Goal: Task Accomplishment & Management: Contribute content

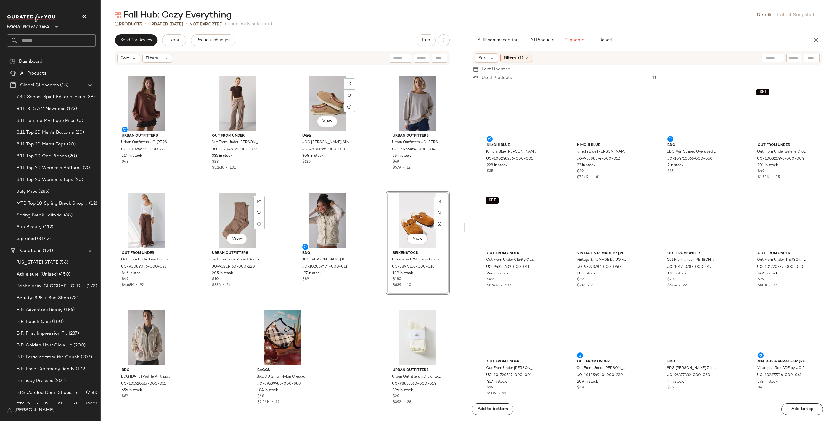
scroll to position [3369, 0]
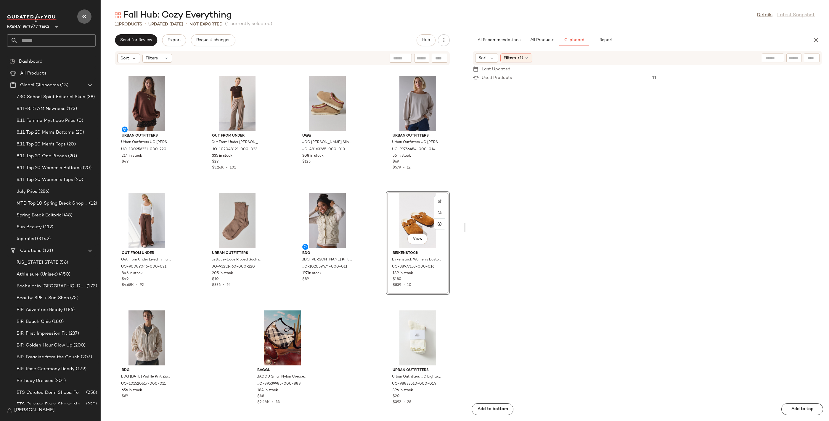
click at [86, 17] on icon "button" at bounding box center [84, 16] width 7 height 7
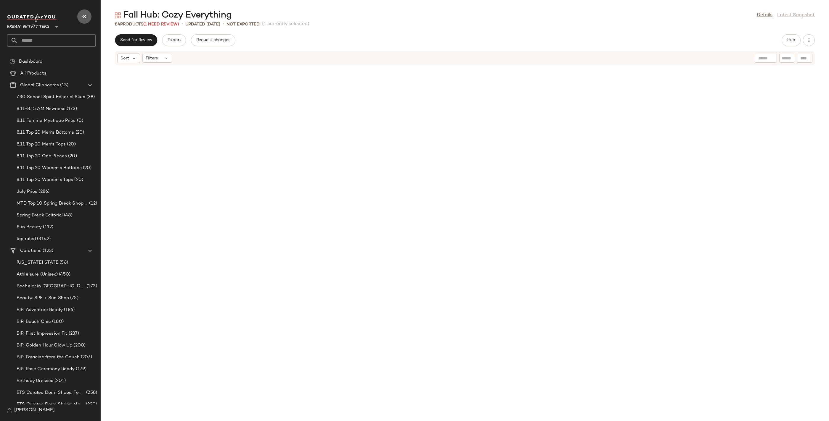
click at [85, 13] on icon "button" at bounding box center [84, 16] width 7 height 7
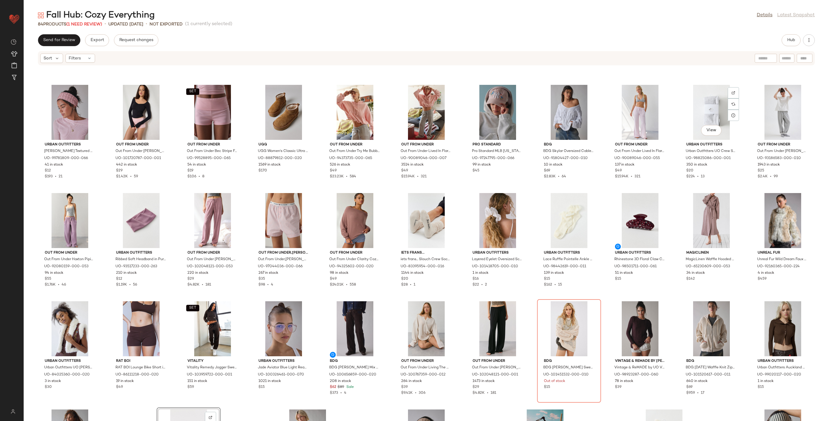
scroll to position [519, 0]
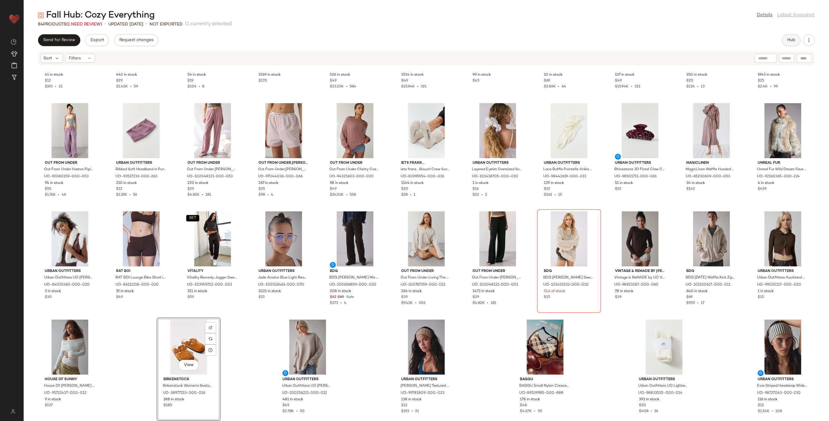
click at [789, 45] on button "Hub" at bounding box center [790, 40] width 19 height 12
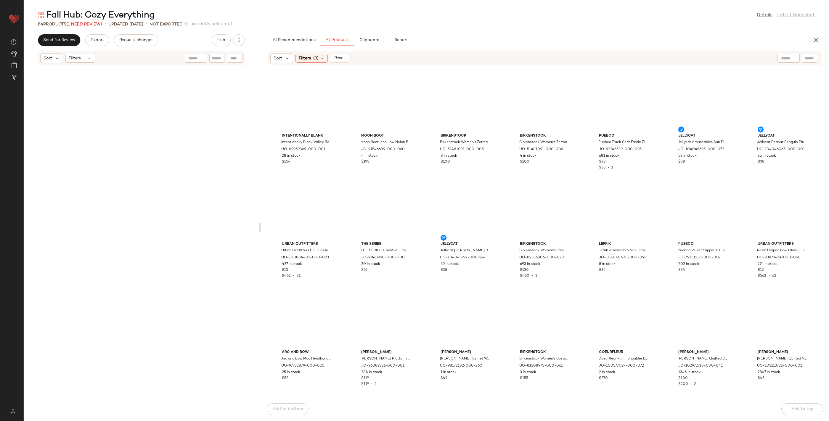
scroll to position [2685, 0]
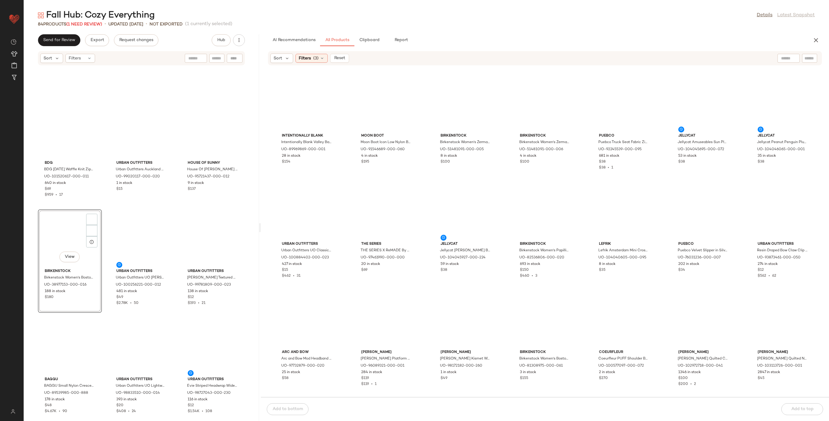
drag, startPoint x: 426, startPoint y: 228, endPoint x: 260, endPoint y: 228, distance: 165.4
click at [260, 228] on div "Fall Hub: Cozy Everything Details Latest Snapshot 84 Products (1 Need Review) •…" at bounding box center [426, 215] width 805 height 412
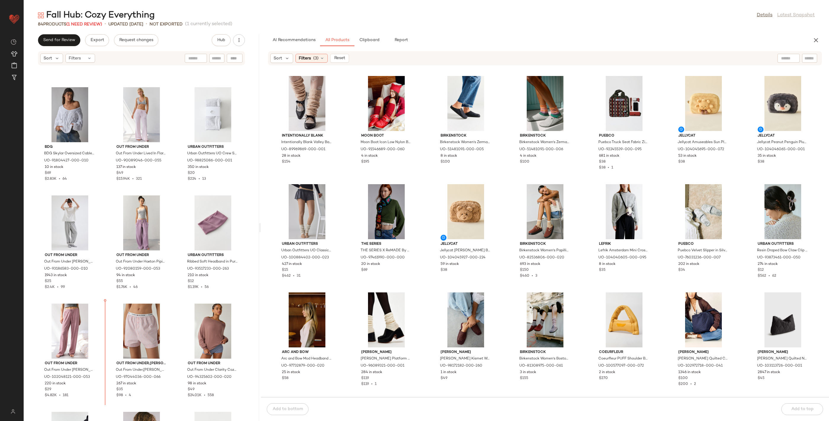
scroll to position [1841, 0]
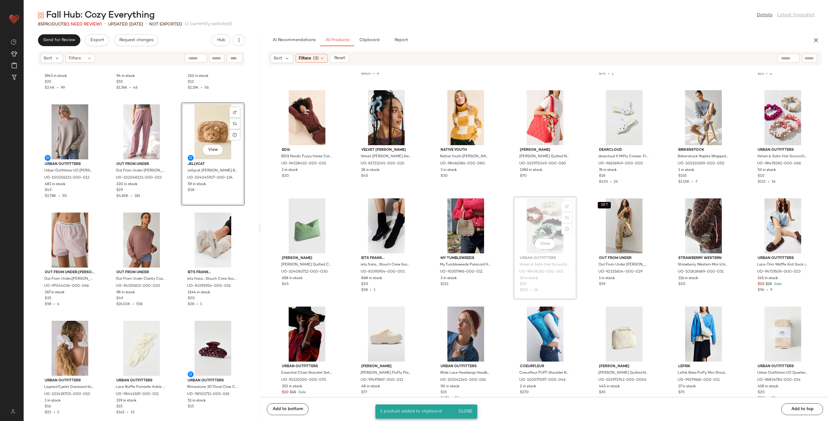
scroll to position [527, 0]
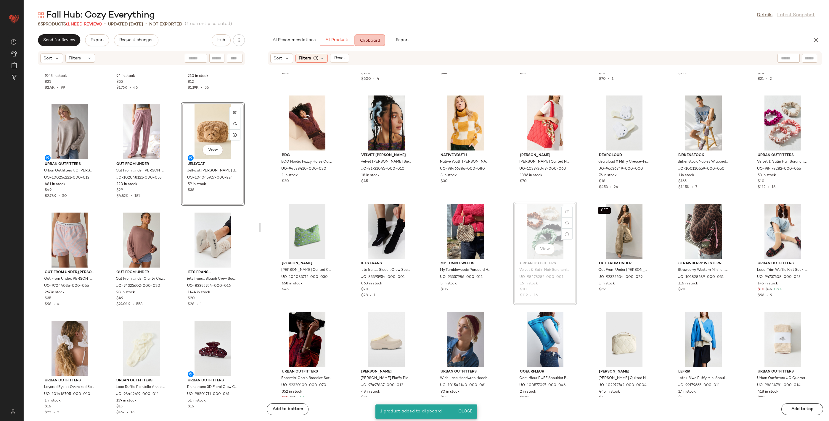
drag, startPoint x: 530, startPoint y: 207, endPoint x: 526, endPoint y: 207, distance: 3.3
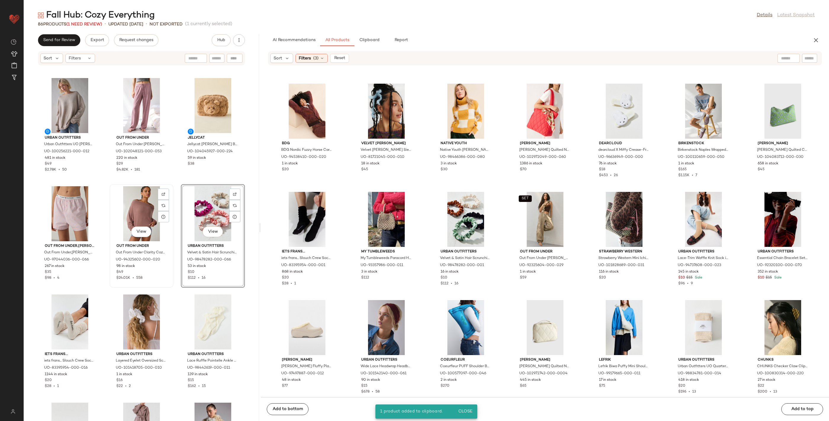
scroll to position [2067, 0]
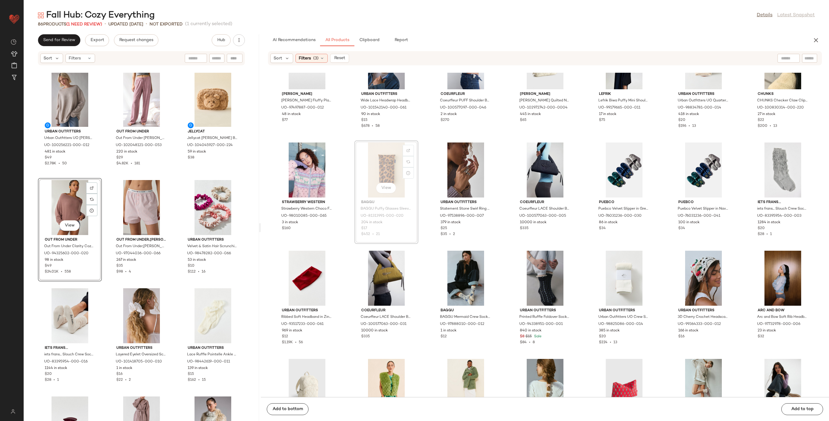
scroll to position [797, 0]
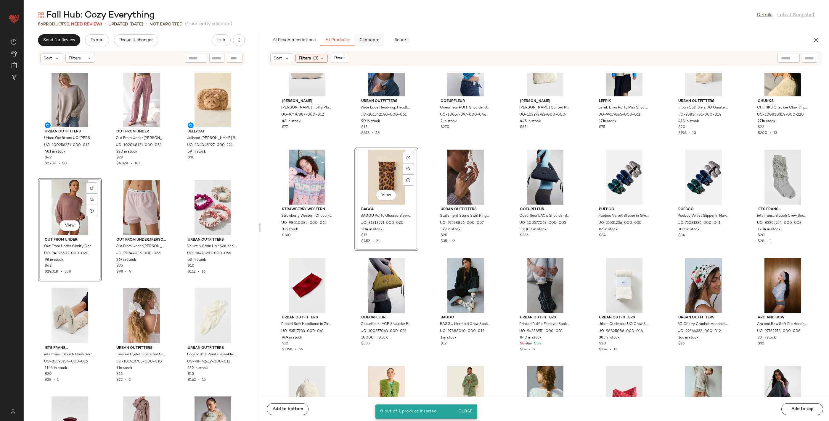
click at [373, 42] on span "Clipboard" at bounding box center [369, 40] width 20 height 5
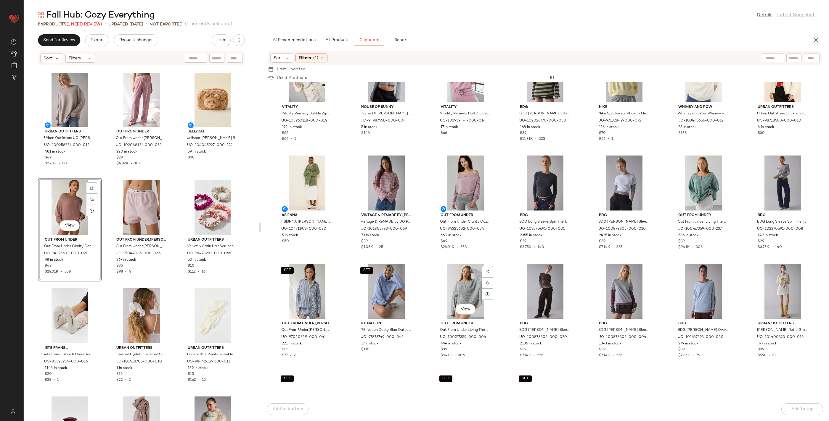
scroll to position [738, 0]
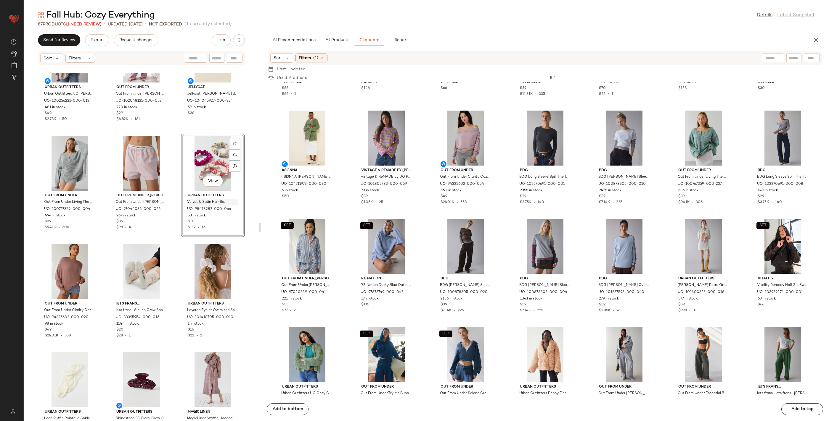
scroll to position [2154, 0]
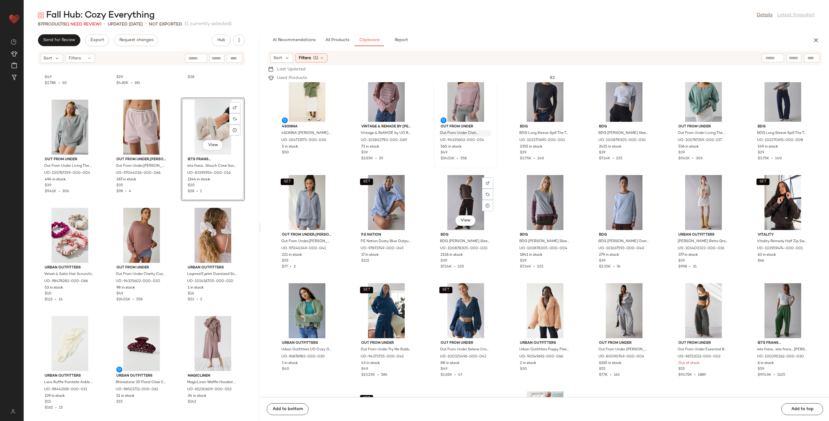
scroll to position [823, 0]
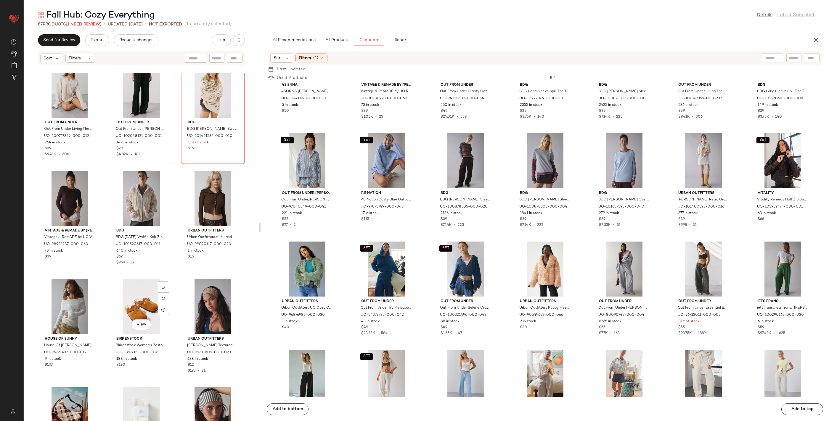
scroll to position [2727, 0]
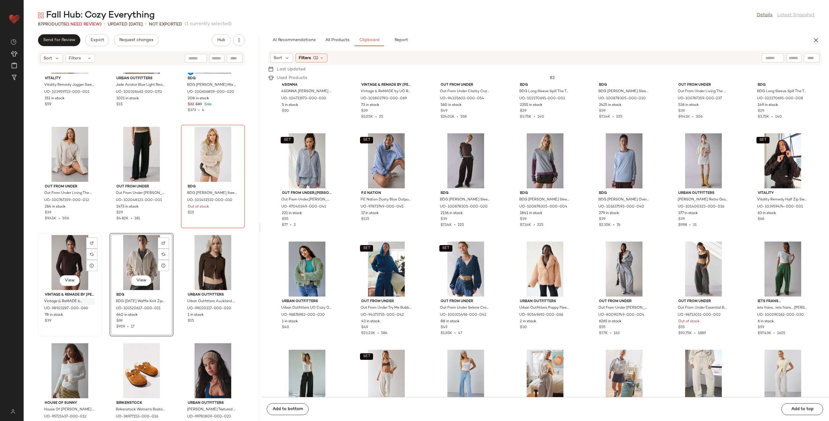
scroll to position [2658, 0]
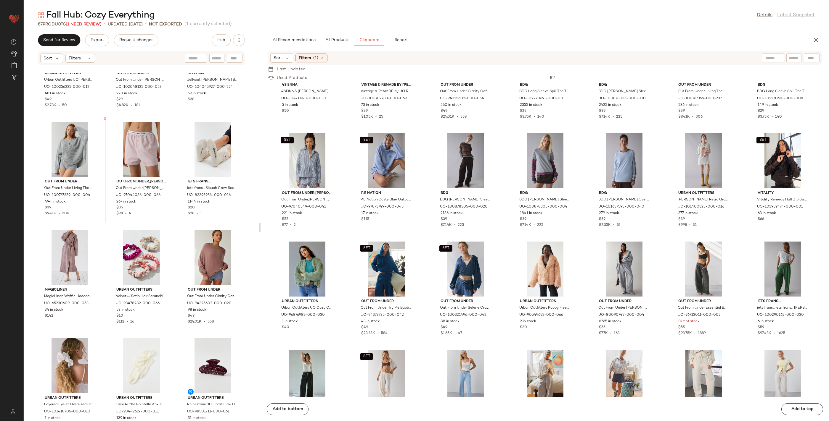
scroll to position [2123, 0]
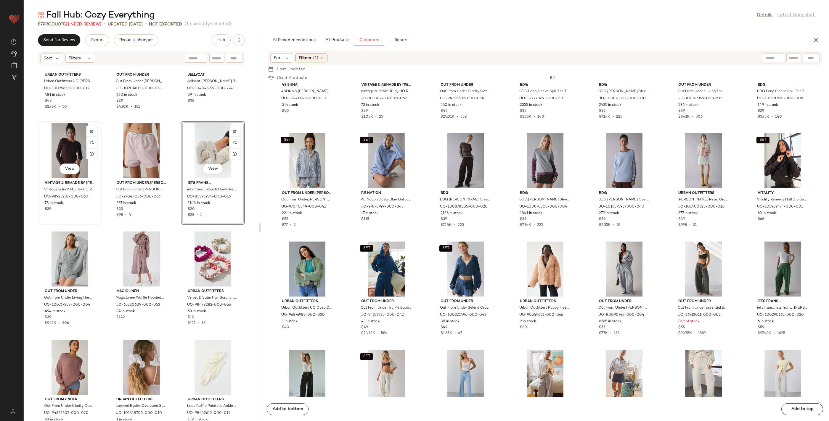
click at [70, 149] on div "View" at bounding box center [70, 150] width 60 height 55
click at [211, 148] on div "View" at bounding box center [213, 150] width 60 height 55
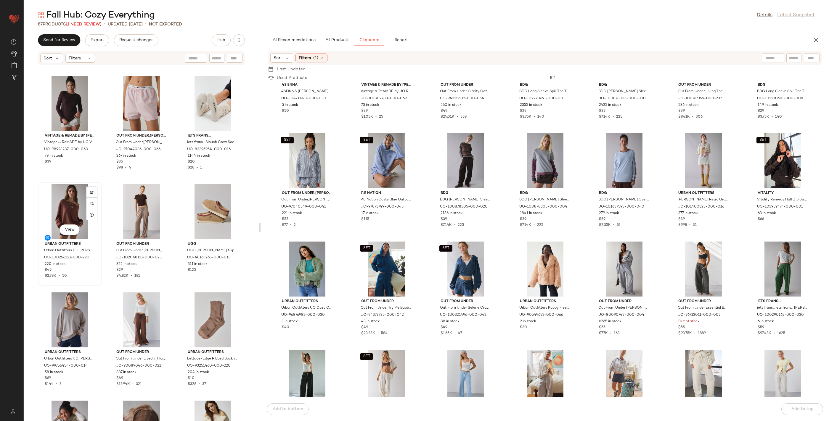
click at [76, 206] on div "View" at bounding box center [70, 211] width 60 height 55
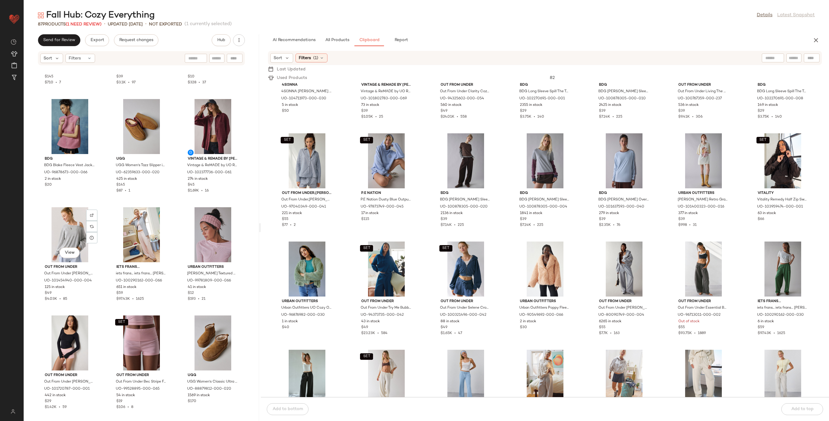
scroll to position [1505, 0]
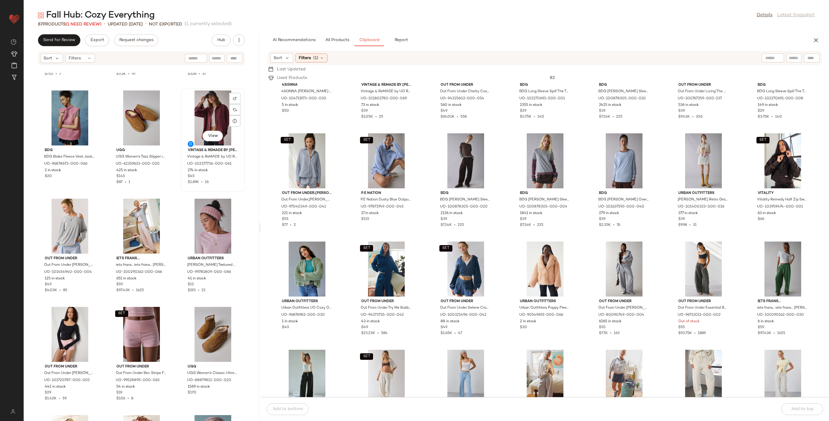
click at [193, 151] on span "Vintage & ReMADE by [PERSON_NAME]" at bounding box center [213, 150] width 50 height 5
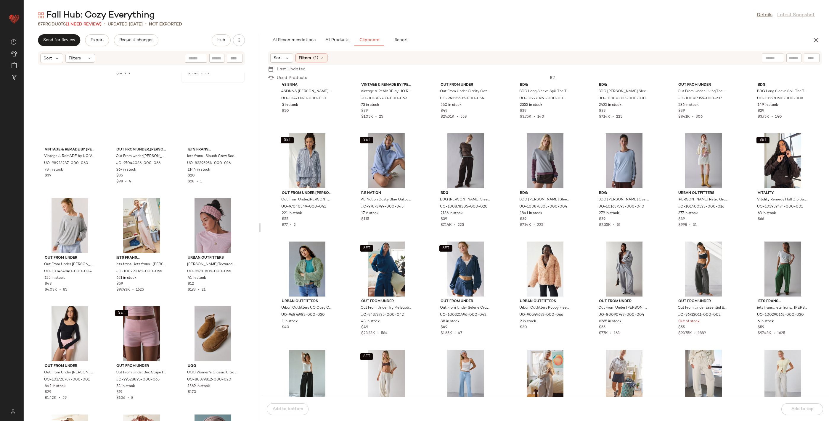
scroll to position [1399, 0]
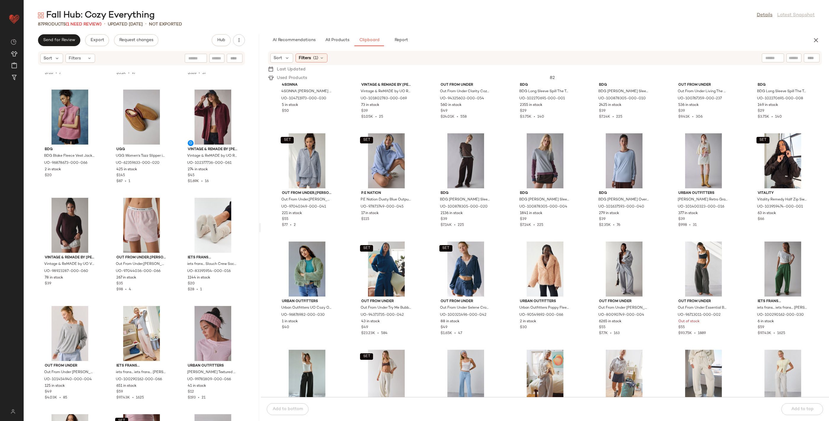
click at [174, 199] on div "House Of Sunny House Of Sunny Joey Knit V-Neck Sweater in Red, Women's at Urban…" at bounding box center [141, 247] width 235 height 349
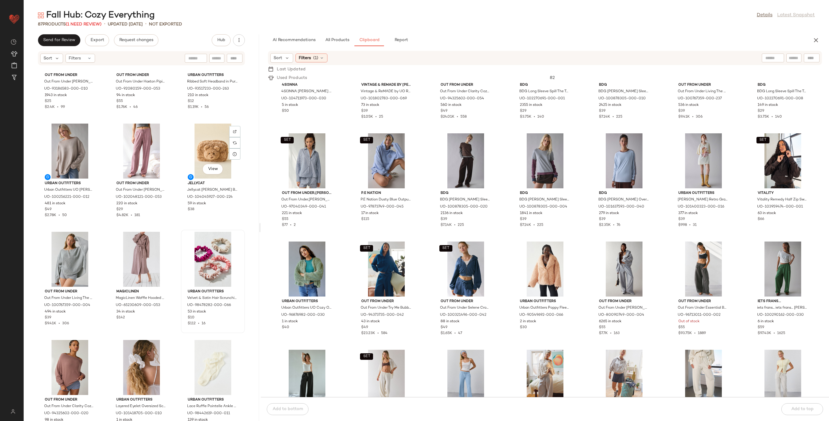
scroll to position [2120, 0]
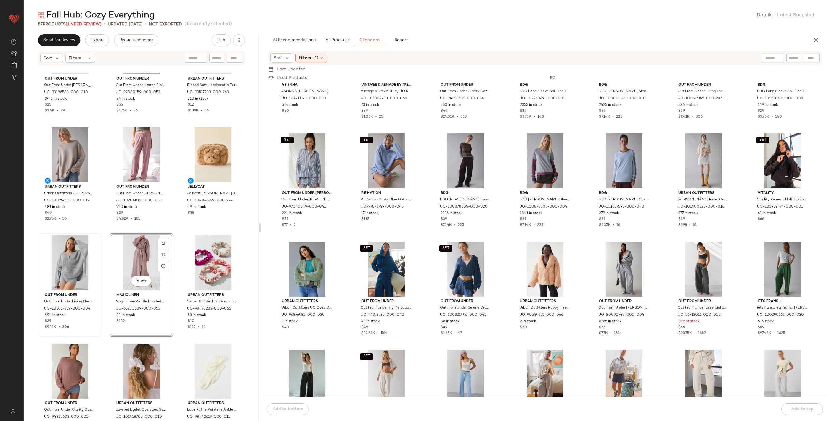
scroll to position [2124, 0]
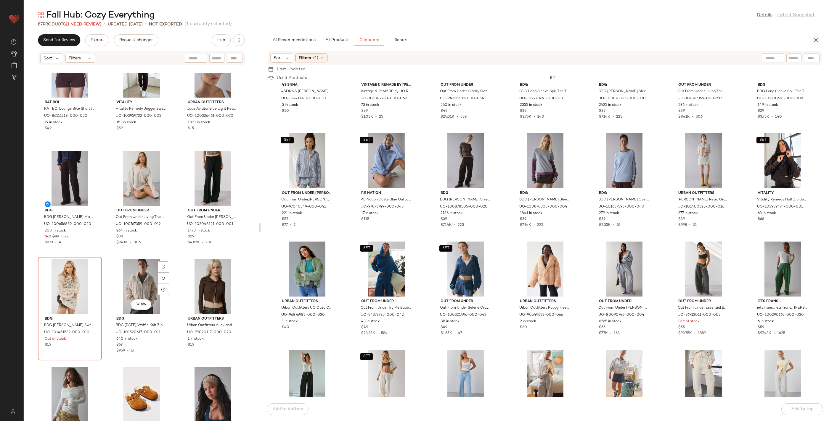
scroll to position [2793, 0]
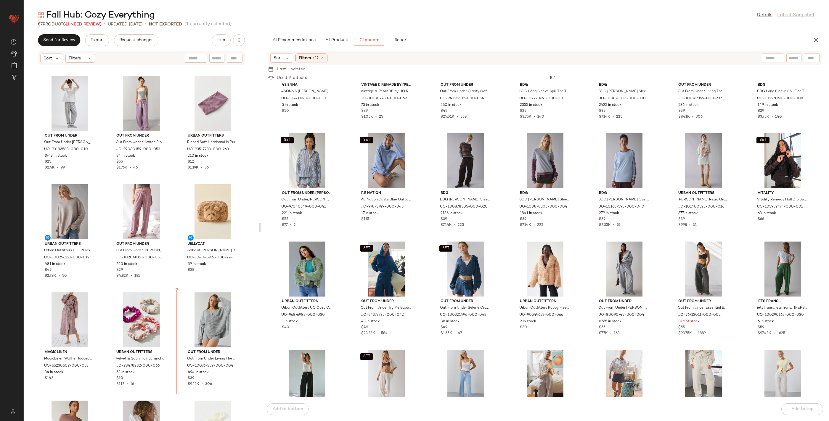
scroll to position [2062, 0]
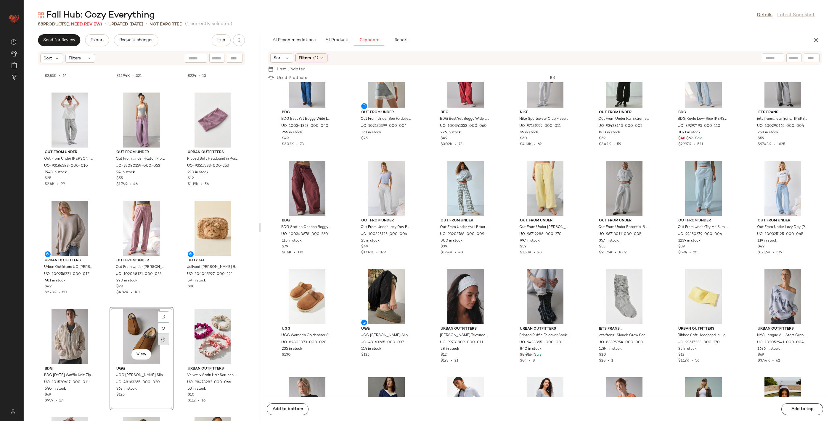
scroll to position [2141, 0]
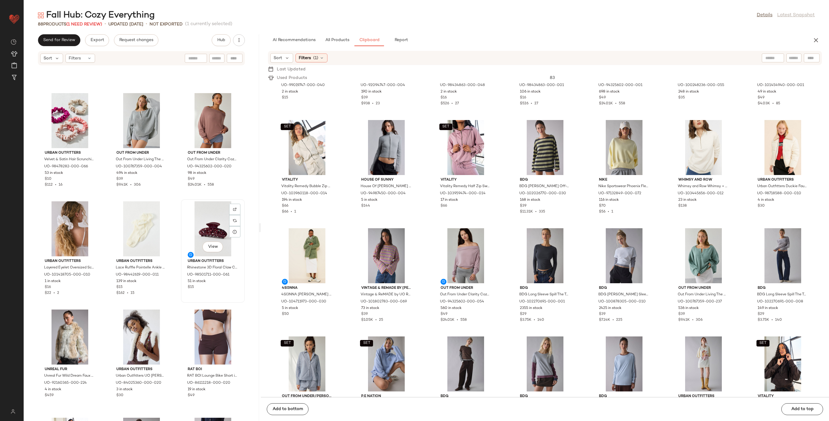
scroll to position [2364, 0]
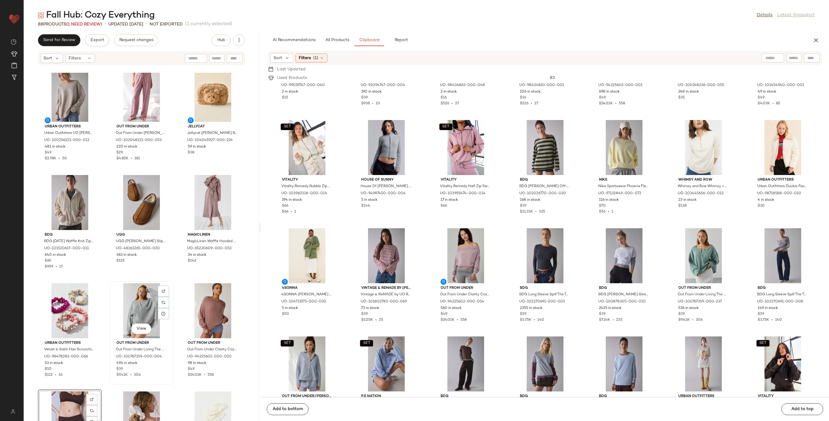
scroll to position [2266, 0]
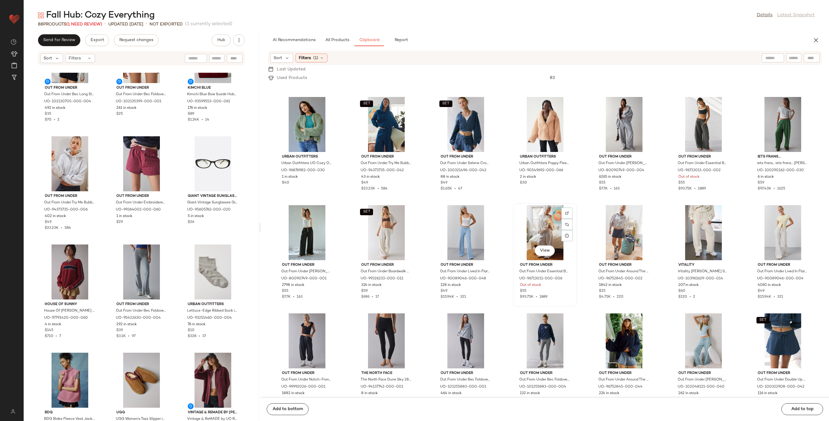
scroll to position [972, 0]
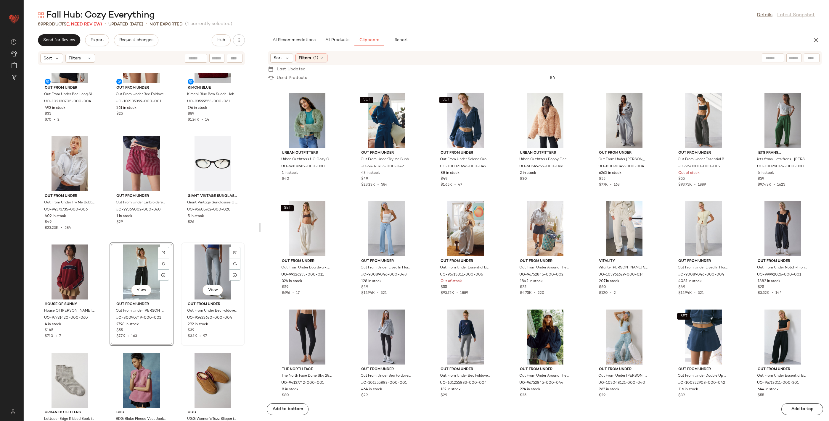
click at [196, 259] on div "View" at bounding box center [213, 272] width 60 height 55
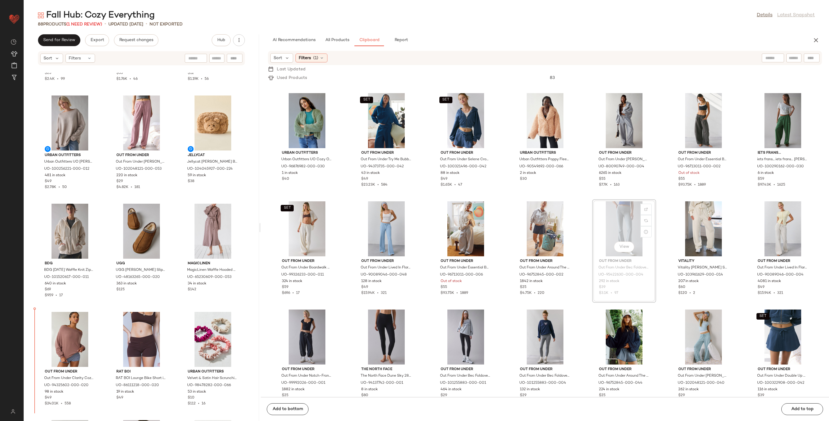
scroll to position [2152, 0]
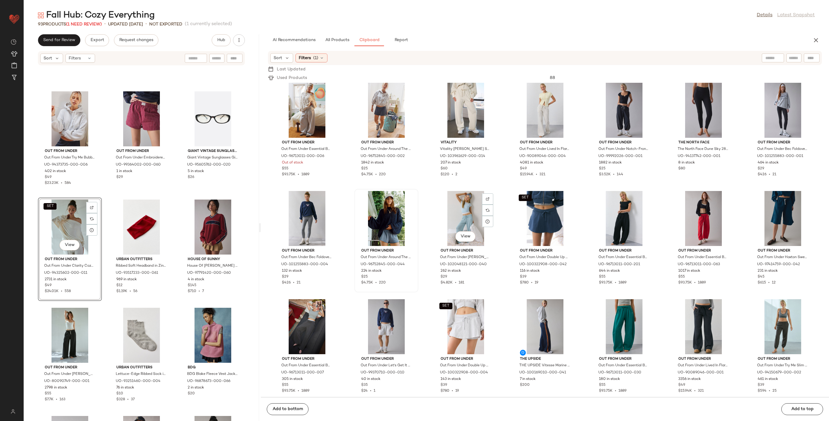
scroll to position [1091, 0]
click at [44, 208] on button "SET" at bounding box center [49, 206] width 13 height 7
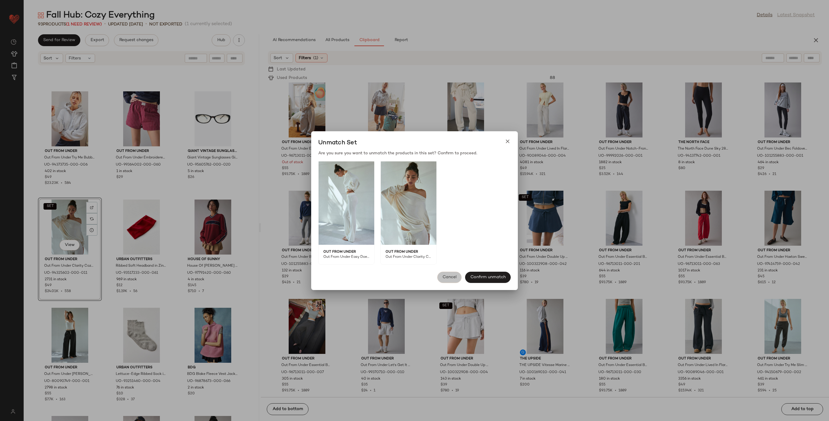
click at [447, 276] on span "Cancel" at bounding box center [449, 277] width 14 height 5
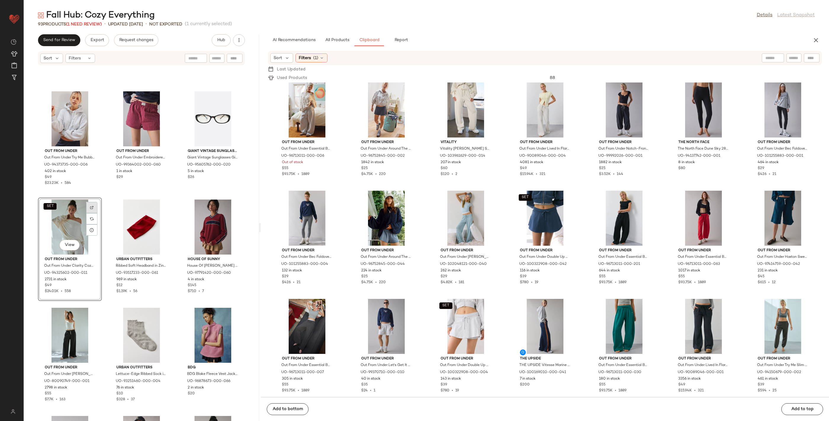
click at [95, 213] on div at bounding box center [91, 218] width 11 height 11
click at [44, 204] on body "Urban Outfitters ** Dashboard All Products Global Clipboards (13) Curations (12…" at bounding box center [414, 210] width 829 height 421
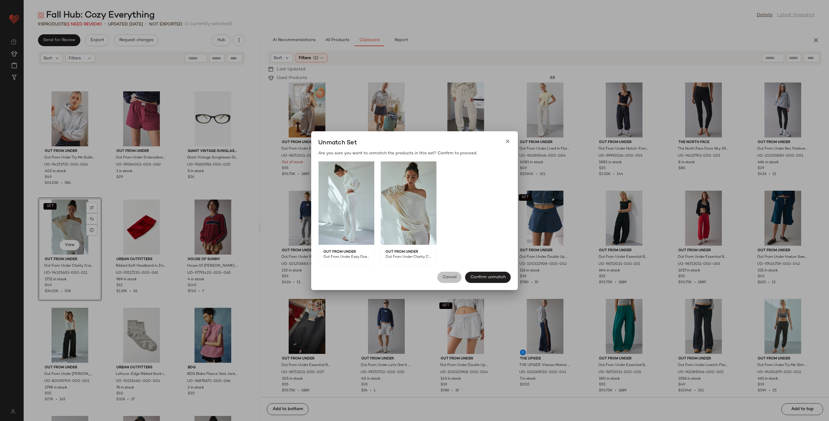
click at [453, 276] on span "Cancel" at bounding box center [449, 277] width 14 height 5
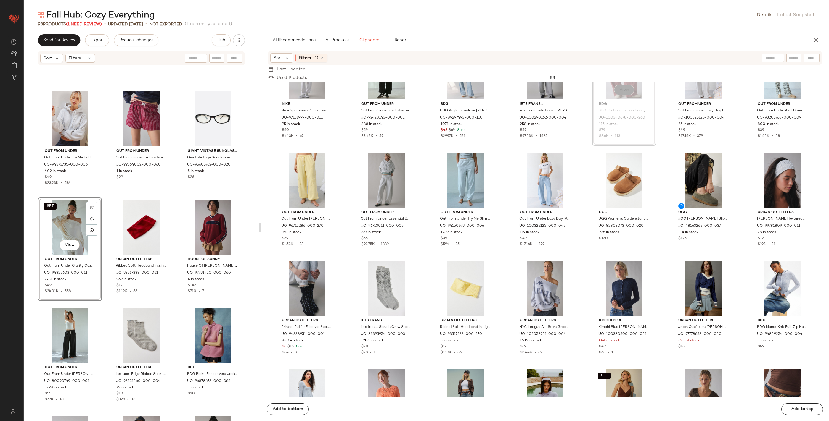
scroll to position [1883, 0]
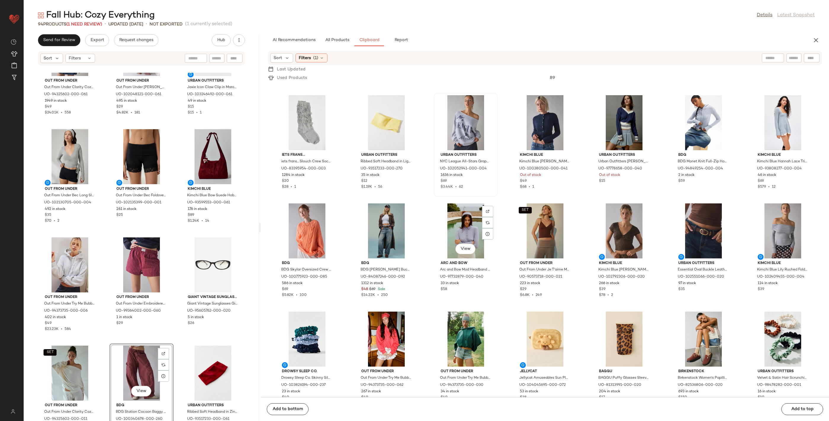
scroll to position [2068, 0]
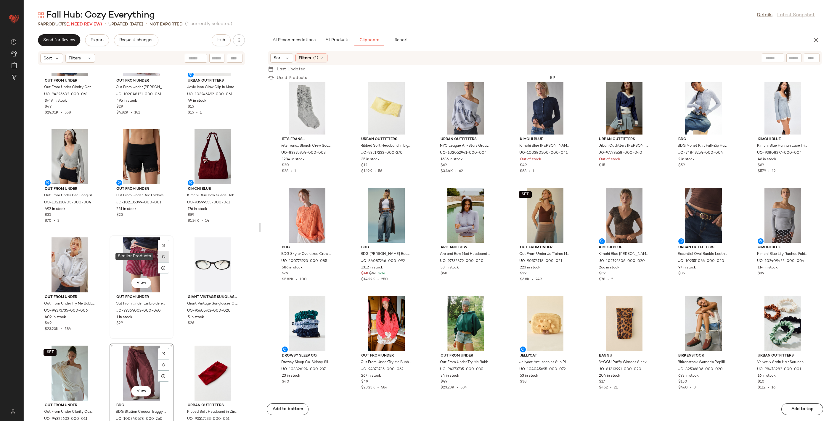
click at [162, 255] on img at bounding box center [164, 257] width 4 height 4
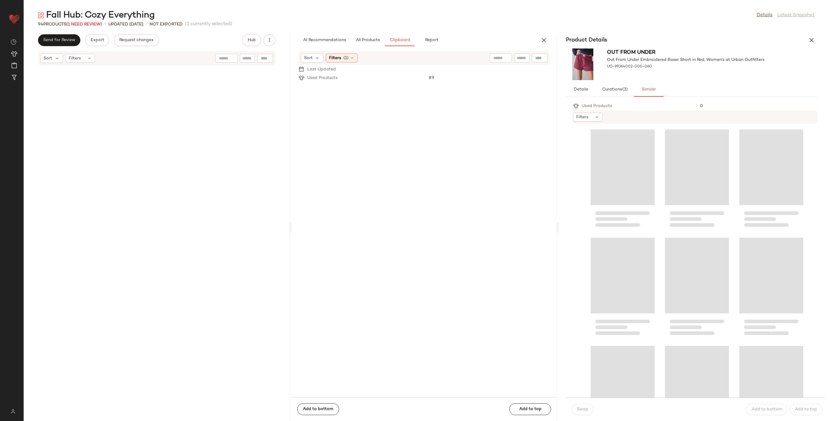
scroll to position [1083, 0]
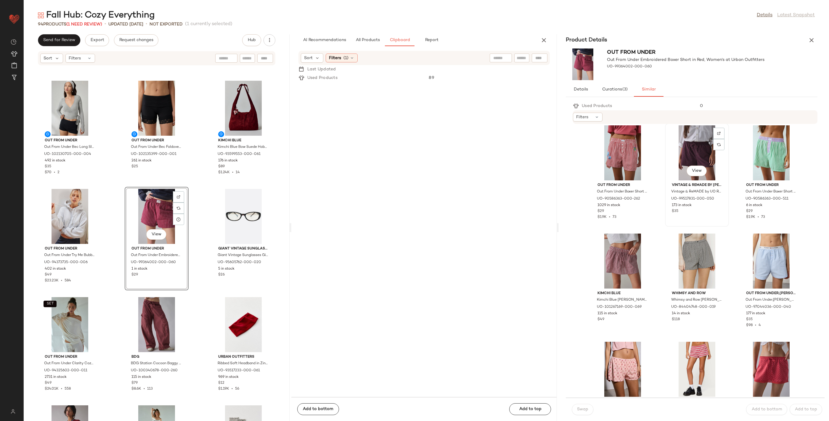
click at [682, 157] on div "View" at bounding box center [697, 152] width 60 height 55
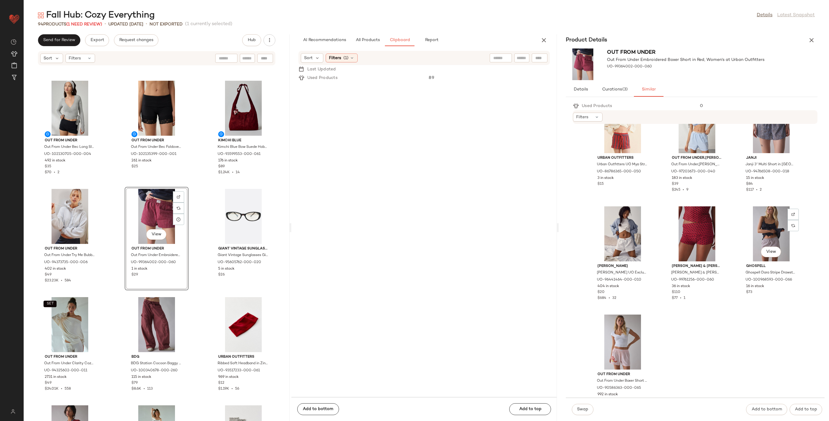
scroll to position [686, 0]
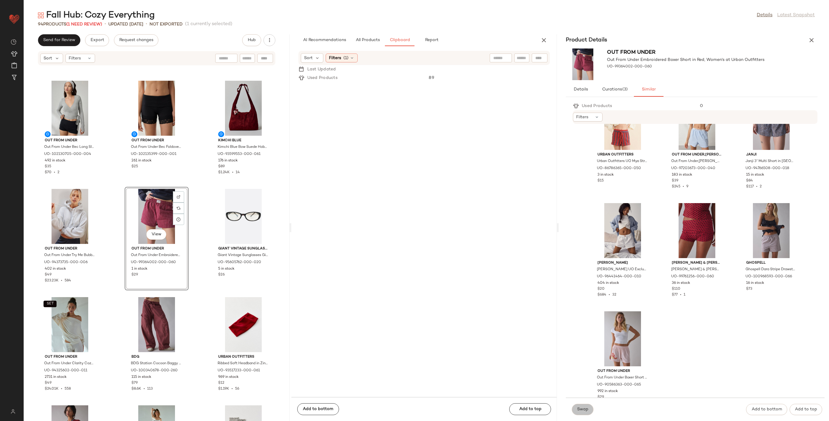
click at [588, 406] on button "Swap" at bounding box center [582, 409] width 22 height 11
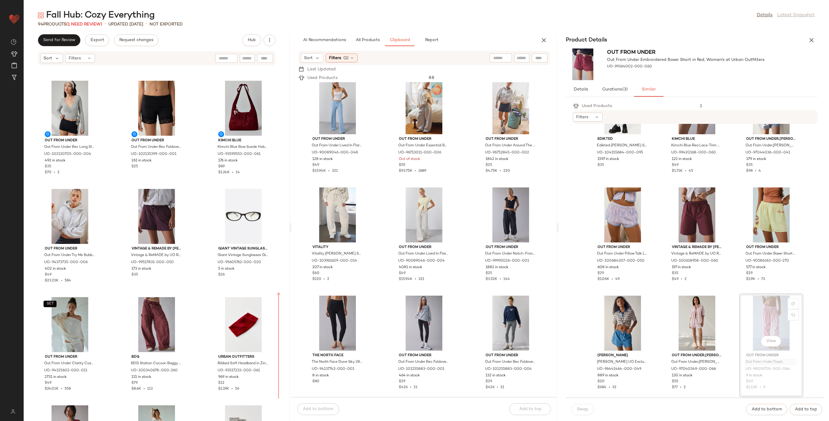
scroll to position [2502, 0]
drag, startPoint x: 764, startPoint y: 370, endPoint x: 761, endPoint y: 370, distance: 3.0
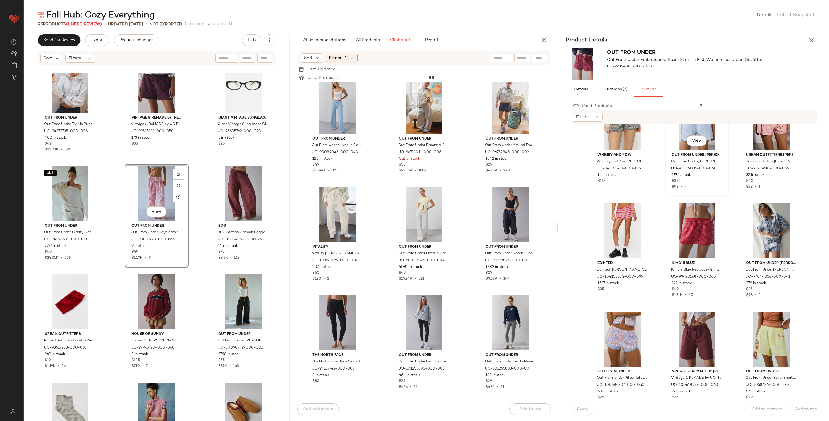
scroll to position [379, 0]
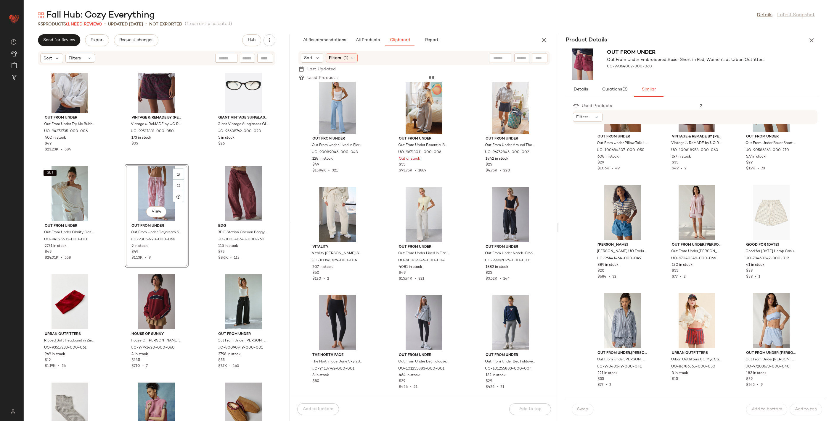
click at [814, 46] on div "Product Details" at bounding box center [691, 40] width 266 height 12
drag, startPoint x: 814, startPoint y: 41, endPoint x: 811, endPoint y: 42, distance: 3.0
click at [813, 41] on icon "button" at bounding box center [811, 40] width 7 height 7
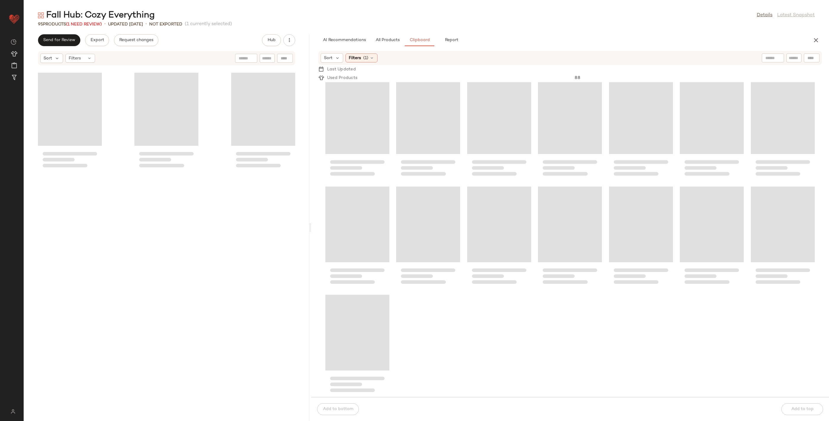
scroll to position [758, 0]
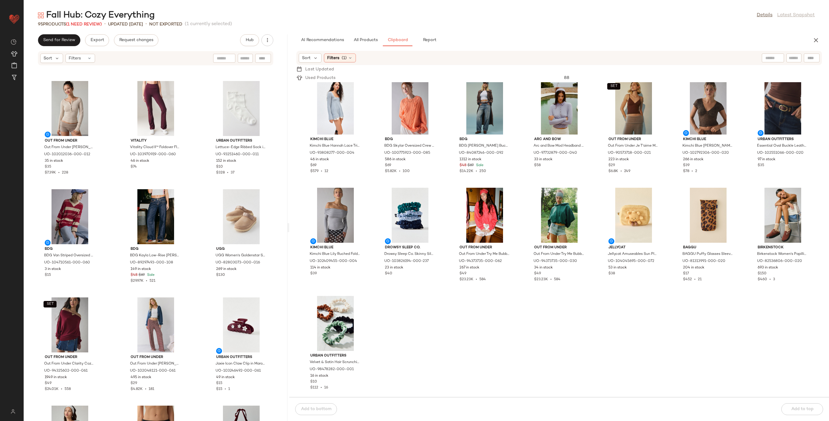
drag, startPoint x: 426, startPoint y: 228, endPoint x: 278, endPoint y: 238, distance: 148.6
click at [289, 237] on div "Fall Hub: Cozy Everything Details Latest Snapshot 95 Products (1 Need Review) •…" at bounding box center [426, 215] width 805 height 412
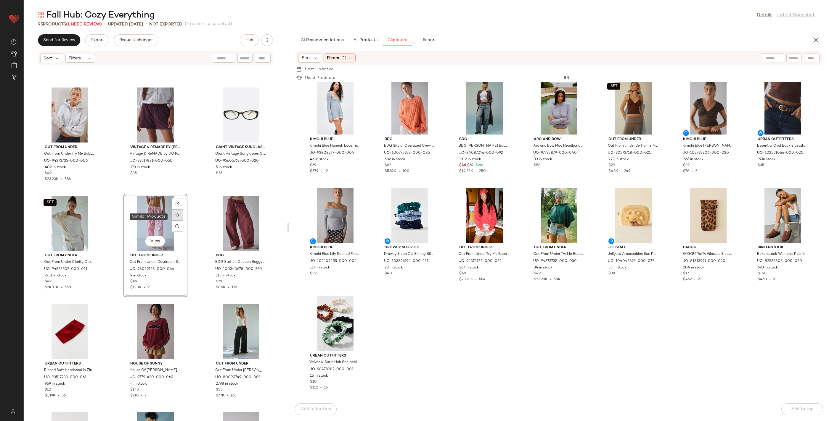
scroll to position [1185, 0]
click at [146, 217] on div "View" at bounding box center [155, 223] width 60 height 55
click at [159, 213] on div "View" at bounding box center [155, 223] width 60 height 55
click at [152, 226] on div "View" at bounding box center [155, 223] width 60 height 55
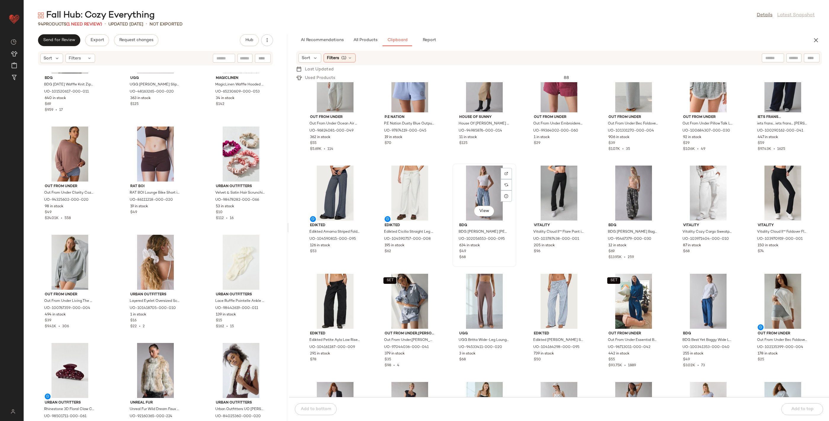
scroll to position [1548, 0]
click at [69, 155] on div "View" at bounding box center [70, 154] width 60 height 55
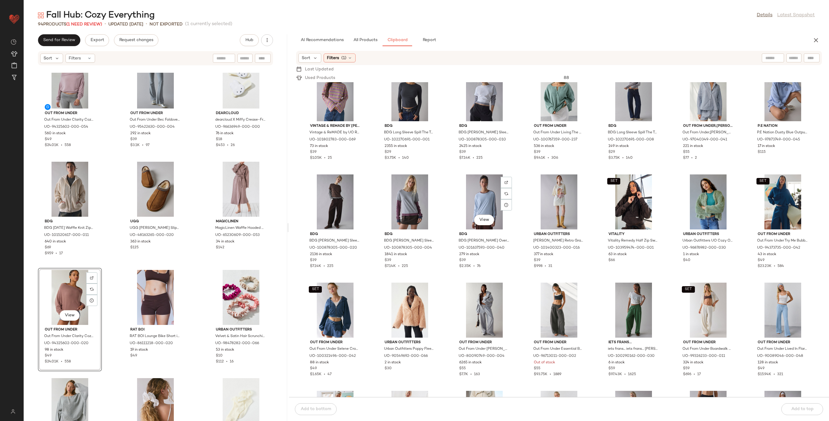
scroll to position [775, 0]
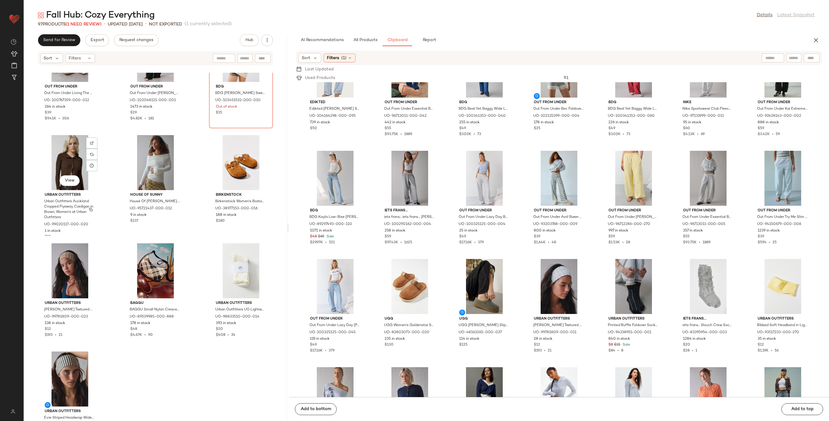
scroll to position [3218, 0]
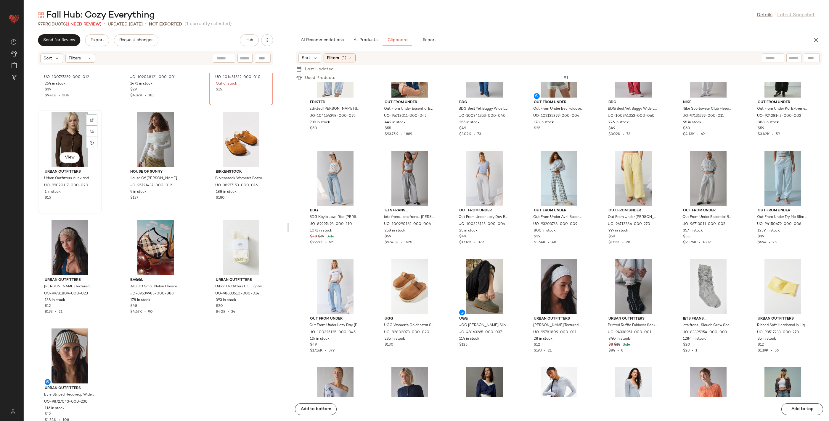
click at [69, 194] on div "1 in stock" at bounding box center [70, 192] width 50 height 5
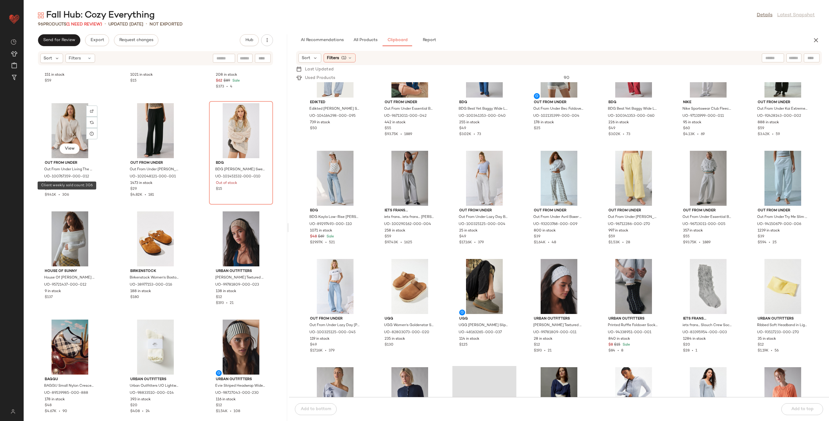
scroll to position [3118, 0]
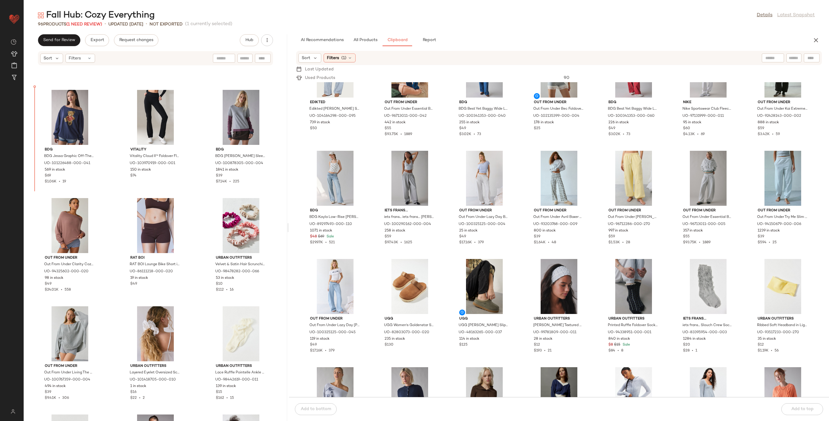
scroll to position [2564, 0]
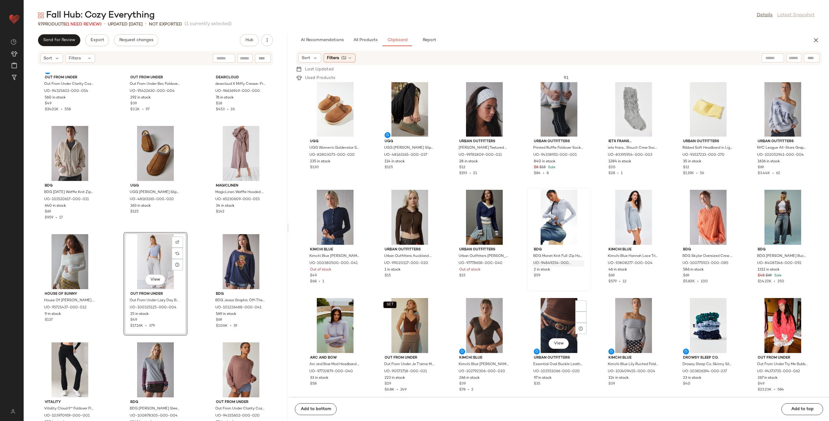
scroll to position [2068, 0]
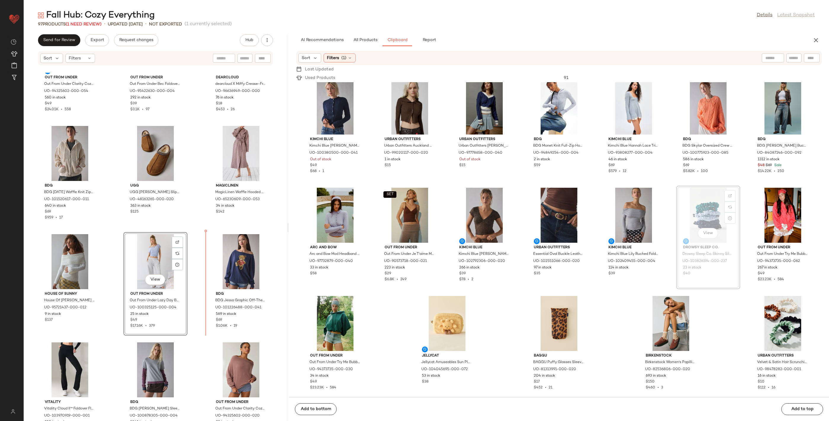
drag, startPoint x: 687, startPoint y: 245, endPoint x: 682, endPoint y: 246, distance: 4.8
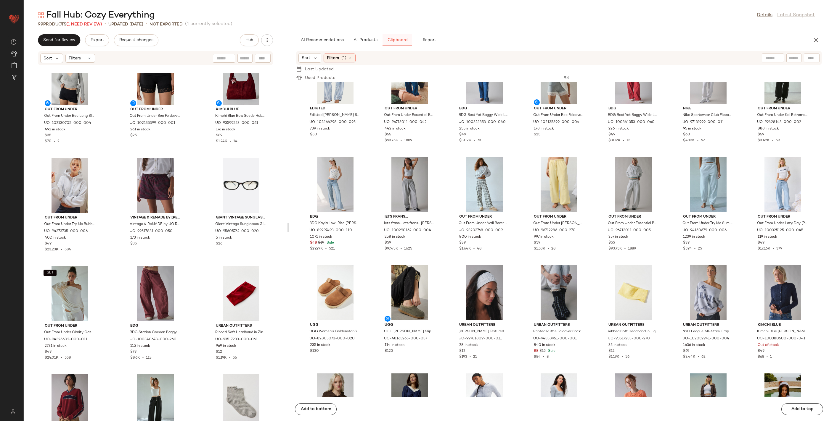
scroll to position [1111, 0]
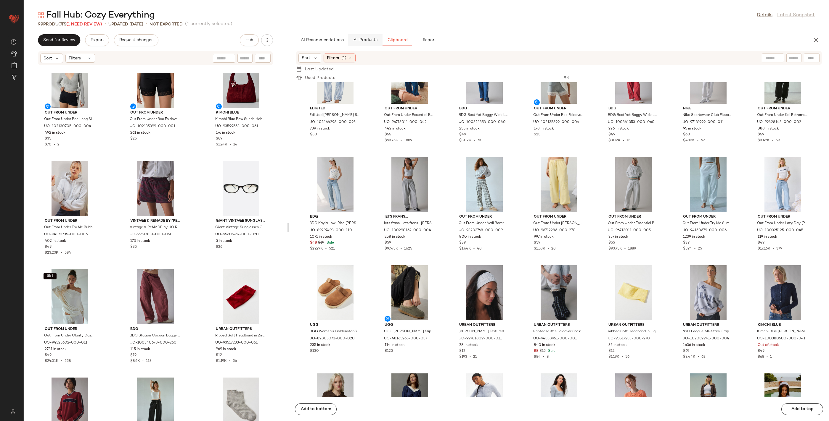
click at [368, 38] on span "All Products" at bounding box center [365, 40] width 24 height 5
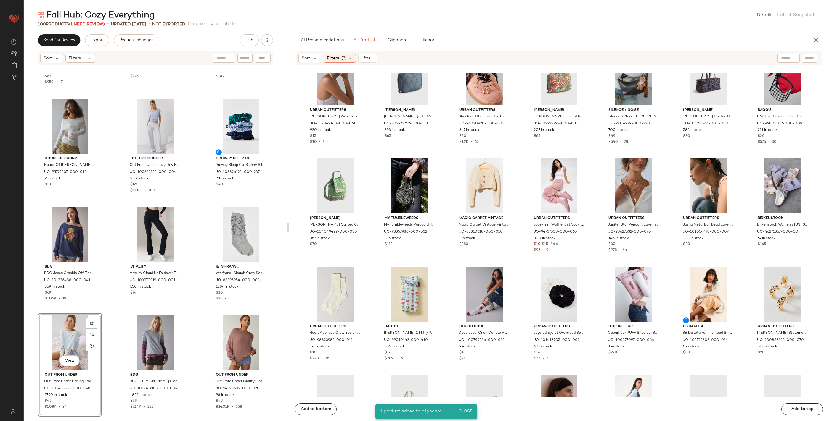
scroll to position [2580, 0]
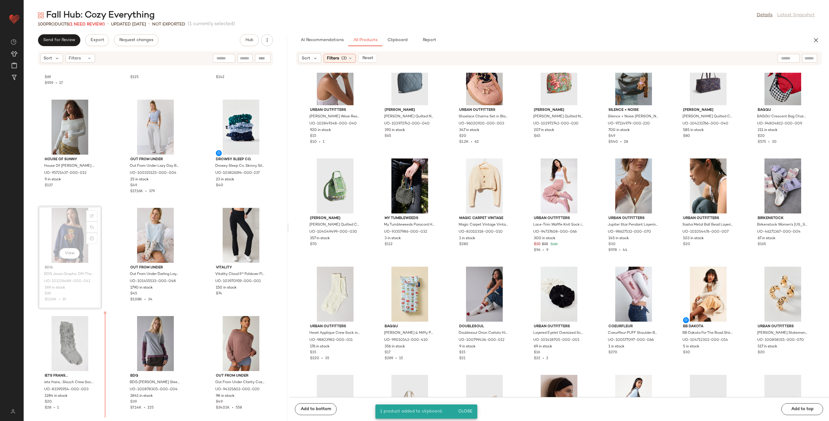
scroll to position [2582, 0]
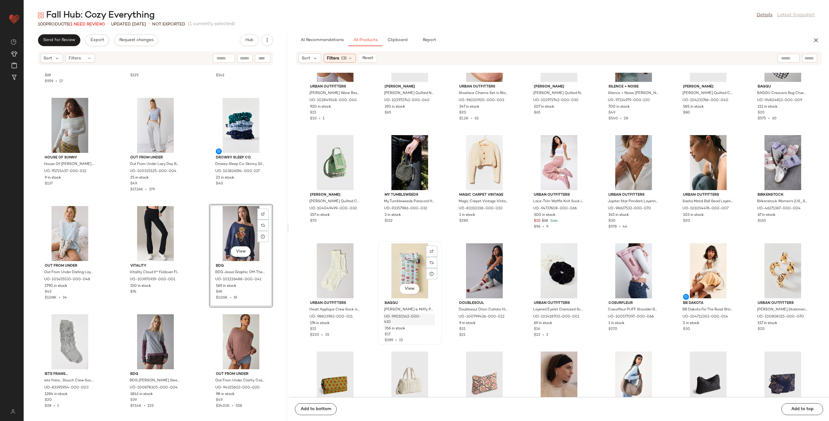
scroll to position [2009, 0]
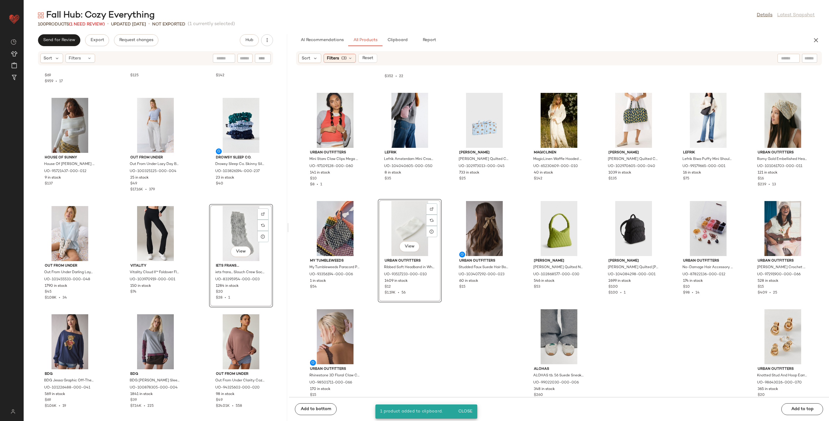
scroll to position [4008, 0]
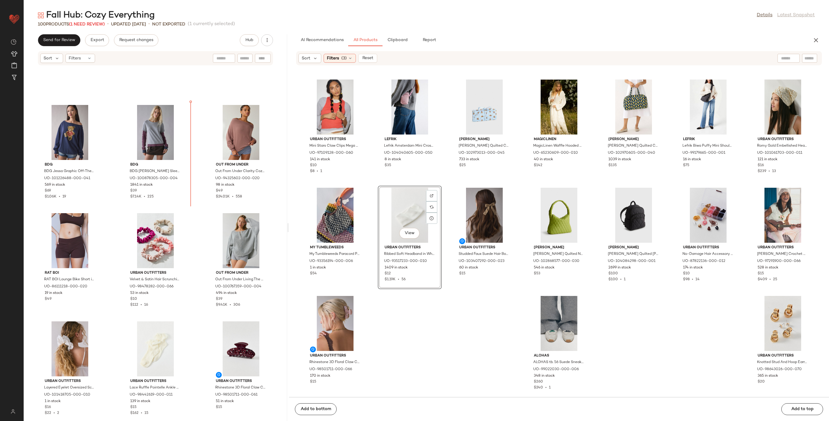
scroll to position [2749, 0]
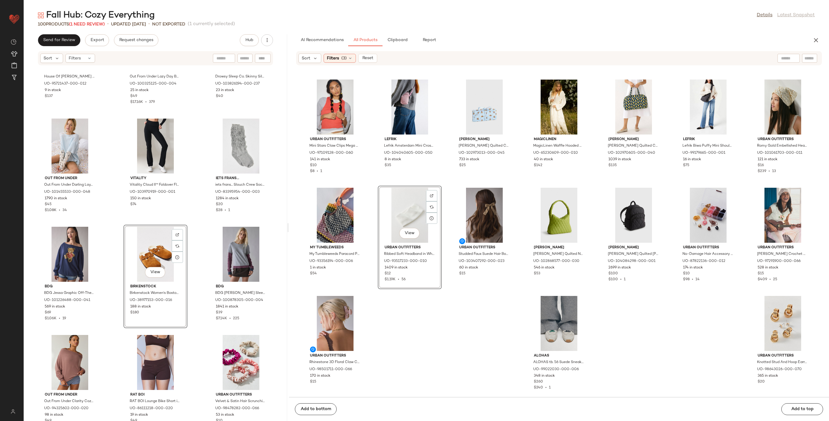
scroll to position [2655, 0]
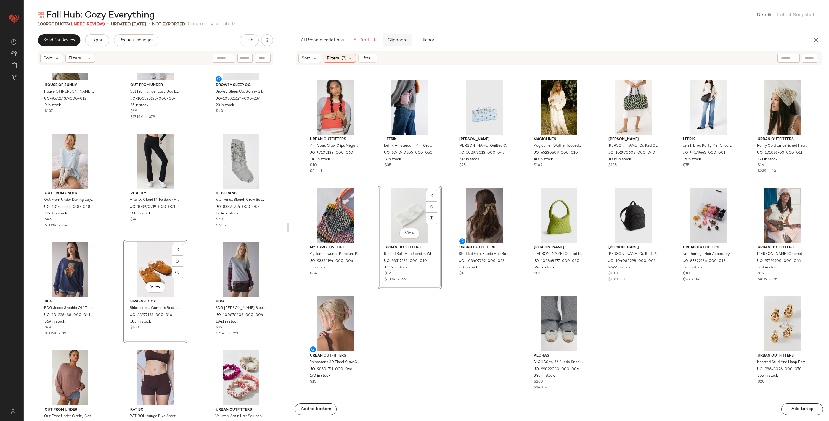
click at [402, 44] on button "Clipboard" at bounding box center [397, 40] width 30 height 12
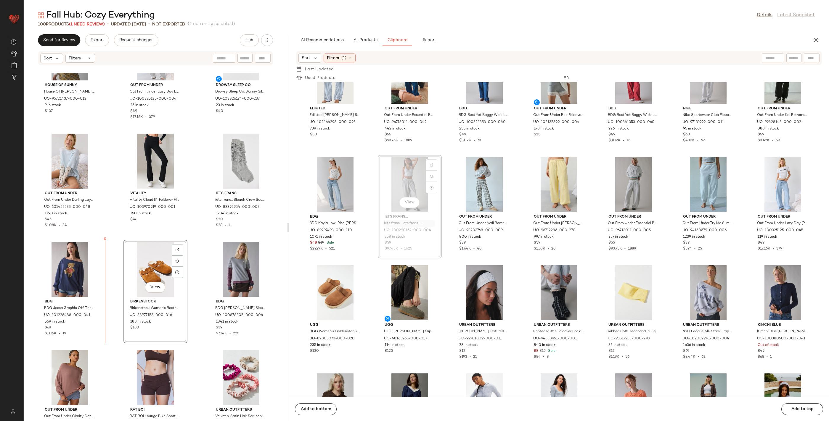
drag, startPoint x: 418, startPoint y: 226, endPoint x: 415, endPoint y: 228, distance: 3.8
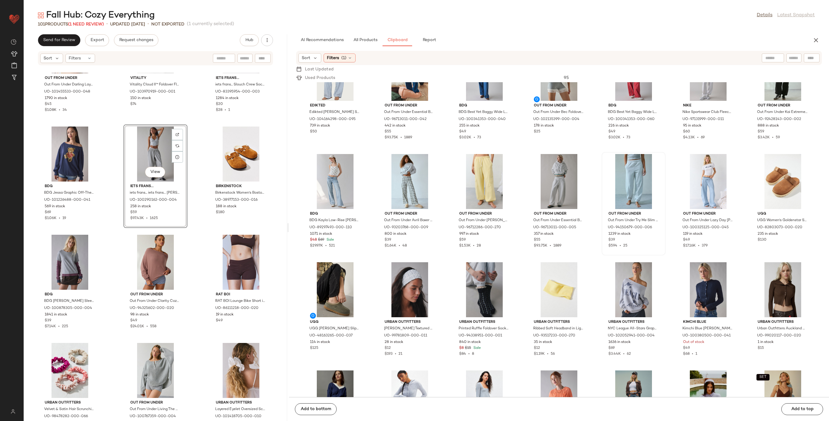
scroll to position [1782, 0]
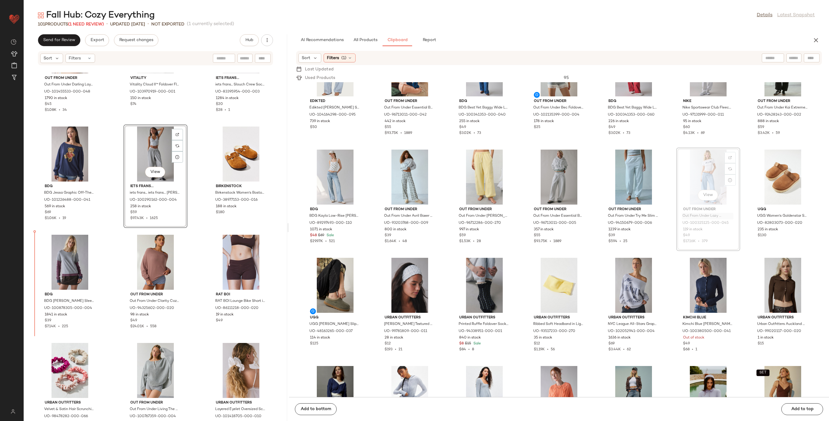
drag, startPoint x: 702, startPoint y: 217, endPoint x: 697, endPoint y: 220, distance: 5.7
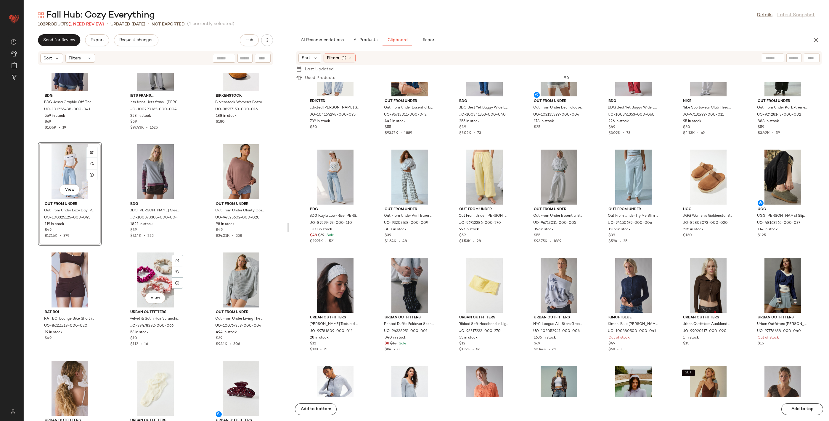
scroll to position [2860, 0]
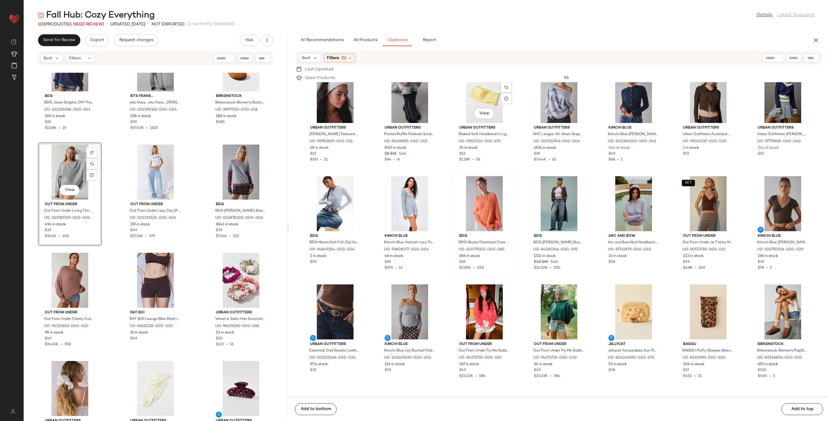
scroll to position [2057, 0]
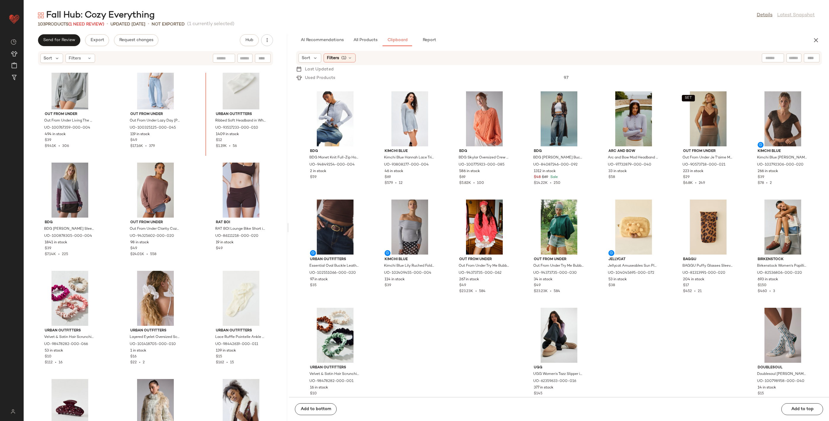
scroll to position [2942, 0]
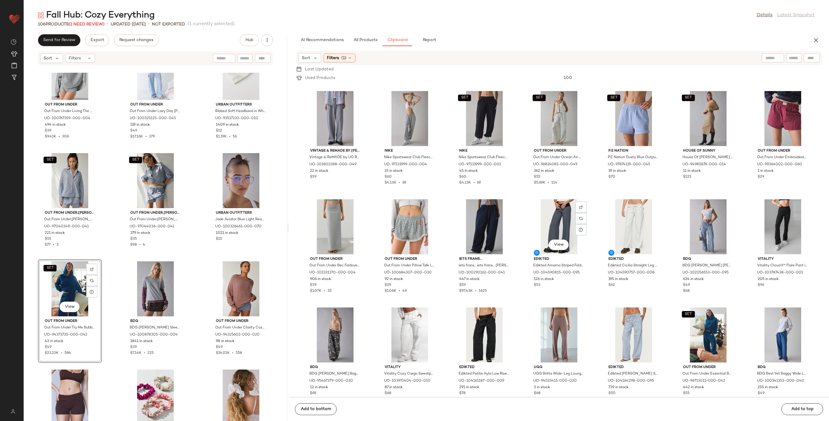
scroll to position [1408, 0]
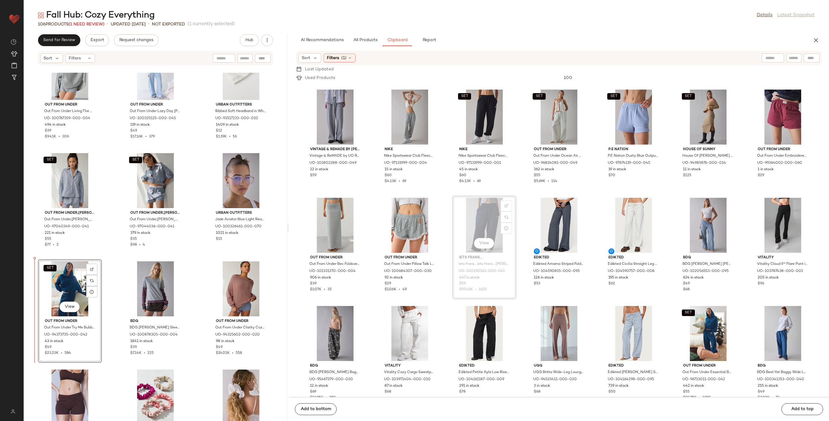
drag, startPoint x: 499, startPoint y: 258, endPoint x: 496, endPoint y: 259, distance: 3.0
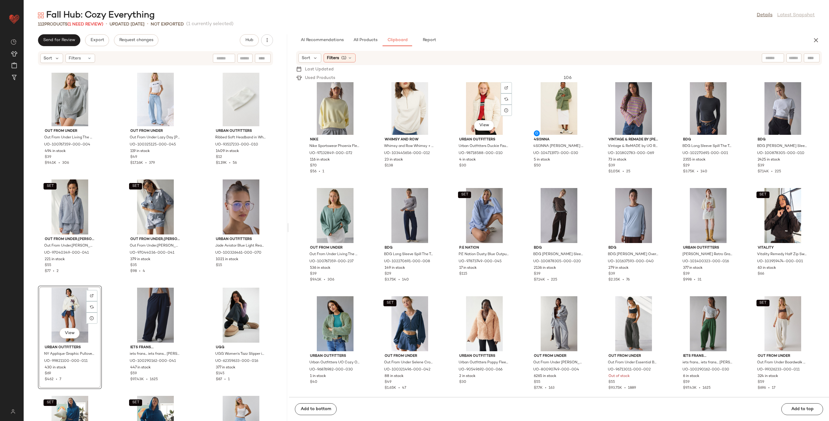
scroll to position [662, 0]
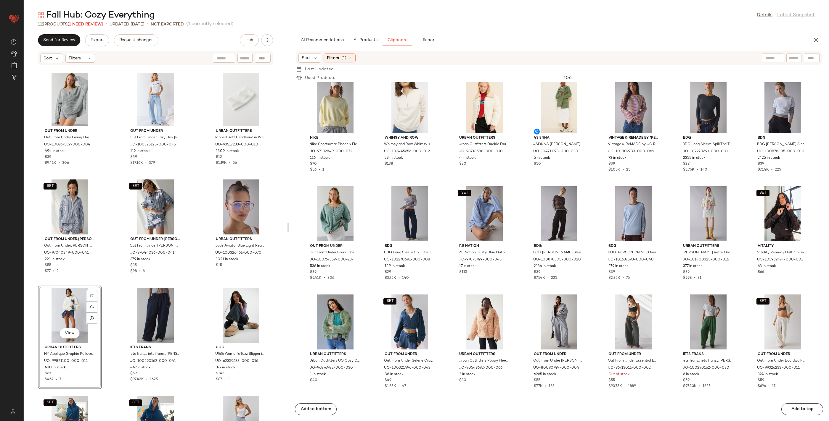
drag, startPoint x: 557, startPoint y: 205, endPoint x: 559, endPoint y: 20, distance: 185.0
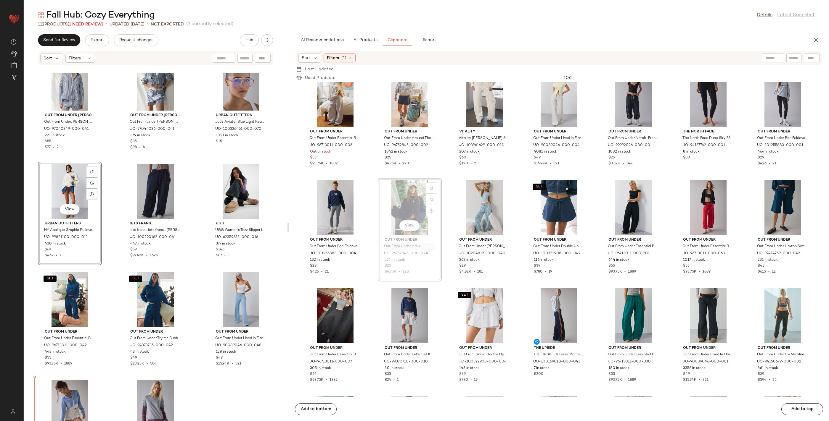
scroll to position [3083, 0]
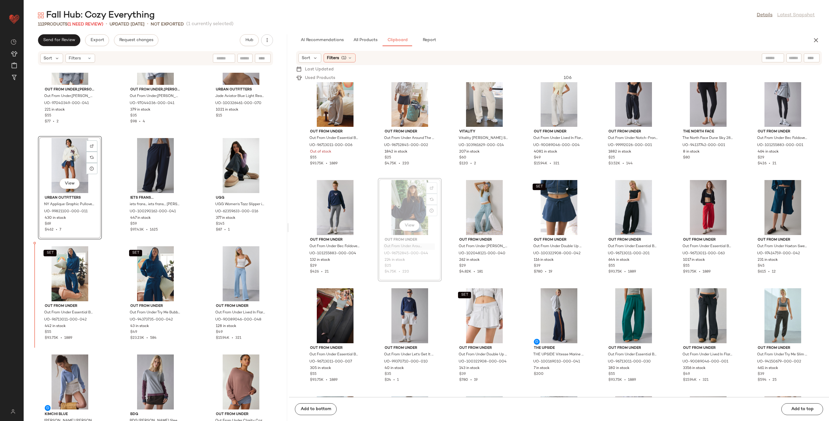
drag, startPoint x: 418, startPoint y: 246, endPoint x: 415, endPoint y: 249, distance: 4.2
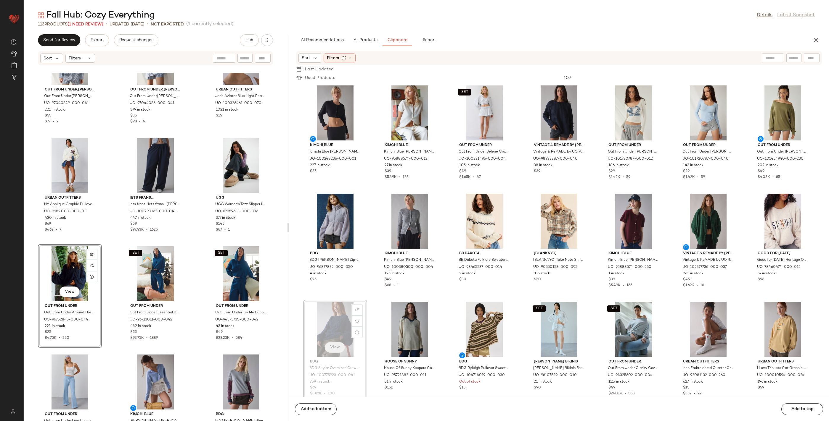
scroll to position [0, 0]
drag, startPoint x: 347, startPoint y: 344, endPoint x: 343, endPoint y: 344, distance: 3.6
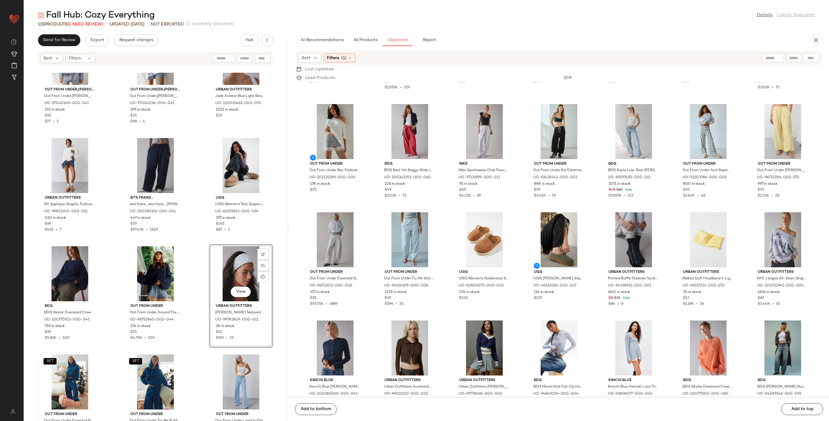
scroll to position [3198, 0]
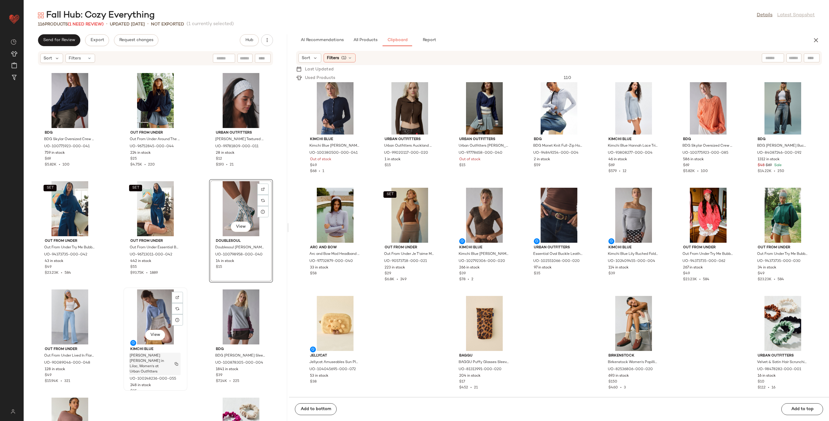
scroll to position [3258, 0]
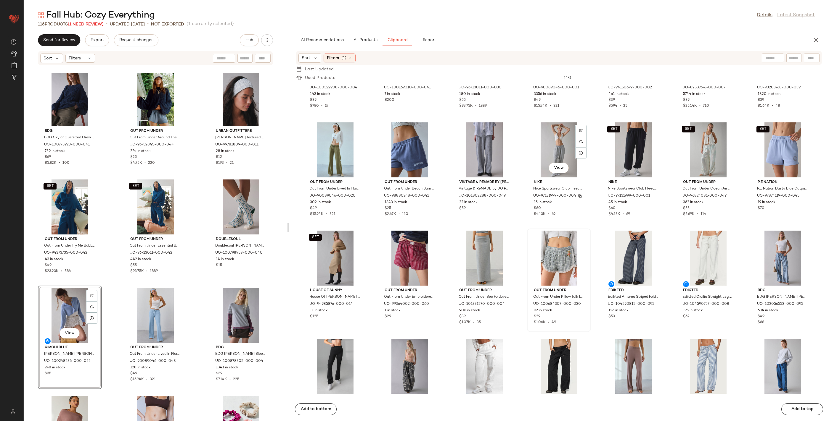
scroll to position [1267, 0]
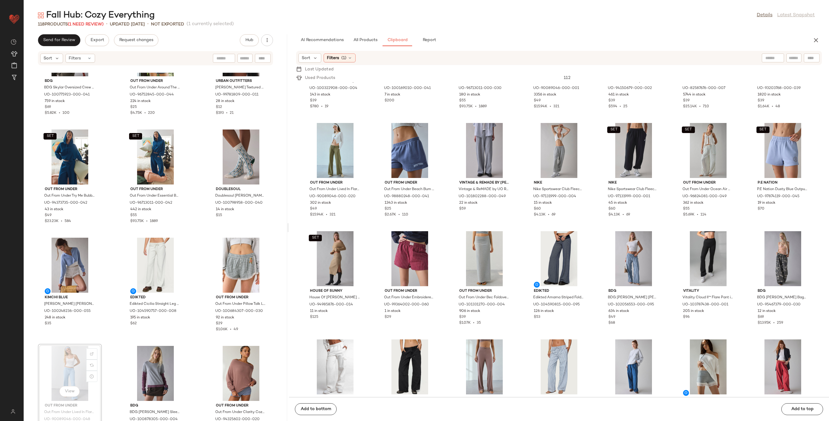
scroll to position [3308, 0]
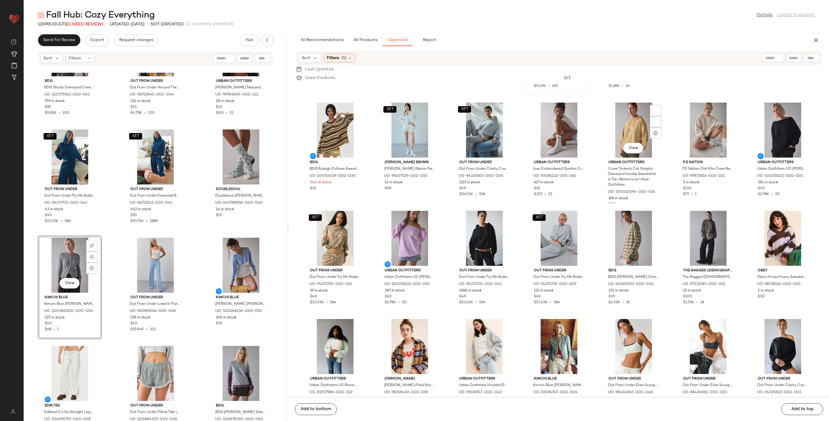
scroll to position [129, 0]
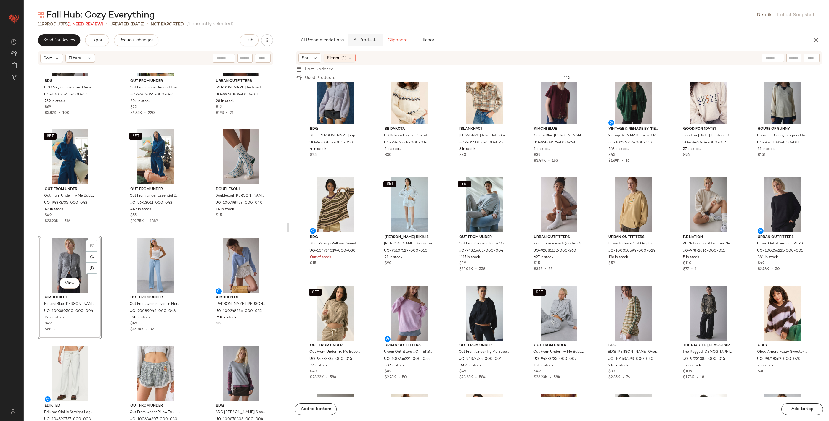
click at [363, 36] on button "All Products" at bounding box center [365, 40] width 34 height 12
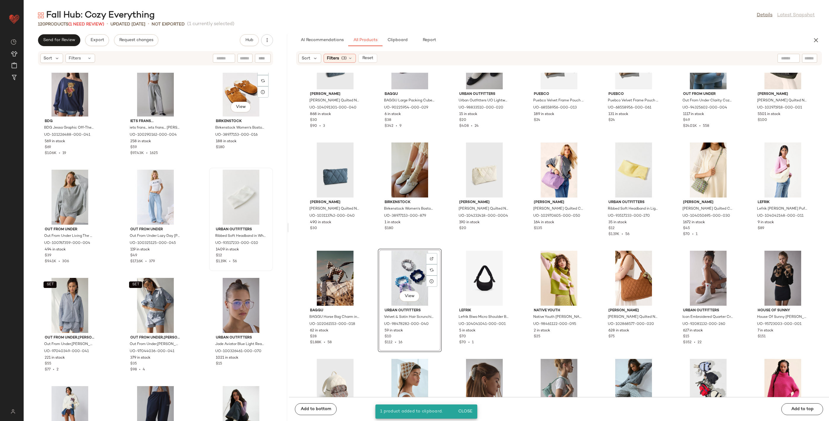
scroll to position [2786, 0]
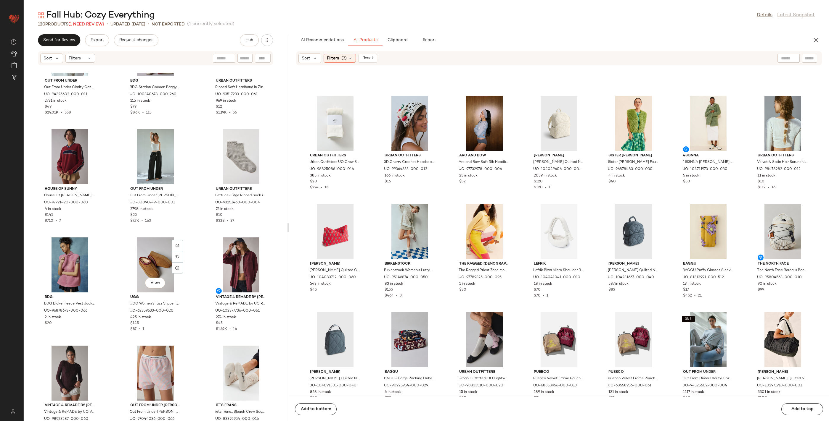
scroll to position [1370, 0]
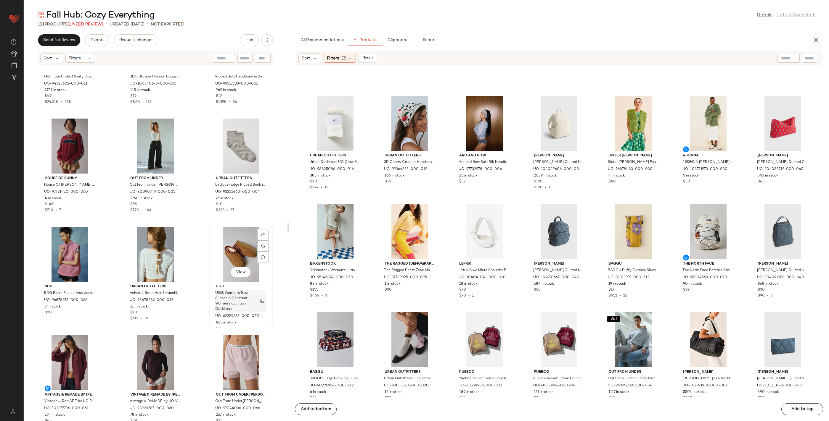
click at [237, 296] on span "UGG Women's Tazz Slipper in Chestnut, Women's at Urban Outfitters" at bounding box center [234, 301] width 39 height 21
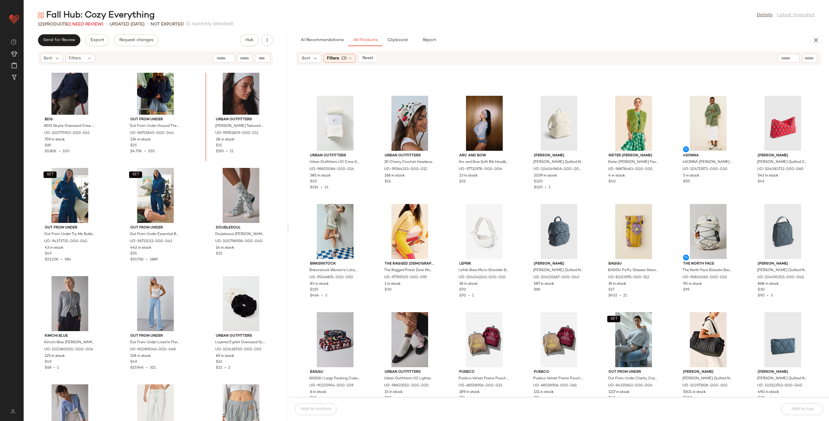
scroll to position [3250, 0]
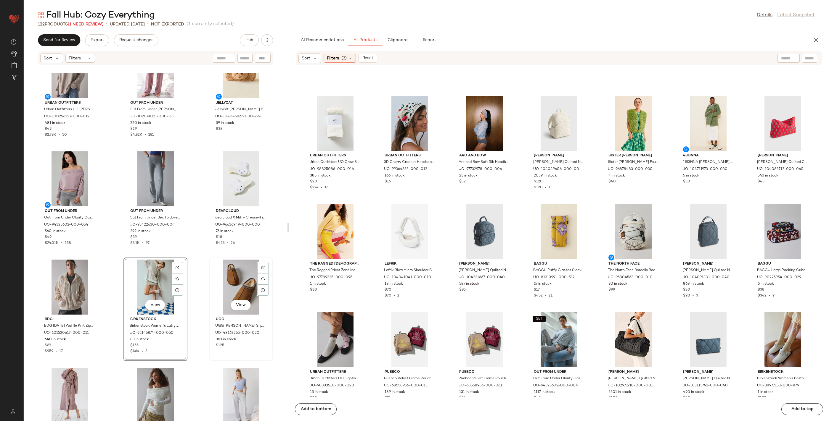
scroll to position [2313, 0]
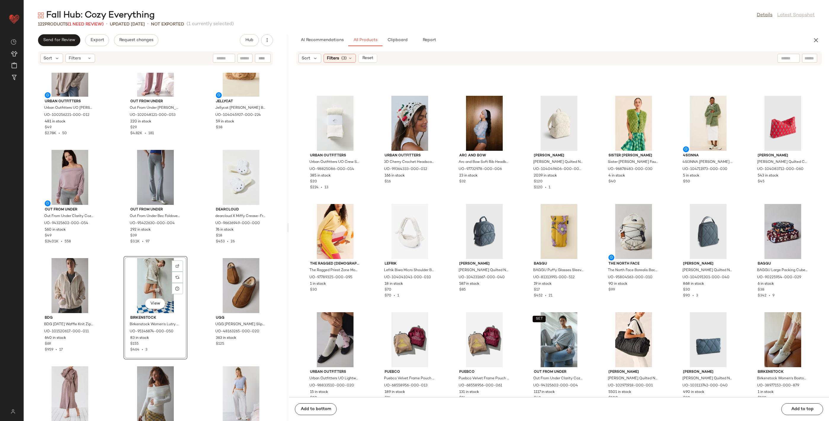
click at [152, 277] on div "View" at bounding box center [155, 285] width 60 height 55
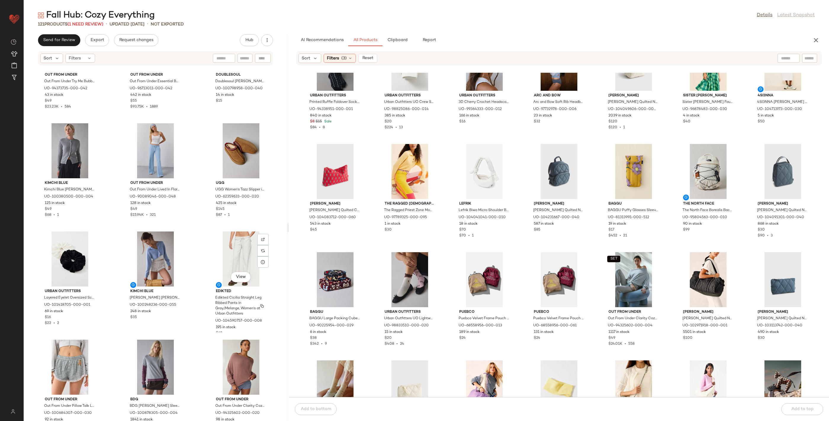
scroll to position [3466, 0]
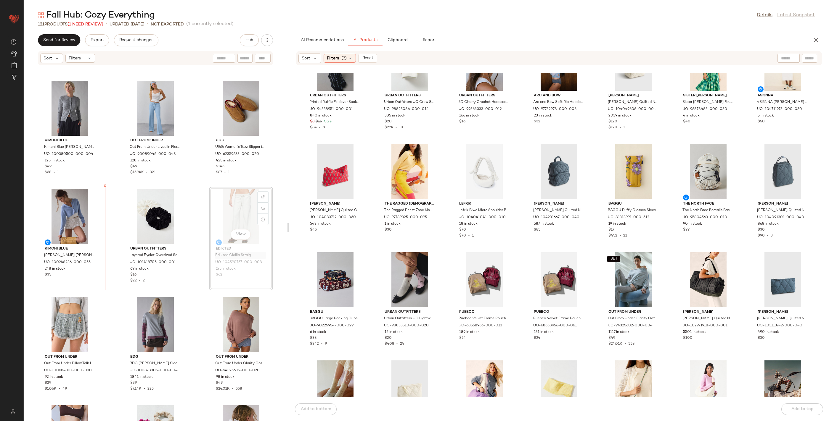
drag, startPoint x: 232, startPoint y: 252, endPoint x: 227, endPoint y: 253, distance: 5.1
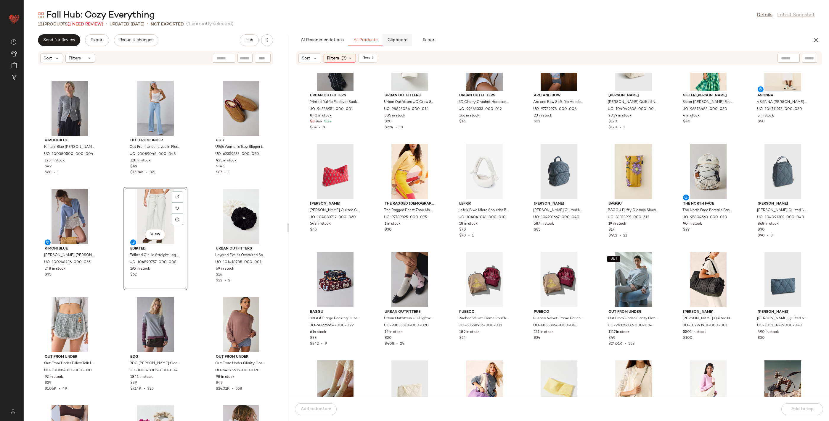
click at [406, 40] on span "Clipboard" at bounding box center [397, 40] width 20 height 5
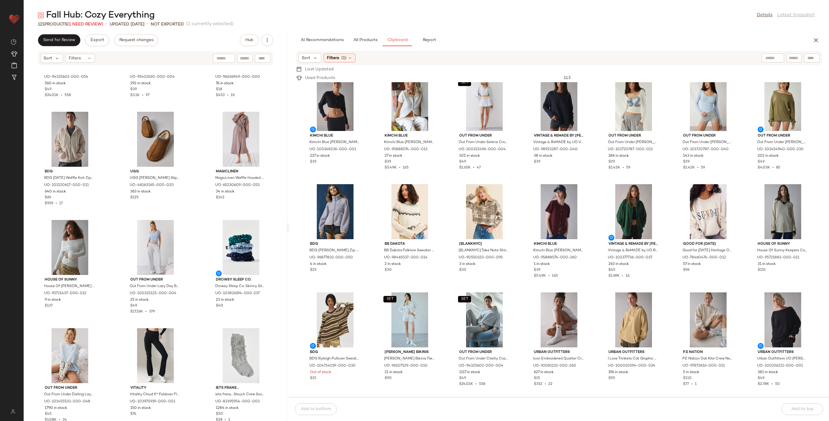
scroll to position [2461, 0]
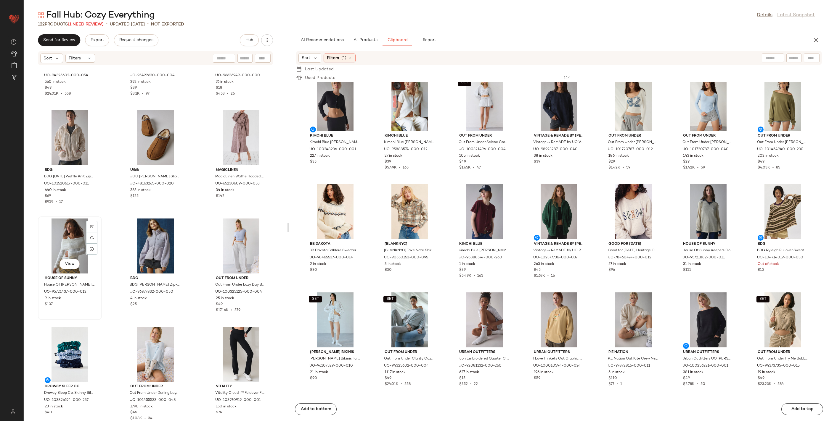
click at [64, 240] on div "View" at bounding box center [70, 246] width 60 height 55
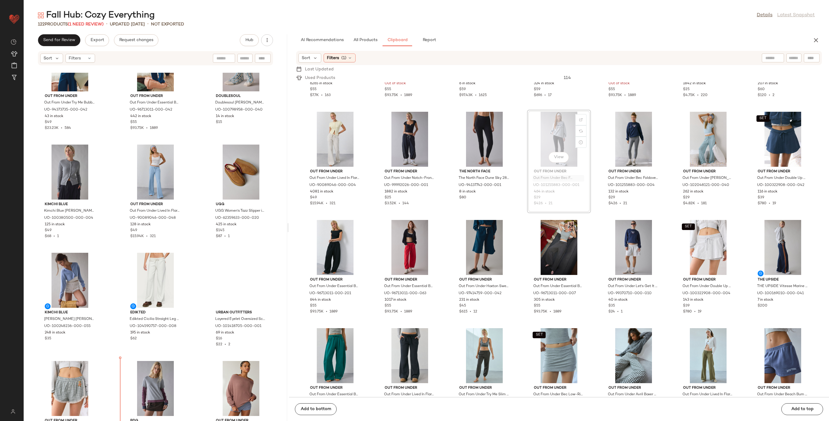
scroll to position [3425, 0]
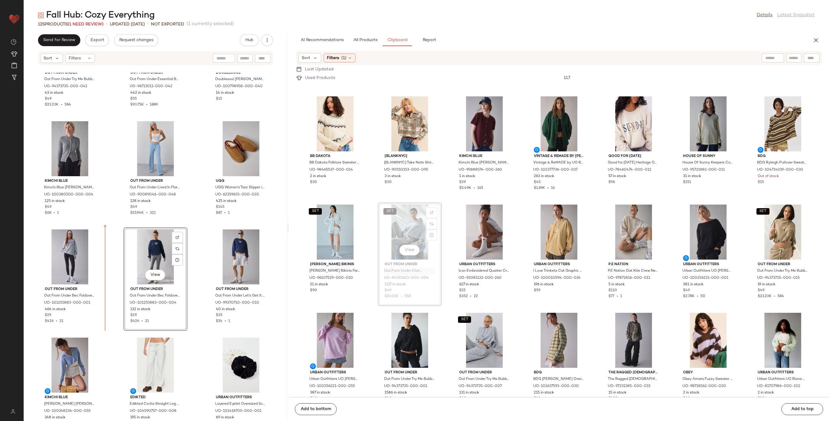
scroll to position [3423, 0]
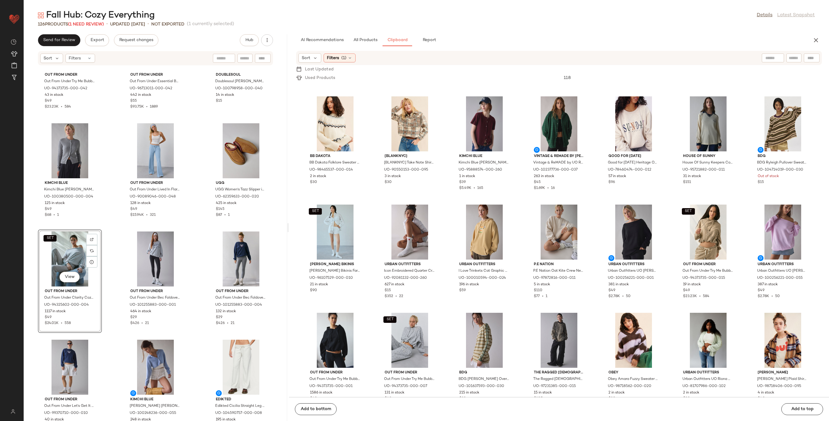
click at [68, 246] on div "SET View" at bounding box center [70, 259] width 60 height 55
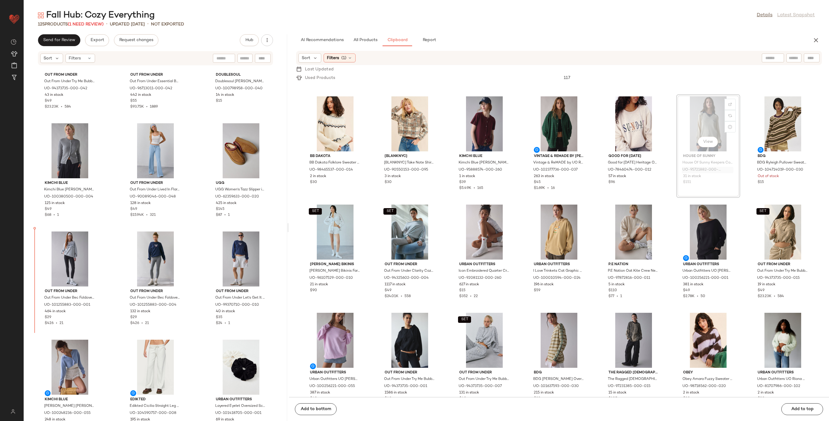
drag, startPoint x: 697, startPoint y: 173, endPoint x: 694, endPoint y: 175, distance: 4.4
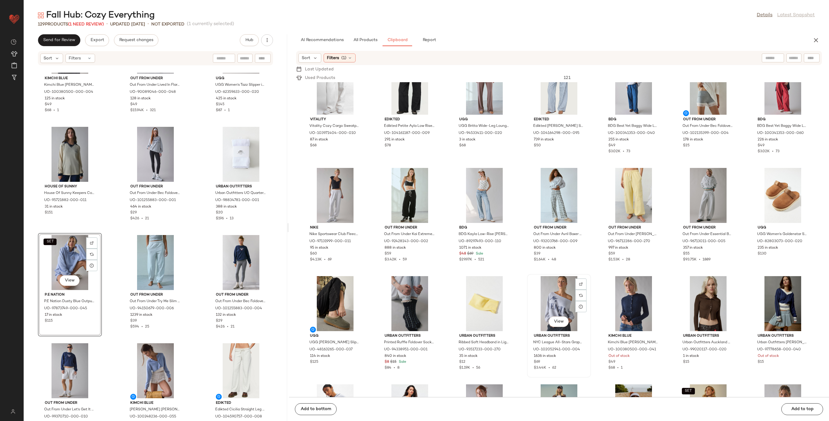
scroll to position [1482, 0]
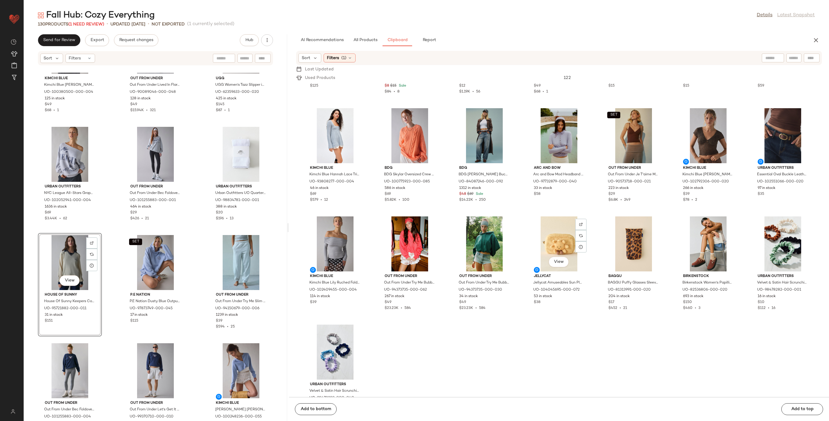
scroll to position [1728, 0]
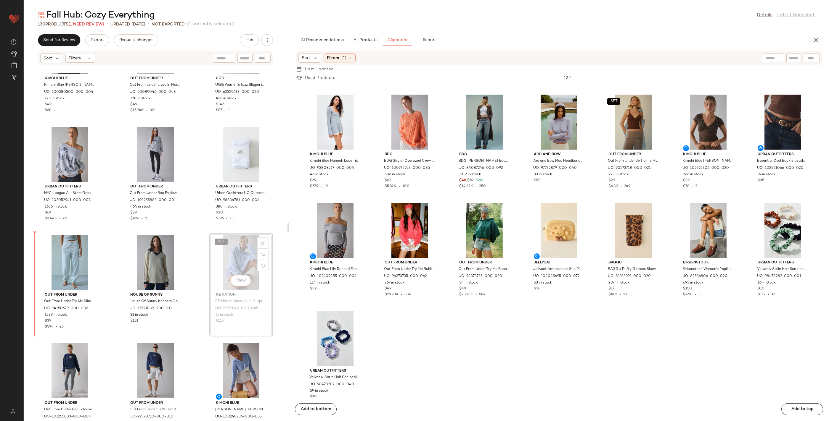
drag, startPoint x: 234, startPoint y: 270, endPoint x: 231, endPoint y: 270, distance: 3.3
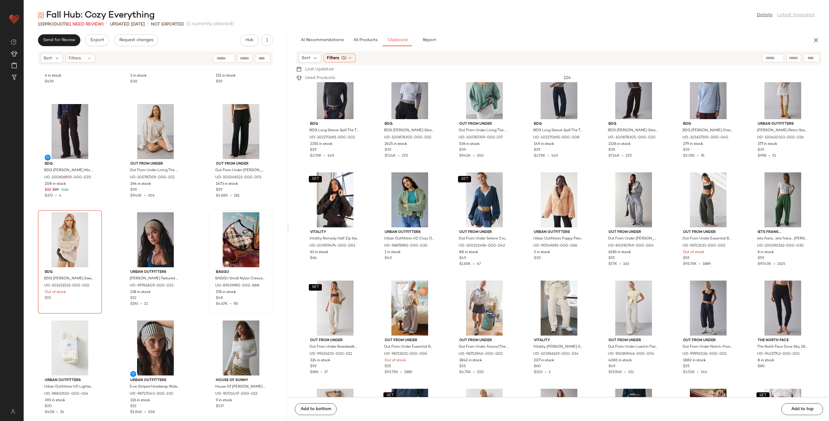
scroll to position [4418, 0]
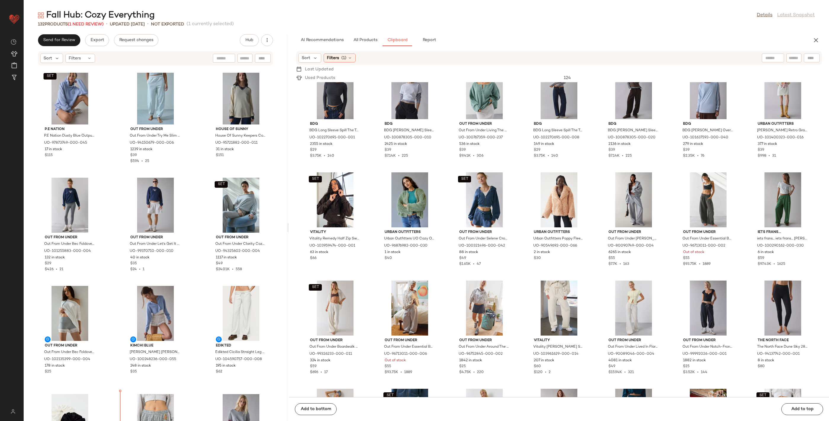
scroll to position [3707, 0]
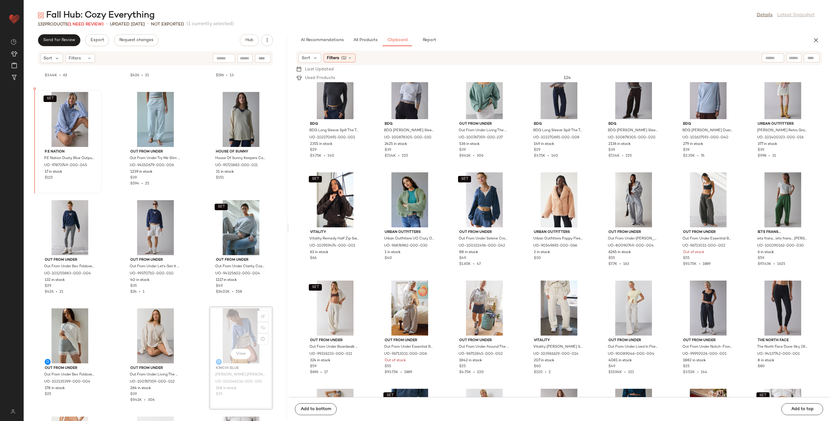
scroll to position [3667, 0]
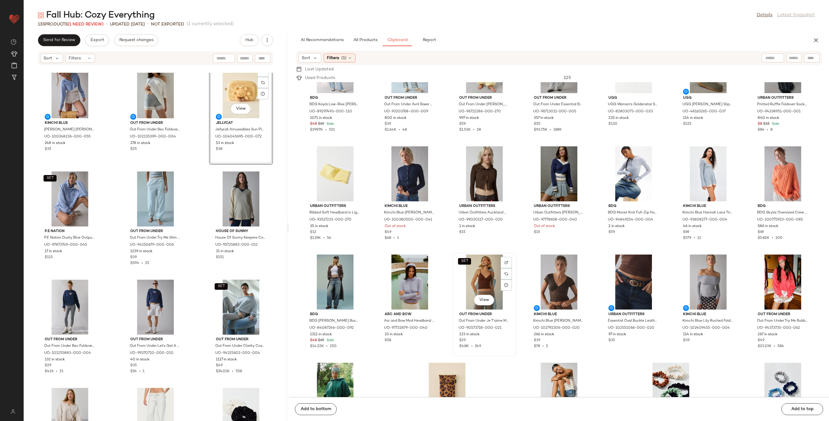
scroll to position [1567, 0]
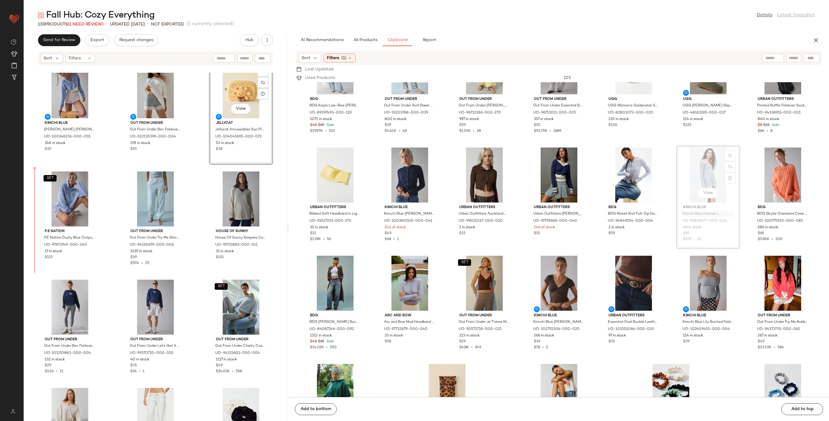
drag, startPoint x: 707, startPoint y: 216, endPoint x: 702, endPoint y: 218, distance: 5.7
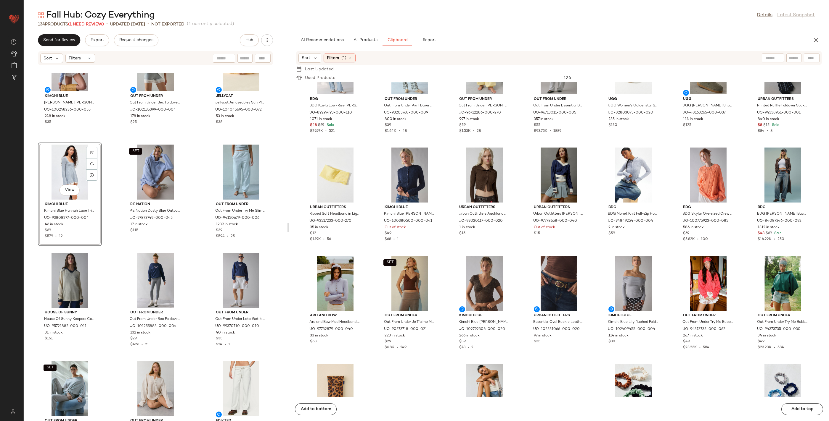
scroll to position [3743, 0]
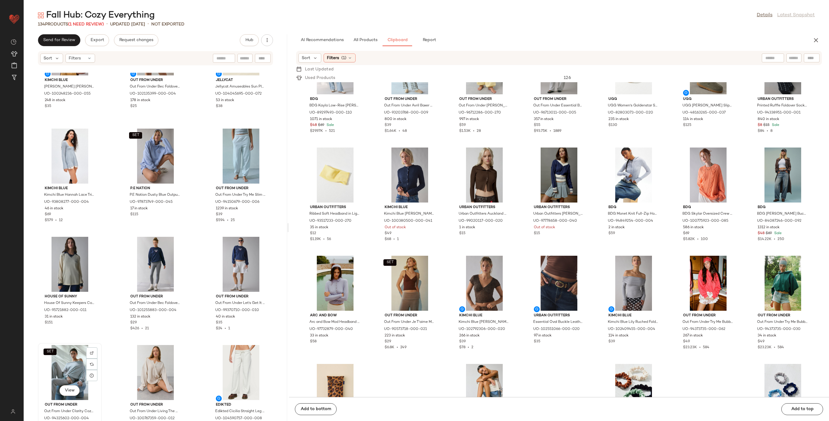
click at [41, 352] on div "SET View" at bounding box center [70, 372] width 60 height 55
click at [43, 352] on div "SET View" at bounding box center [70, 372] width 60 height 55
click at [47, 352] on span "SET" at bounding box center [49, 352] width 7 height 4
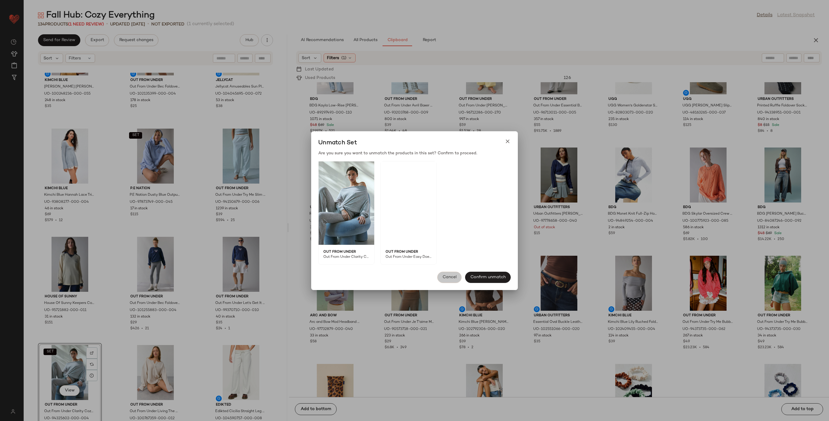
click at [455, 277] on span "Cancel" at bounding box center [449, 277] width 14 height 5
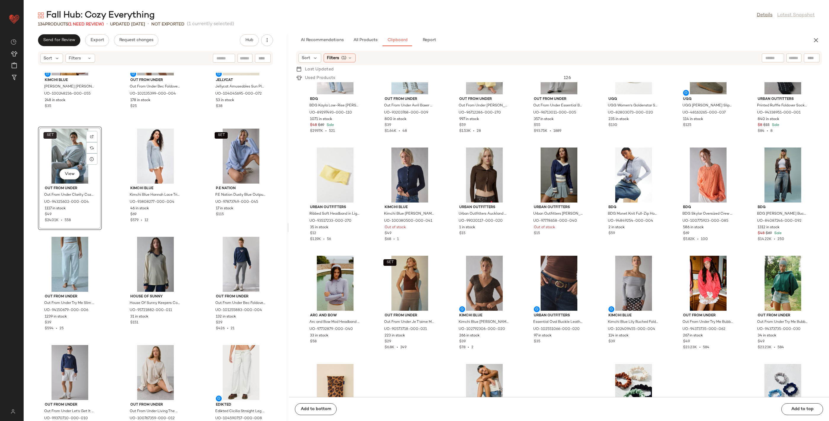
click at [47, 135] on span "SET" at bounding box center [49, 135] width 7 height 4
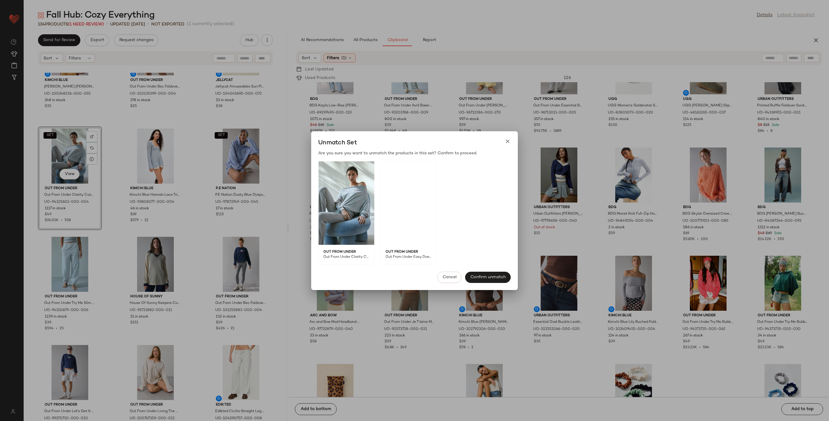
click at [383, 257] on span "Out From Under Easy Does It Cozy Knit Flare Pant in Light Grey, Women's at Urba…" at bounding box center [406, 260] width 51 height 10
drag, startPoint x: 386, startPoint y: 257, endPoint x: 429, endPoint y: 257, distance: 43.2
click at [429, 257] on span "Out From Under Easy Does It Cozy Knit Flare Pant in Light Grey, Women's at Urba…" at bounding box center [406, 260] width 51 height 10
copy span "Out From Under Easy Doe"
click at [506, 144] on icon at bounding box center [507, 141] width 6 height 6
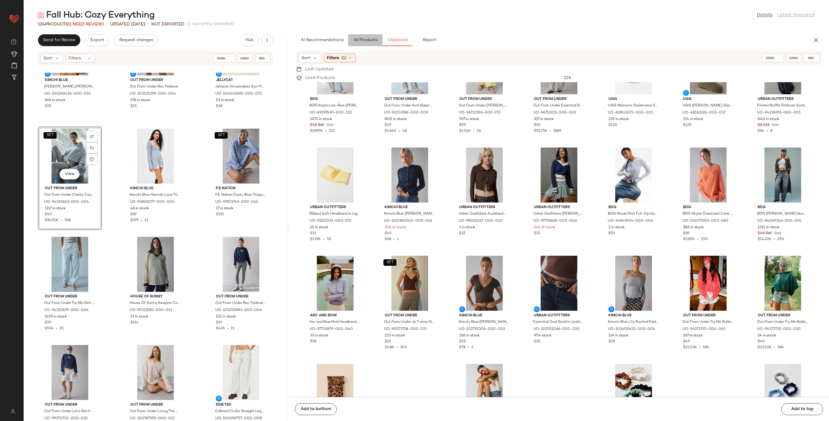
click at [368, 41] on span "All Products" at bounding box center [365, 40] width 24 height 5
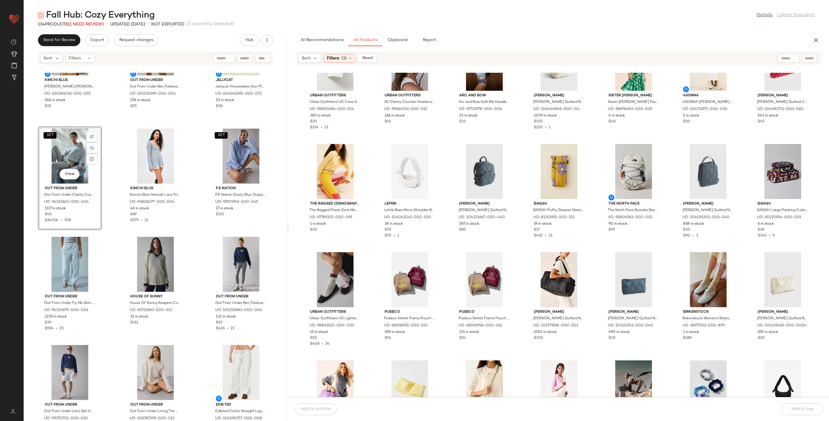
click at [805, 58] on input "text" at bounding box center [809, 58] width 10 height 6
paste input "**********"
type input "**********"
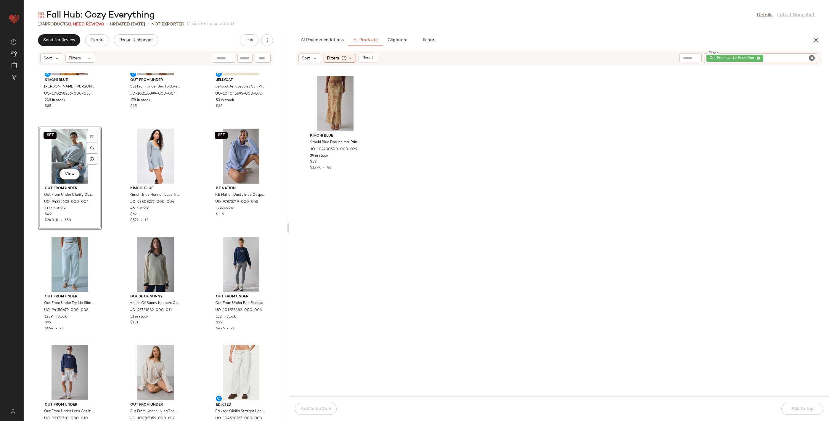
click at [811, 61] on icon "Clear Filter" at bounding box center [811, 57] width 7 height 7
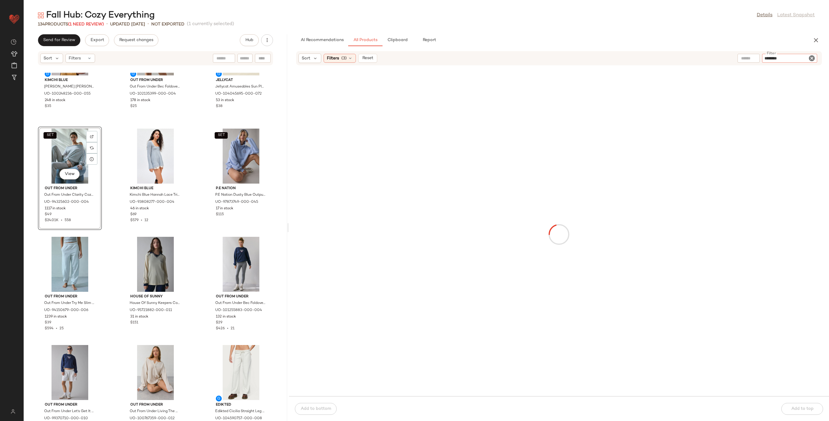
type input "*********"
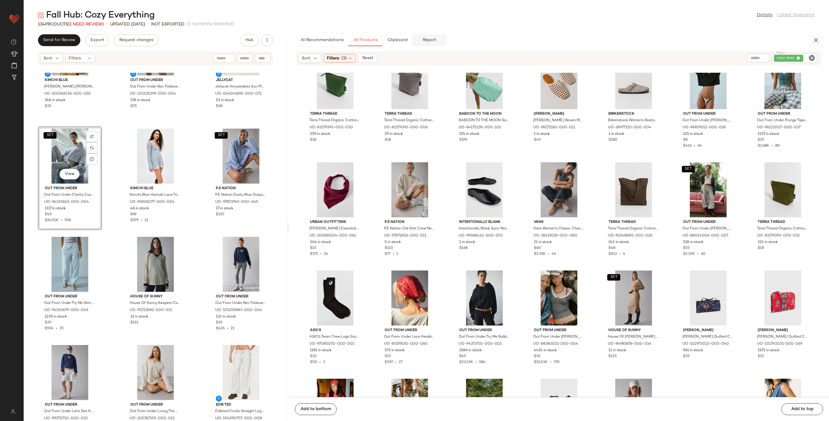
scroll to position [1872, 0]
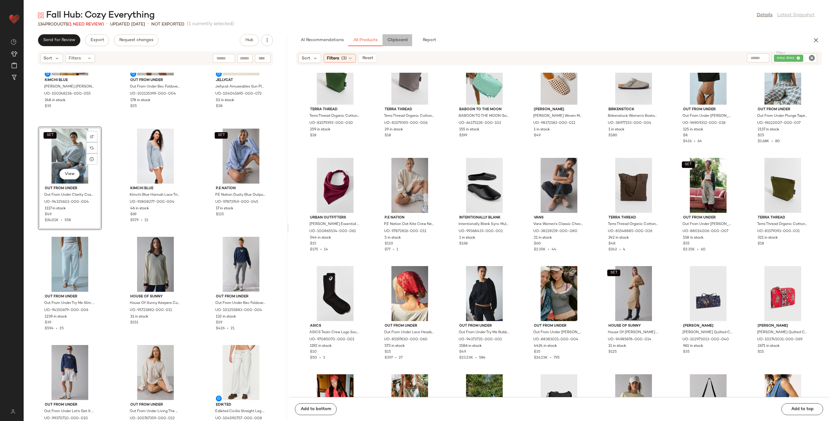
click at [396, 38] on span "Clipboard" at bounding box center [397, 40] width 20 height 5
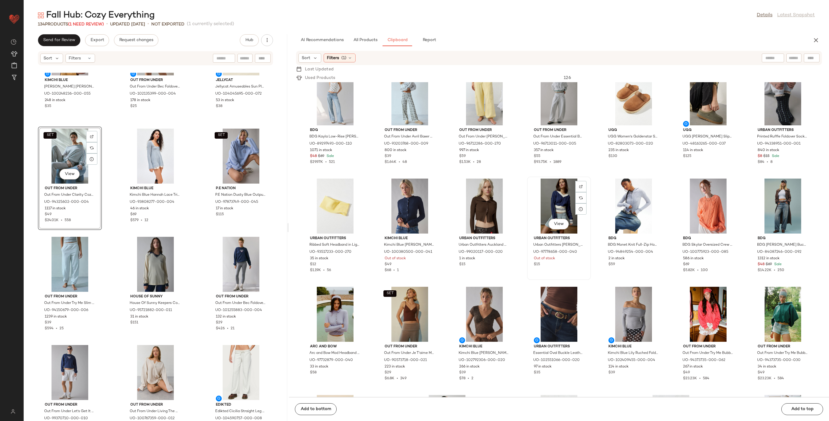
scroll to position [1448, 0]
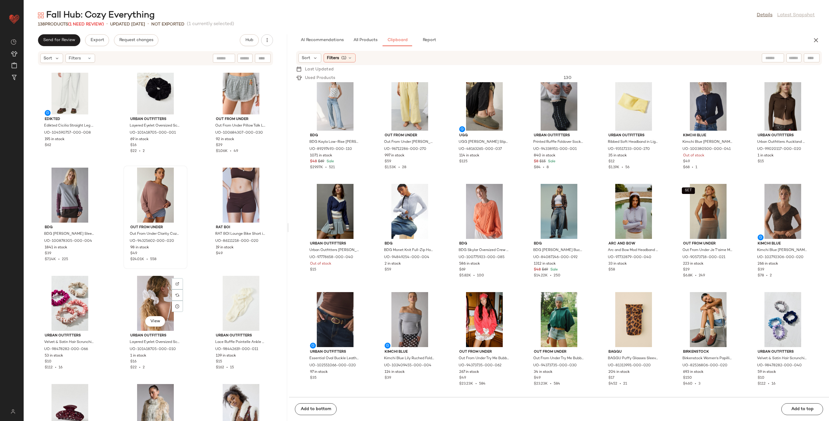
scroll to position [4338, 0]
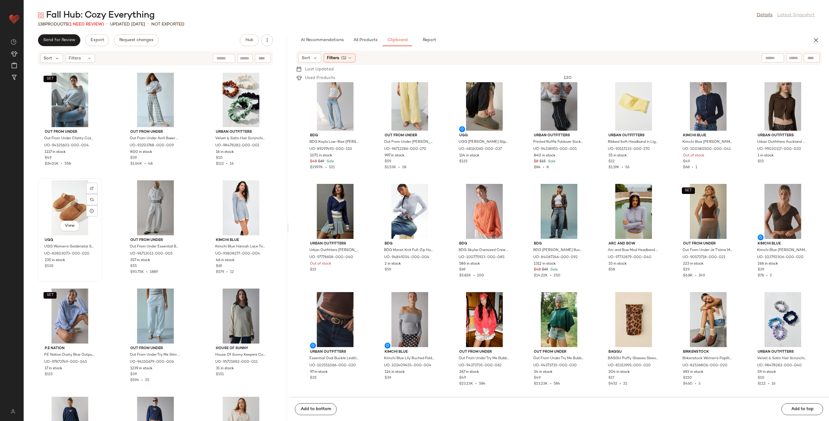
click at [68, 215] on div "View" at bounding box center [70, 208] width 60 height 55
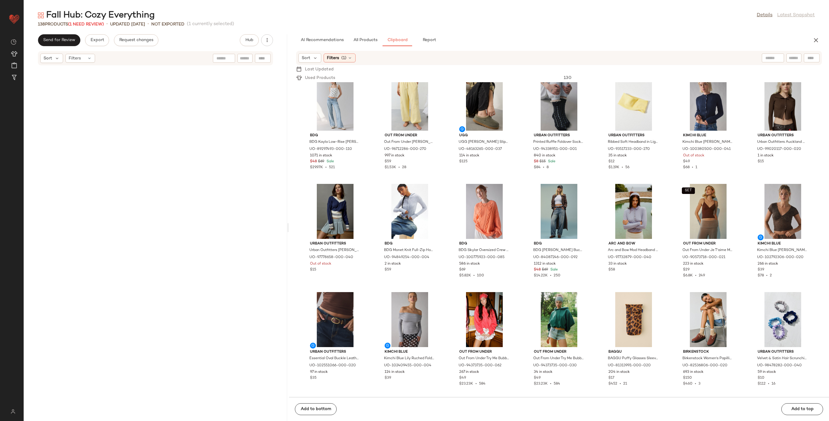
scroll to position [4634, 0]
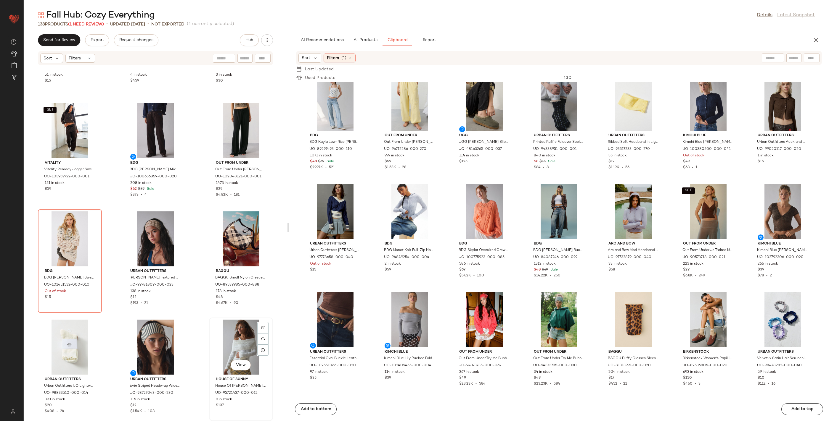
click at [239, 337] on div "View" at bounding box center [241, 347] width 60 height 55
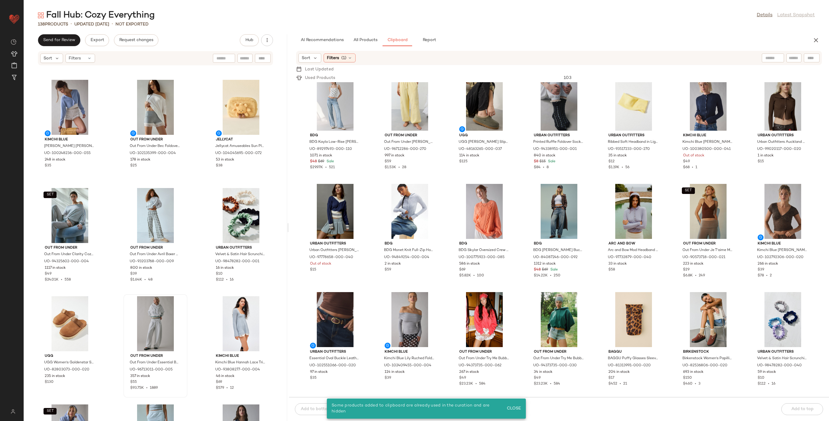
scroll to position [3714, 0]
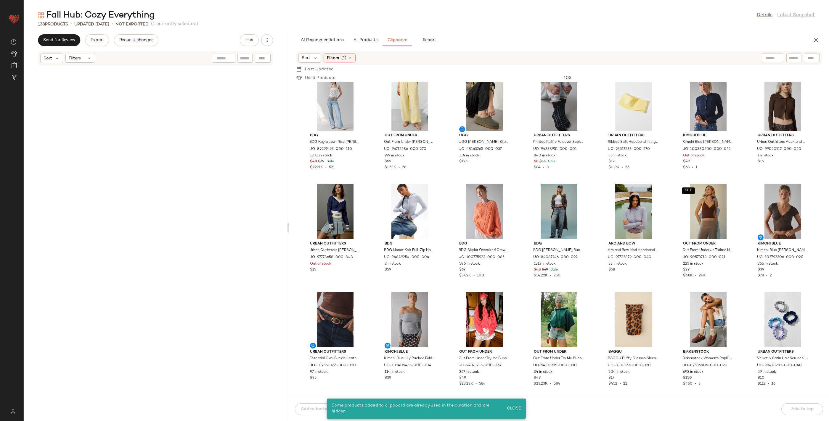
scroll to position [4634, 0]
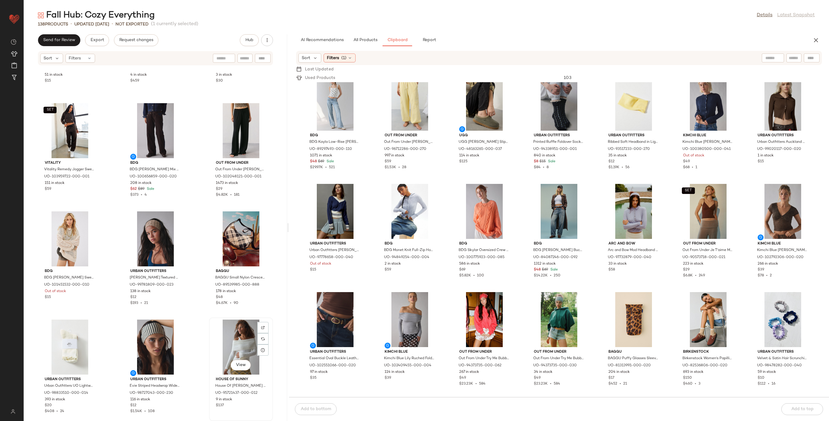
click at [227, 336] on div "View" at bounding box center [241, 347] width 60 height 55
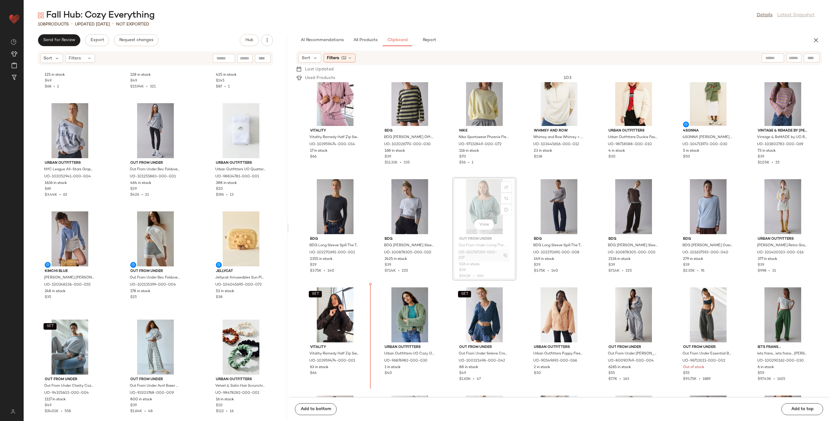
scroll to position [599, 0]
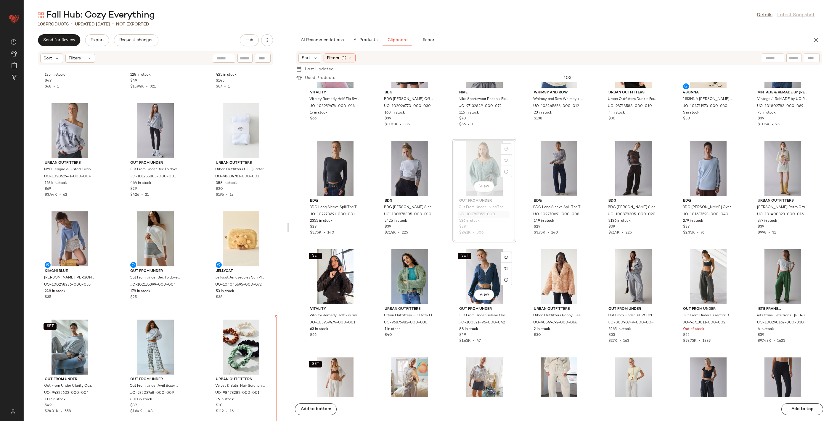
drag, startPoint x: 496, startPoint y: 249, endPoint x: 491, endPoint y: 254, distance: 6.3
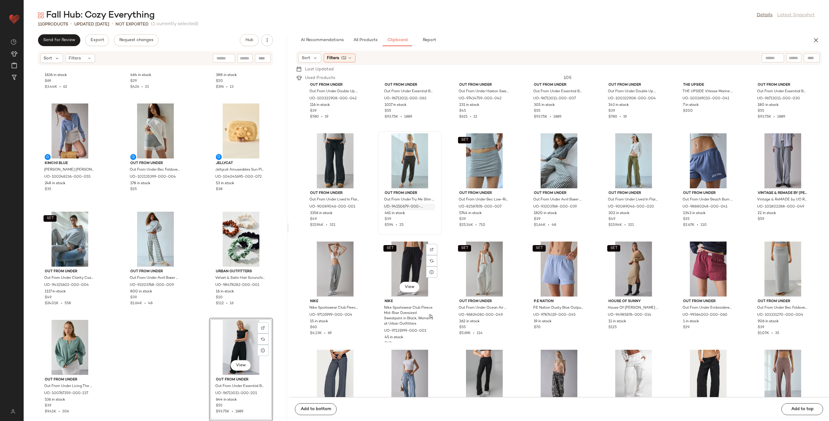
scroll to position [1076, 0]
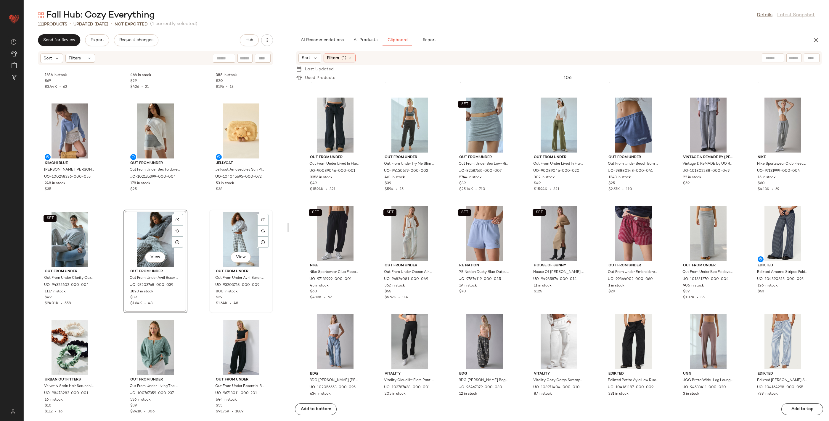
click at [222, 239] on div "View" at bounding box center [241, 239] width 60 height 55
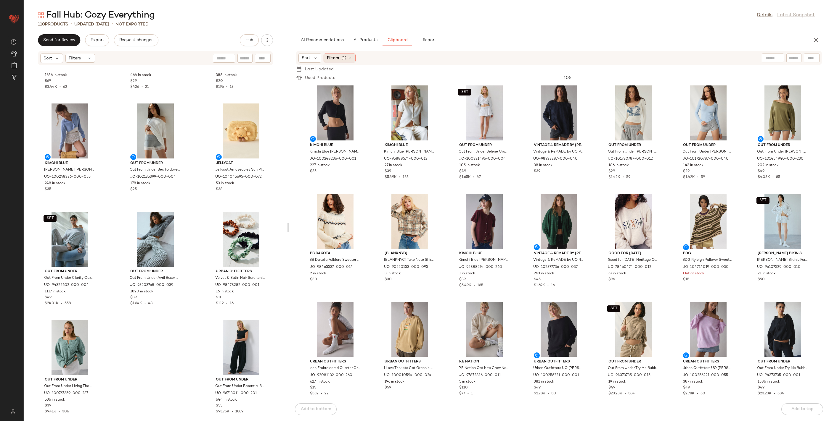
click at [342, 57] on span "(1)" at bounding box center [343, 58] width 5 height 6
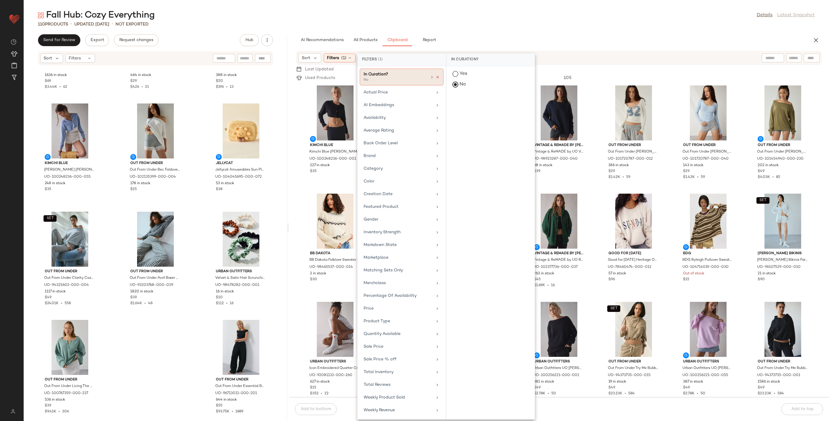
click at [436, 77] on icon at bounding box center [437, 77] width 4 height 4
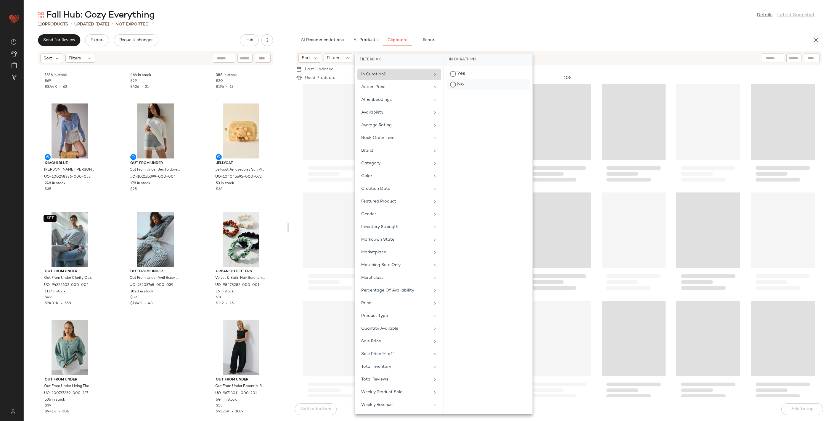
scroll to position [1625, 0]
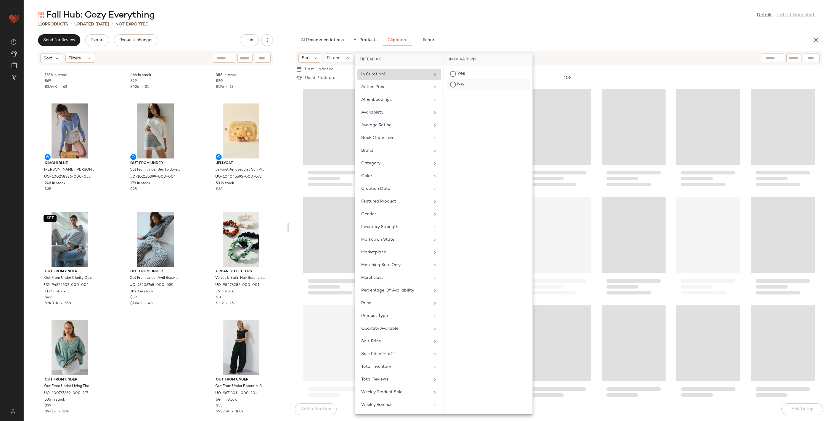
click at [455, 86] on div "No" at bounding box center [487, 84] width 83 height 11
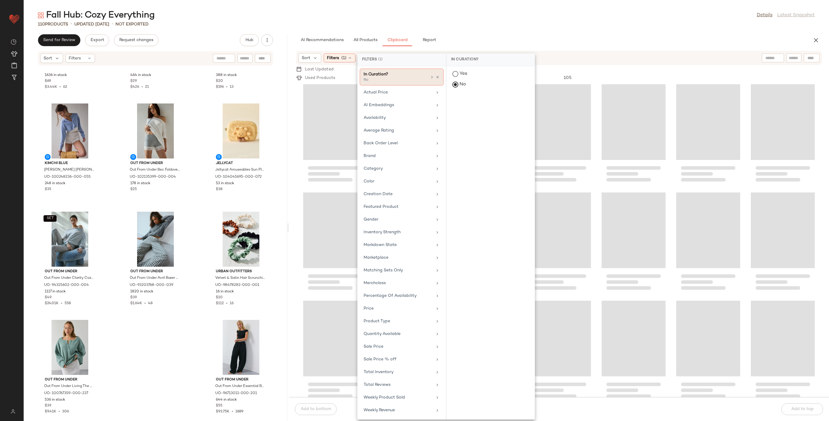
click at [589, 71] on div at bounding box center [690, 69] width 263 height 6
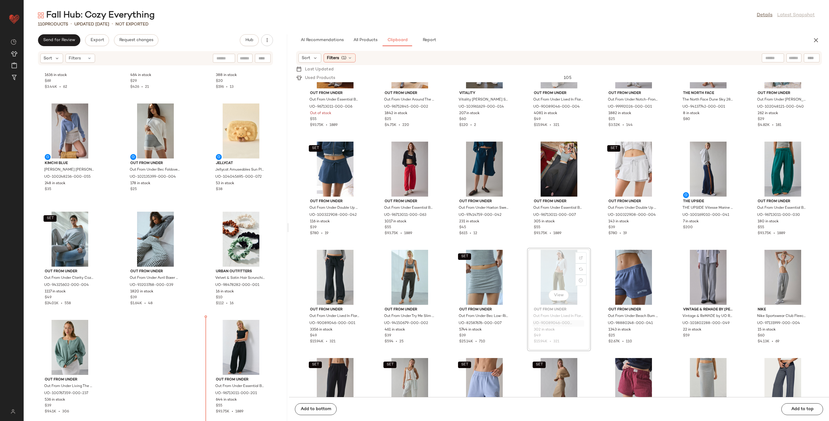
scroll to position [924, 0]
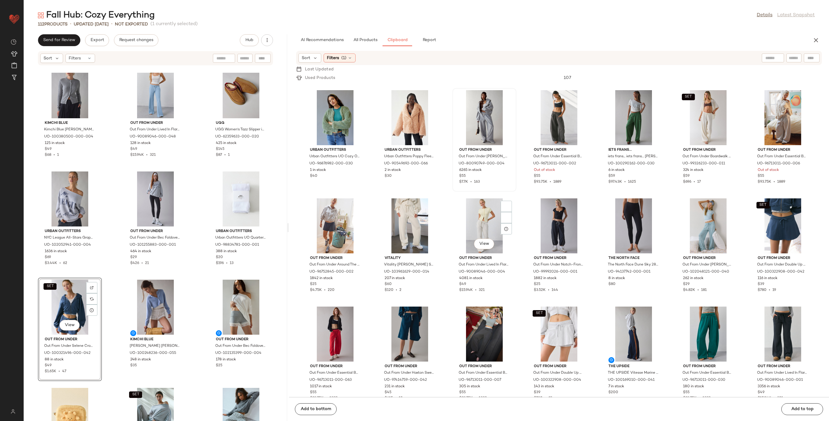
scroll to position [798, 0]
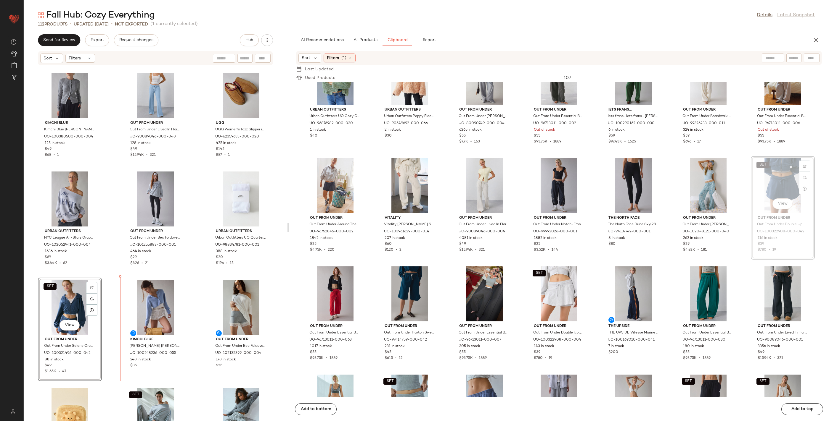
drag, startPoint x: 763, startPoint y: 191, endPoint x: 759, endPoint y: 192, distance: 4.6
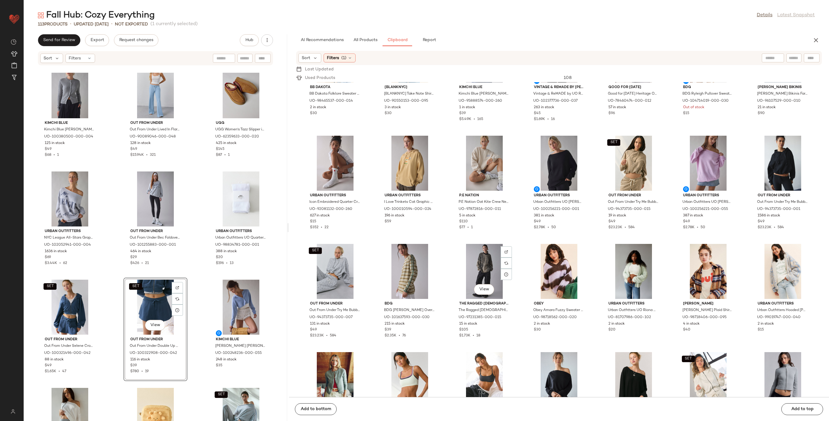
scroll to position [0, 0]
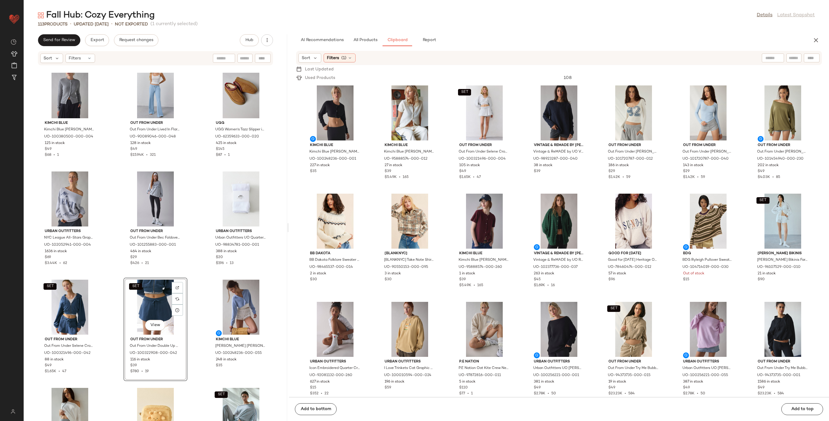
drag, startPoint x: 367, startPoint y: 40, endPoint x: 734, endPoint y: 41, distance: 367.2
click at [369, 39] on span "All Products" at bounding box center [365, 40] width 24 height 5
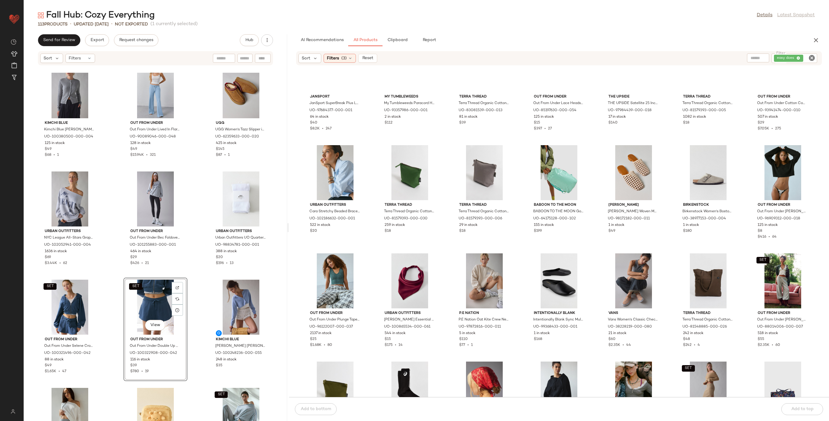
scroll to position [2086, 0]
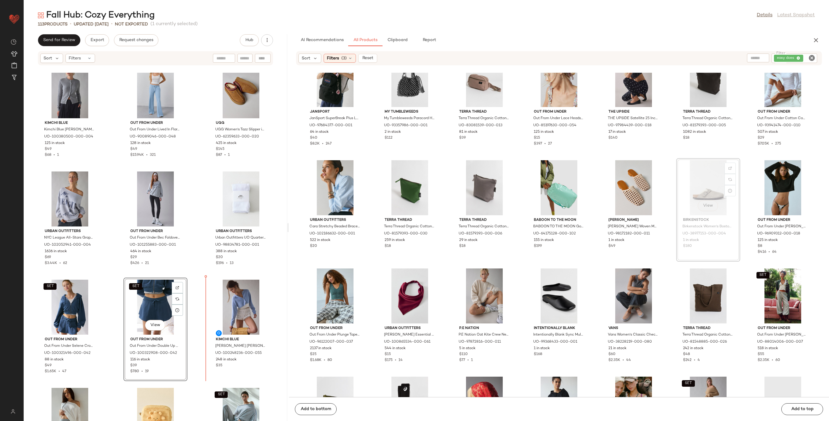
drag, startPoint x: 711, startPoint y: 208, endPoint x: 708, endPoint y: 209, distance: 3.7
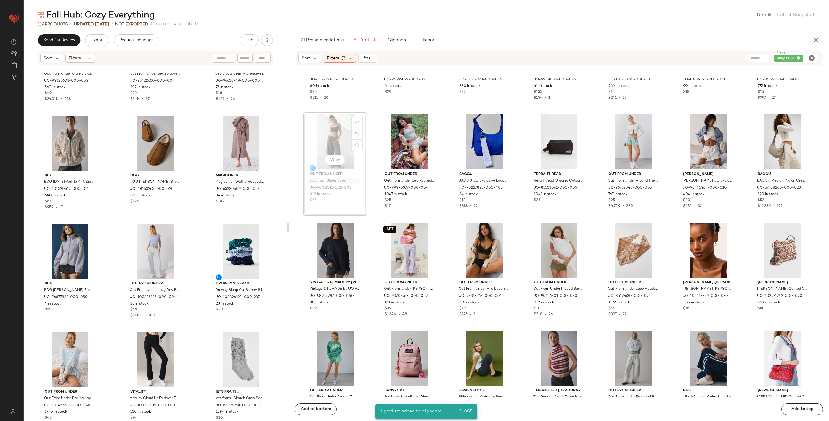
scroll to position [2432, 0]
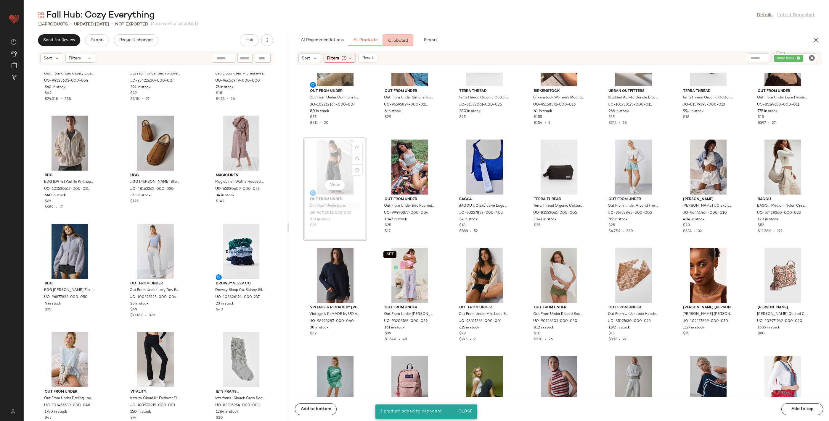
drag, startPoint x: 341, startPoint y: 191, endPoint x: 344, endPoint y: 188, distance: 4.0
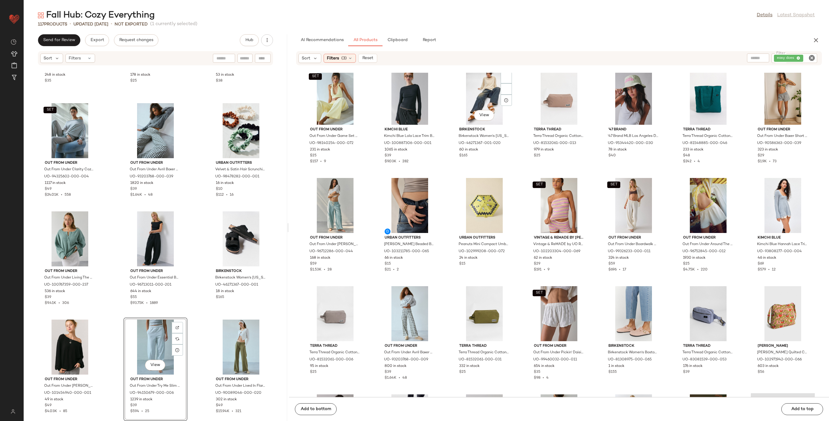
scroll to position [3328, 0]
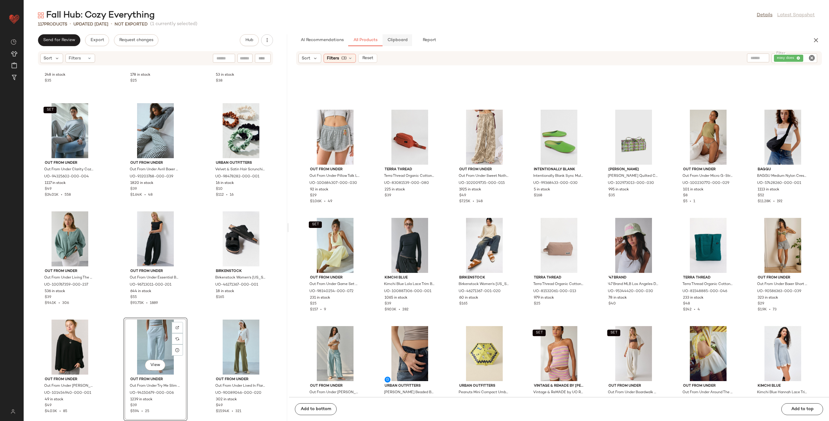
click at [387, 42] on span "Clipboard" at bounding box center [397, 40] width 20 height 5
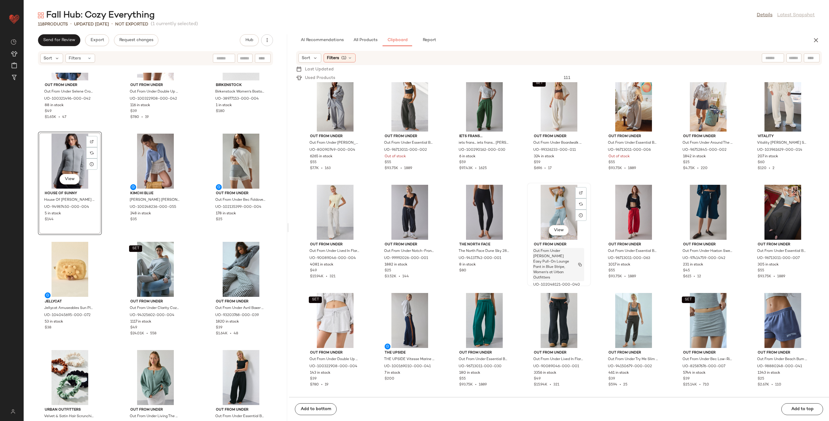
scroll to position [773, 0]
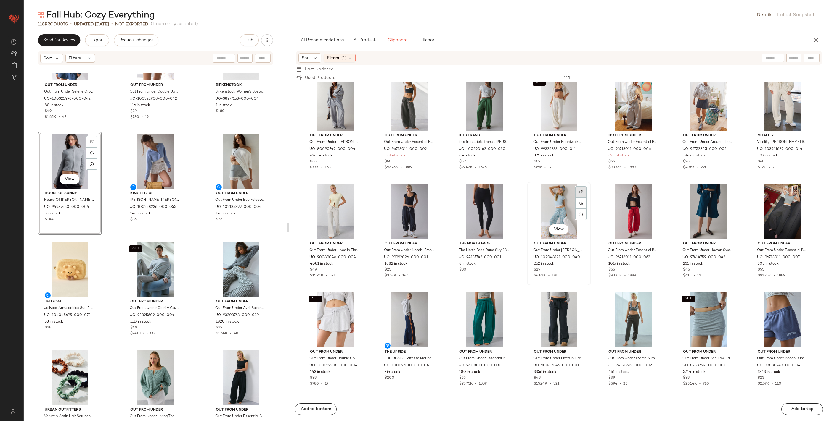
click at [576, 198] on div at bounding box center [580, 203] width 11 height 11
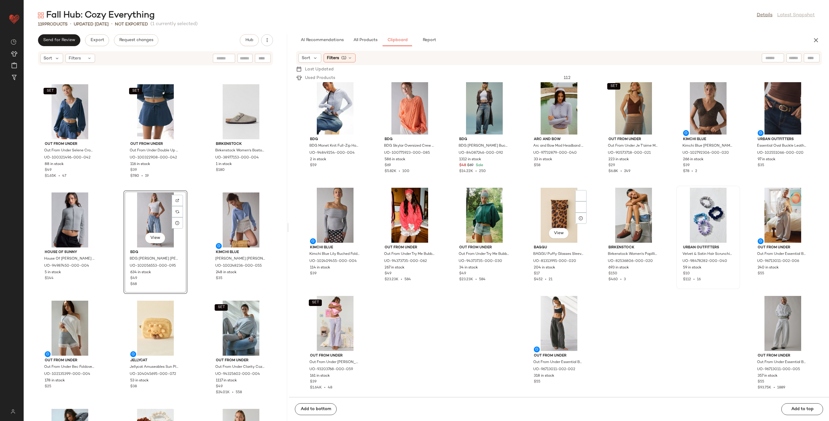
scroll to position [3680, 0]
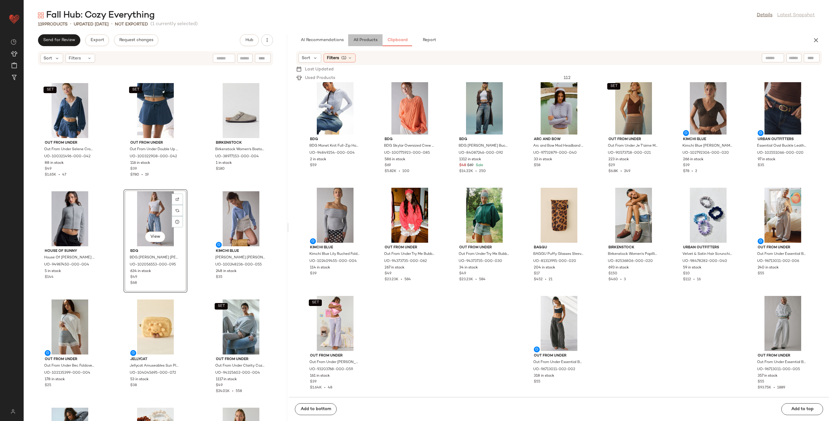
click at [370, 41] on span "All Products" at bounding box center [365, 40] width 24 height 5
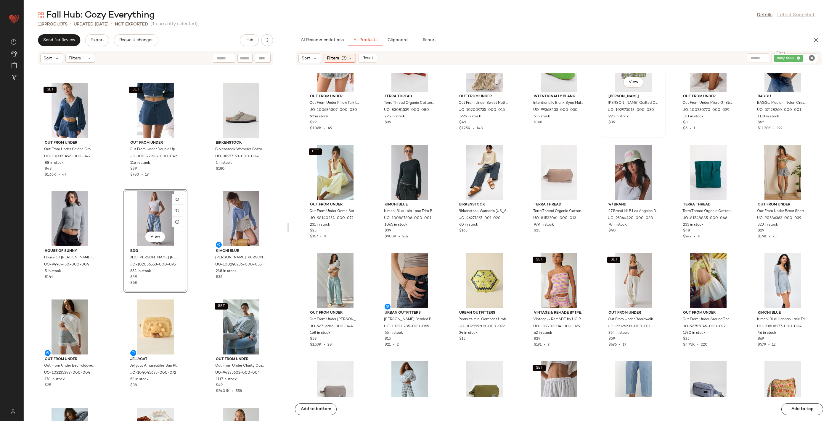
scroll to position [3404, 0]
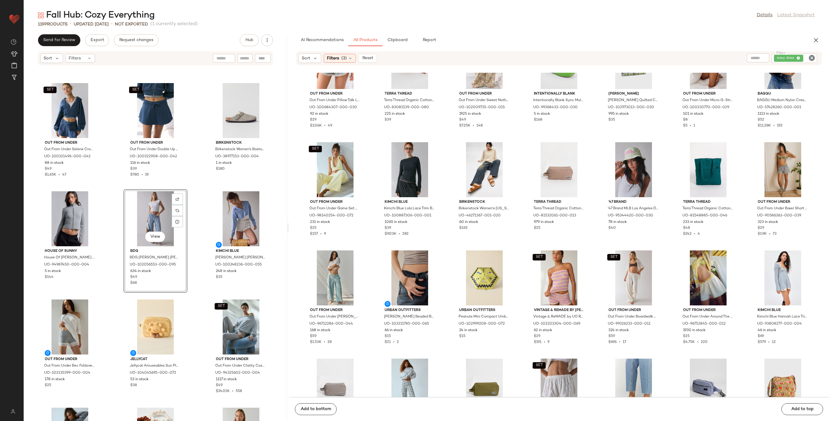
click at [809, 58] on icon "Clear Filter" at bounding box center [811, 57] width 7 height 7
click at [800, 58] on input "Filter" at bounding box center [789, 58] width 50 height 6
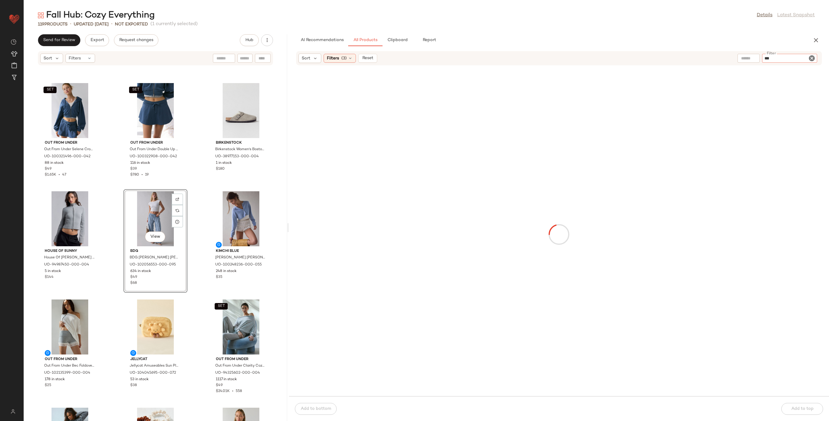
type input "****"
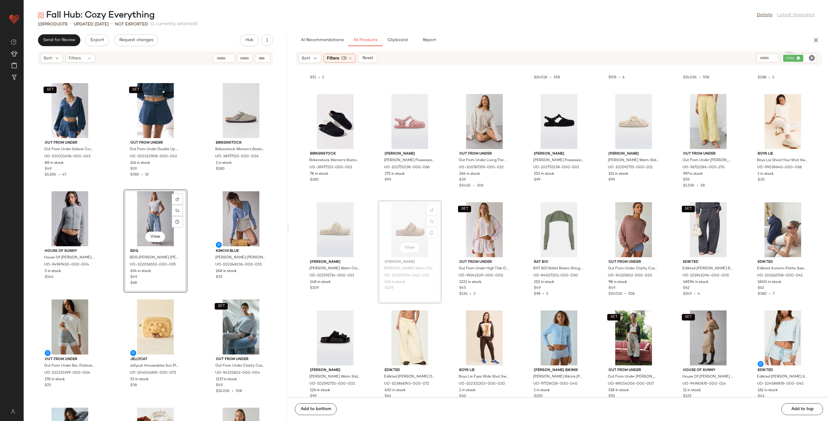
scroll to position [304, 0]
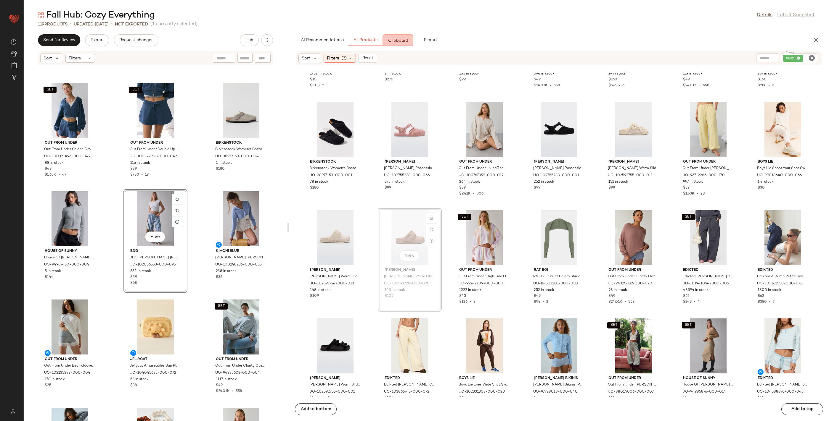
drag, startPoint x: 406, startPoint y: 232, endPoint x: 409, endPoint y: 229, distance: 4.0
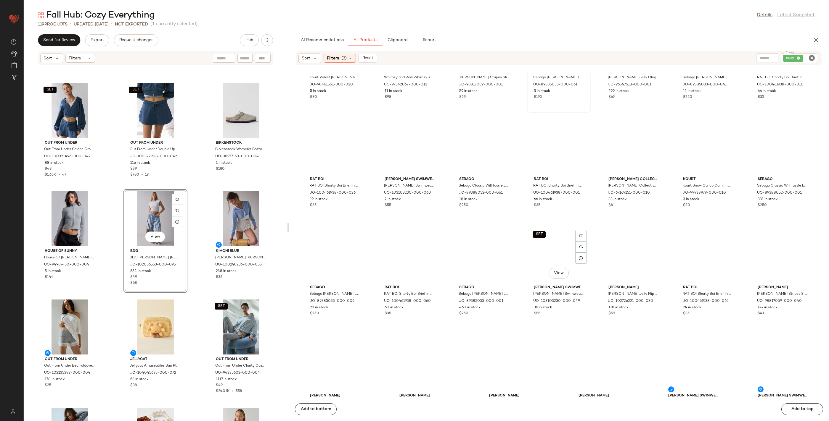
scroll to position [2492, 0]
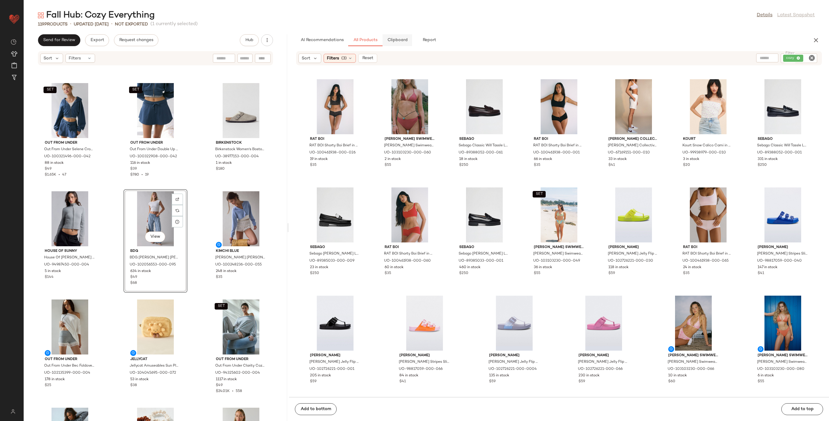
click at [400, 43] on button "Clipboard" at bounding box center [397, 40] width 30 height 12
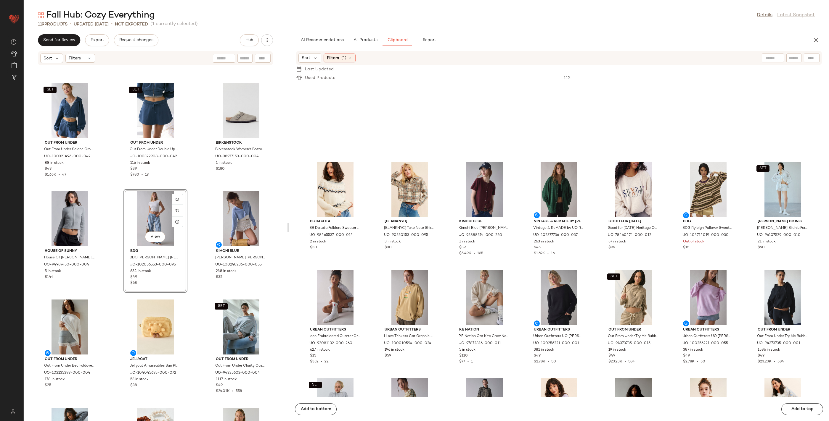
scroll to position [0, 0]
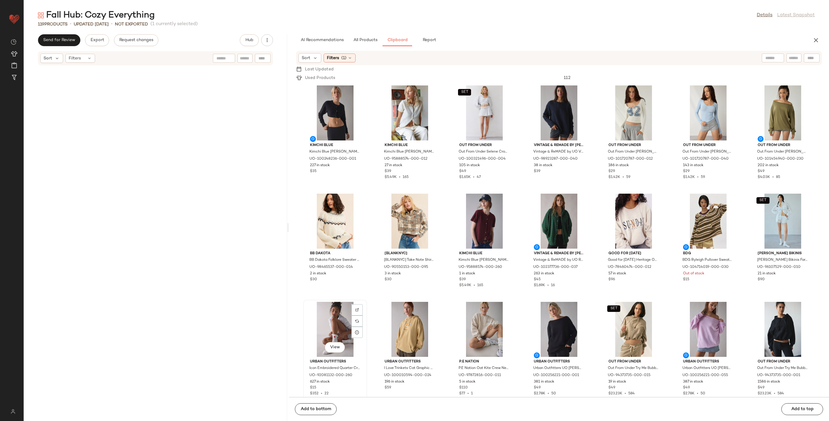
scroll to position [3680, 0]
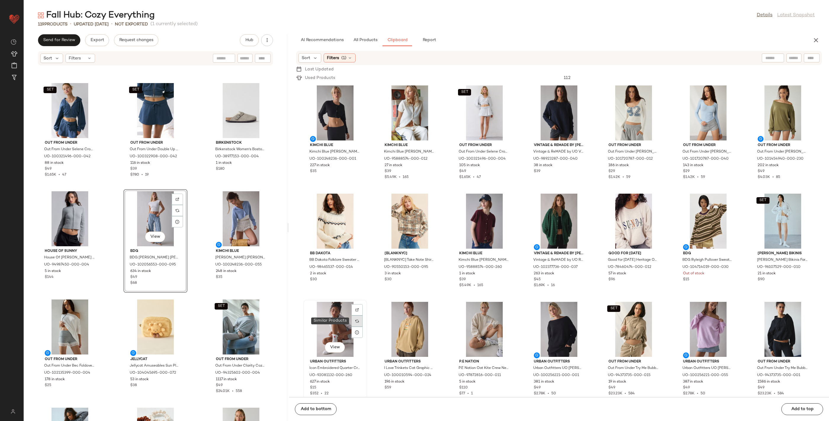
click at [357, 321] on img at bounding box center [357, 322] width 4 height 4
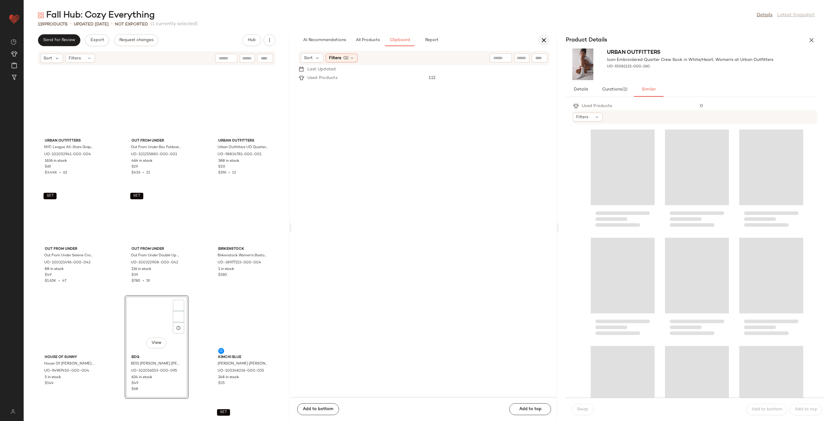
scroll to position [329, 0]
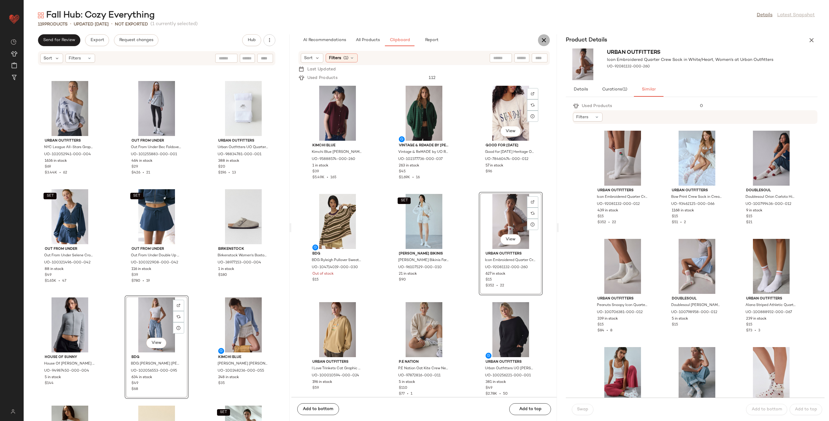
click at [542, 39] on icon "button" at bounding box center [543, 40] width 7 height 7
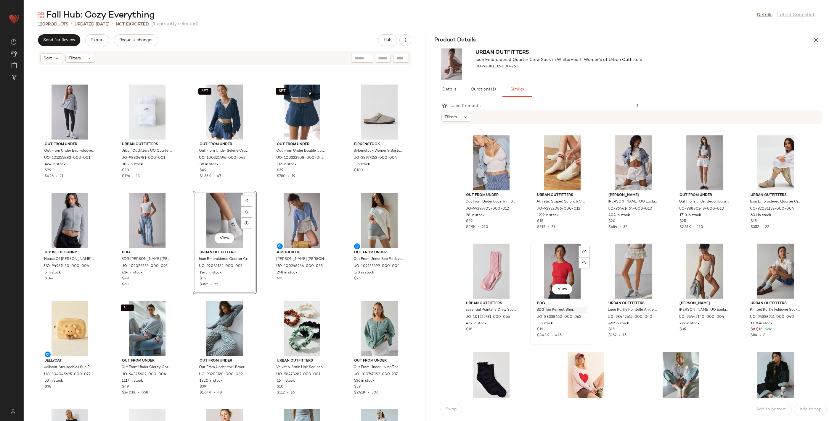
scroll to position [267, 0]
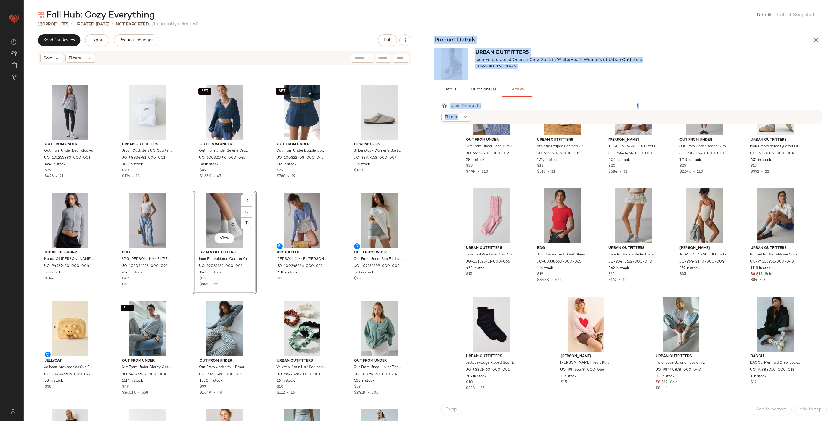
drag, startPoint x: 427, startPoint y: 226, endPoint x: 413, endPoint y: 229, distance: 14.2
click at [410, 229] on div "Send for Review Export Request changes Hub Sort Filters Doublesoul Doublesoul B…" at bounding box center [426, 227] width 805 height 387
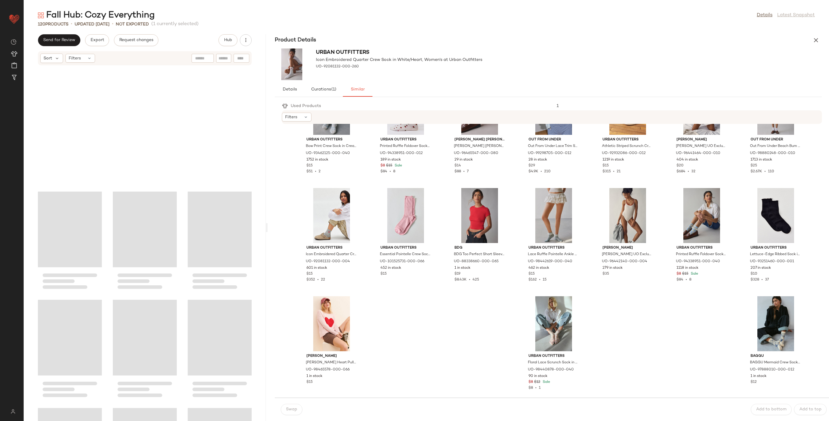
scroll to position [159, 0]
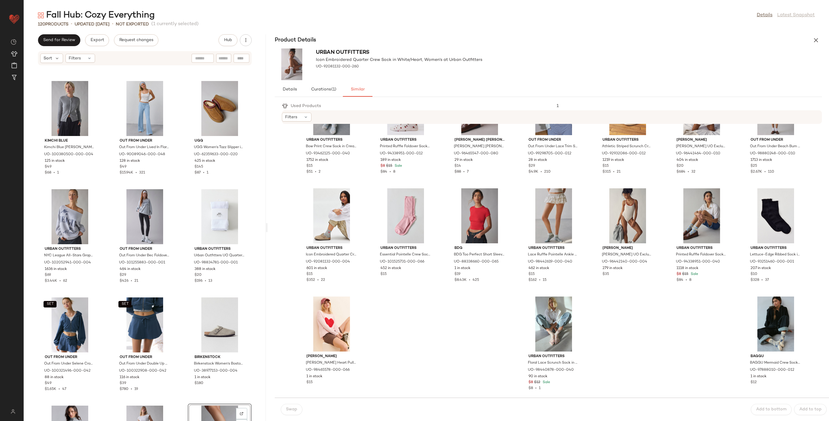
drag, startPoint x: 426, startPoint y: 230, endPoint x: 237, endPoint y: 209, distance: 190.5
click at [268, 218] on div "Fall Hub: Cozy Everything Details Latest Snapshot 120 Products • updated Aug 12…" at bounding box center [426, 215] width 805 height 412
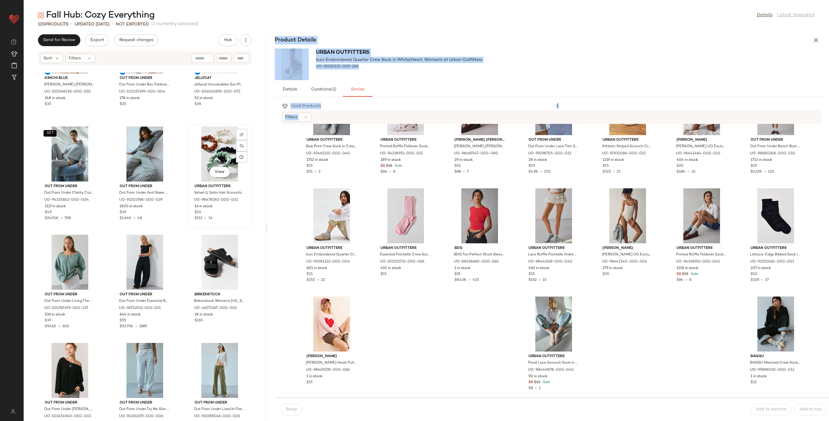
scroll to position [3985, 0]
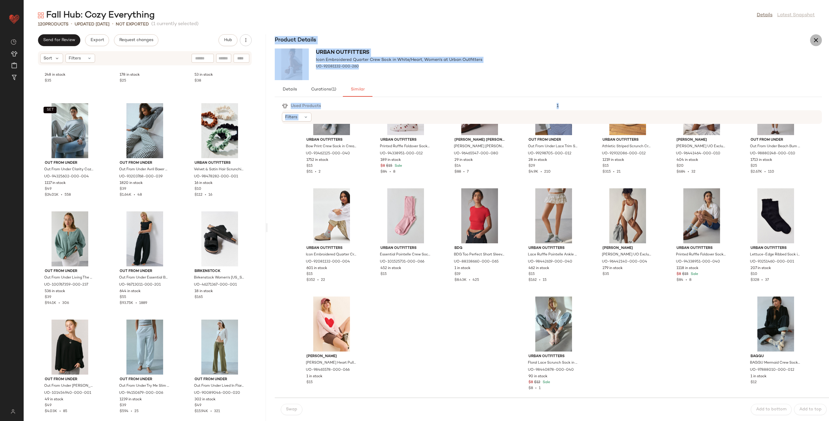
click at [816, 41] on icon "button" at bounding box center [815, 40] width 7 height 7
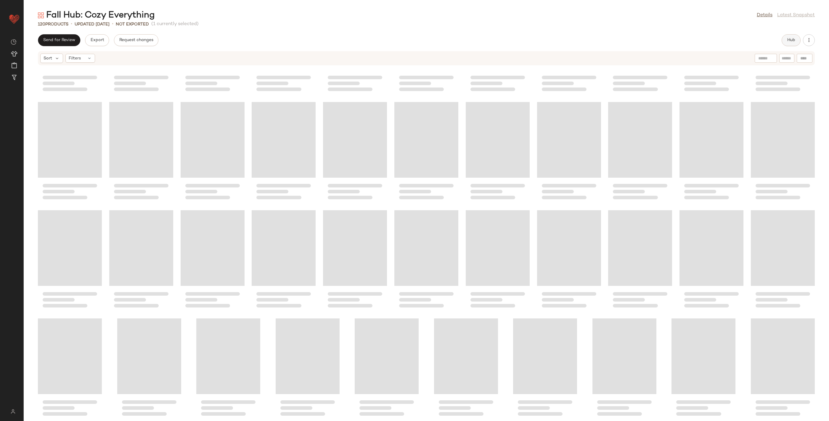
click at [791, 41] on span "Hub" at bounding box center [791, 40] width 8 height 5
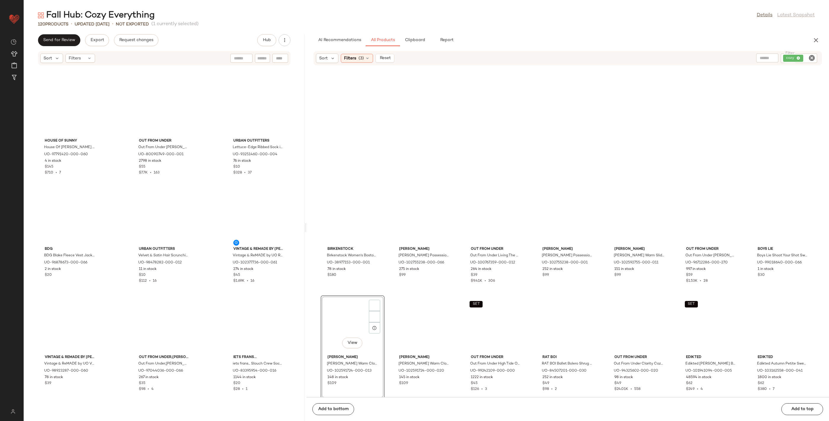
scroll to position [325, 0]
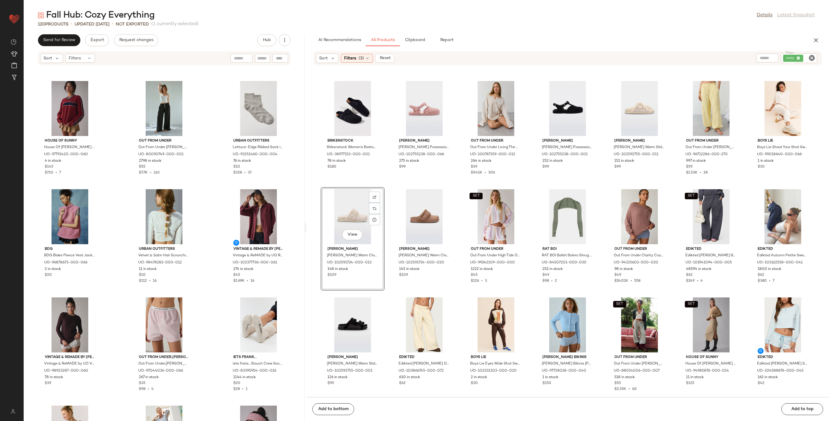
drag, startPoint x: 422, startPoint y: 228, endPoint x: 306, endPoint y: 224, distance: 116.6
click at [306, 224] on div "Fall Hub: Cozy Everything Details Latest Snapshot 120 Products • updated Aug 12…" at bounding box center [426, 215] width 805 height 412
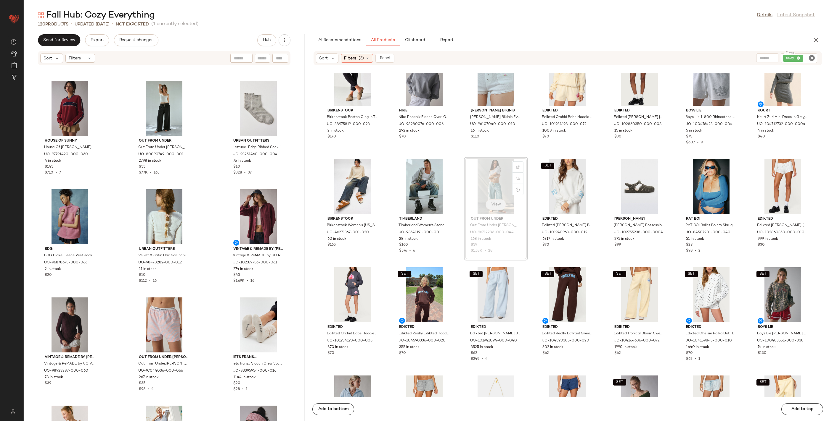
scroll to position [779, 0]
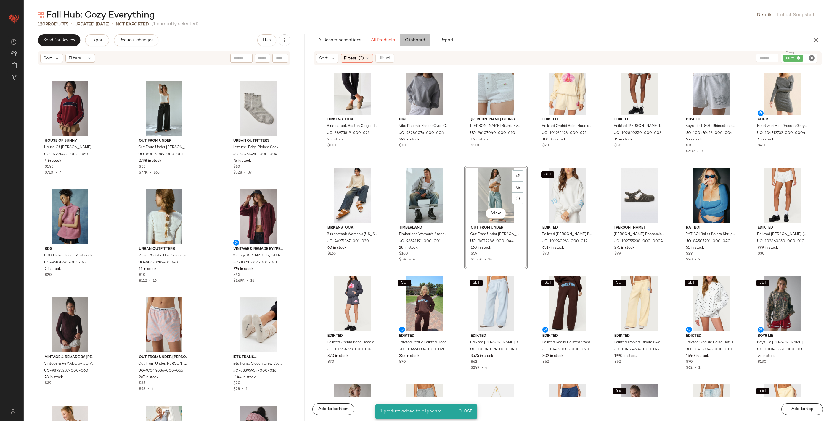
click at [417, 41] on span "Clipboard" at bounding box center [414, 40] width 20 height 5
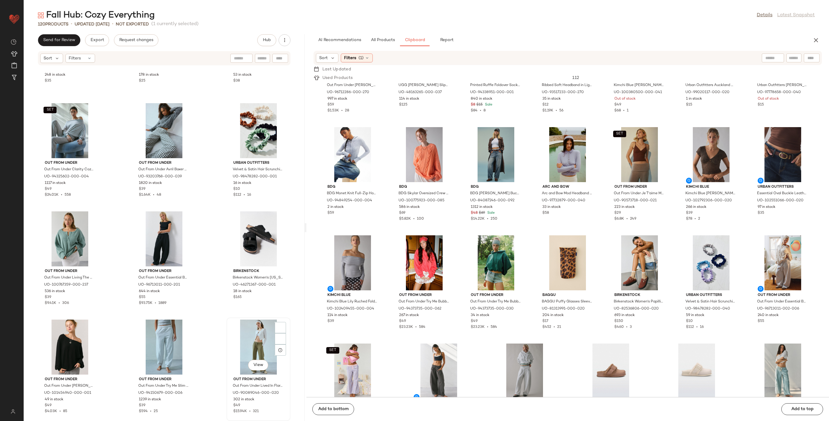
scroll to position [1482, 0]
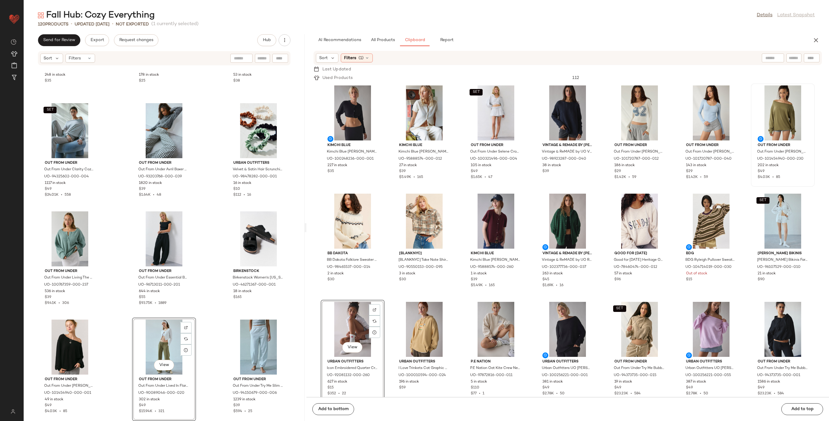
drag, startPoint x: 740, startPoint y: 174, endPoint x: 763, endPoint y: 175, distance: 23.1
click at [740, 174] on div "Kimchi Blue Kimchi Blue Rachel Shrug Cardigan in Black, Women's at Urban Outfit…" at bounding box center [567, 239] width 522 height 315
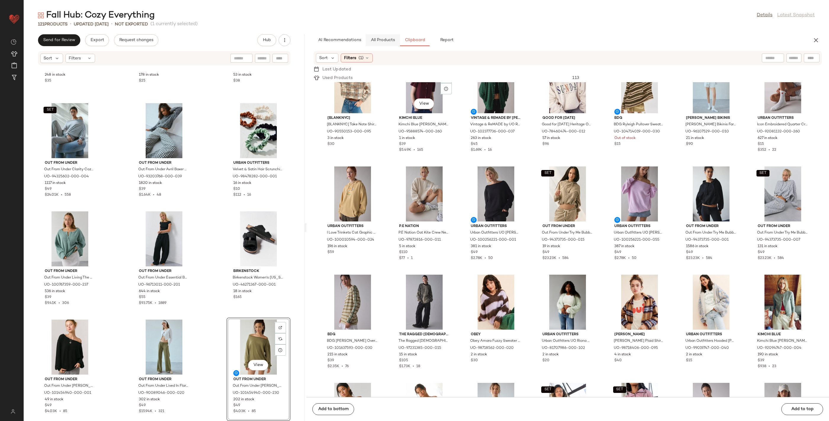
scroll to position [136, 0]
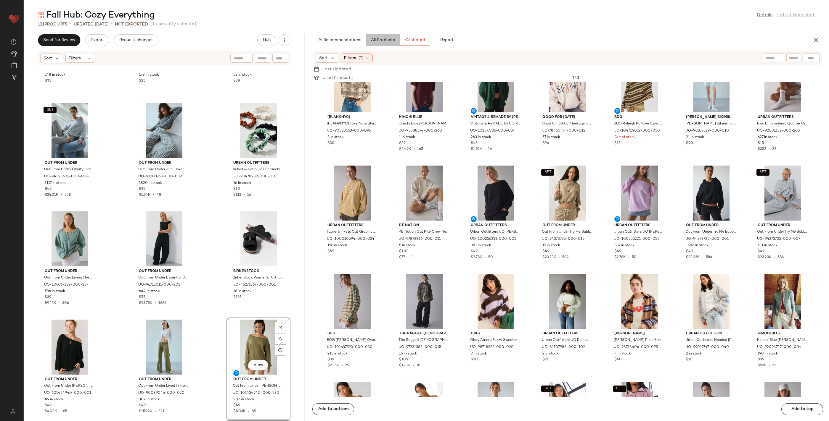
click at [395, 41] on button "All Products" at bounding box center [382, 40] width 34 height 12
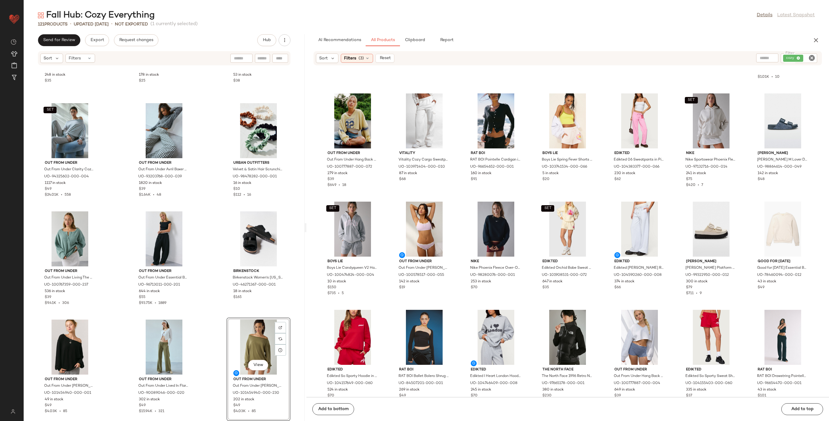
scroll to position [1591, 0]
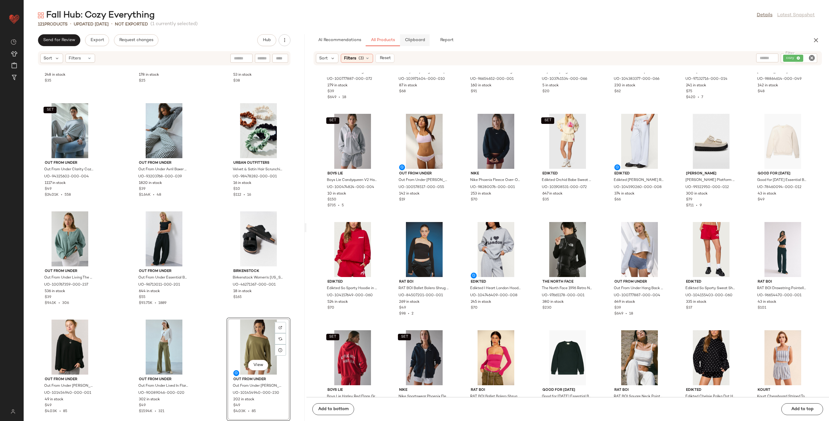
click at [419, 43] on button "Clipboard" at bounding box center [415, 40] width 30 height 12
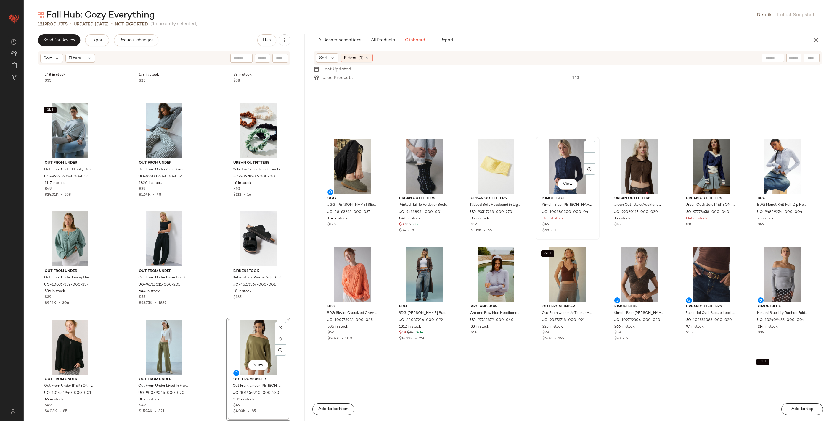
scroll to position [1527, 0]
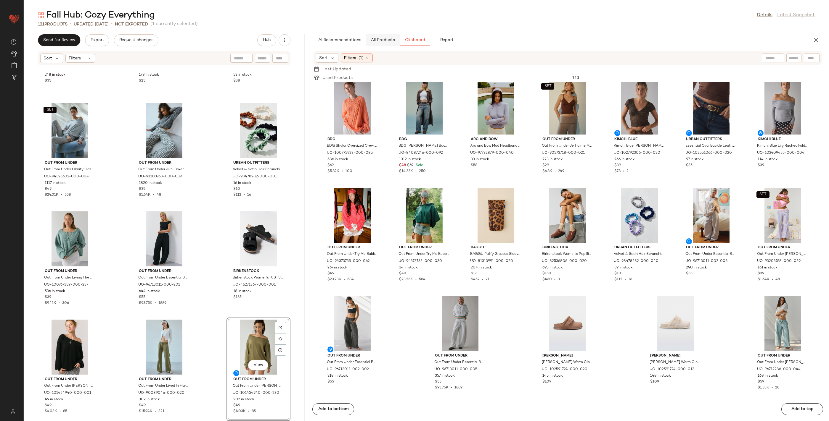
click at [383, 45] on button "All Products" at bounding box center [382, 40] width 34 height 12
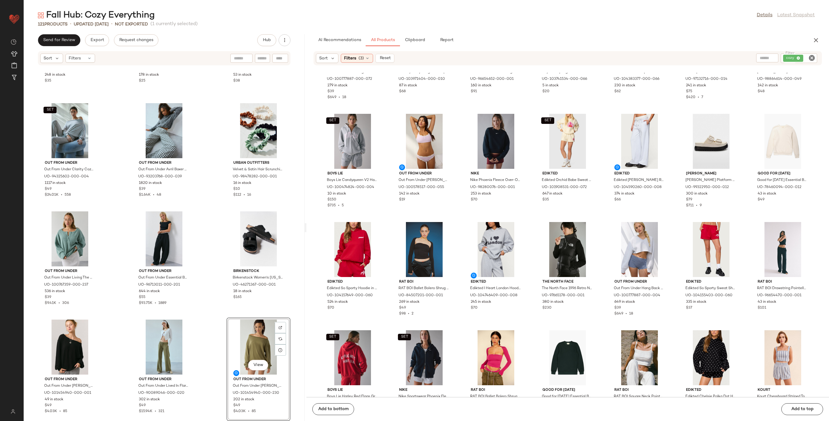
drag, startPoint x: 809, startPoint y: 59, endPoint x: 772, endPoint y: 62, distance: 37.0
click at [809, 59] on icon "Clear Filter" at bounding box center [811, 57] width 7 height 7
click at [747, 59] on input "text" at bounding box center [748, 58] width 15 height 6
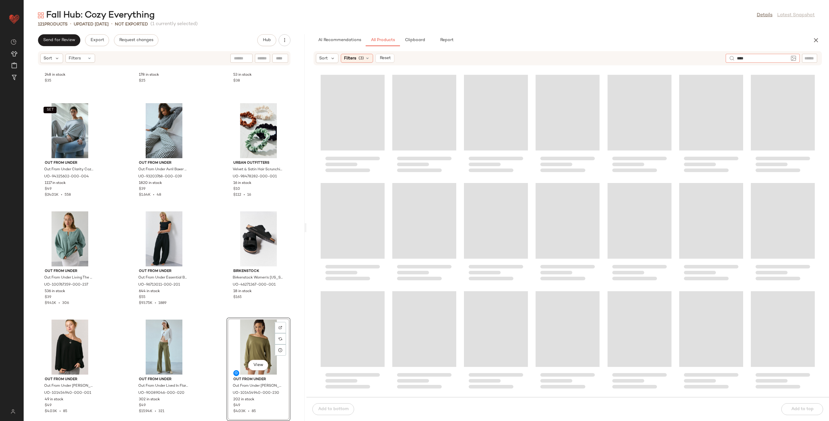
type input "*****"
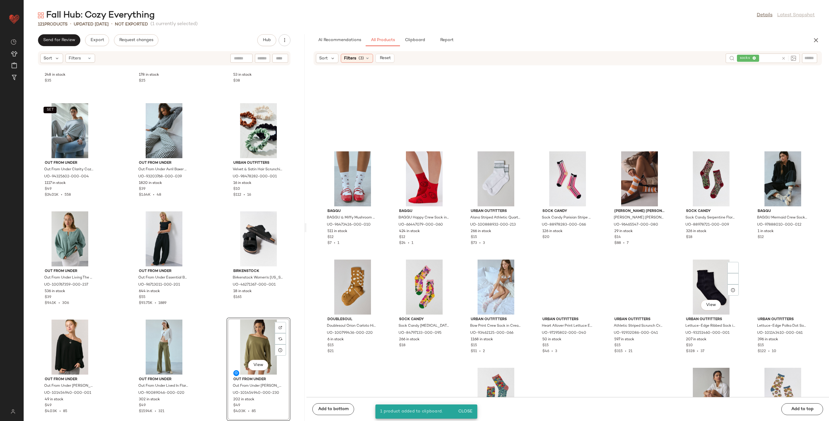
scroll to position [674, 0]
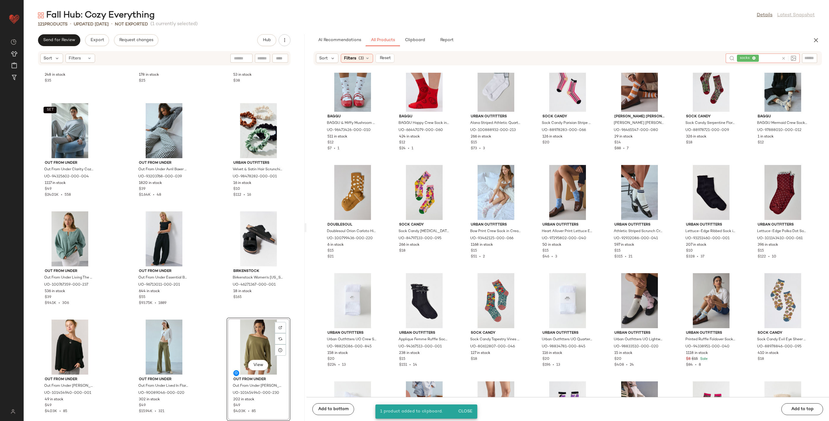
click at [781, 58] on icon at bounding box center [783, 58] width 4 height 4
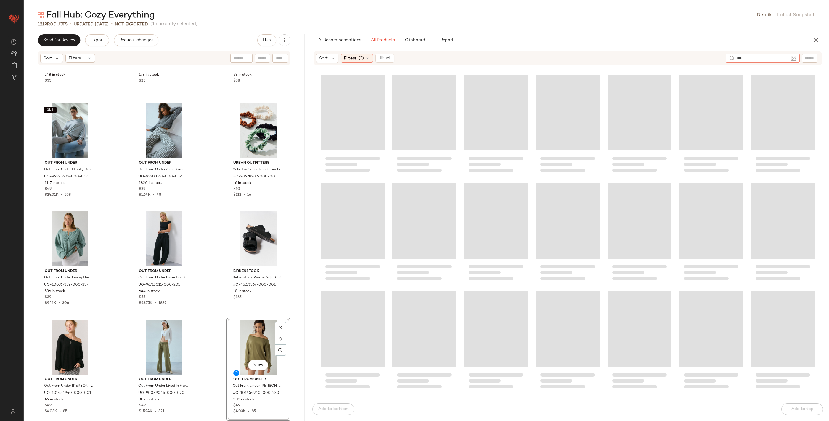
type input "****"
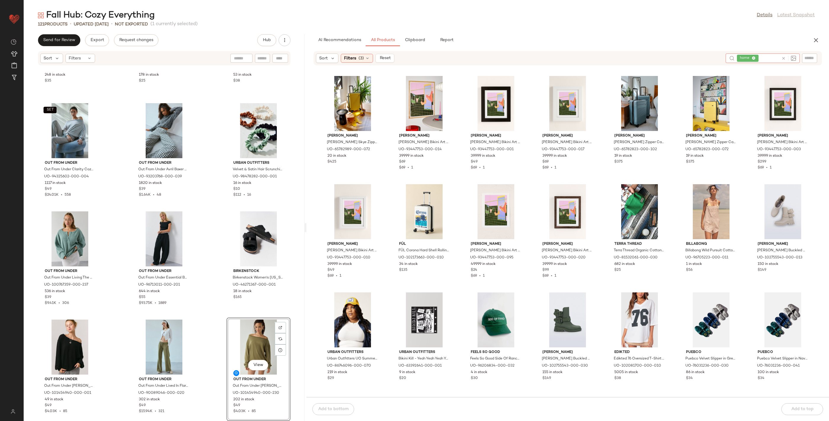
click at [784, 59] on icon at bounding box center [783, 58] width 4 height 4
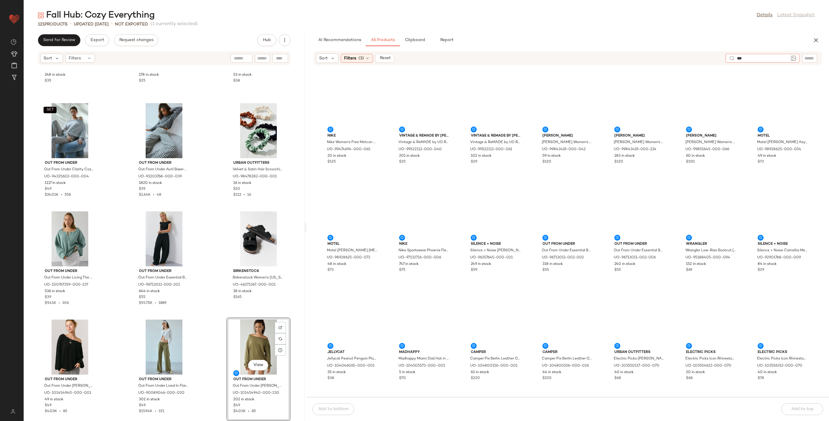
type input "****"
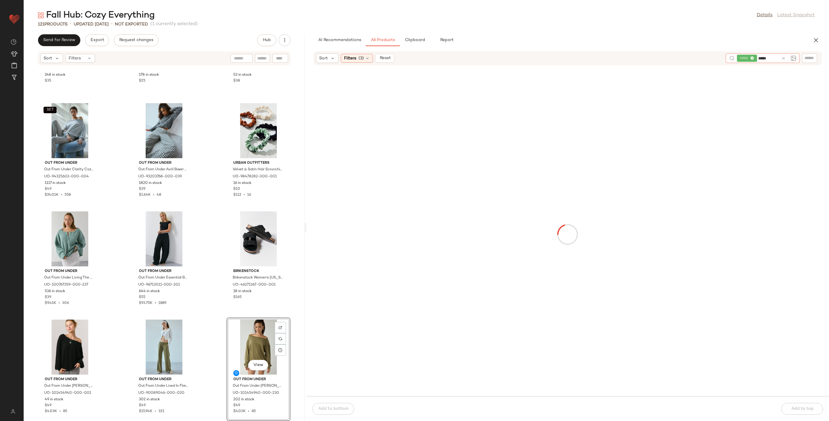
type input "******"
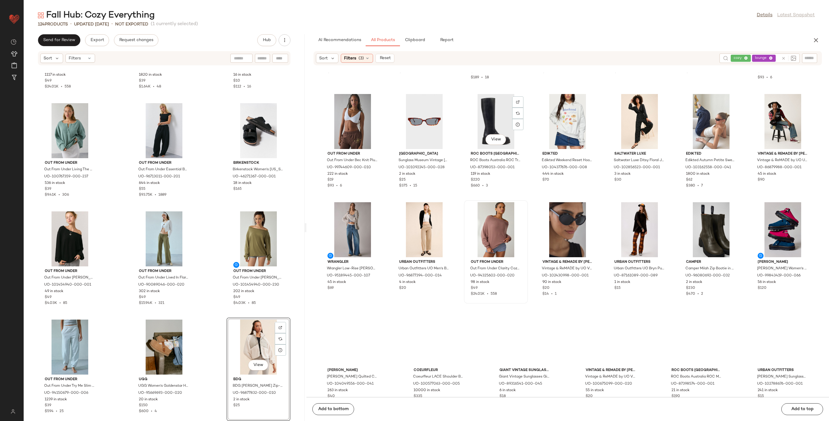
scroll to position [3900, 0]
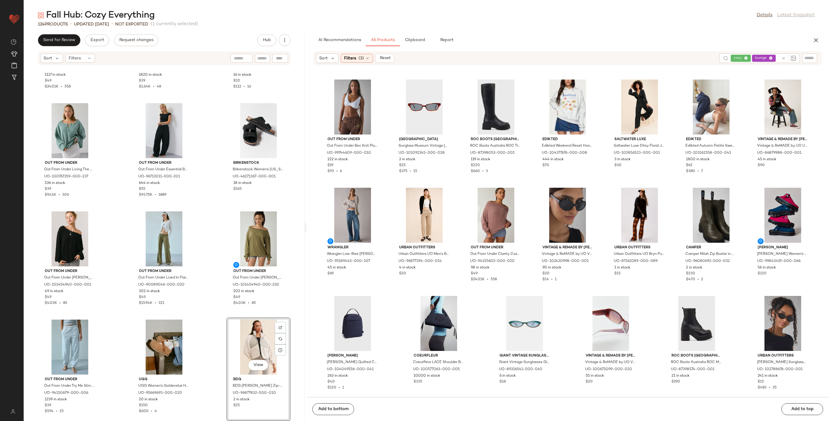
click at [783, 59] on icon at bounding box center [783, 58] width 4 height 4
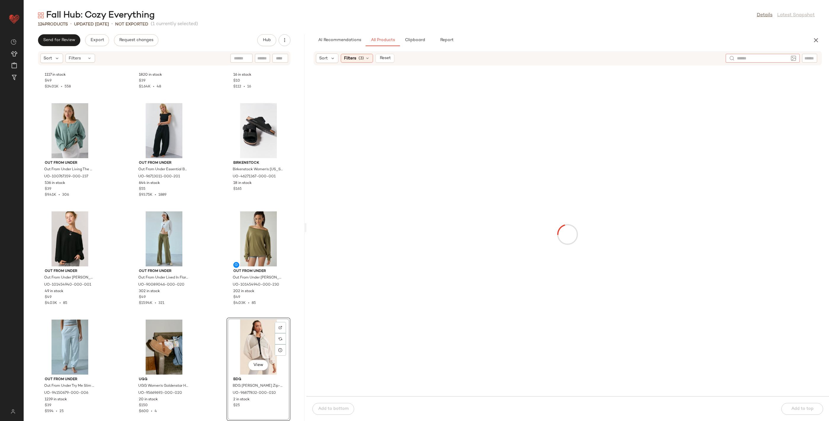
click at [779, 58] on input "text" at bounding box center [761, 58] width 51 height 6
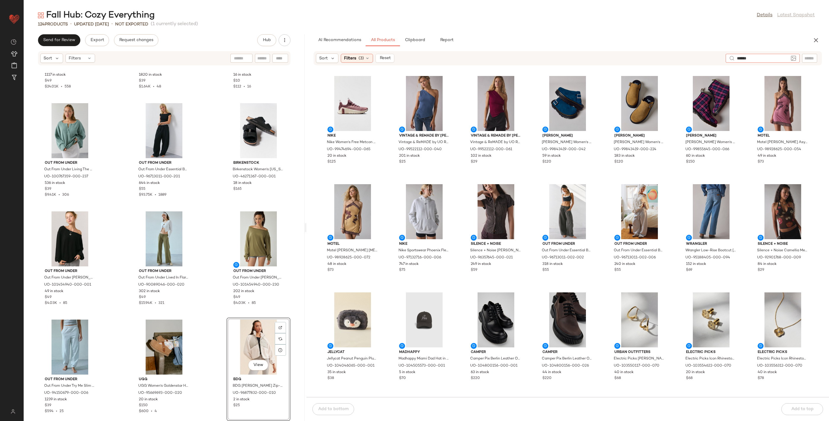
type input "*******"
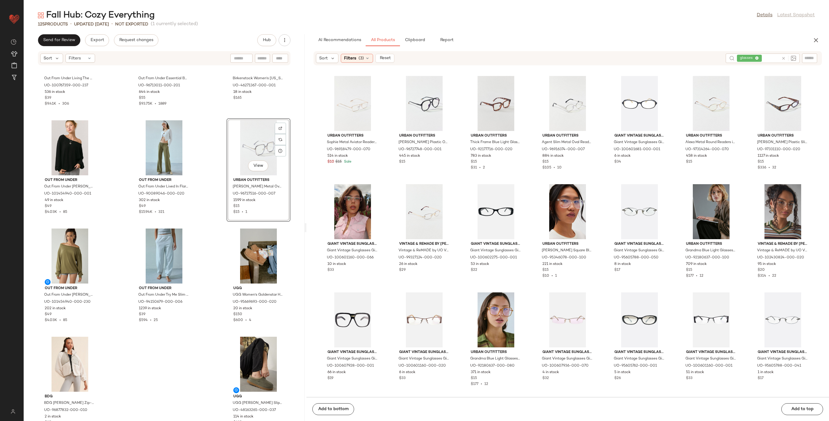
scroll to position [4186, 0]
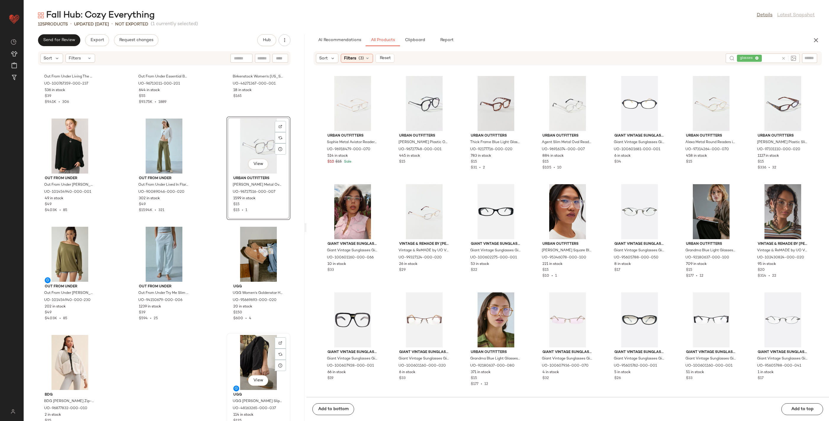
scroll to position [4186, 0]
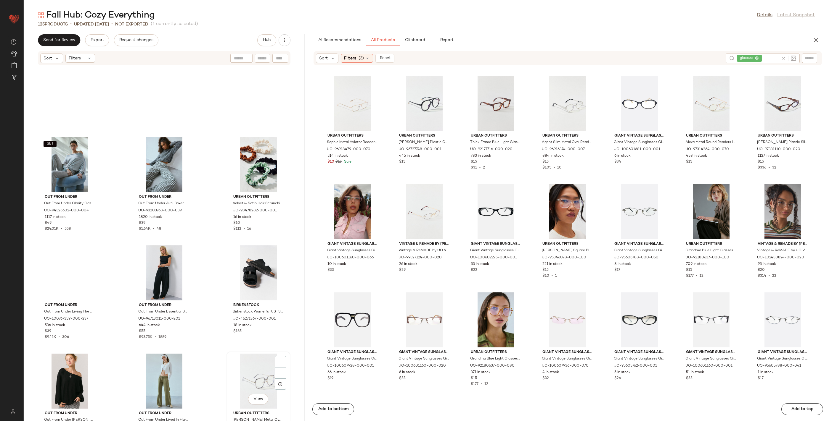
scroll to position [4201, 0]
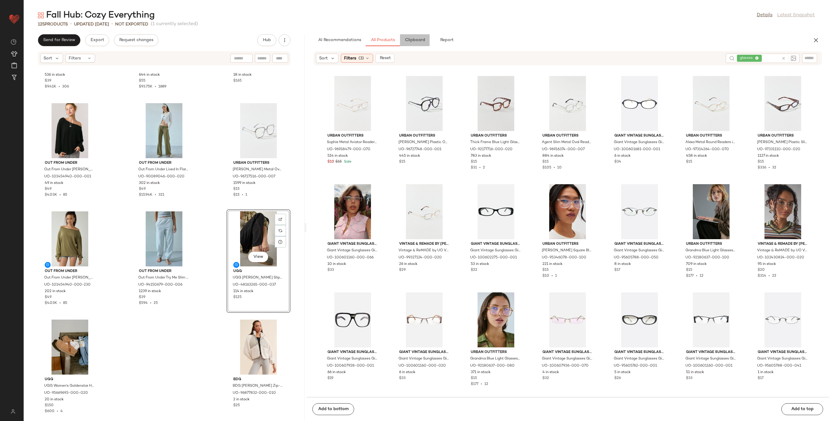
click at [412, 37] on button "Clipboard" at bounding box center [415, 40] width 30 height 12
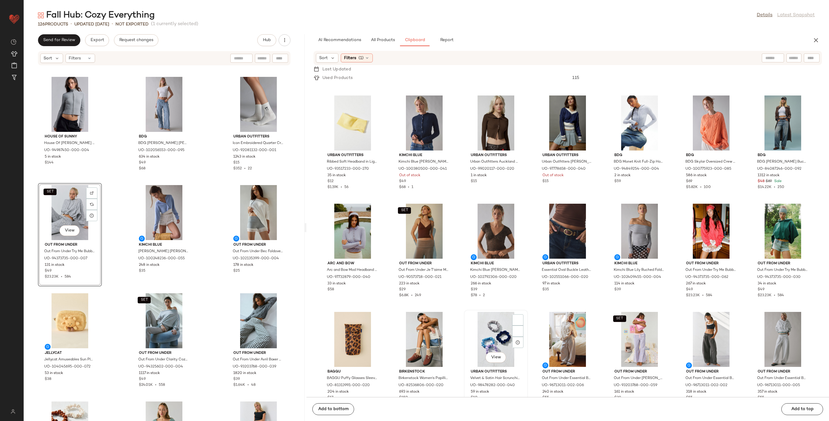
scroll to position [1494, 0]
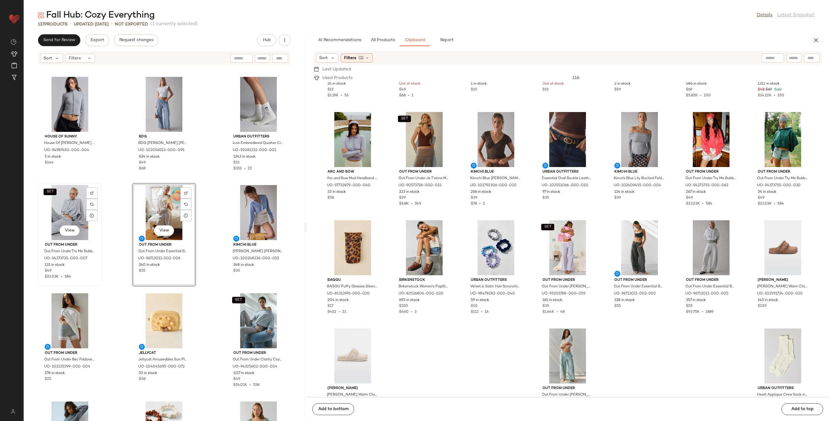
click at [79, 206] on div "SET View" at bounding box center [70, 212] width 60 height 55
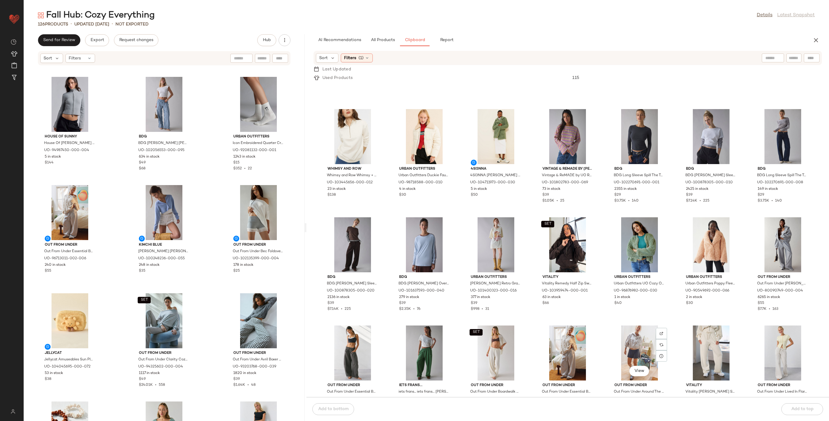
scroll to position [472, 0]
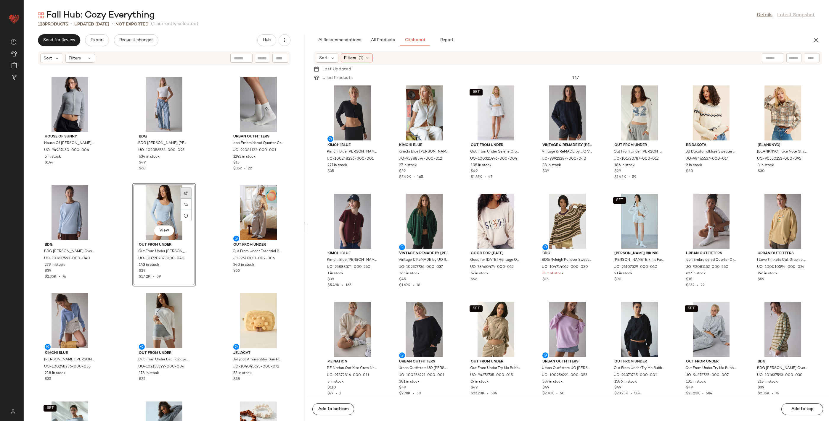
click at [185, 194] on img at bounding box center [186, 193] width 4 height 4
click at [165, 207] on div "View" at bounding box center [164, 212] width 60 height 55
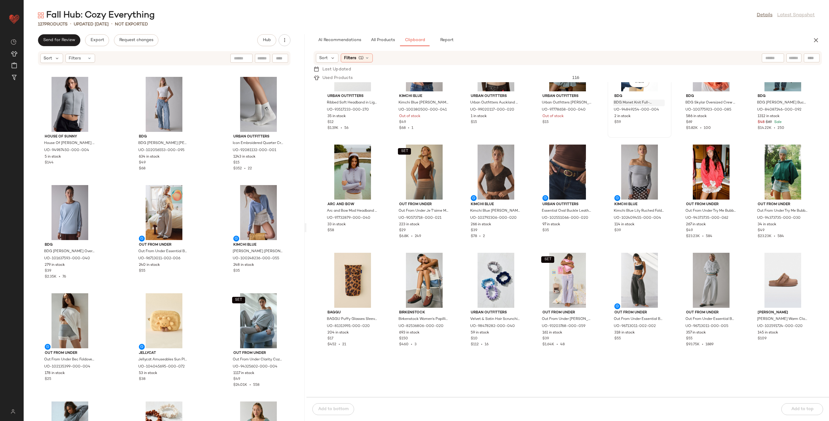
scroll to position [1527, 0]
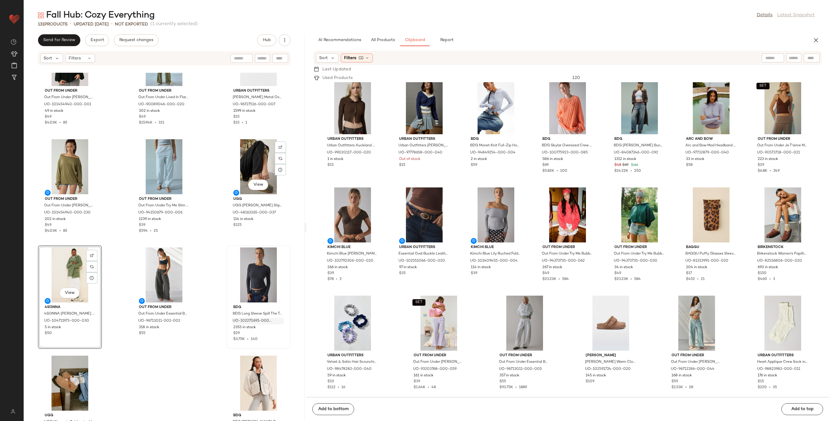
scroll to position [4418, 0]
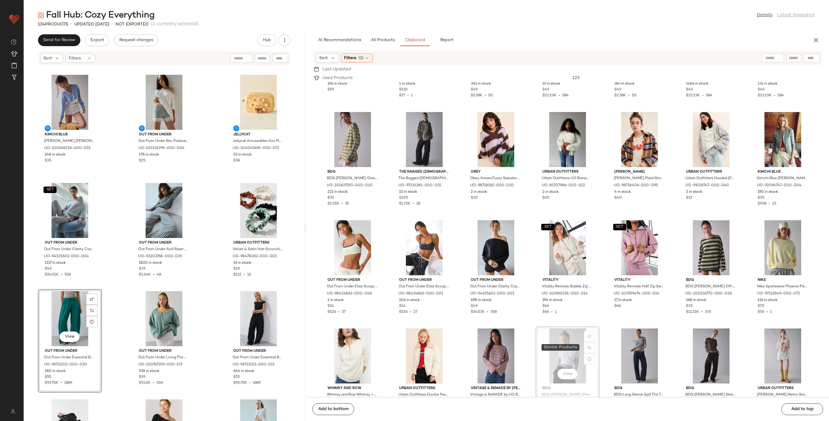
scroll to position [304, 0]
drag, startPoint x: 63, startPoint y: 260, endPoint x: 581, endPoint y: 346, distance: 524.9
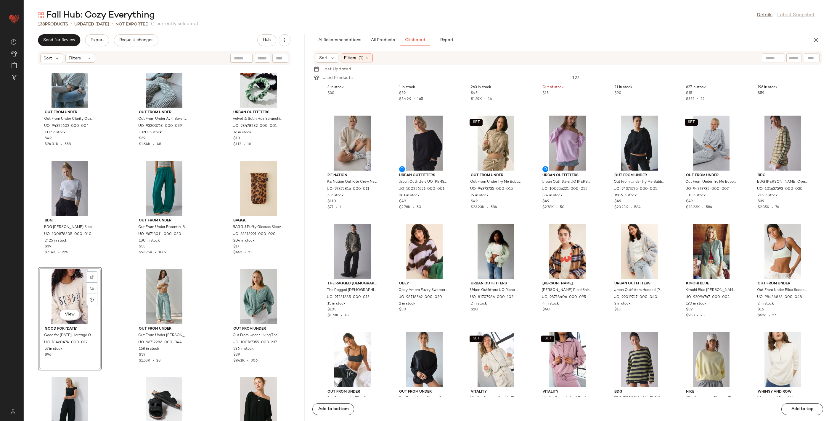
scroll to position [143, 0]
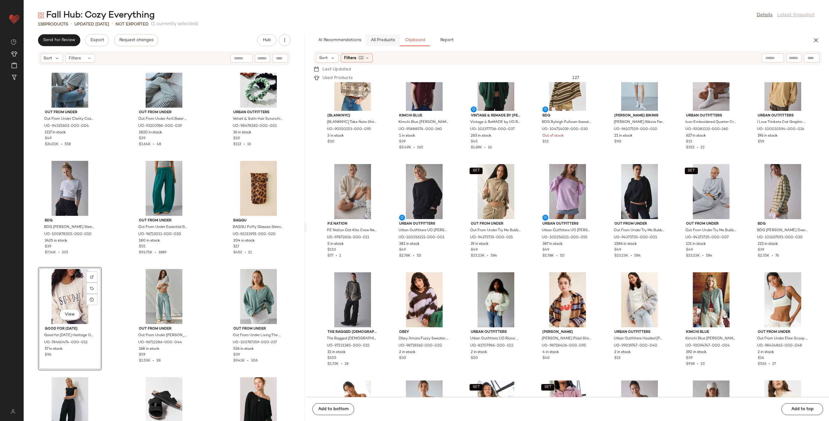
click at [382, 39] on span "All Products" at bounding box center [382, 40] width 24 height 5
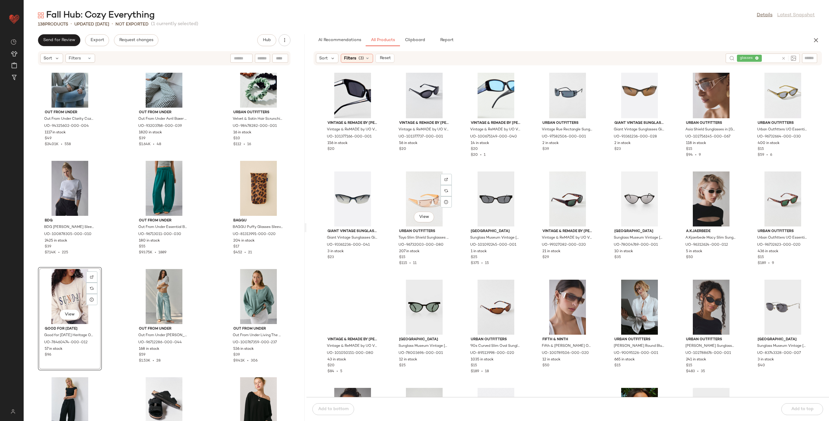
scroll to position [809, 0]
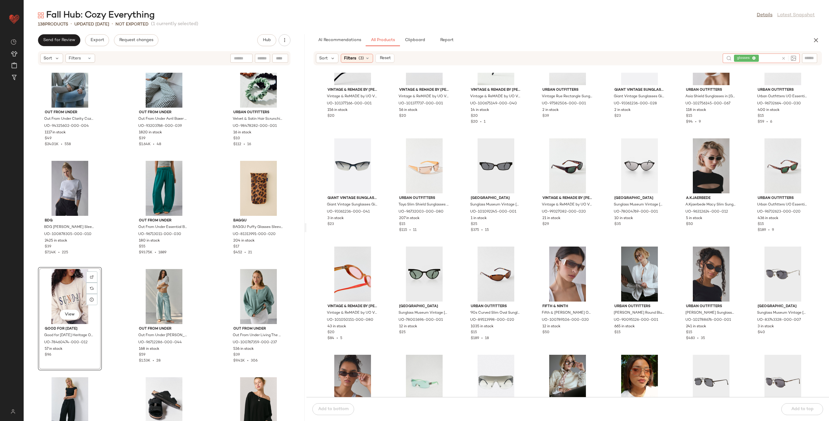
click at [783, 57] on icon at bounding box center [783, 58] width 4 height 4
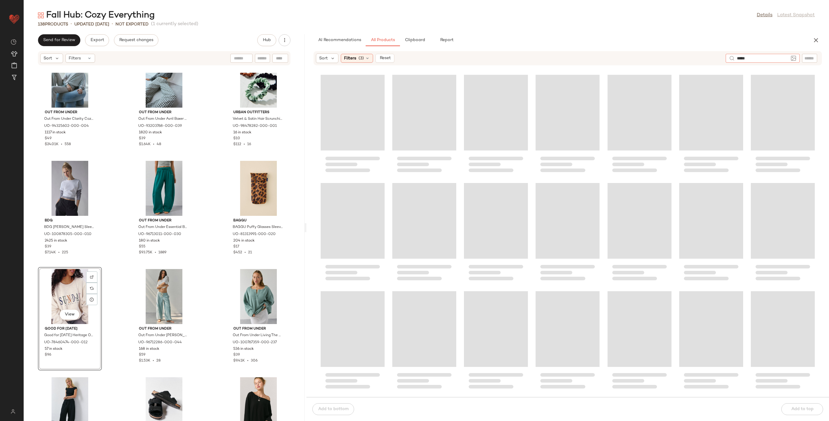
type input "******"
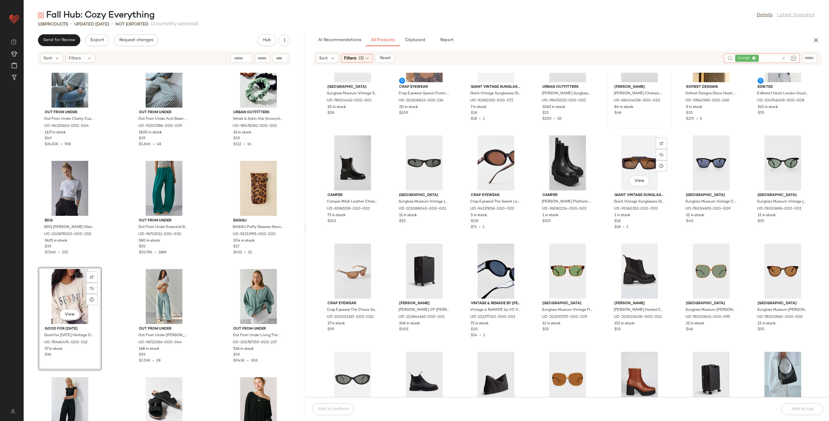
scroll to position [0, 0]
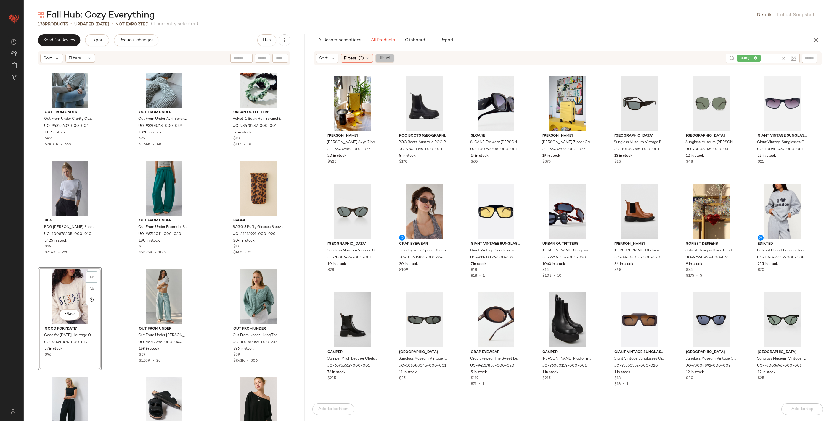
click at [383, 59] on span "Reset" at bounding box center [384, 58] width 11 height 5
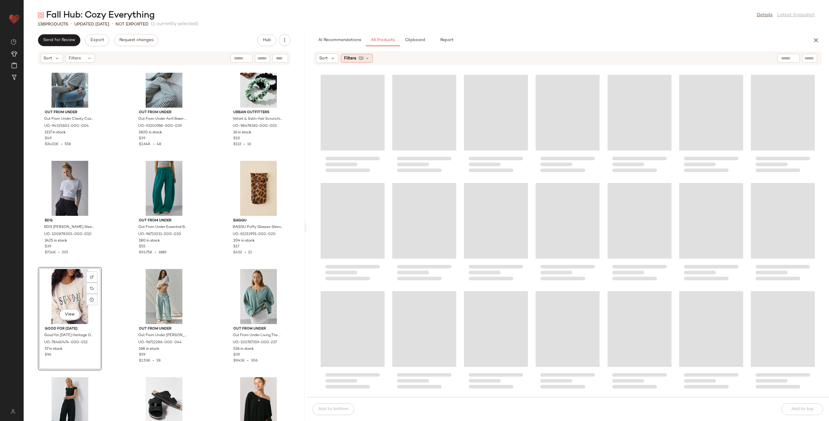
click at [351, 58] on span "Filters" at bounding box center [350, 58] width 12 height 6
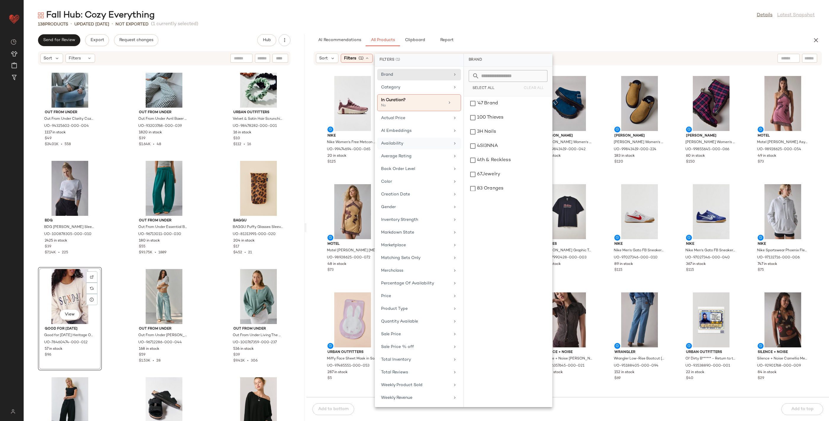
click at [412, 142] on div "Availability" at bounding box center [415, 144] width 69 height 6
click at [502, 117] on div "out_of_stock" at bounding box center [507, 118] width 83 height 14
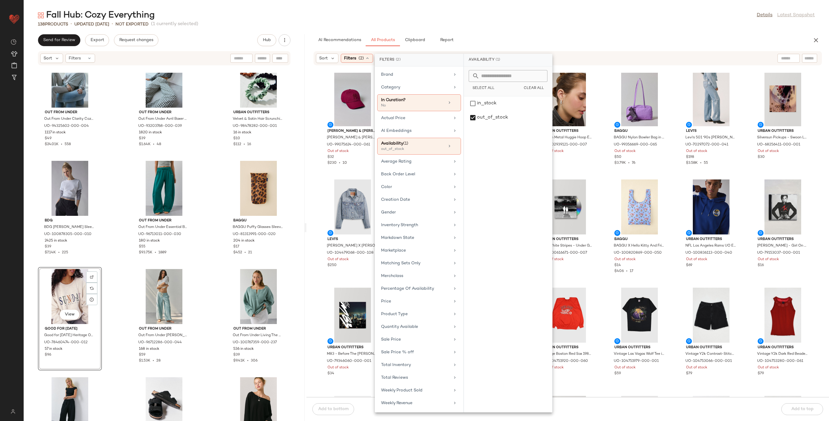
scroll to position [8, 0]
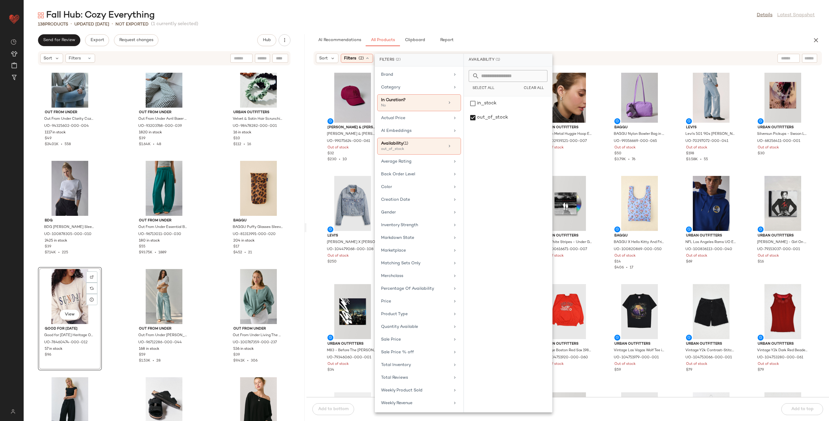
click at [610, 63] on div "Sort Filters (2) Reset" at bounding box center [567, 58] width 508 height 14
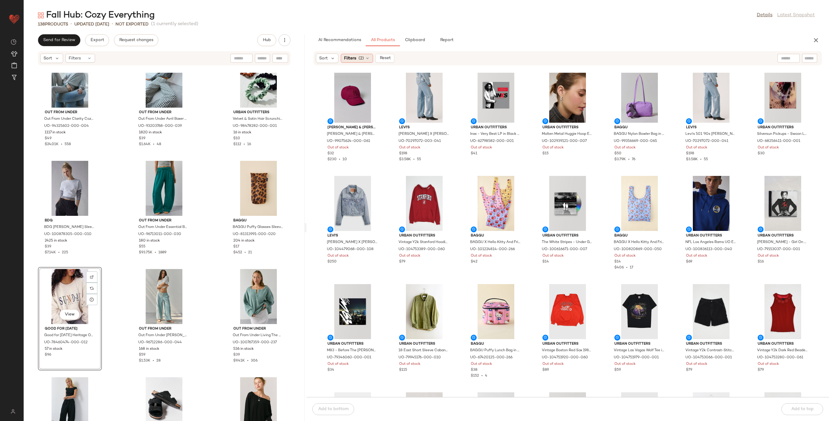
click at [358, 59] on span "(2)" at bounding box center [360, 58] width 5 height 6
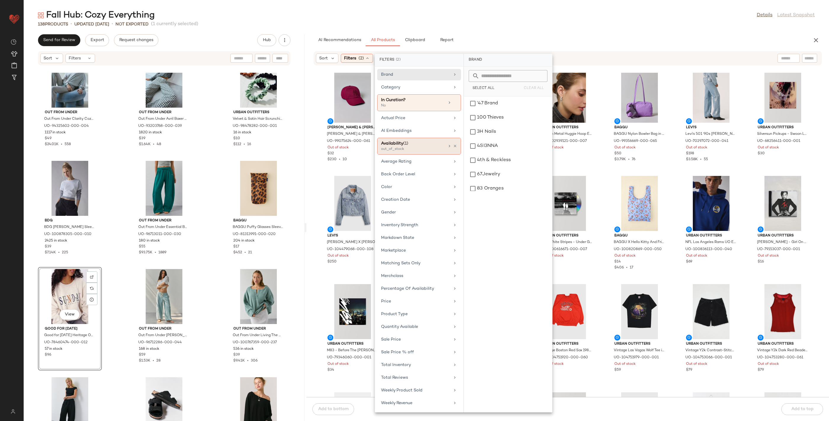
click at [454, 142] on div "Availability (1) out_of_stock" at bounding box center [419, 146] width 84 height 17
click at [422, 144] on div "Availability (1)" at bounding box center [413, 144] width 64 height 6
drag, startPoint x: 473, startPoint y: 103, endPoint x: 477, endPoint y: 116, distance: 13.9
click at [473, 111] on div "in_stock" at bounding box center [507, 118] width 83 height 14
click at [476, 118] on div "out_of_stock" at bounding box center [507, 118] width 83 height 14
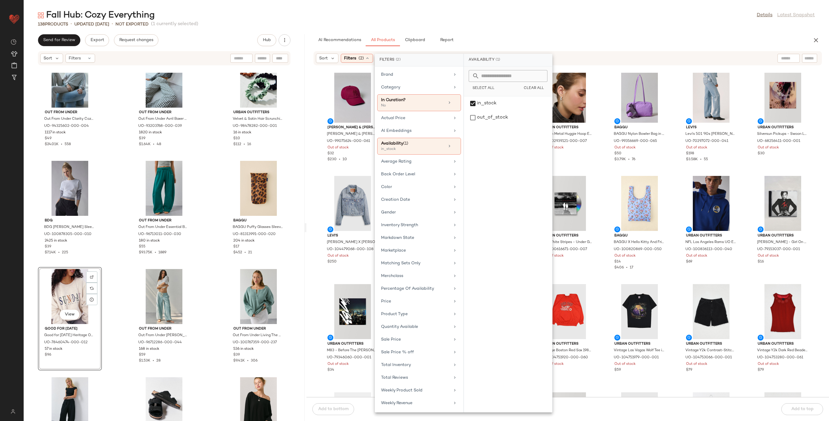
drag, startPoint x: 652, startPoint y: 46, endPoint x: 676, endPoint y: 47, distance: 23.1
click at [655, 46] on div "AI Recommendations All Products Clipboard Report" at bounding box center [557, 40] width 489 height 12
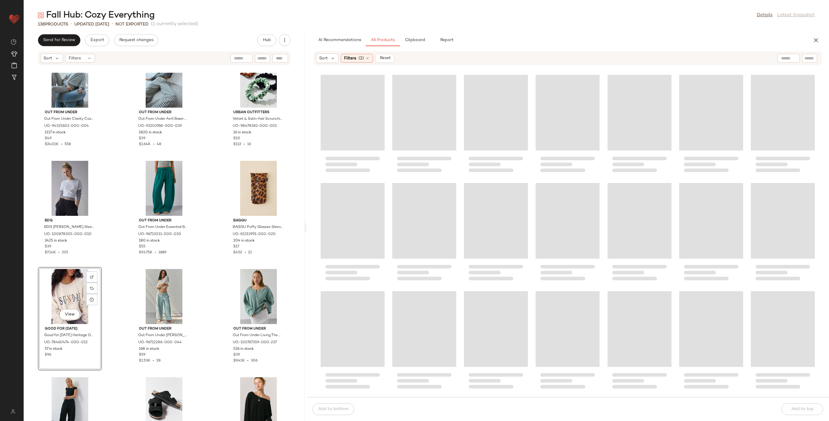
click at [789, 56] on div at bounding box center [788, 58] width 22 height 9
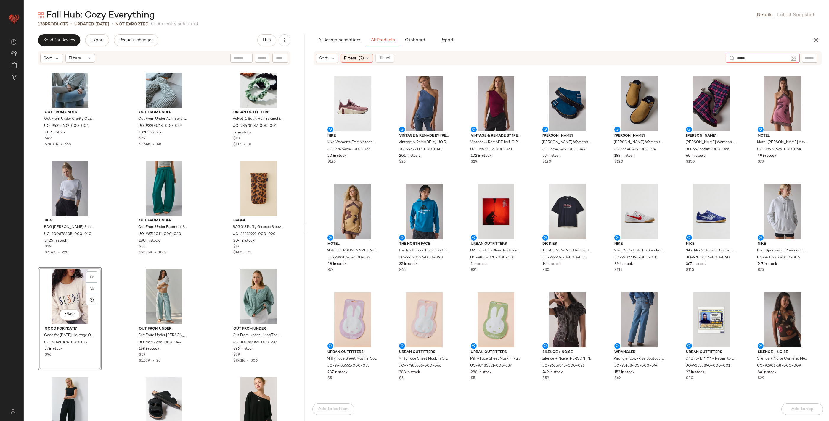
type input "******"
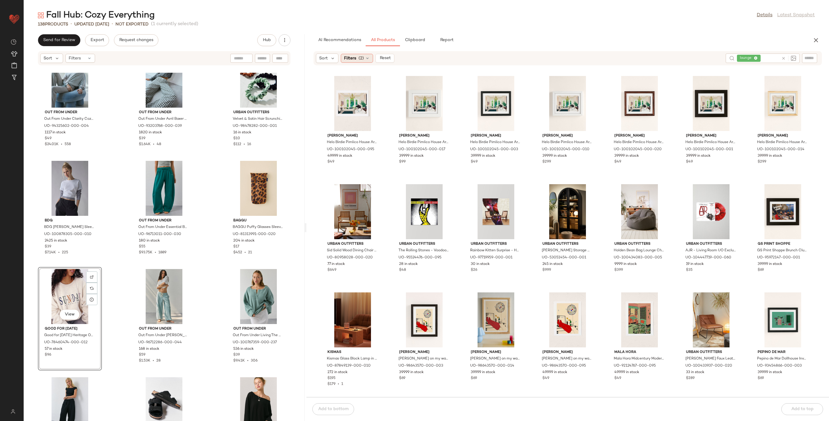
click at [350, 62] on div "Filters (2)" at bounding box center [357, 58] width 32 height 9
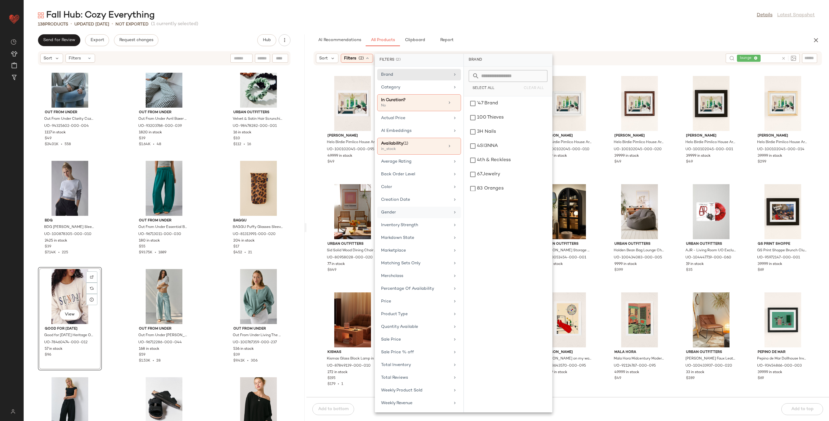
click at [394, 210] on div "Gender" at bounding box center [415, 212] width 69 height 6
click at [509, 111] on div "[DEMOGRAPHIC_DATA]" at bounding box center [507, 118] width 83 height 14
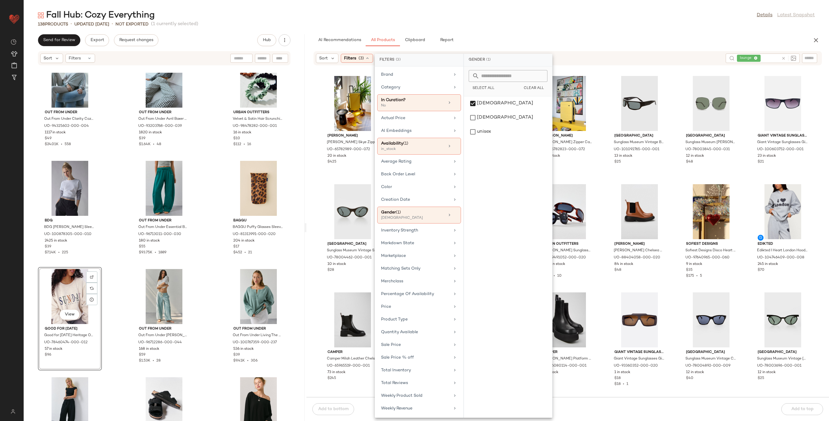
click at [617, 32] on div "Fall Hub: Cozy Everything Details Latest Snapshot 138 Products • updated Aug 12…" at bounding box center [426, 215] width 805 height 412
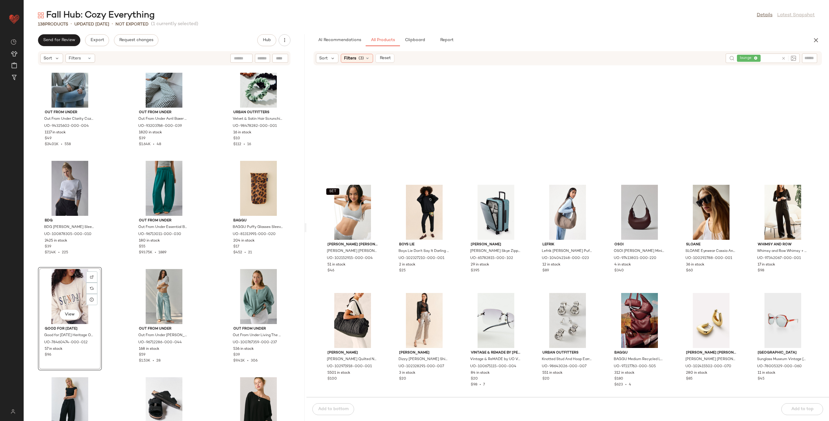
scroll to position [3753, 0]
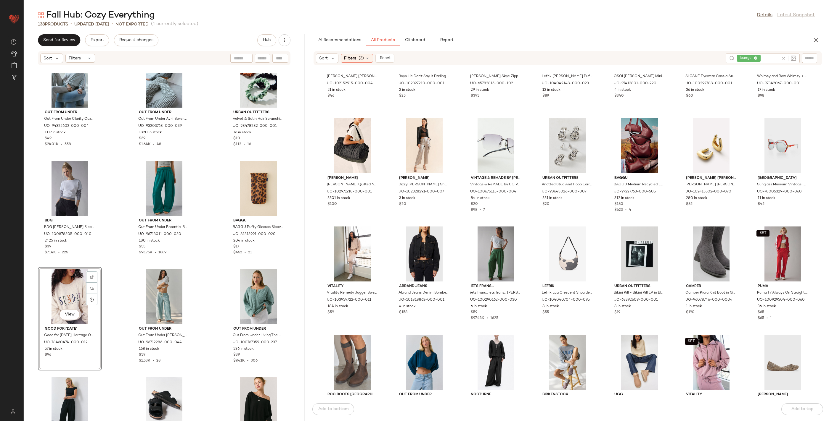
click at [765, 60] on input "text" at bounding box center [769, 58] width 17 height 6
type input "****"
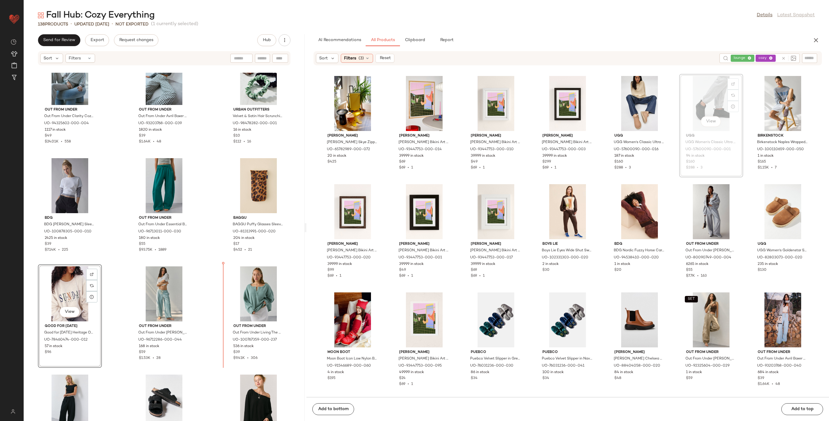
scroll to position [4146, 0]
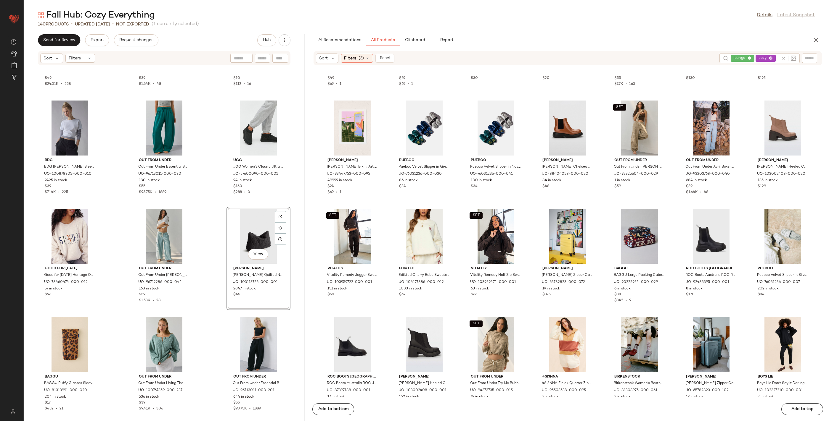
scroll to position [4299, 0]
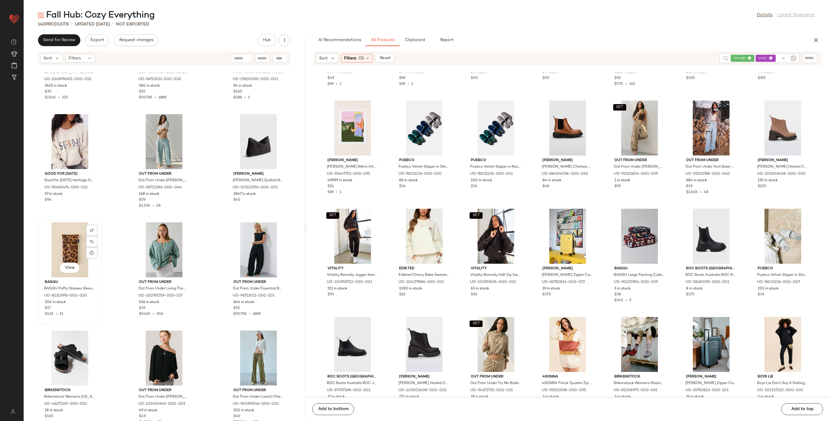
click at [66, 248] on div "View" at bounding box center [70, 250] width 60 height 55
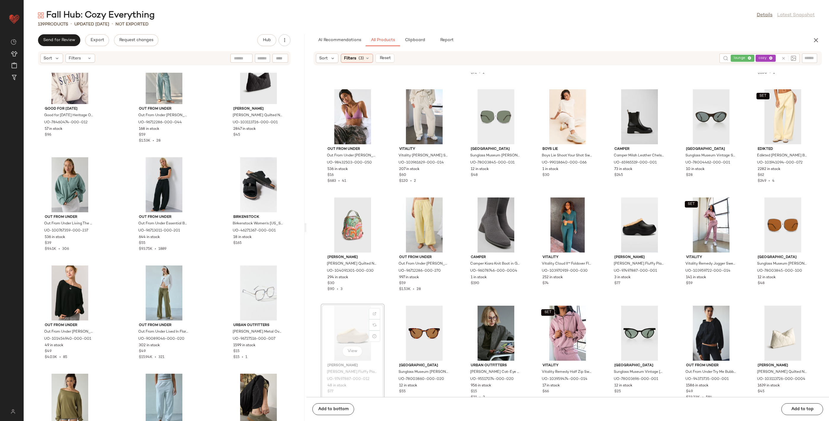
scroll to position [738, 0]
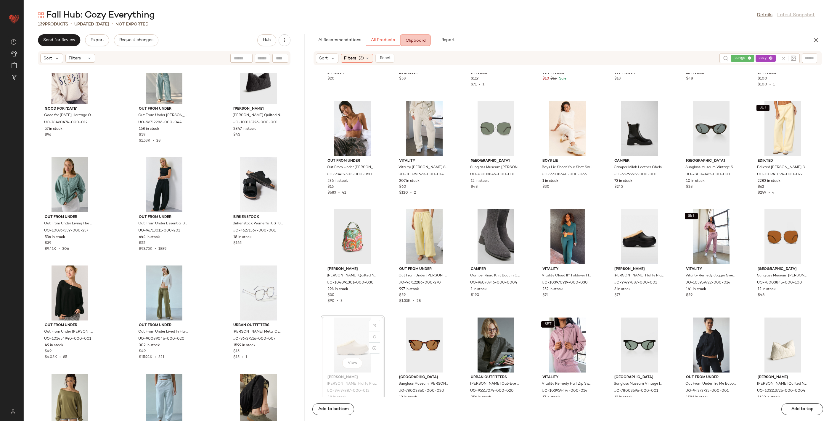
drag, startPoint x: 347, startPoint y: 344, endPoint x: 351, endPoint y: 341, distance: 4.6
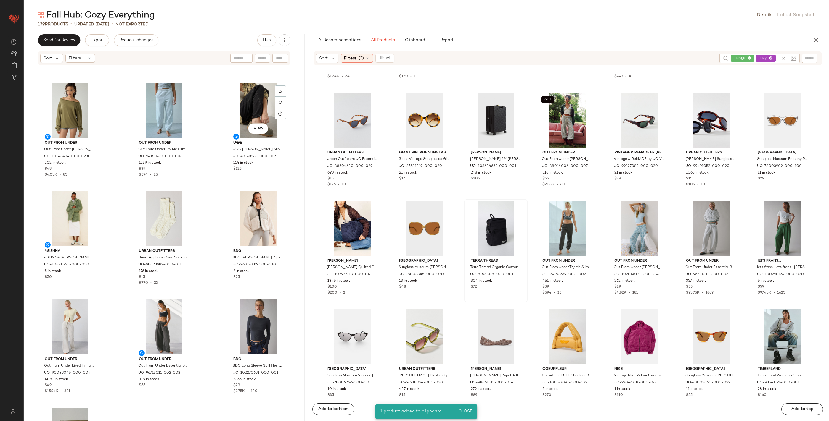
scroll to position [4653, 0]
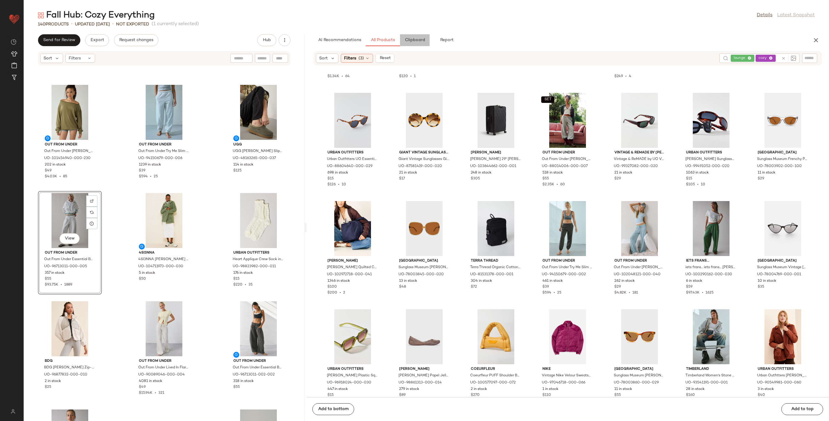
click at [417, 40] on span "Clipboard" at bounding box center [414, 40] width 20 height 5
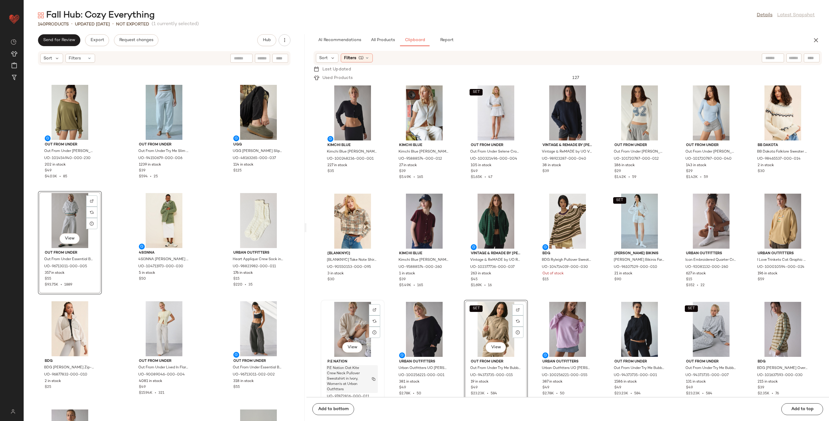
scroll to position [4653, 0]
click at [92, 199] on img at bounding box center [92, 201] width 4 height 4
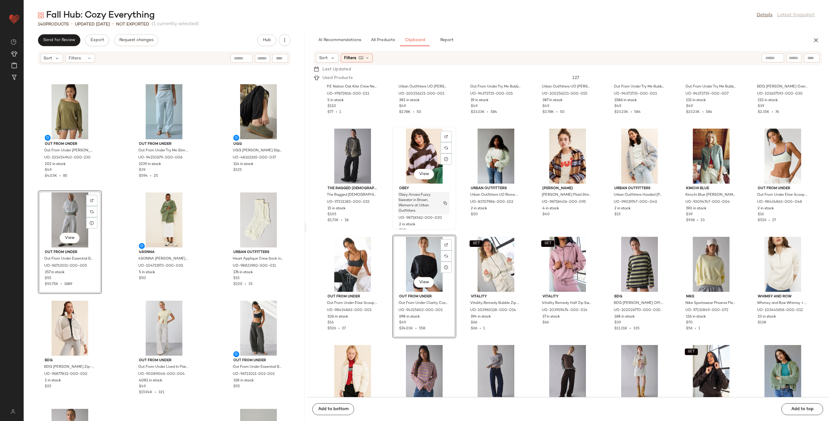
scroll to position [287, 0]
click at [461, 218] on div "P.E Nation P.E Nation Oat Kite Crew Neck Pullover Sweatshirt in Ivory, Women's …" at bounding box center [567, 239] width 522 height 315
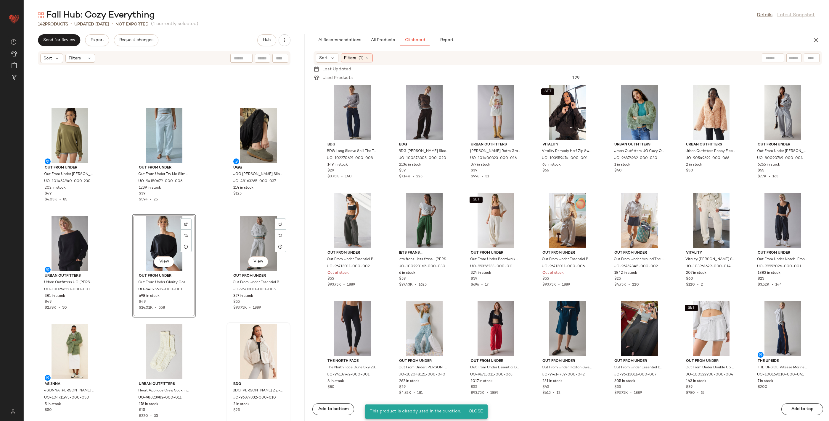
scroll to position [4628, 0]
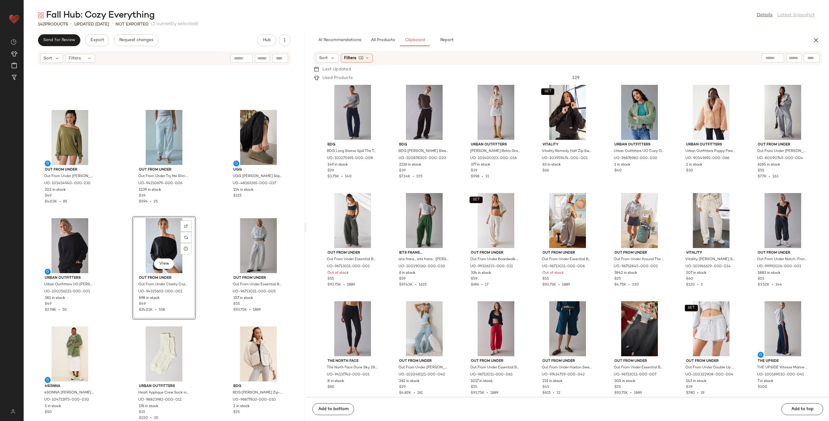
click at [166, 241] on div "View" at bounding box center [164, 245] width 60 height 55
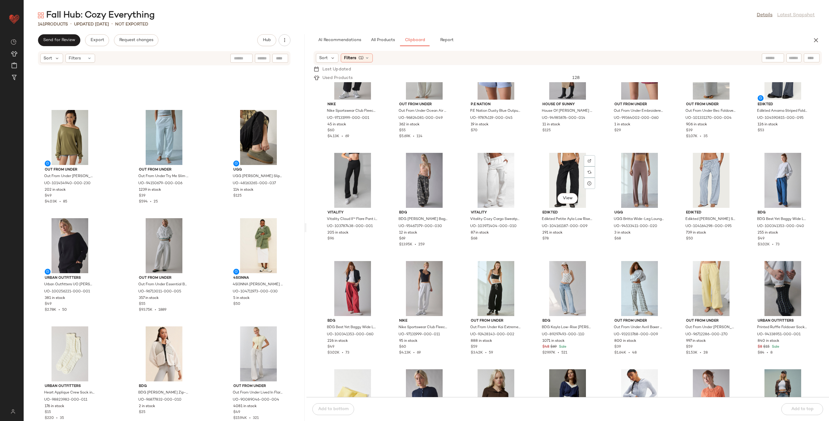
scroll to position [1310, 0]
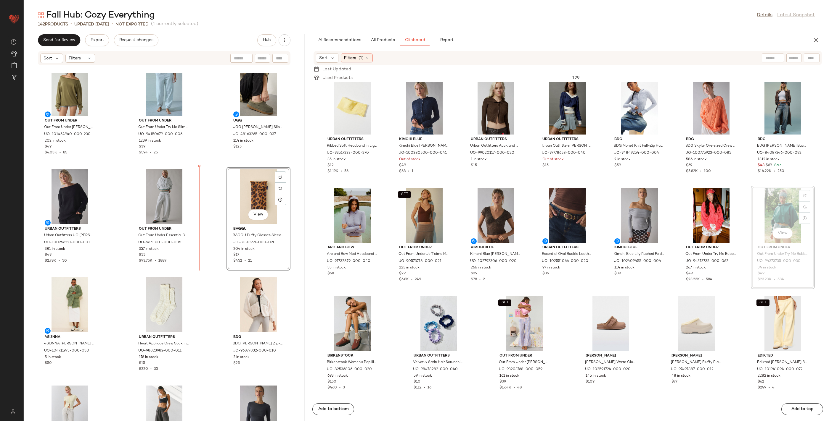
scroll to position [4669, 0]
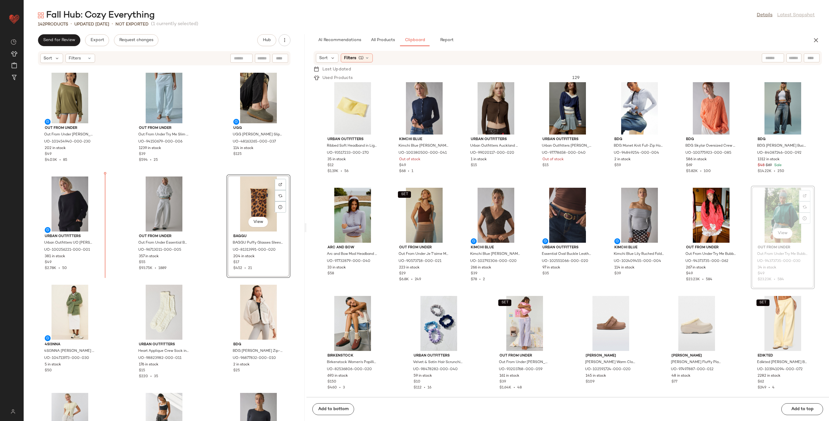
drag, startPoint x: 796, startPoint y: 225, endPoint x: 791, endPoint y: 226, distance: 5.3
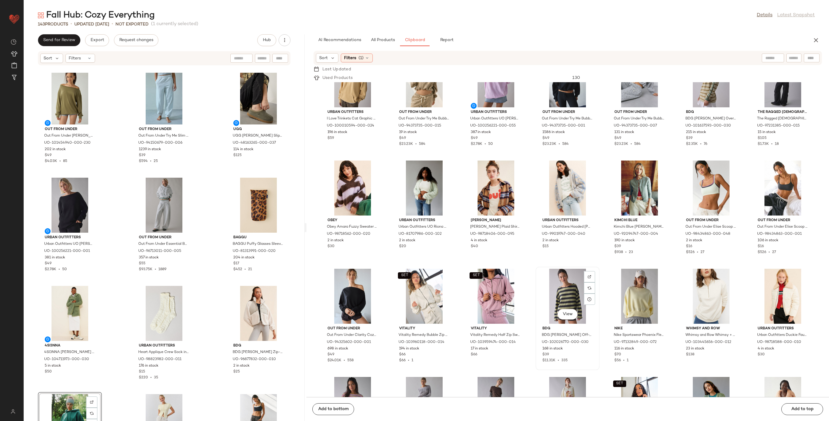
scroll to position [250, 0]
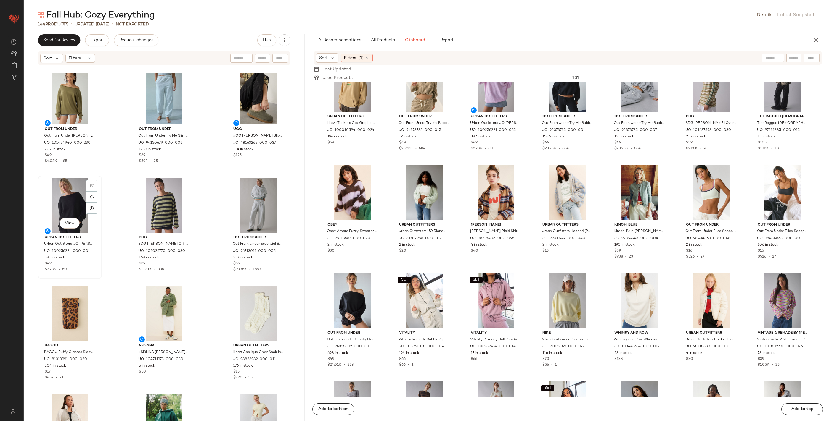
click at [69, 200] on div "View" at bounding box center [70, 205] width 60 height 55
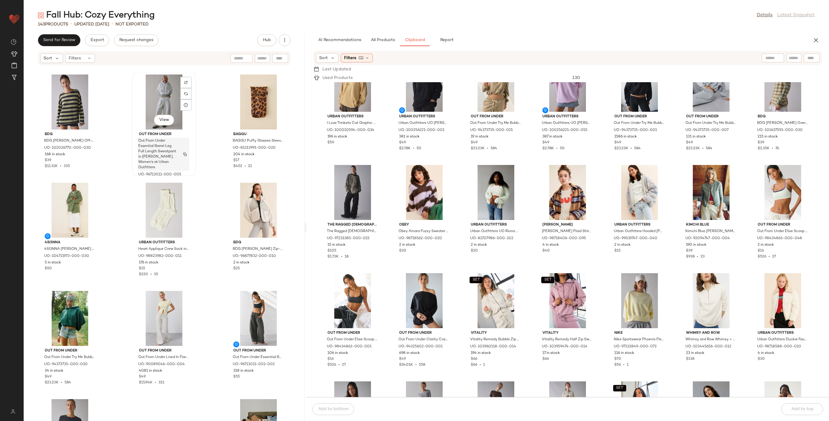
scroll to position [4851, 0]
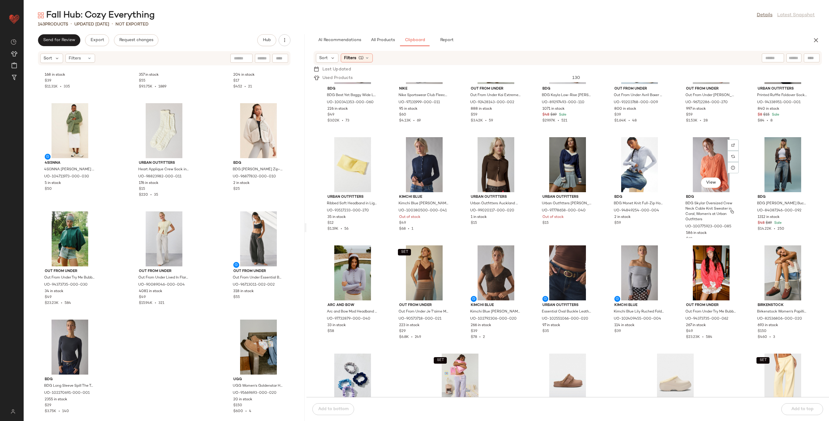
scroll to position [1310, 0]
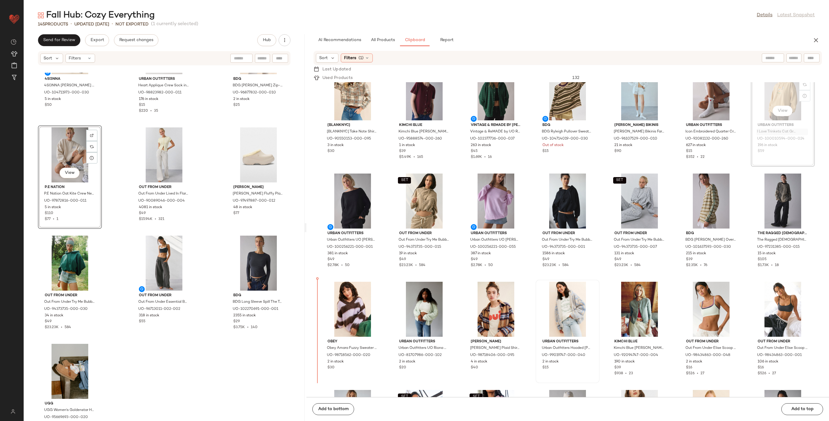
scroll to position [4936, 0]
drag, startPoint x: 798, startPoint y: 138, endPoint x: 793, endPoint y: 143, distance: 7.1
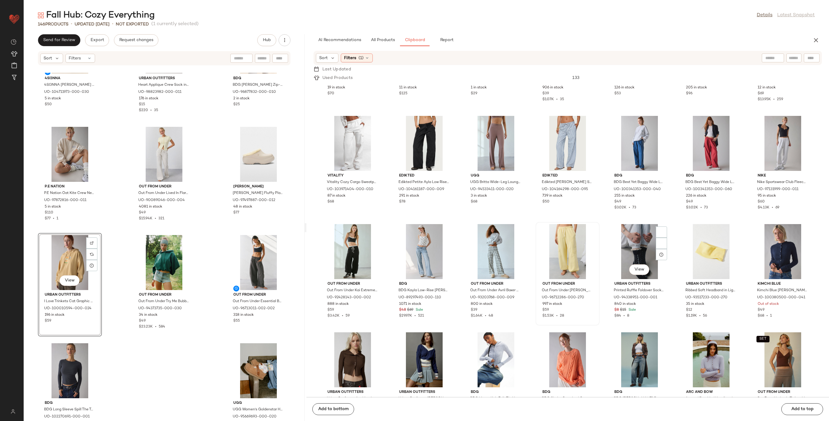
scroll to position [1060, 0]
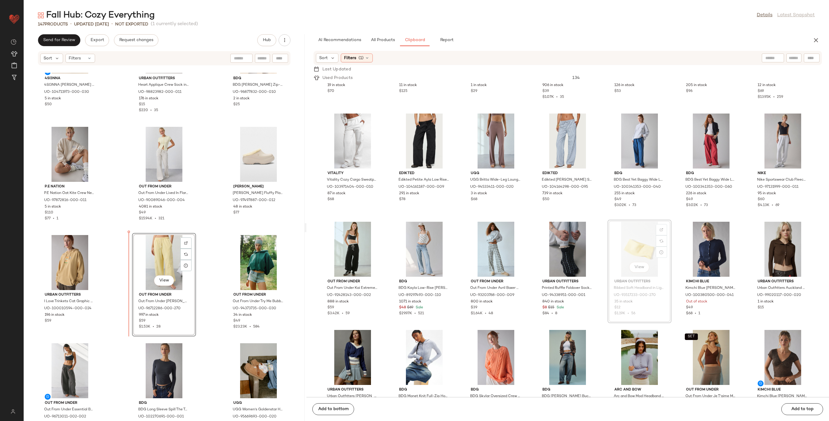
drag, startPoint x: 653, startPoint y: 271, endPoint x: 650, endPoint y: 272, distance: 3.7
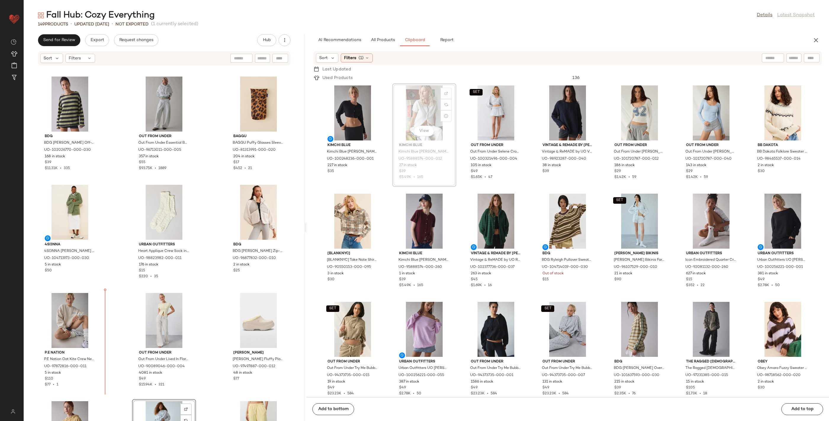
scroll to position [4770, 0]
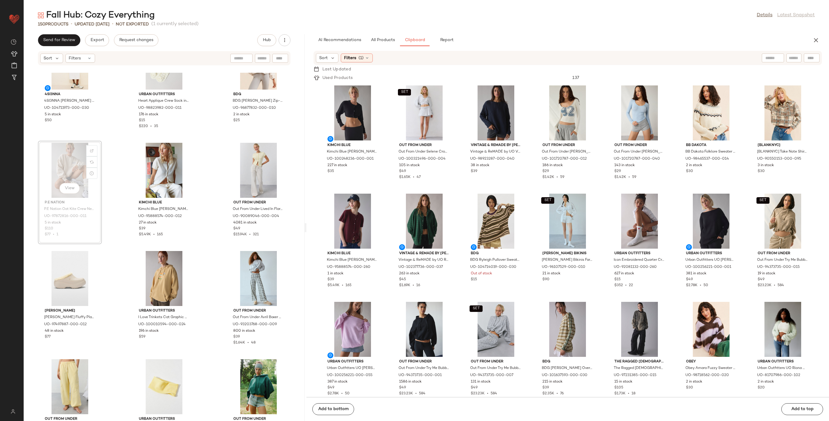
scroll to position [4972, 0]
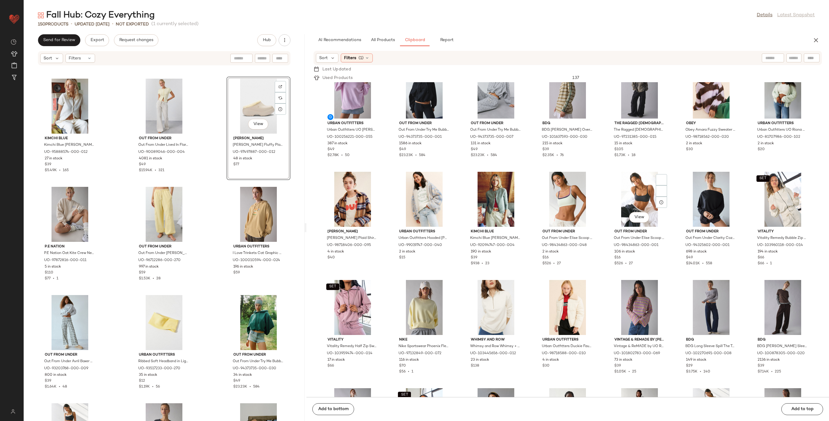
scroll to position [312, 0]
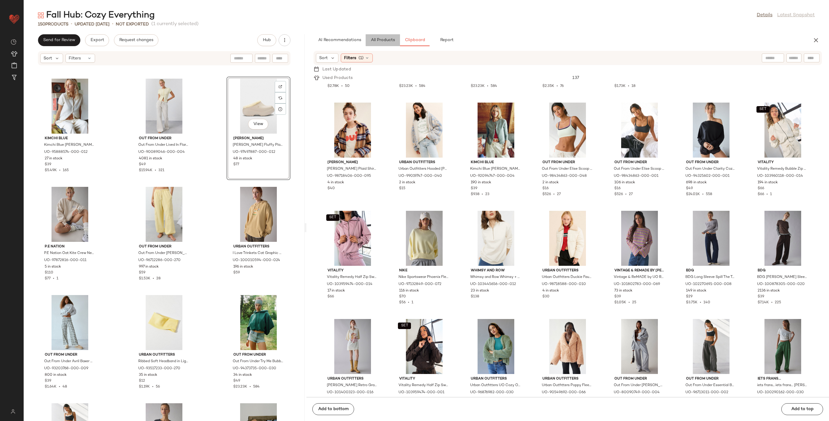
click at [375, 40] on span "All Products" at bounding box center [382, 40] width 24 height 5
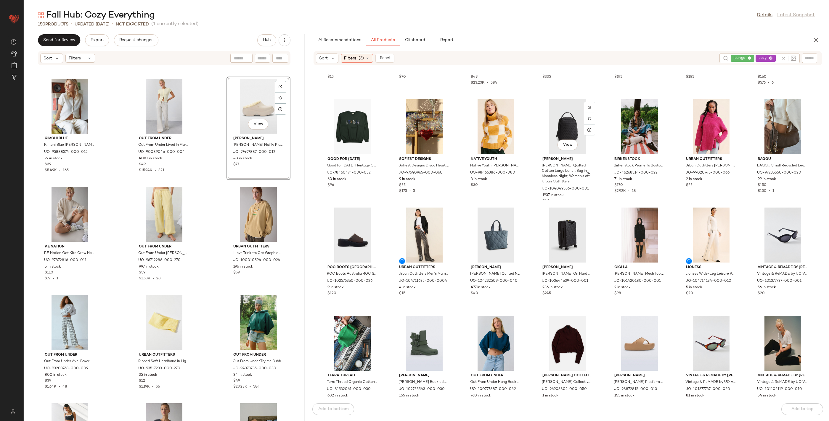
scroll to position [1777, 0]
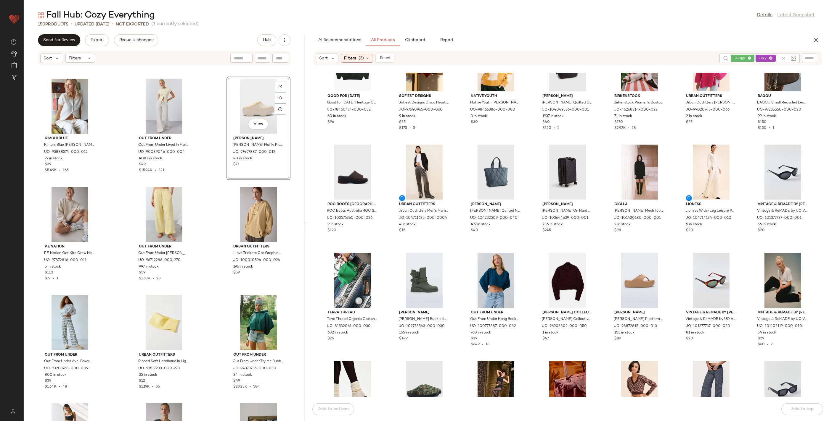
click at [419, 32] on div "Fall Hub: Cozy Everything Details Latest Snapshot 150 Products • updated [DATE]…" at bounding box center [426, 215] width 805 height 412
click at [418, 38] on span "Clipboard" at bounding box center [414, 40] width 20 height 5
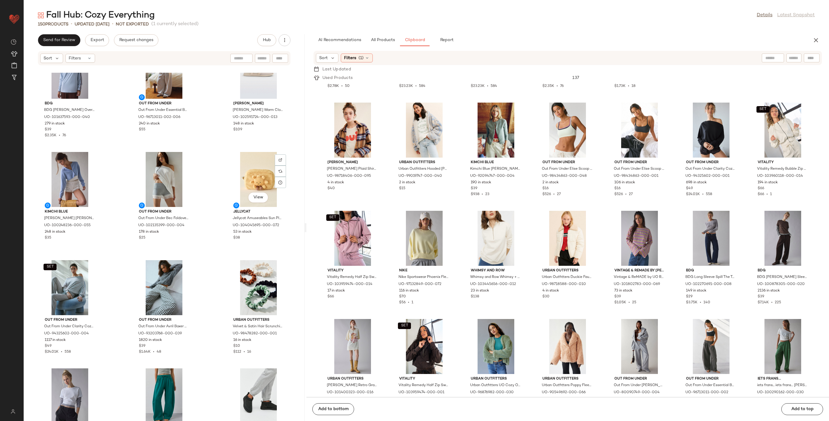
scroll to position [3931, 0]
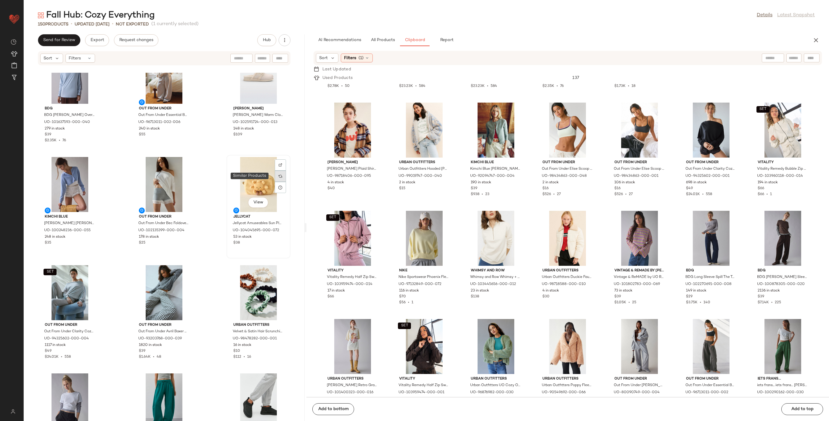
click at [276, 173] on div at bounding box center [280, 176] width 11 height 11
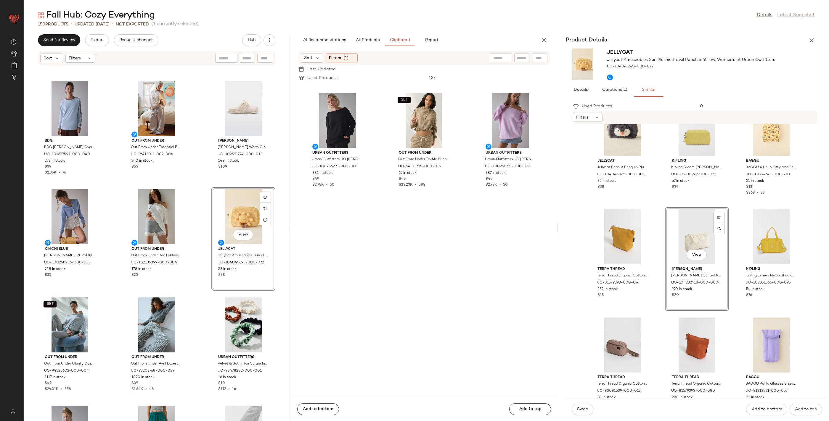
scroll to position [32, 0]
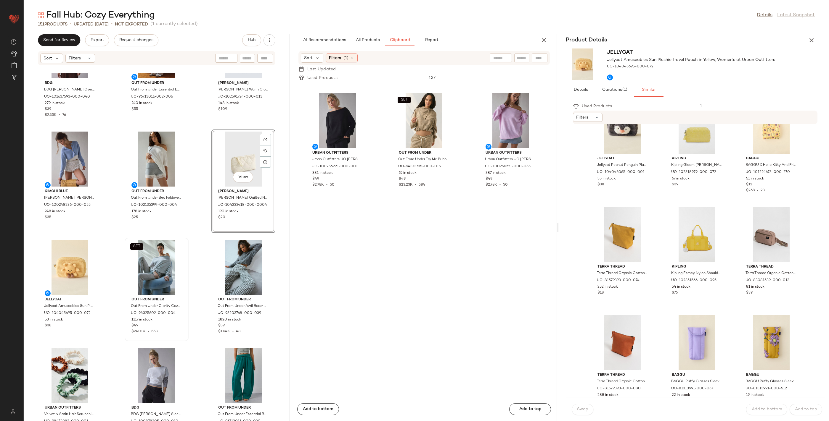
scroll to position [3955, 0]
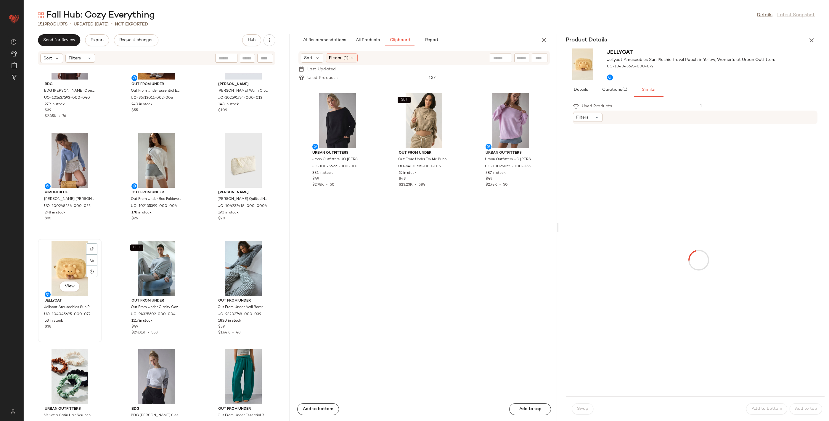
click at [68, 269] on div "View" at bounding box center [70, 268] width 60 height 55
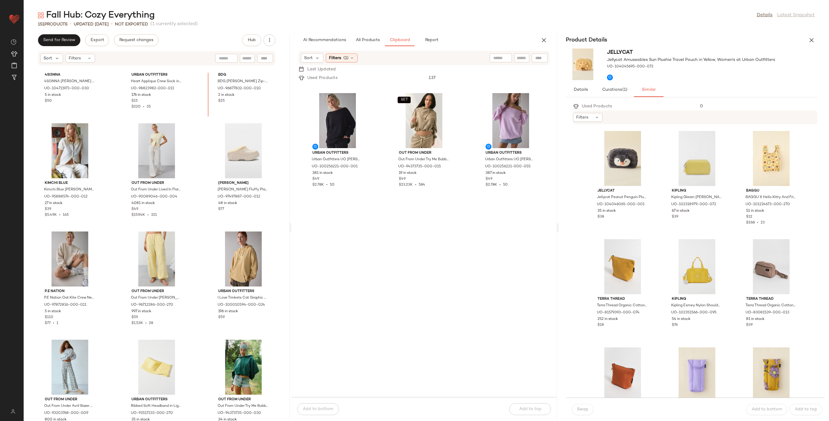
scroll to position [4928, 0]
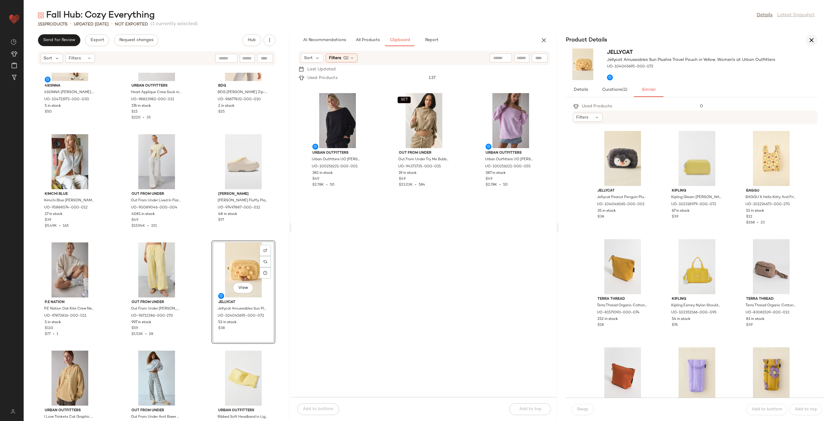
click at [815, 41] on button "button" at bounding box center [811, 40] width 12 height 12
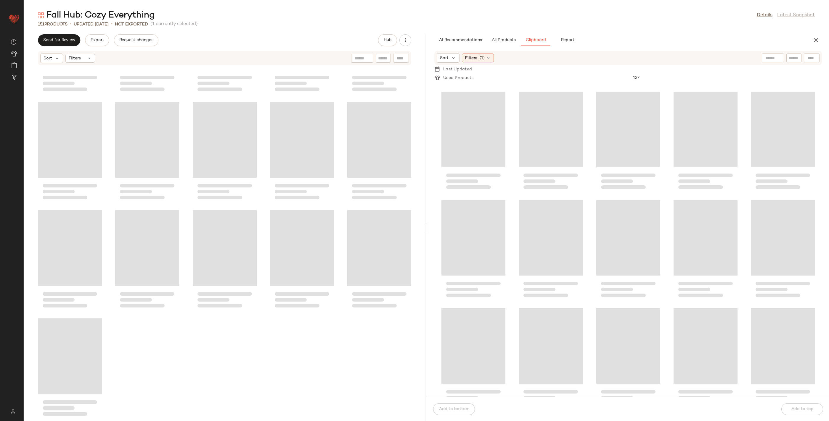
scroll to position [2816, 0]
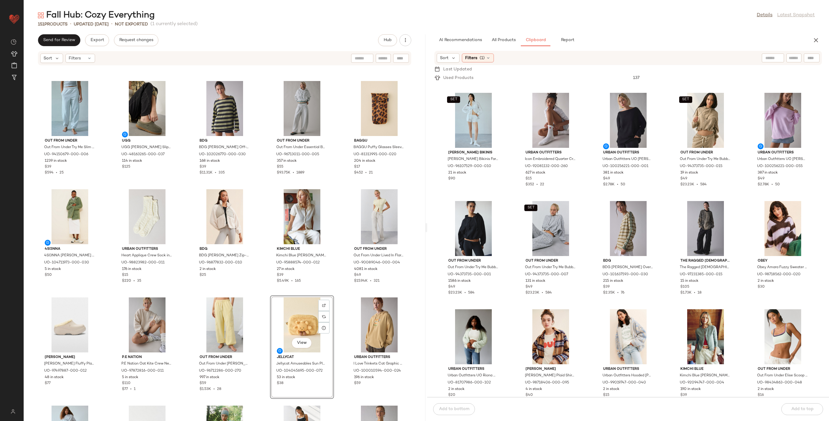
click at [428, 229] on div "BB Dakota BB Dakota Folklore Sweater in [GEOGRAPHIC_DATA], Women's at Urban Out…" at bounding box center [628, 239] width 402 height 315
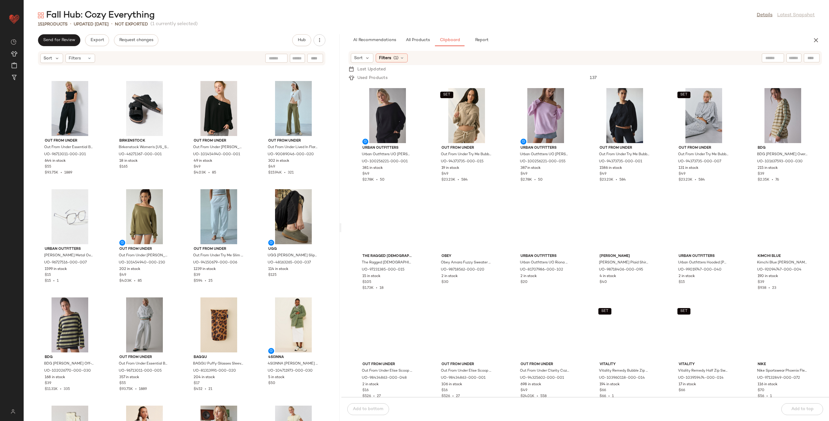
scroll to position [0, 0]
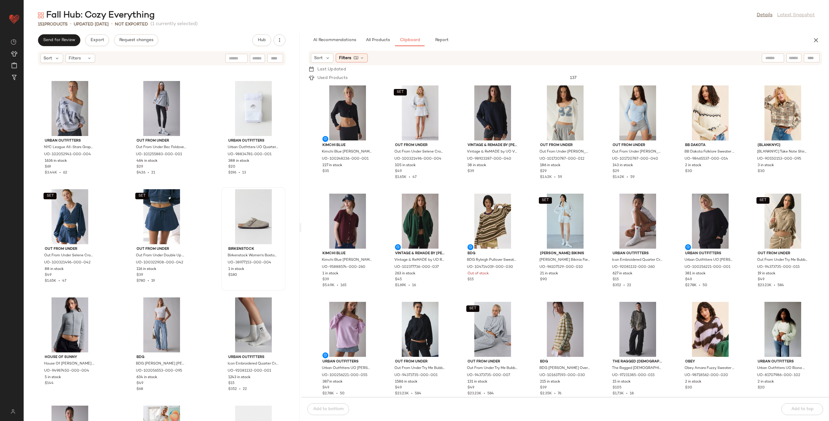
drag, startPoint x: 426, startPoint y: 229, endPoint x: 255, endPoint y: 242, distance: 170.9
click at [300, 240] on div "Fall Hub: Cozy Everything Details Latest Snapshot 151 Products • updated [DATE]…" at bounding box center [426, 215] width 805 height 412
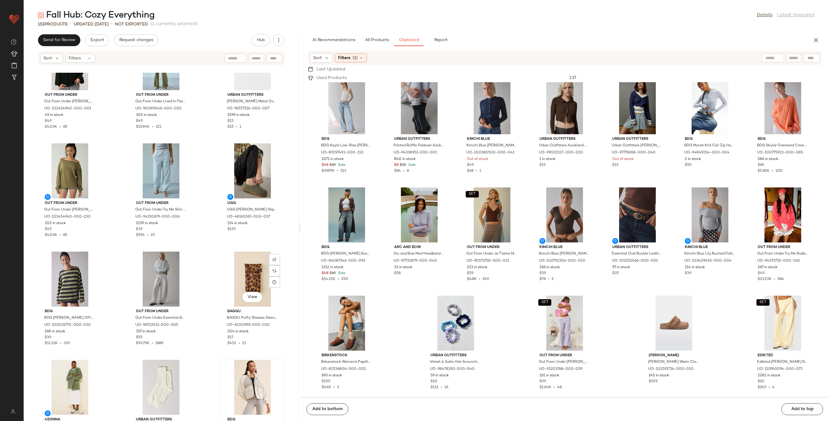
scroll to position [4597, 0]
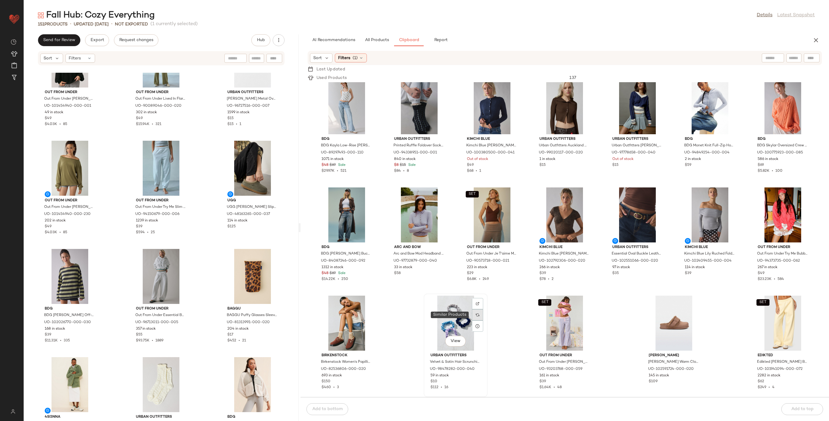
click at [478, 317] on div at bounding box center [477, 315] width 11 height 11
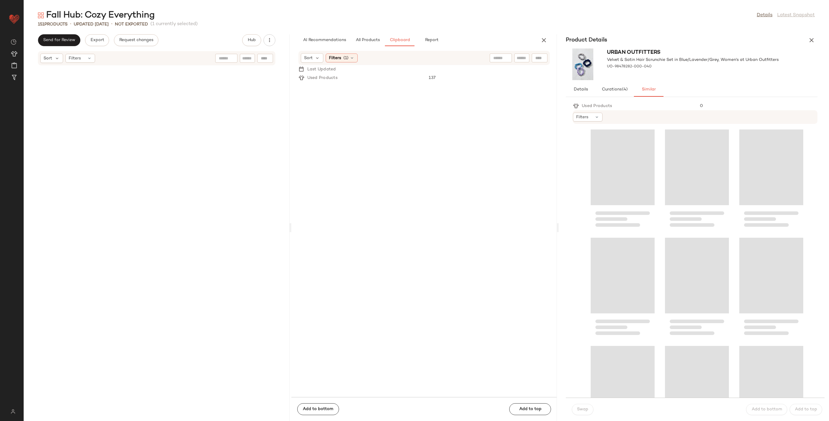
scroll to position [3140, 0]
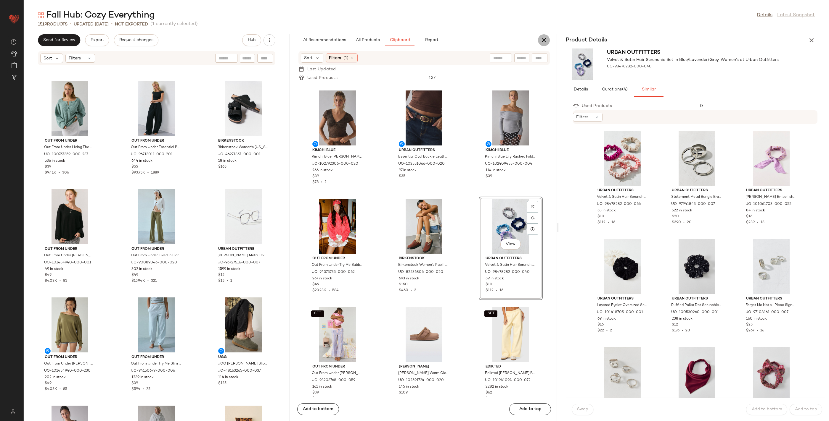
click at [547, 43] on button "button" at bounding box center [544, 40] width 12 height 12
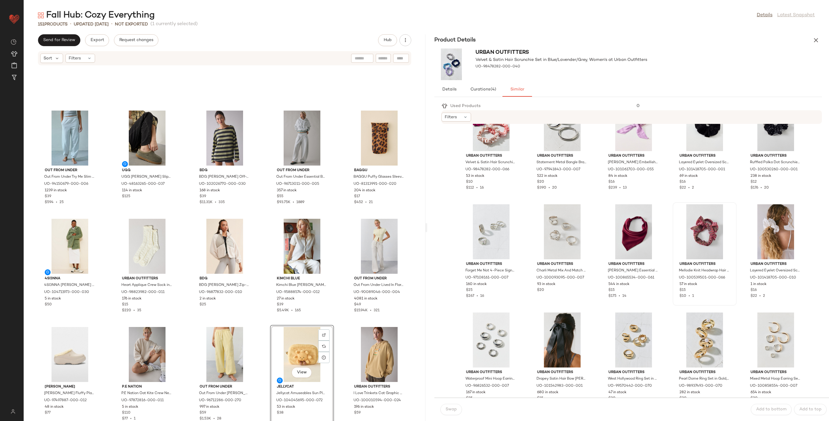
scroll to position [0, 0]
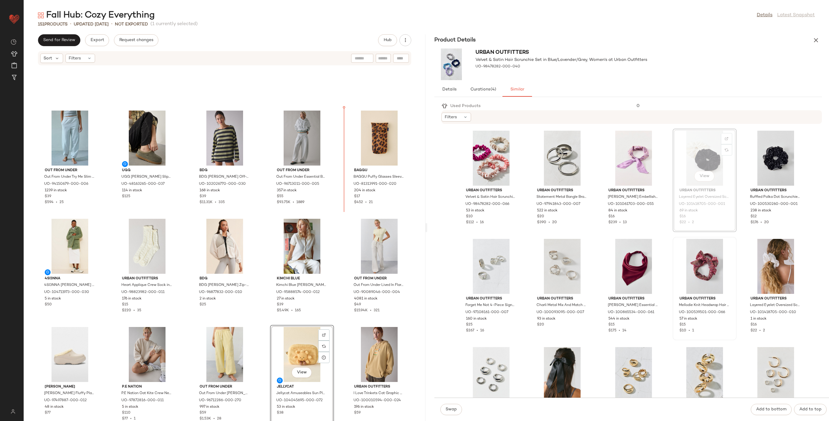
drag, startPoint x: 706, startPoint y: 161, endPoint x: 702, endPoint y: 163, distance: 4.0
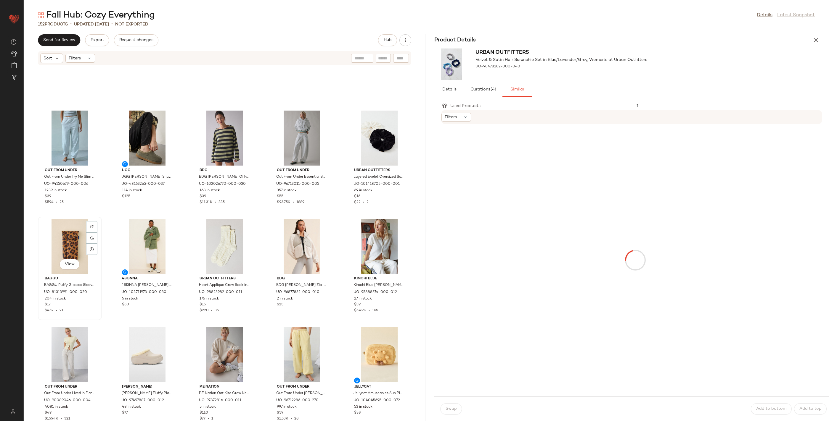
click at [71, 249] on div "View" at bounding box center [70, 246] width 60 height 55
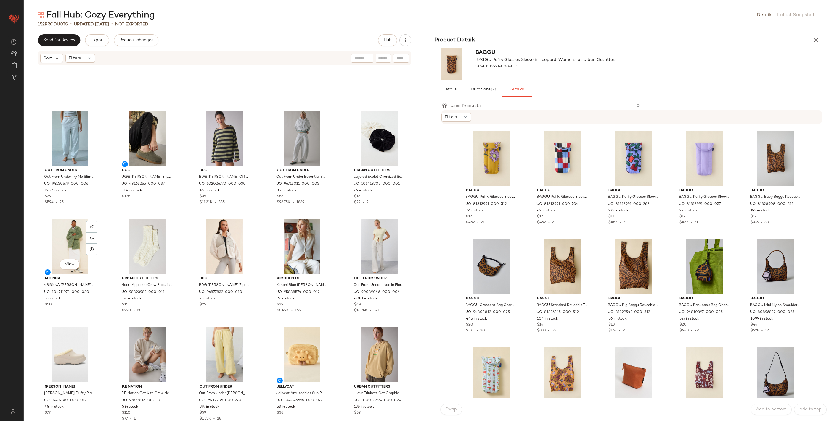
scroll to position [267, 0]
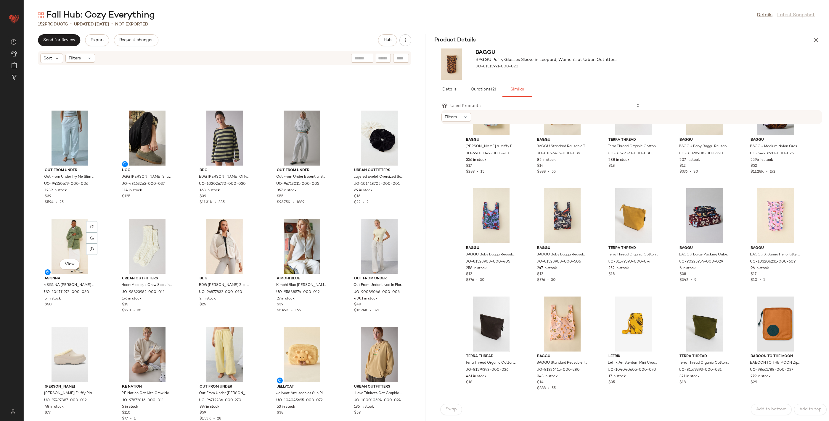
drag, startPoint x: 813, startPoint y: 37, endPoint x: 770, endPoint y: 70, distance: 54.1
click at [813, 37] on icon "button" at bounding box center [815, 40] width 7 height 7
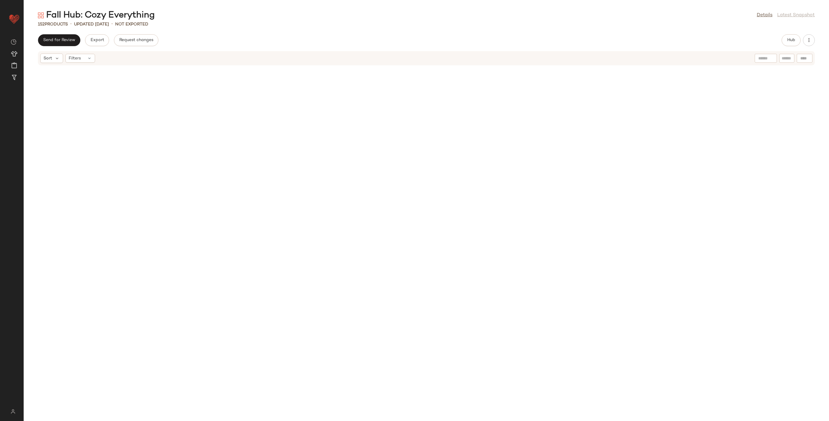
scroll to position [1169, 0]
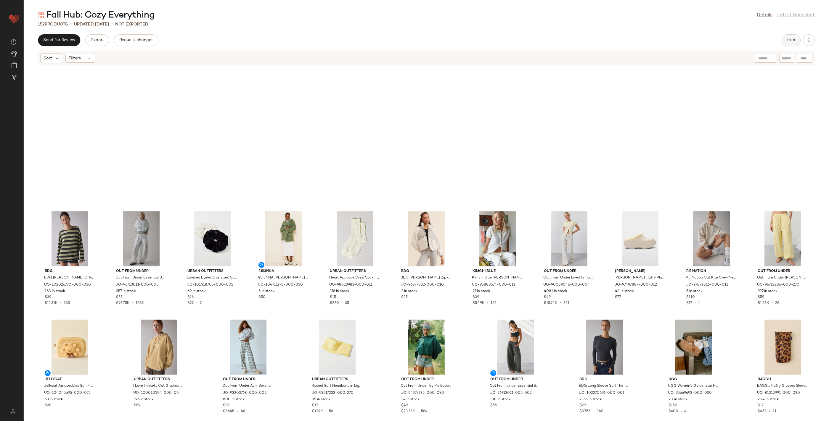
click at [785, 43] on button "Hub" at bounding box center [790, 40] width 19 height 12
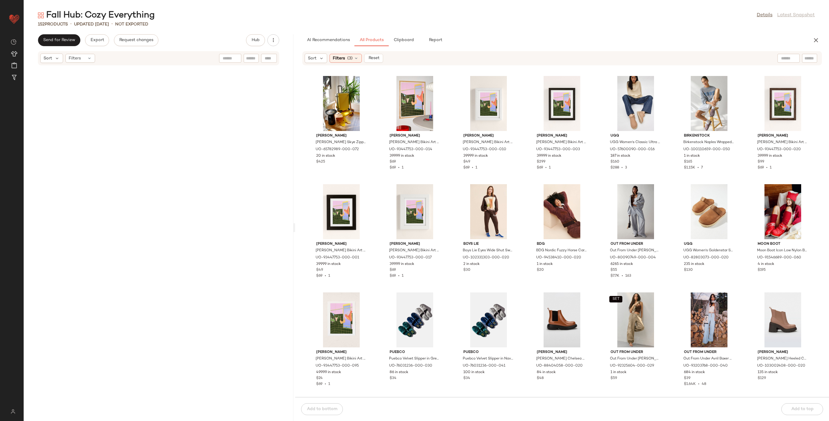
scroll to position [5176, 0]
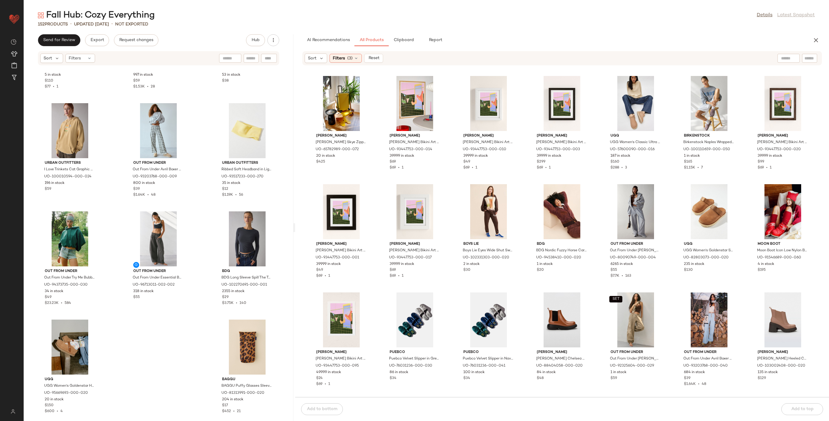
drag, startPoint x: 426, startPoint y: 228, endPoint x: 294, endPoint y: 223, distance: 131.2
click at [294, 223] on div "Fall Hub: Cozy Everything Details Latest Snapshot 152 Products • updated [DATE]…" at bounding box center [426, 215] width 805 height 412
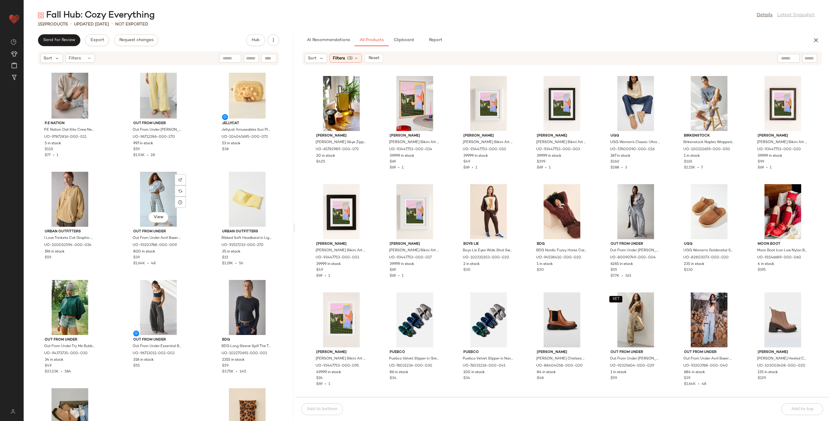
scroll to position [5153, 0]
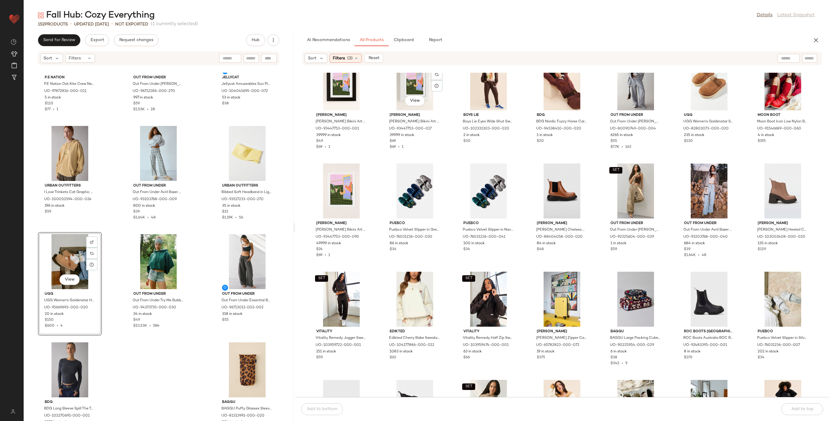
scroll to position [133, 0]
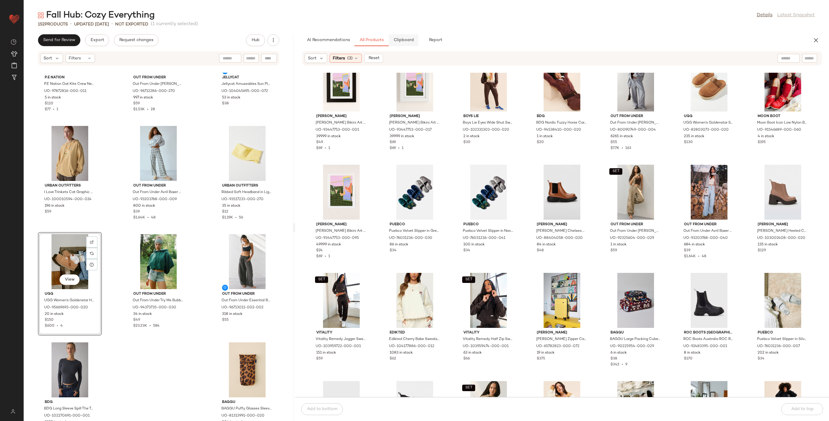
click at [409, 41] on span "Clipboard" at bounding box center [403, 40] width 20 height 5
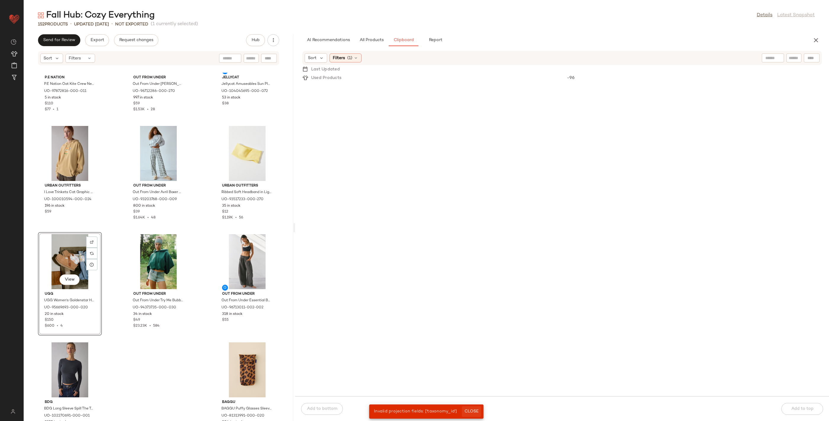
click at [466, 410] on span "Close" at bounding box center [471, 412] width 14 height 5
click at [368, 40] on span "All Products" at bounding box center [371, 40] width 24 height 5
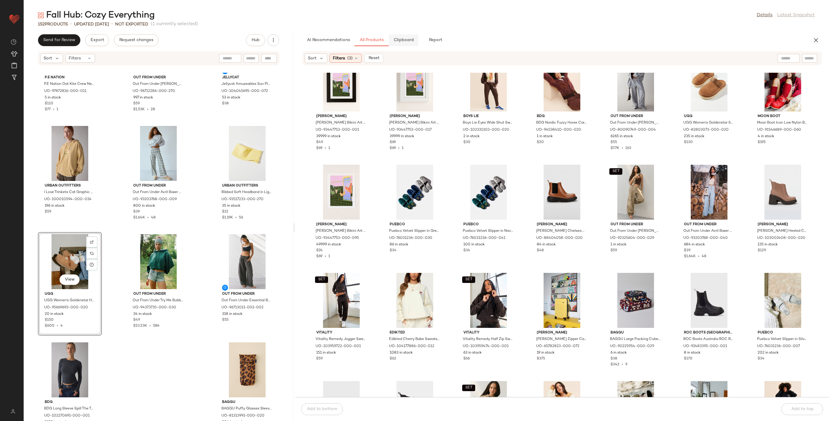
click at [408, 43] on button "Clipboard" at bounding box center [404, 40] width 30 height 12
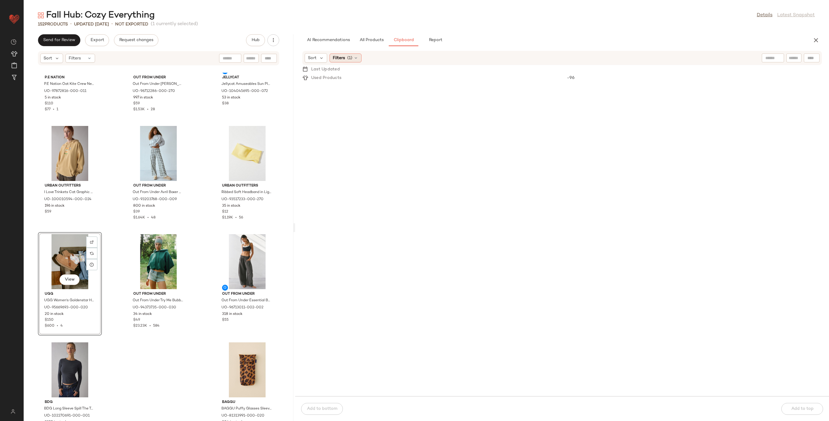
click at [355, 56] on icon at bounding box center [355, 58] width 5 height 5
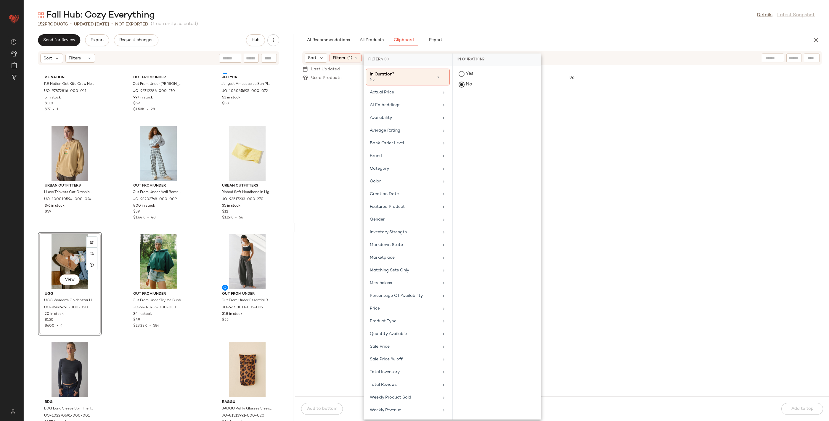
drag, startPoint x: 629, startPoint y: 98, endPoint x: 714, endPoint y: 79, distance: 86.9
click at [648, 92] on div at bounding box center [562, 239] width 534 height 314
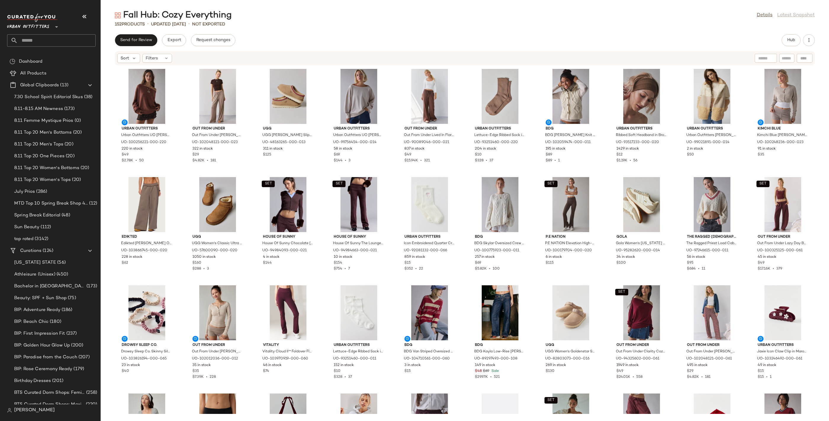
click at [88, 19] on button "button" at bounding box center [84, 16] width 14 height 14
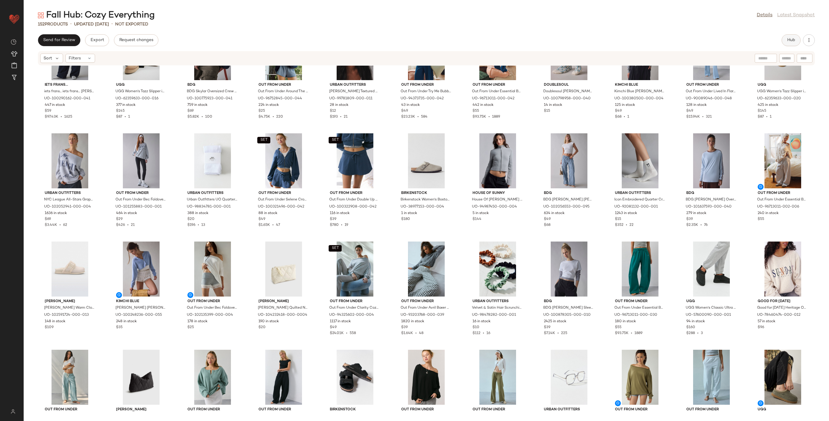
click at [787, 41] on span "Hub" at bounding box center [791, 40] width 8 height 5
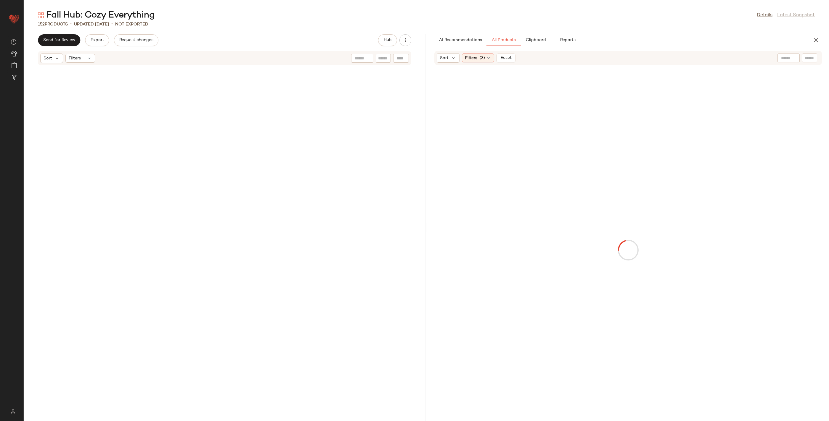
scroll to position [1733, 0]
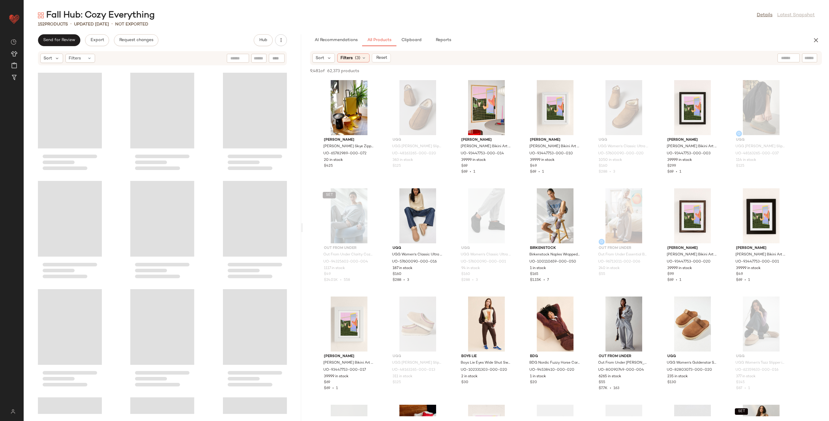
drag, startPoint x: 426, startPoint y: 229, endPoint x: 283, endPoint y: 216, distance: 142.9
click at [302, 227] on div "Fall Hub: Cozy Everything Details Latest Snapshot 152 Products • updated [DATE]…" at bounding box center [426, 215] width 805 height 412
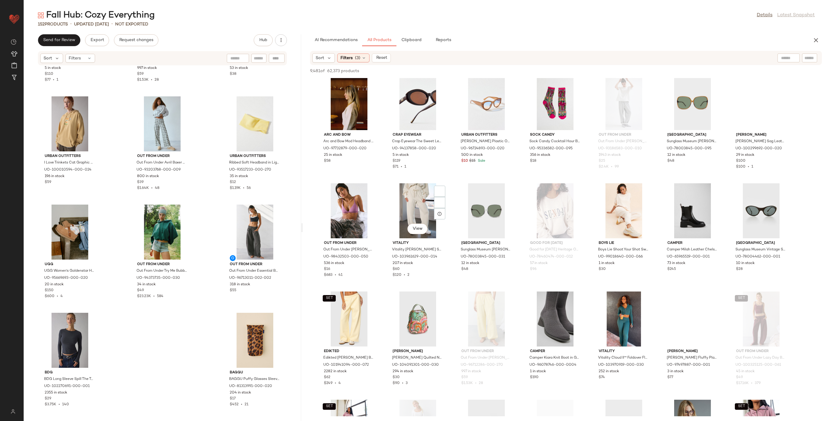
scroll to position [1044, 0]
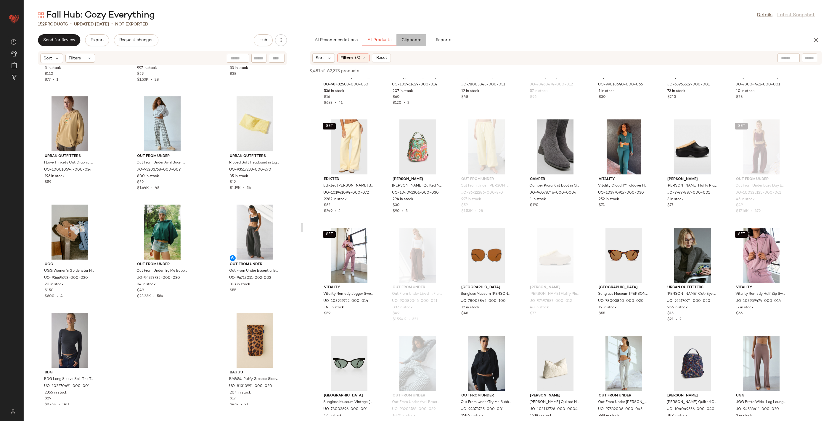
click at [406, 39] on span "Clipboard" at bounding box center [411, 40] width 20 height 5
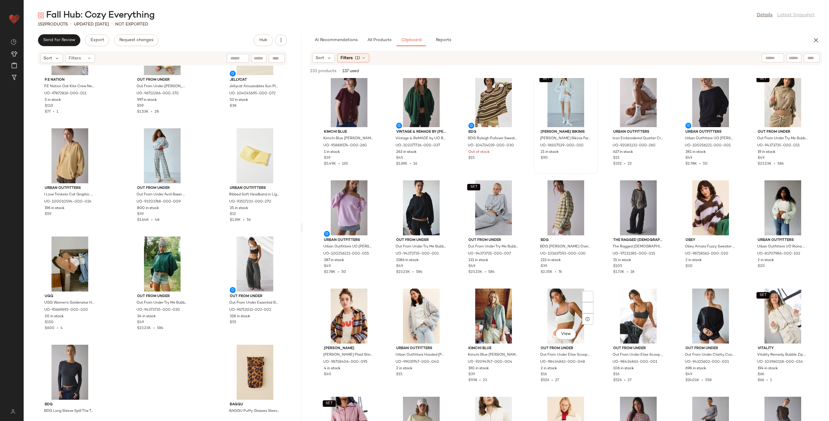
scroll to position [236, 0]
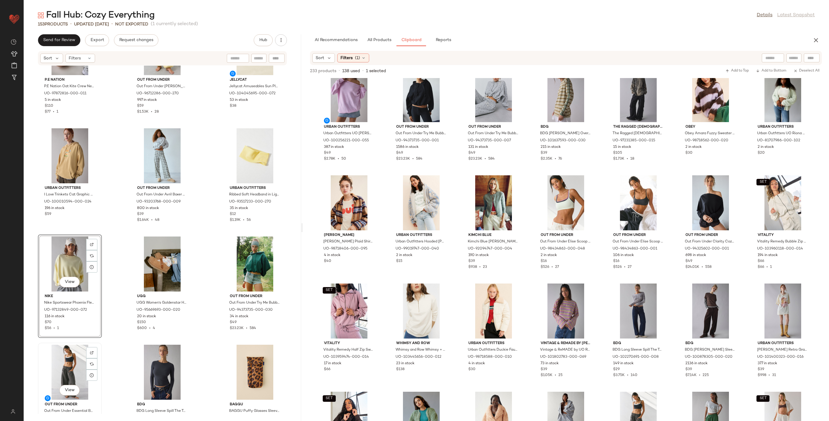
scroll to position [5144, 0]
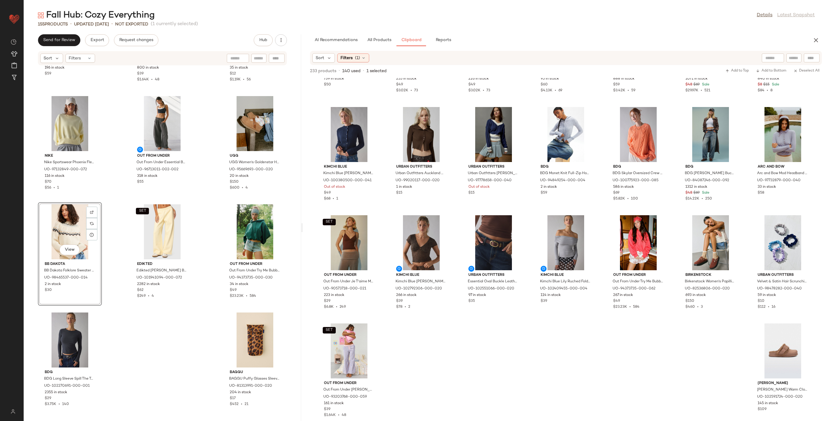
scroll to position [1174, 0]
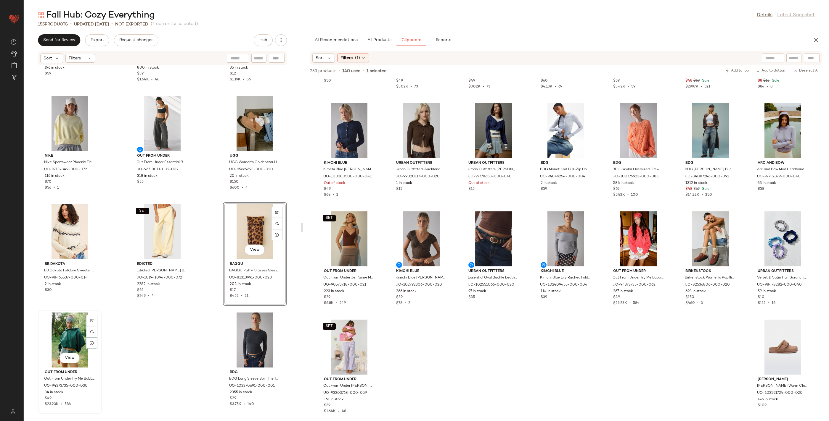
click at [68, 328] on div "View" at bounding box center [70, 340] width 60 height 55
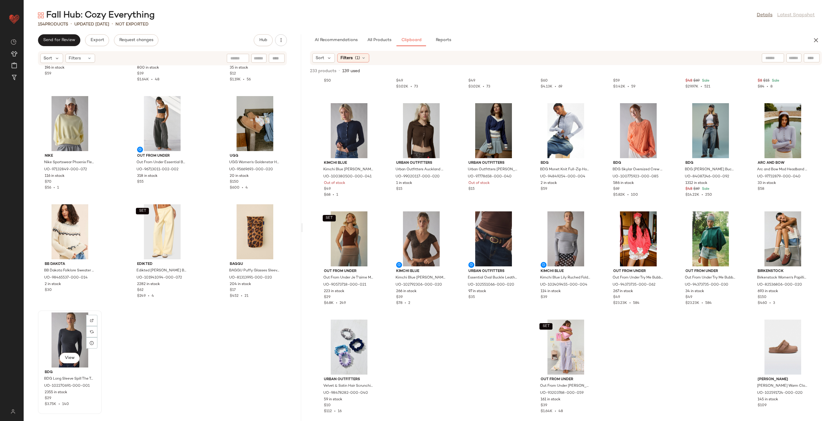
click at [68, 328] on div "View" at bounding box center [70, 340] width 60 height 55
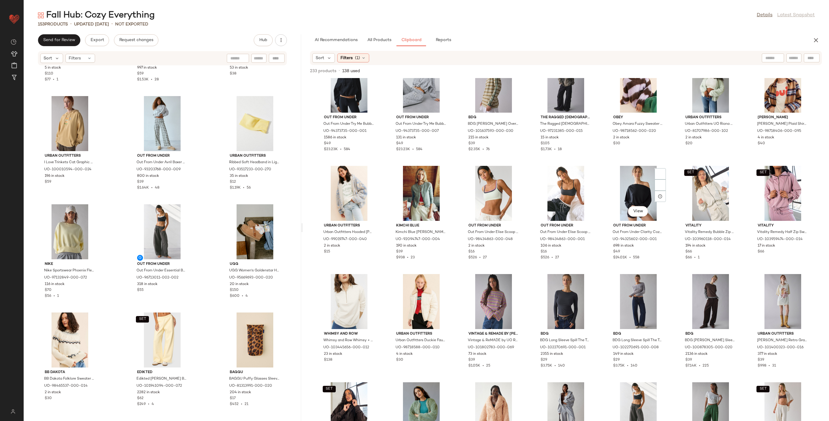
scroll to position [244, 0]
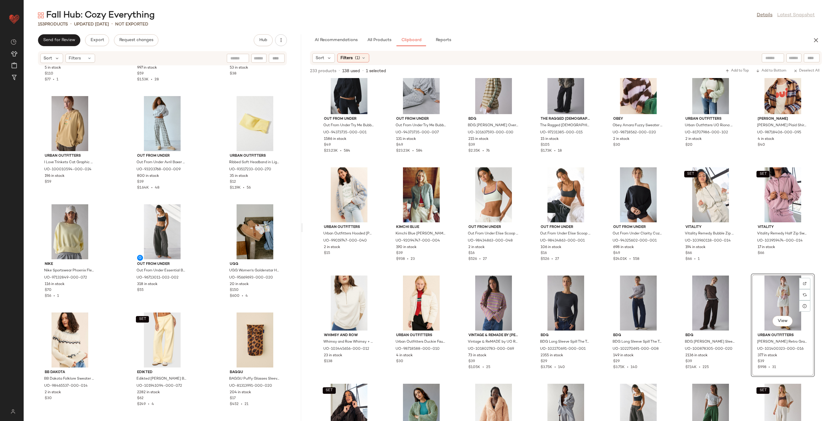
scroll to position [5284, 0]
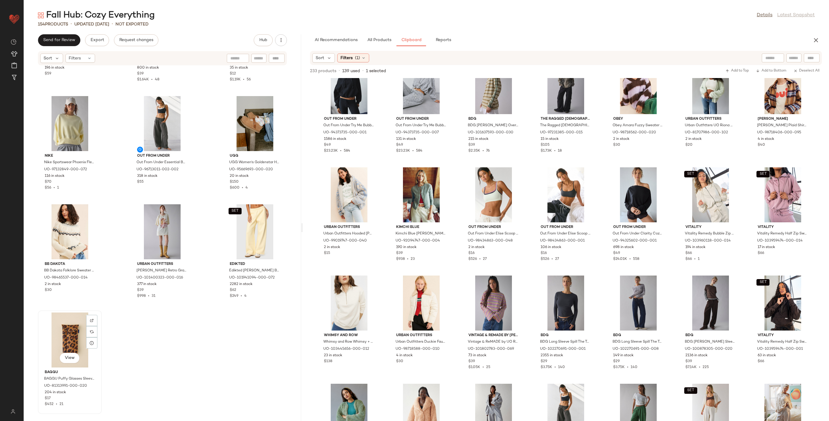
click at [78, 341] on div "View" at bounding box center [70, 340] width 60 height 55
click at [96, 218] on div at bounding box center [91, 223] width 11 height 11
click at [161, 228] on div "View" at bounding box center [162, 231] width 60 height 55
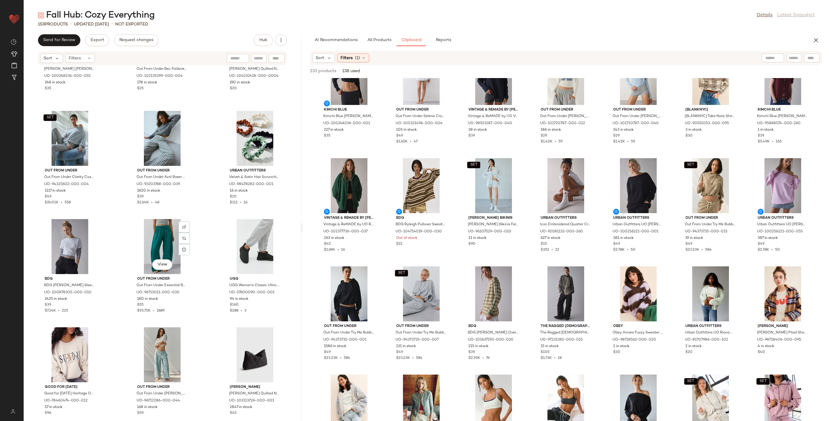
scroll to position [4078, 0]
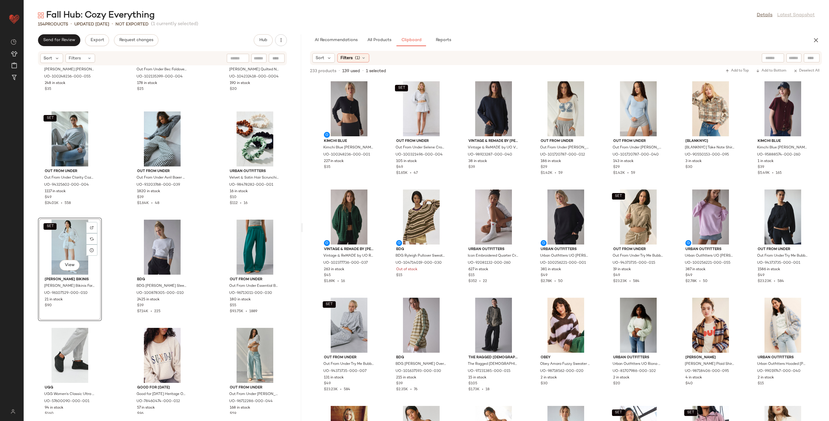
click at [65, 233] on div "SET View" at bounding box center [70, 247] width 60 height 55
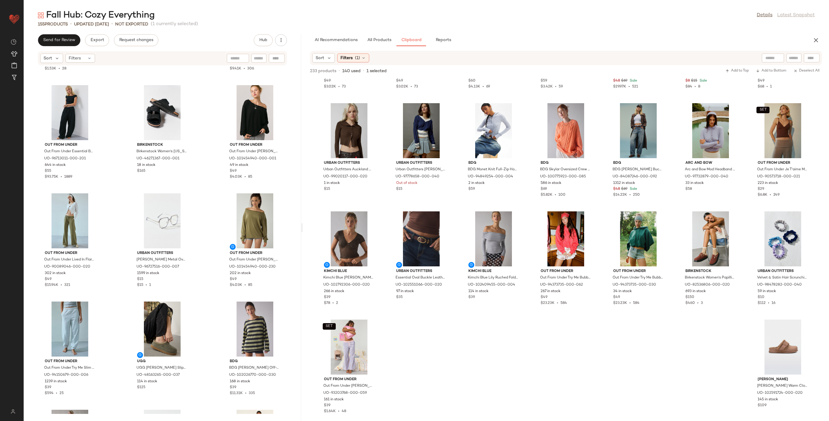
scroll to position [4556, 0]
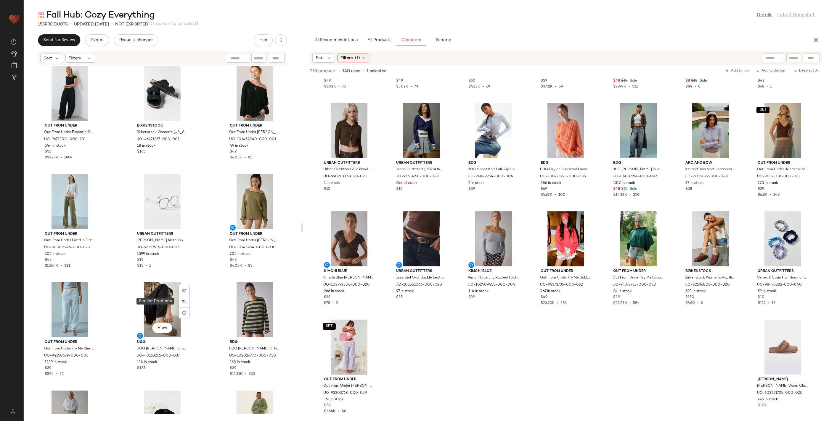
drag, startPoint x: 180, startPoint y: 301, endPoint x: 198, endPoint y: 290, distance: 20.9
click at [180, 301] on div at bounding box center [183, 301] width 11 height 11
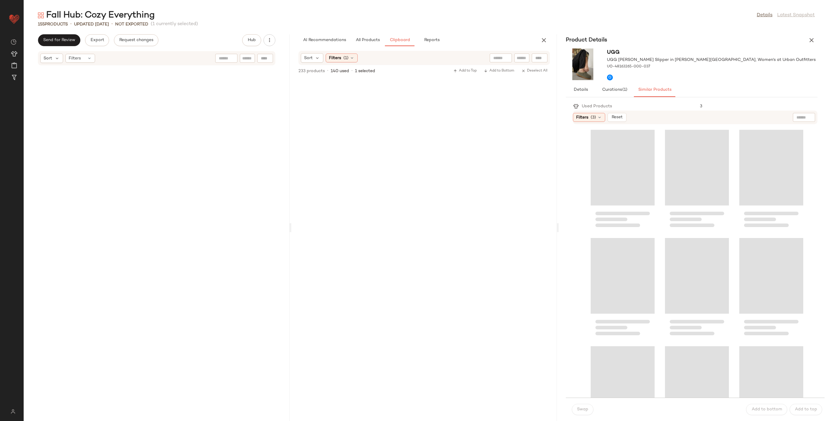
scroll to position [4657, 0]
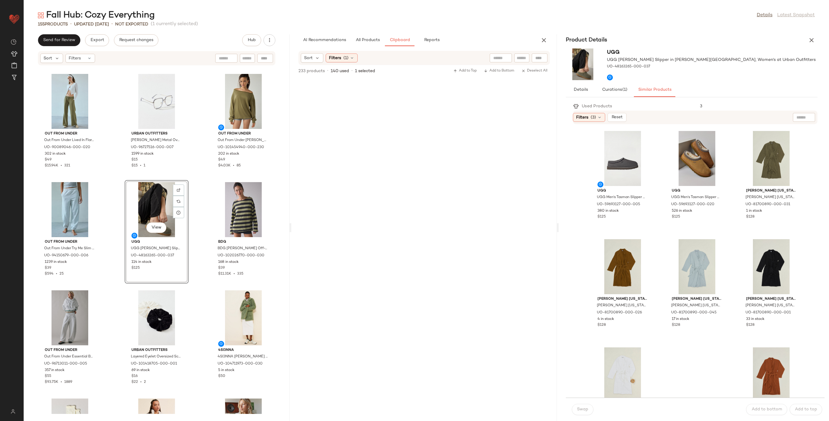
click at [537, 41] on div "AI Recommendations All Products Clipboard Reports" at bounding box center [414, 40] width 247 height 12
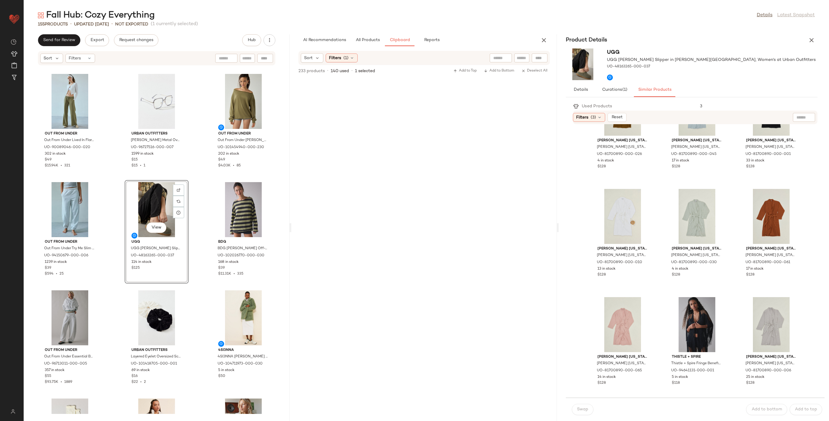
scroll to position [159, 0]
drag, startPoint x: 811, startPoint y: 41, endPoint x: 584, endPoint y: 124, distance: 242.1
click at [810, 41] on icon "button" at bounding box center [811, 40] width 7 height 7
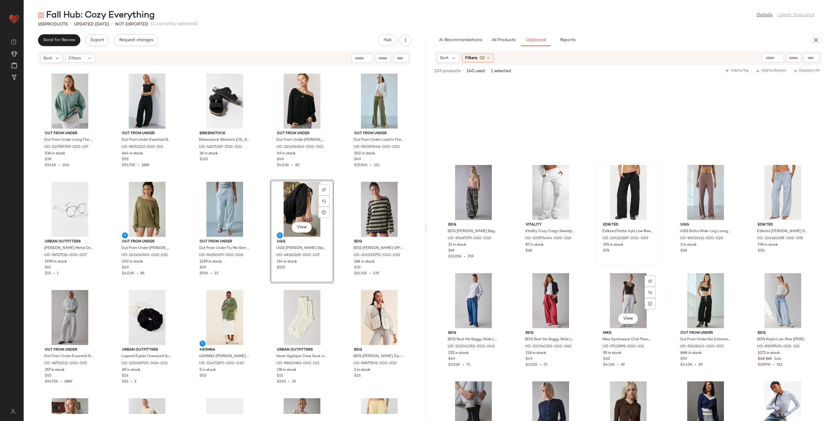
scroll to position [1432, 0]
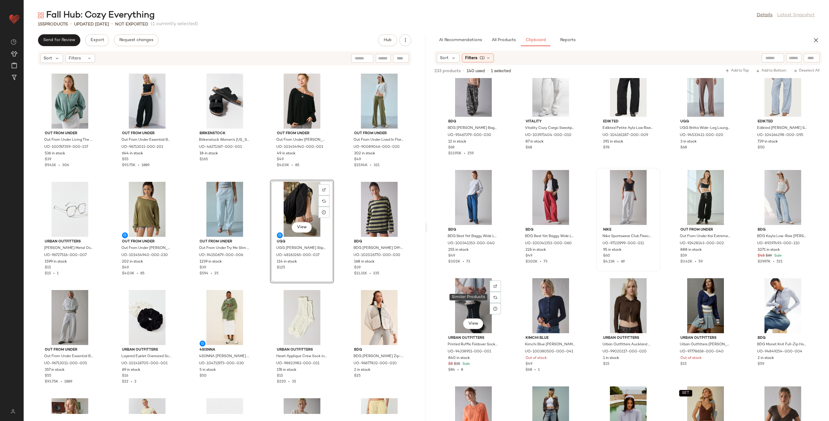
drag, startPoint x: 497, startPoint y: 298, endPoint x: 475, endPoint y: 296, distance: 21.4
click at [496, 298] on img at bounding box center [495, 298] width 4 height 4
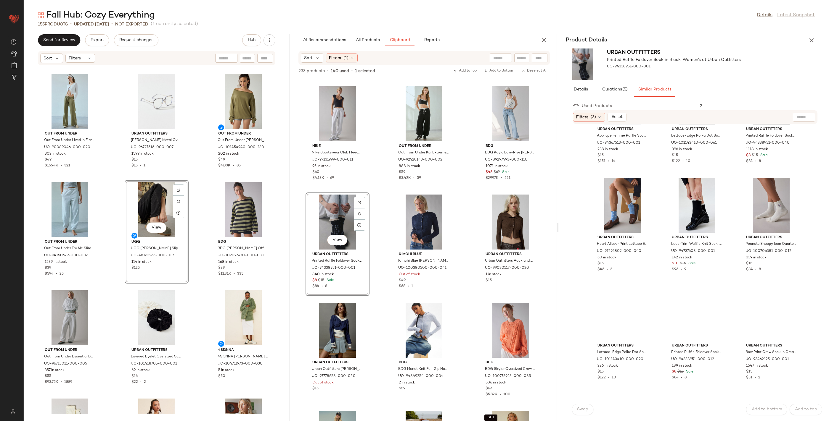
scroll to position [248, 0]
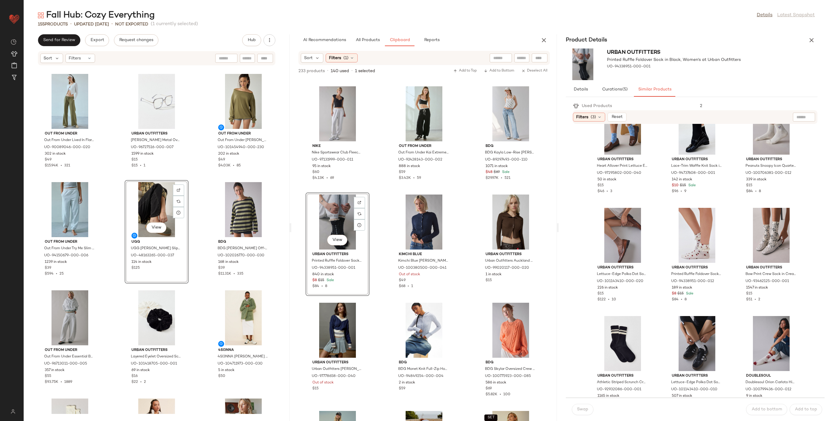
drag, startPoint x: 541, startPoint y: 42, endPoint x: 530, endPoint y: 48, distance: 12.7
click at [541, 42] on icon "button" at bounding box center [543, 40] width 7 height 7
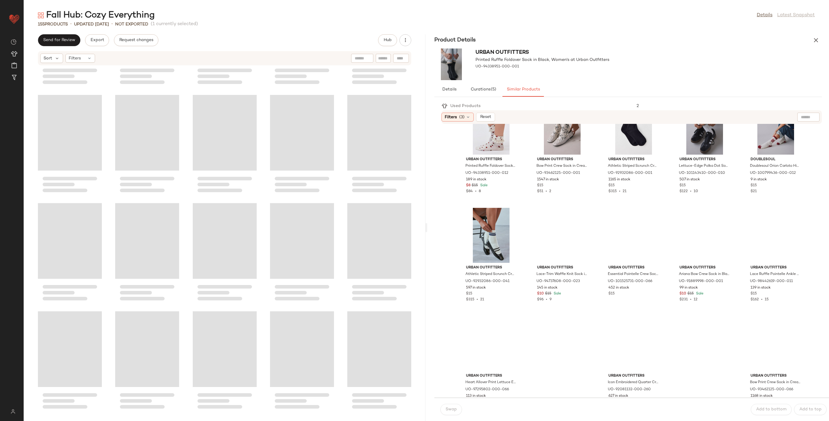
scroll to position [139, 0]
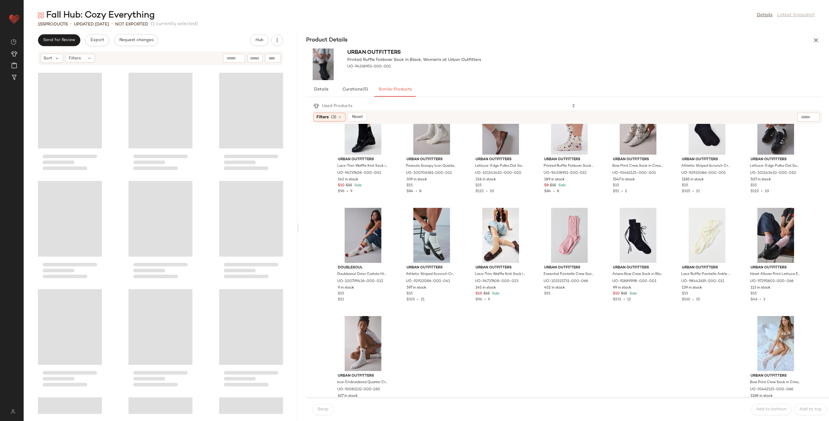
drag, startPoint x: 417, startPoint y: 227, endPoint x: 242, endPoint y: 209, distance: 175.8
click at [299, 221] on div "Fall Hub: Cozy Everything Details Latest Snapshot 155 Products • updated Aug 12…" at bounding box center [426, 215] width 805 height 412
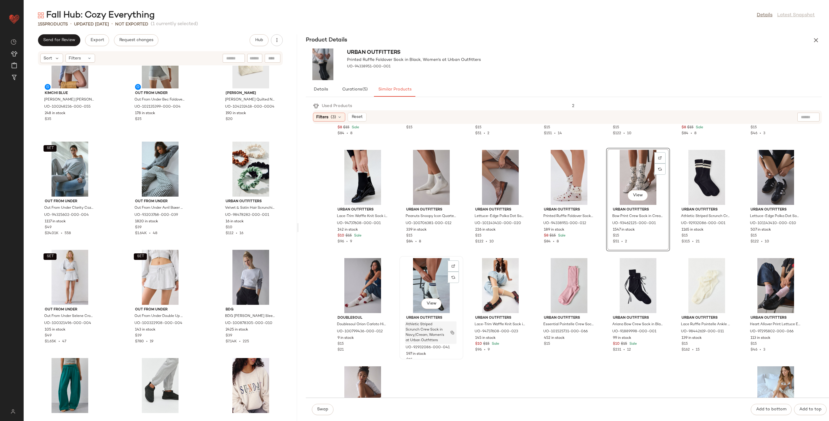
scroll to position [88, 0]
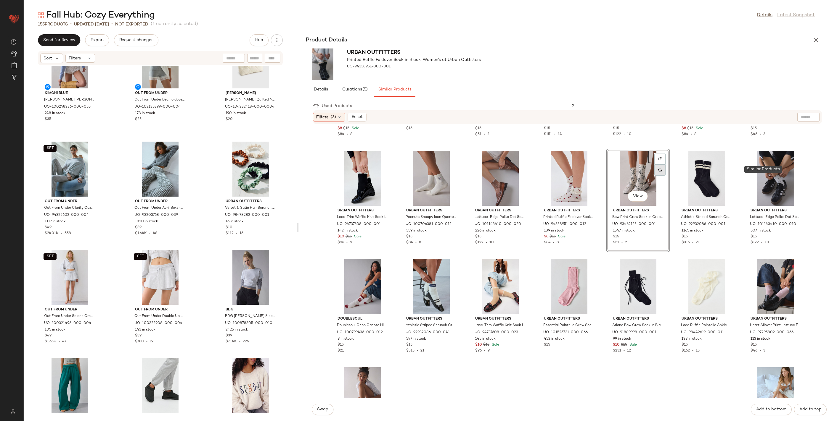
click at [665, 168] on div at bounding box center [659, 170] width 11 height 11
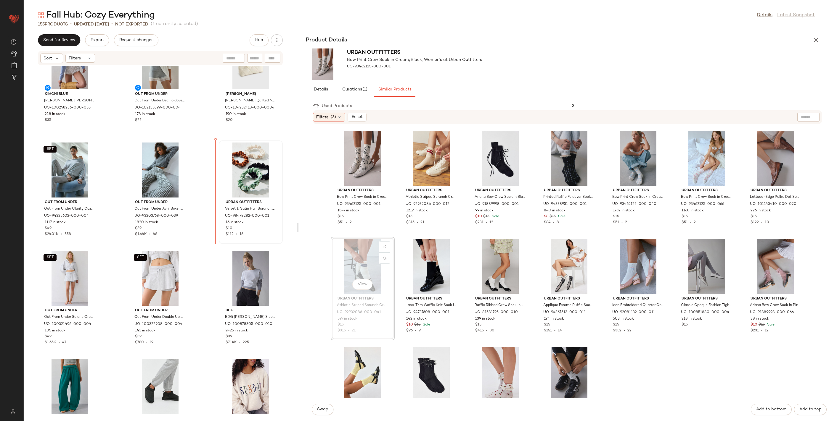
scroll to position [4049, 0]
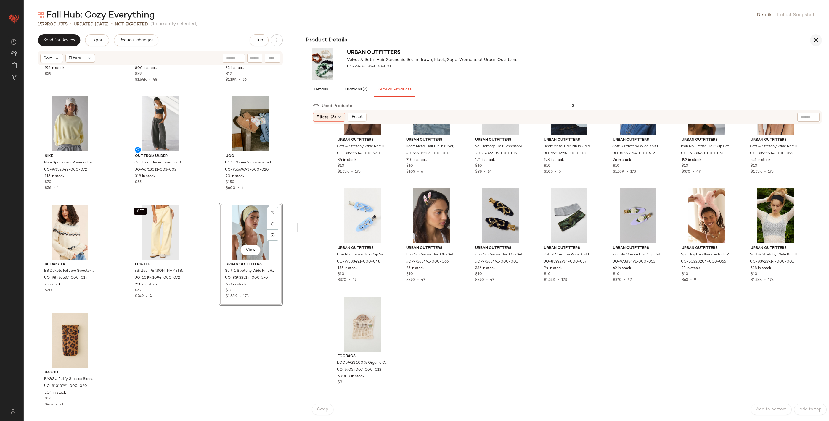
click at [813, 43] on icon "button" at bounding box center [815, 40] width 7 height 7
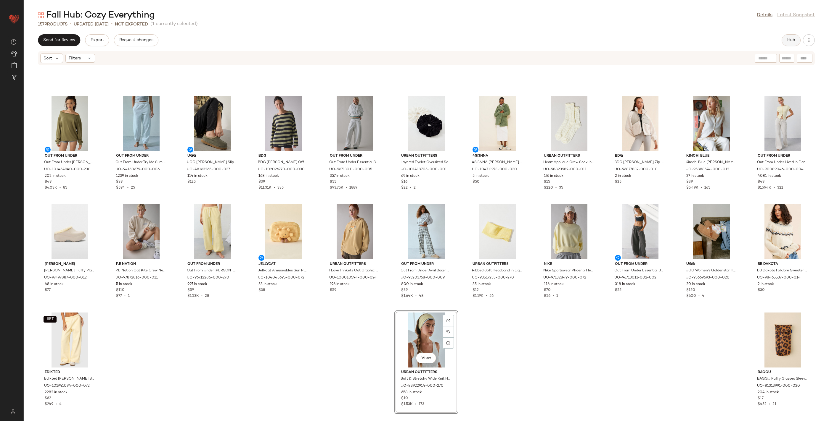
click at [793, 42] on span "Hub" at bounding box center [791, 40] width 8 height 5
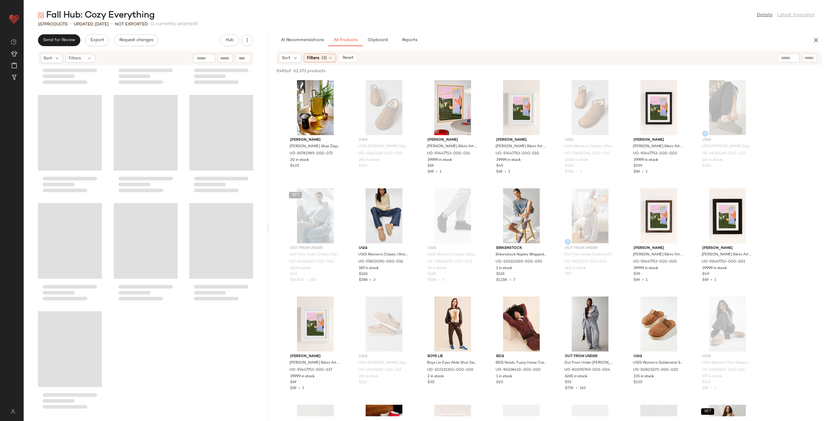
drag, startPoint x: 426, startPoint y: 231, endPoint x: 255, endPoint y: 233, distance: 171.4
click at [268, 235] on div "Fall Hub: Cozy Everything Details Latest Snapshot 157 Products • updated Aug 12…" at bounding box center [426, 215] width 805 height 412
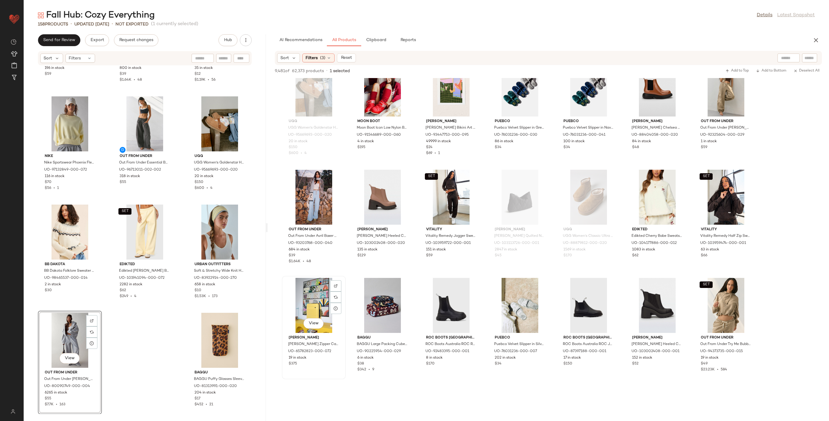
scroll to position [565, 0]
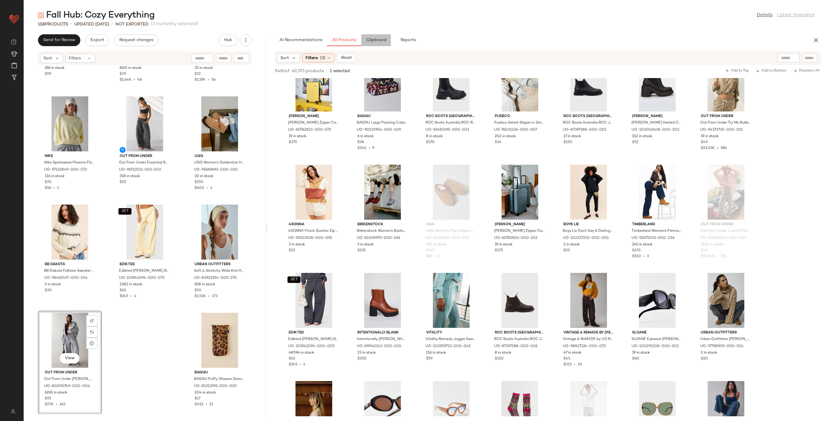
click at [375, 38] on button "Clipboard" at bounding box center [376, 40] width 30 height 12
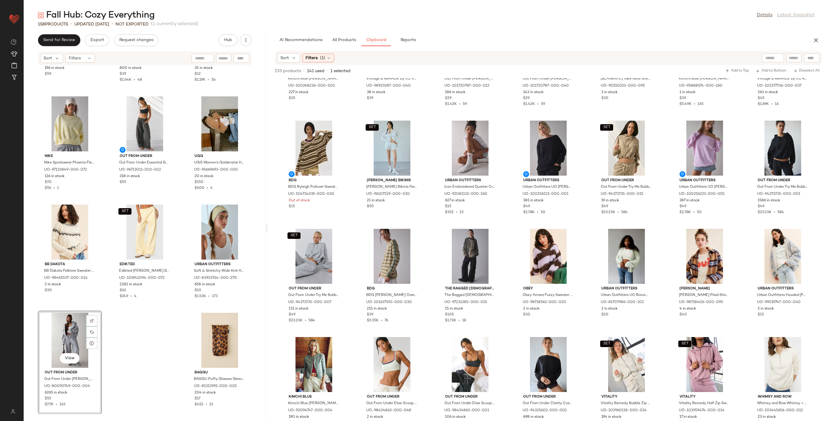
scroll to position [67, 0]
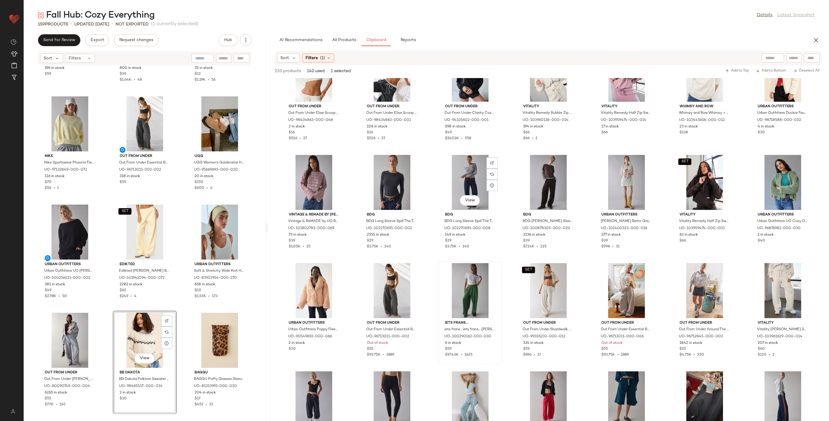
scroll to position [420, 0]
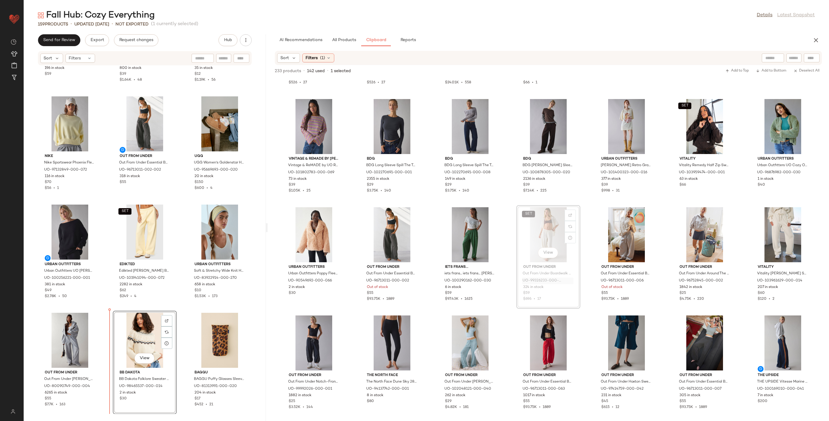
drag, startPoint x: 533, startPoint y: 279, endPoint x: 530, endPoint y: 280, distance: 3.0
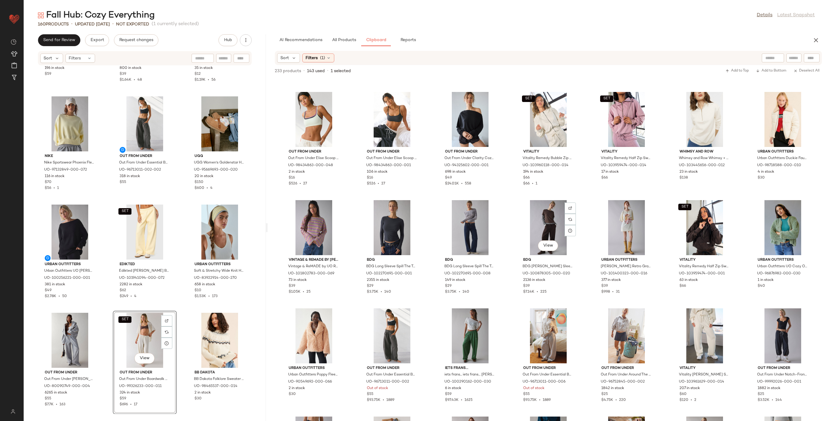
scroll to position [261, 0]
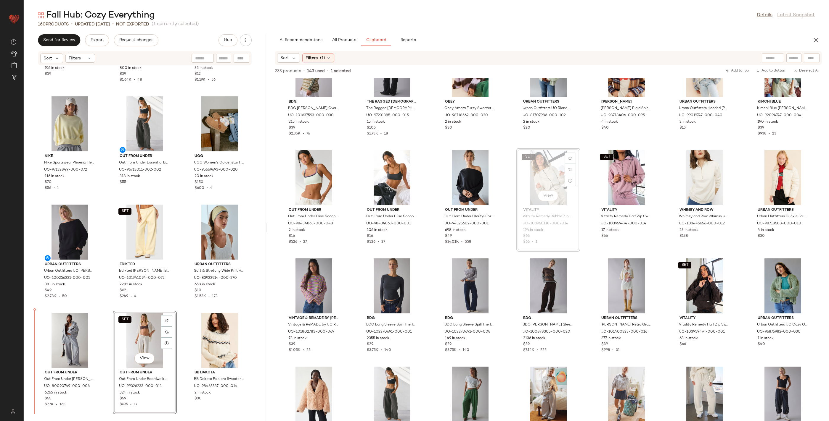
drag, startPoint x: 540, startPoint y: 206, endPoint x: 539, endPoint y: 209, distance: 3.4
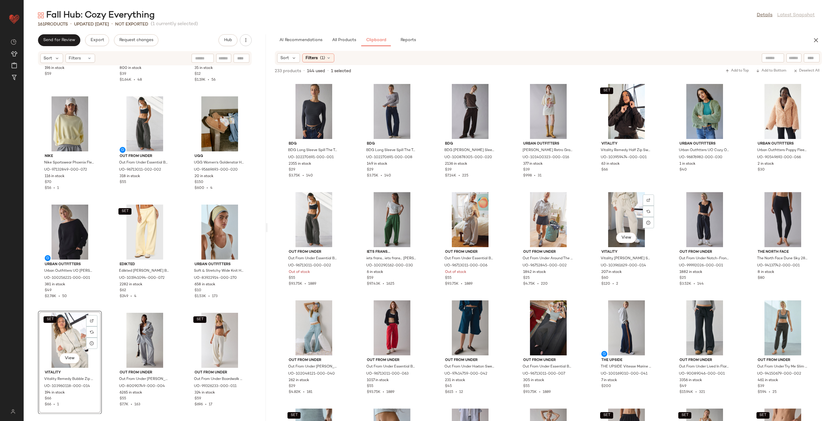
scroll to position [438, 0]
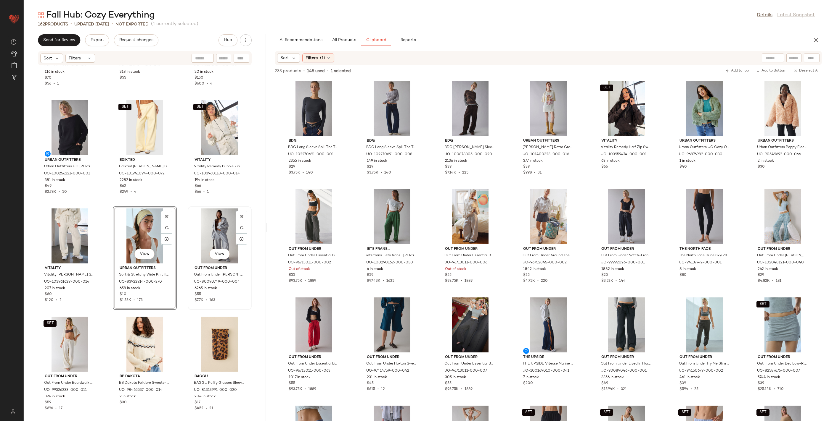
scroll to position [5501, 0]
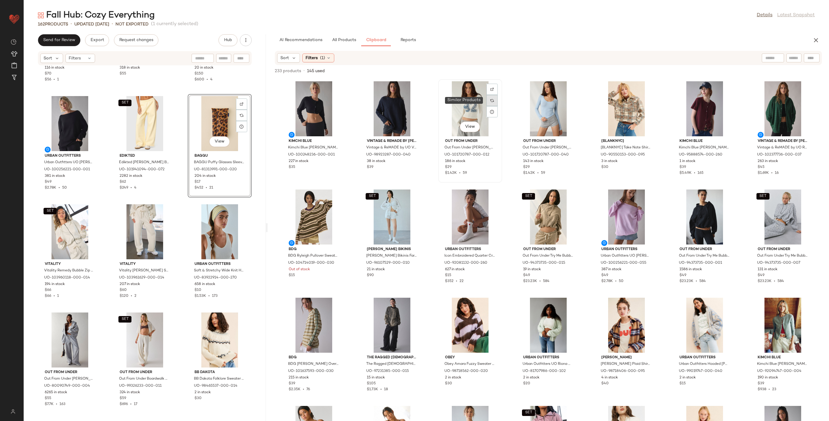
click at [492, 103] on div at bounding box center [491, 100] width 11 height 11
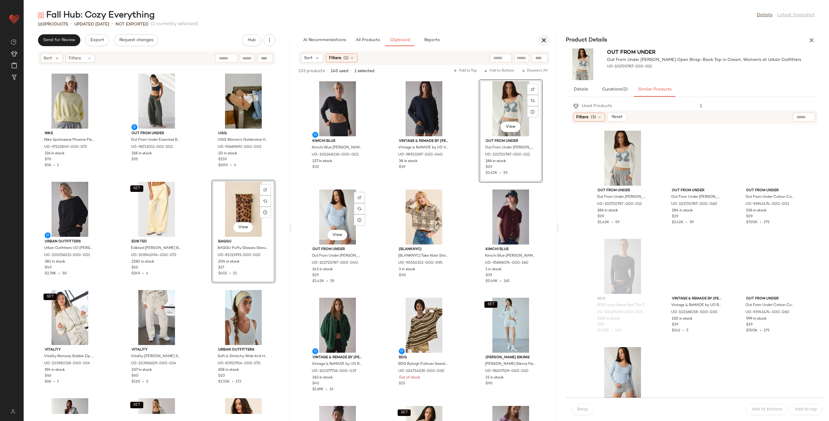
click at [546, 39] on icon "button" at bounding box center [543, 40] width 7 height 7
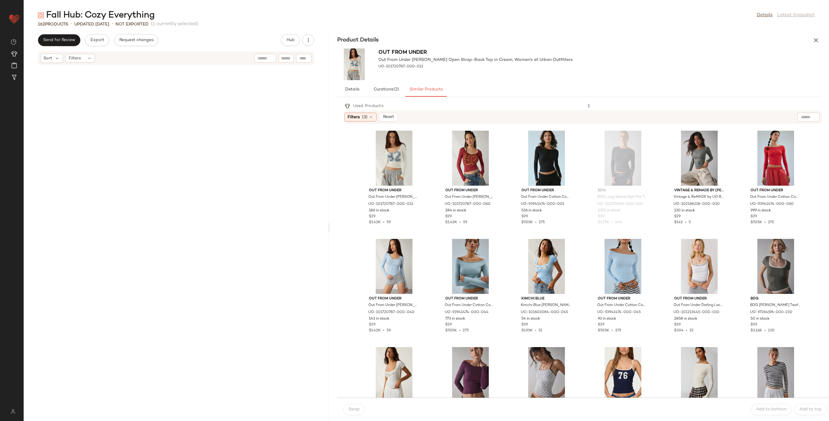
scroll to position [3899, 0]
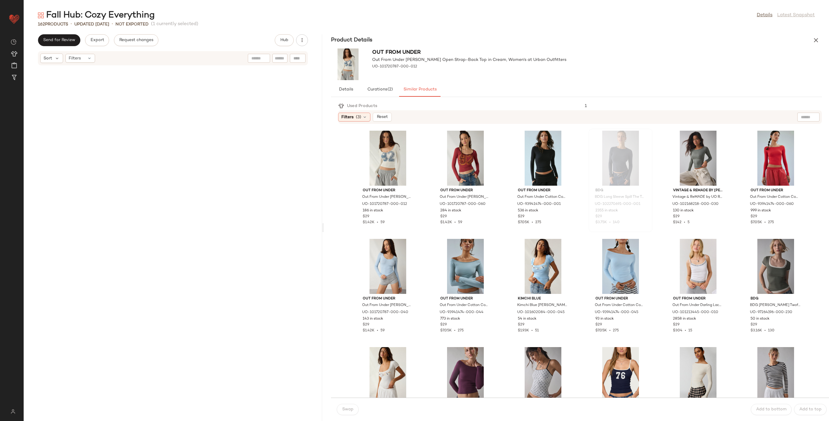
drag, startPoint x: 425, startPoint y: 225, endPoint x: 608, endPoint y: 223, distance: 183.2
click at [330, 221] on div "Fall Hub: Cozy Everything Details Latest Snapshot 162 Products • updated Aug 12…" at bounding box center [426, 215] width 805 height 412
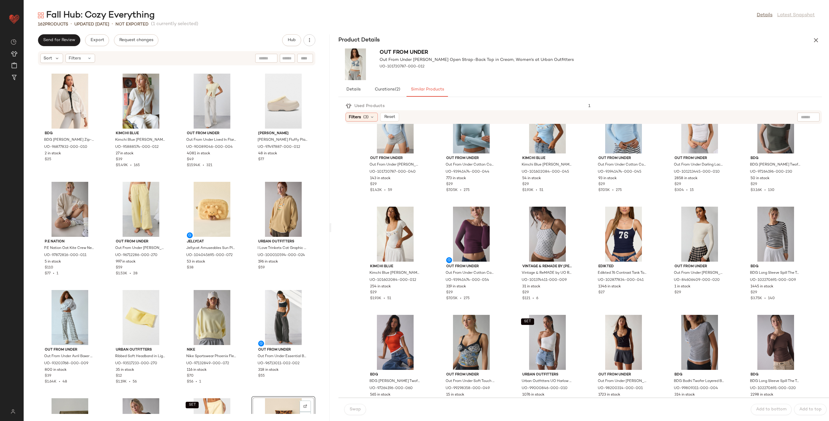
scroll to position [32, 0]
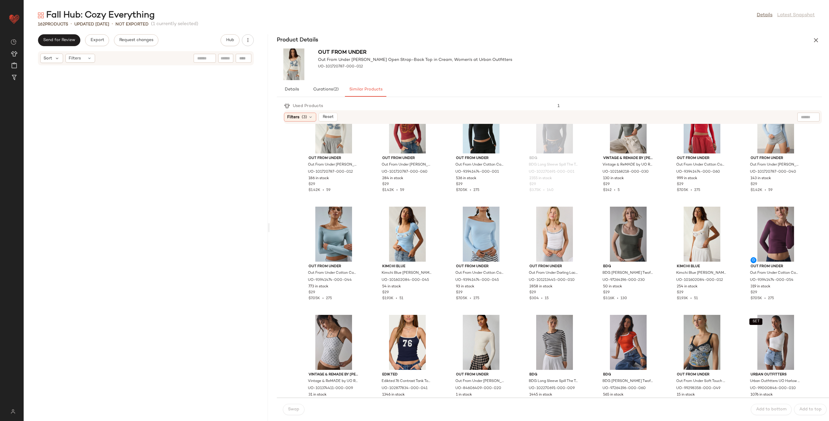
drag, startPoint x: 330, startPoint y: 229, endPoint x: 234, endPoint y: 208, distance: 97.7
click at [269, 225] on div "Fall Hub: Cozy Everything Details Latest Snapshot 162 Products • updated Aug 12…" at bounding box center [426, 215] width 805 height 412
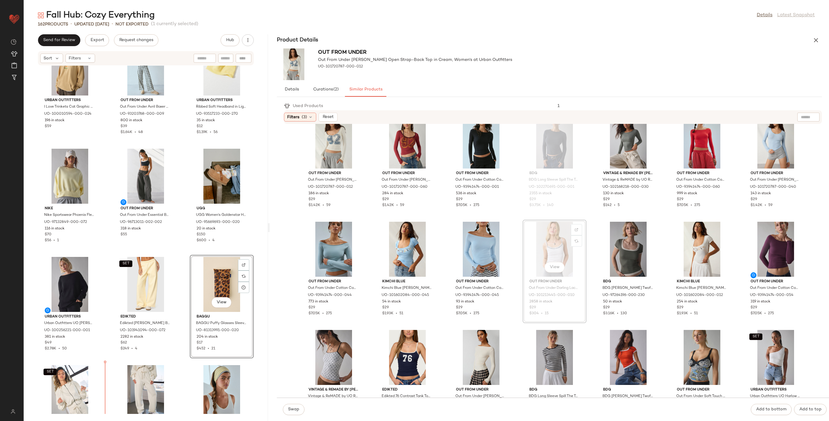
scroll to position [5340, 0]
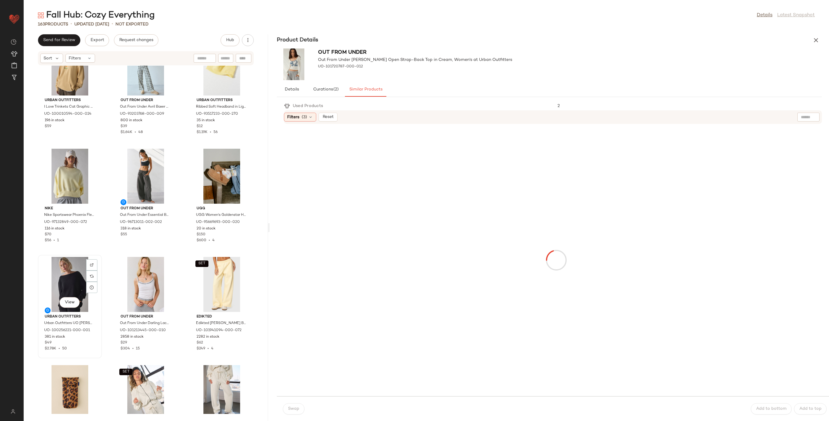
click at [66, 276] on div "View" at bounding box center [70, 284] width 60 height 55
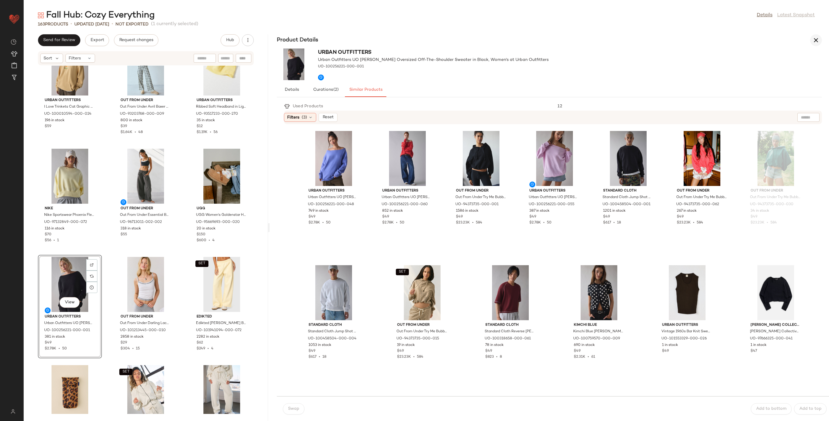
click at [814, 42] on icon "button" at bounding box center [815, 40] width 7 height 7
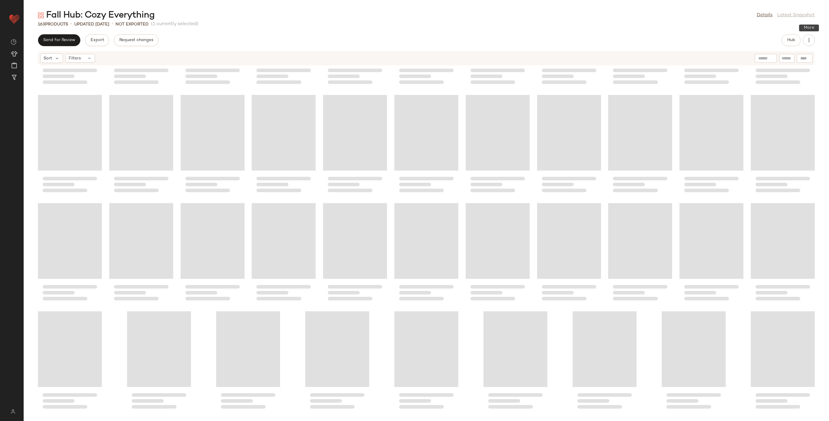
scroll to position [1277, 0]
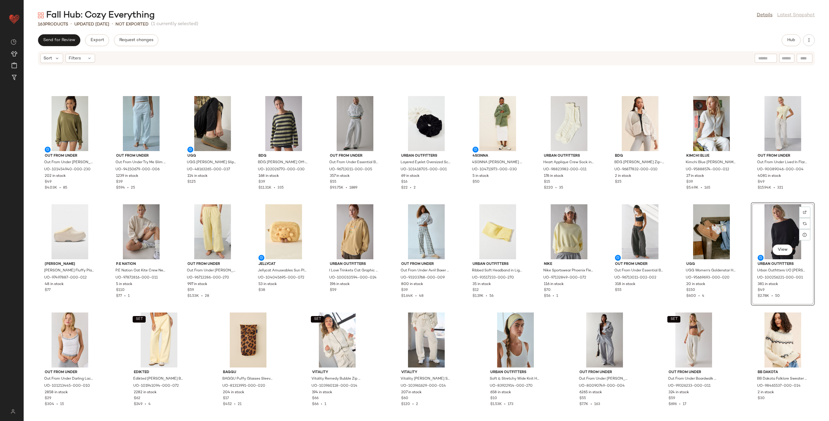
click at [764, 231] on div "View" at bounding box center [782, 231] width 60 height 55
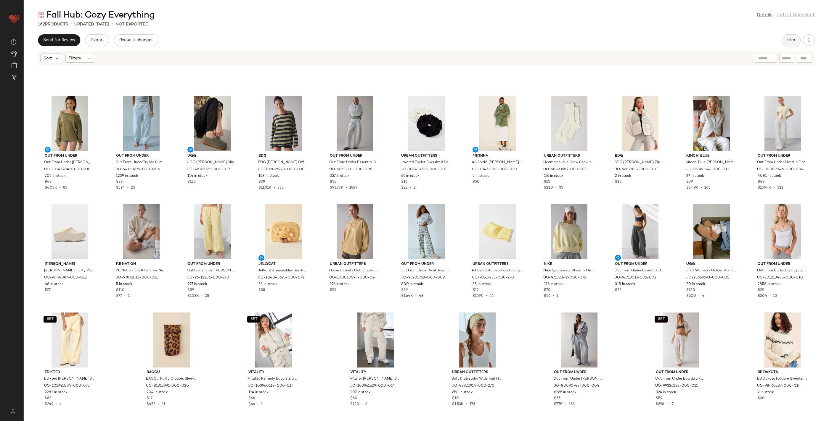
click at [790, 41] on span "Hub" at bounding box center [791, 40] width 8 height 5
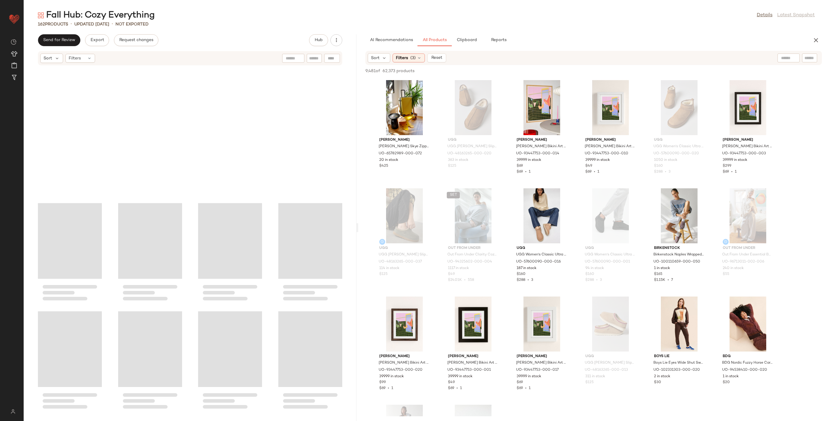
scroll to position [1602, 0]
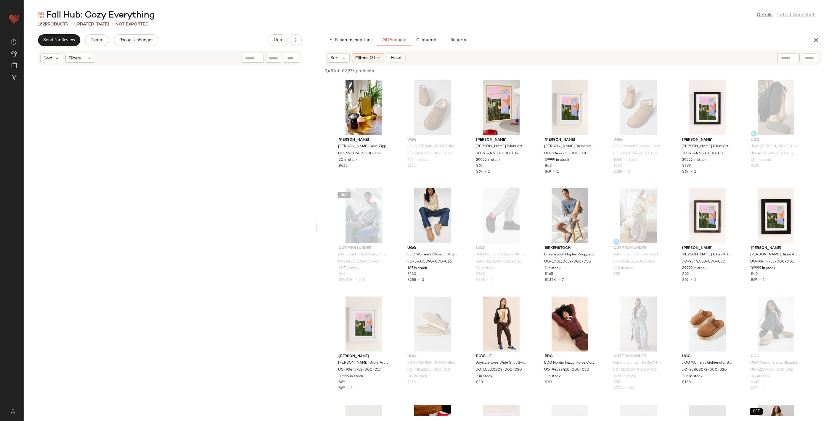
drag, startPoint x: 426, startPoint y: 229, endPoint x: 318, endPoint y: 223, distance: 108.7
click at [318, 223] on div "Fall Hub: Cozy Everything Details Latest Snapshot 162 Products • updated Aug 12…" at bounding box center [426, 215] width 805 height 412
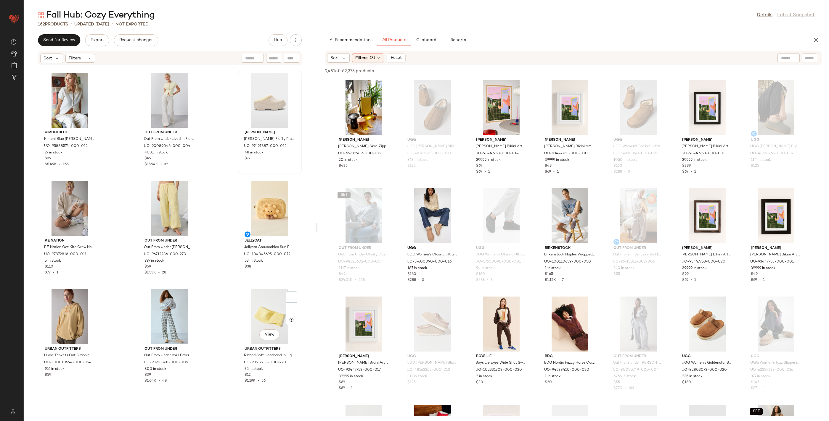
scroll to position [5501, 0]
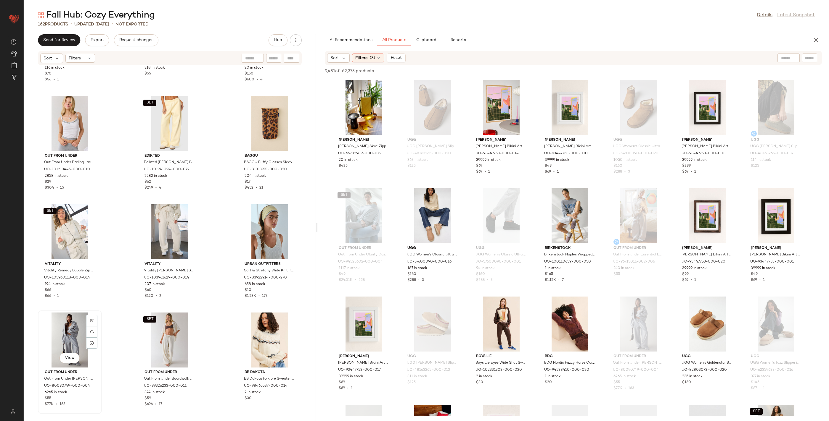
click at [67, 326] on div "View" at bounding box center [70, 340] width 60 height 55
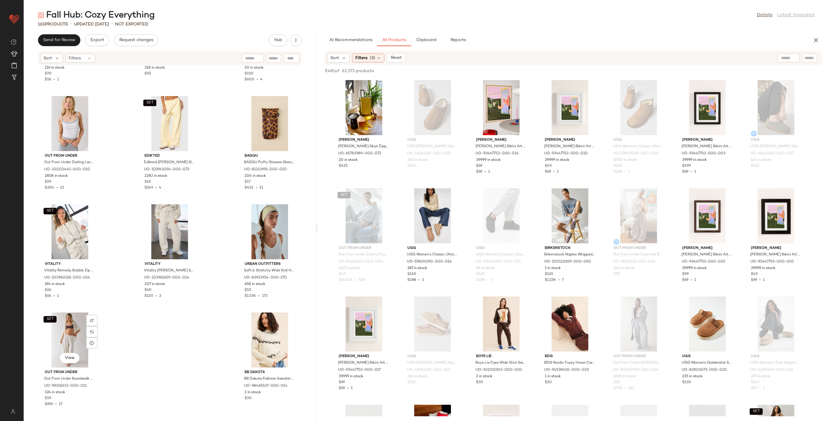
click at [67, 326] on div "SET View" at bounding box center [70, 340] width 60 height 55
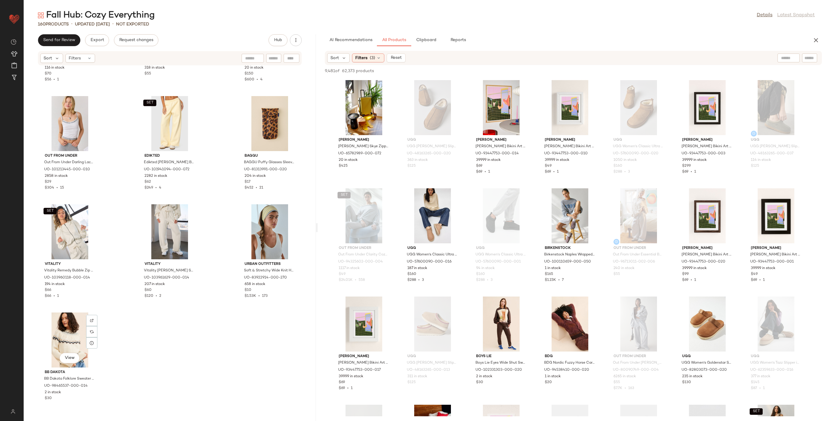
click at [67, 326] on div "View" at bounding box center [70, 340] width 60 height 55
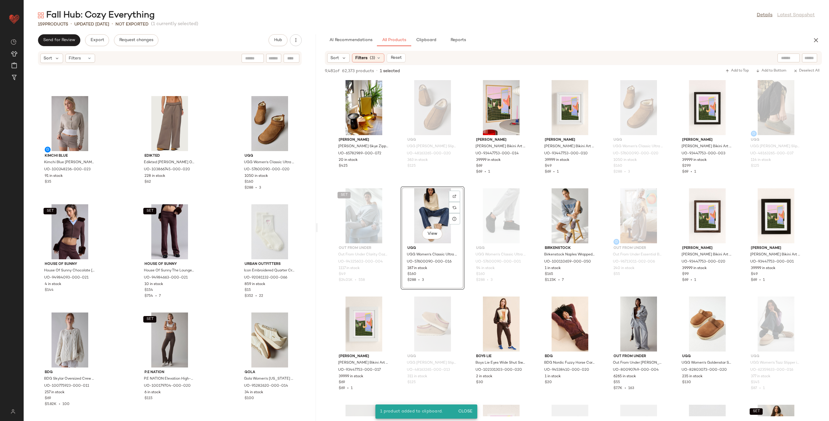
scroll to position [394, 0]
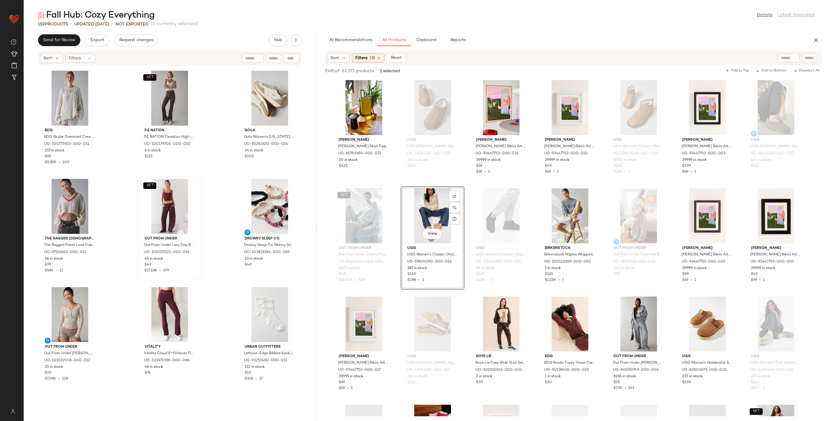
scroll to position [560, 0]
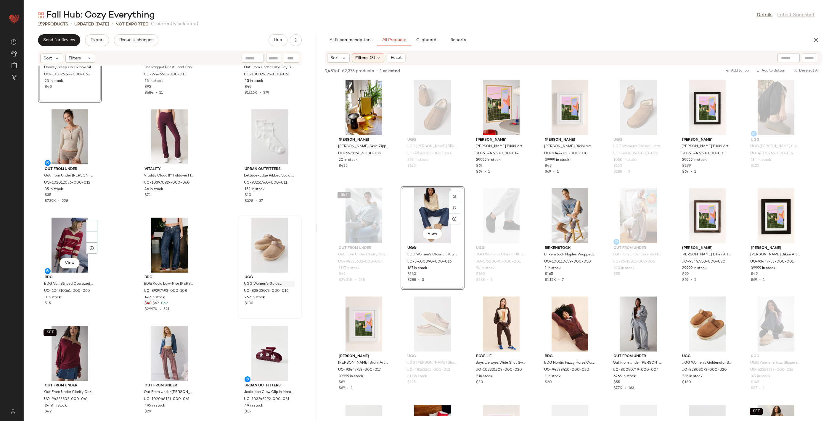
scroll to position [771, 0]
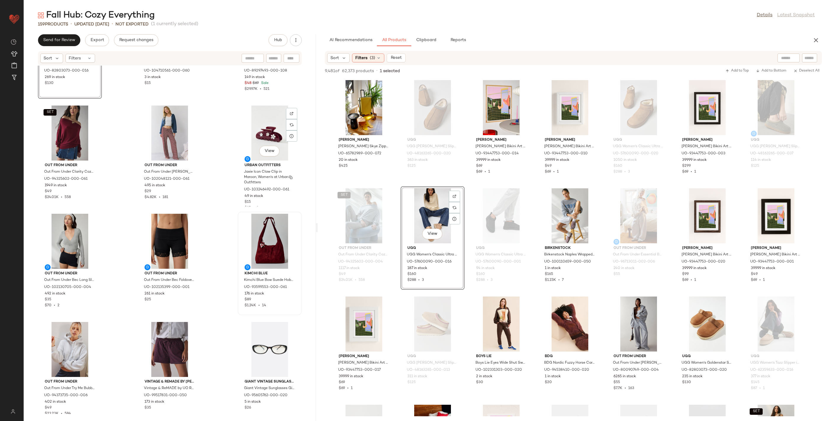
scroll to position [947, 0]
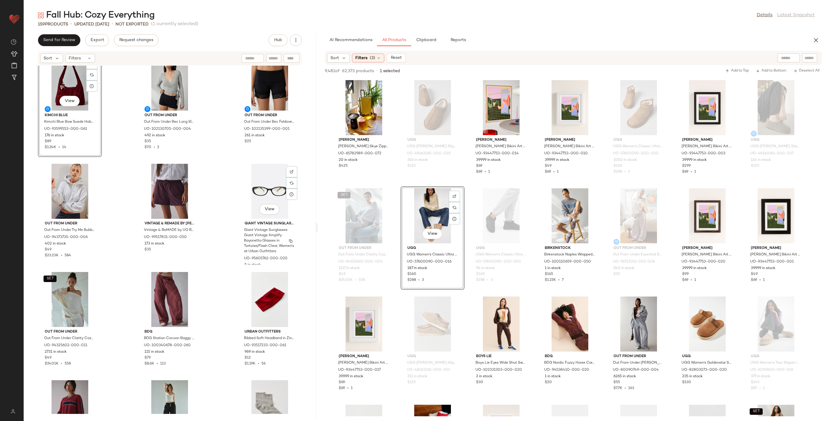
scroll to position [1164, 0]
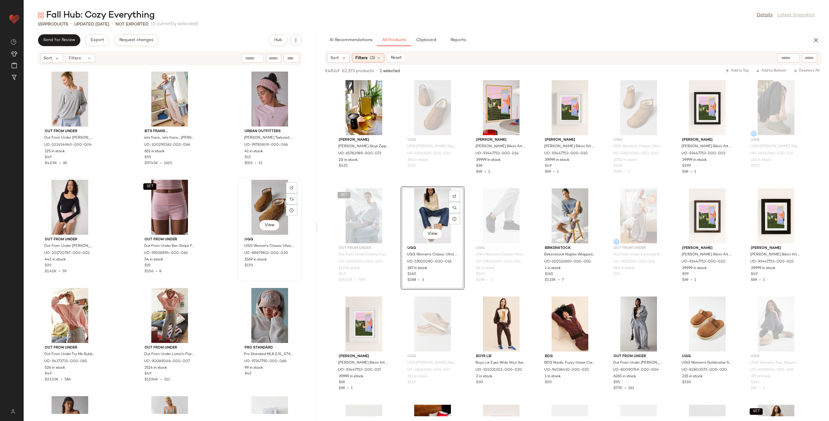
scroll to position [1736, 0]
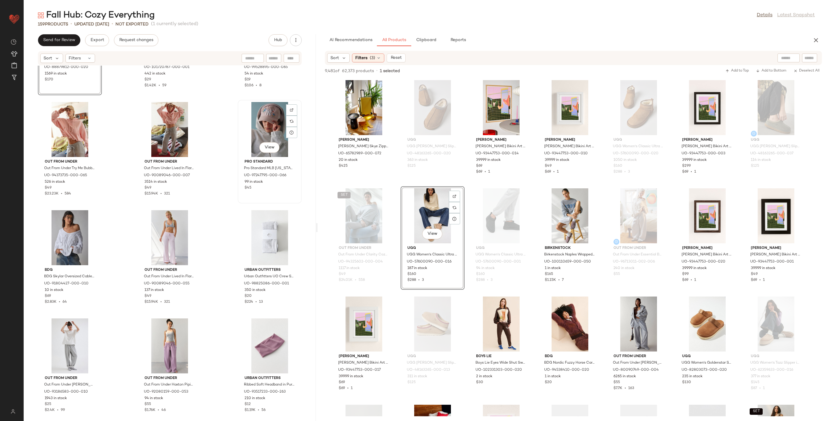
scroll to position [1939, 0]
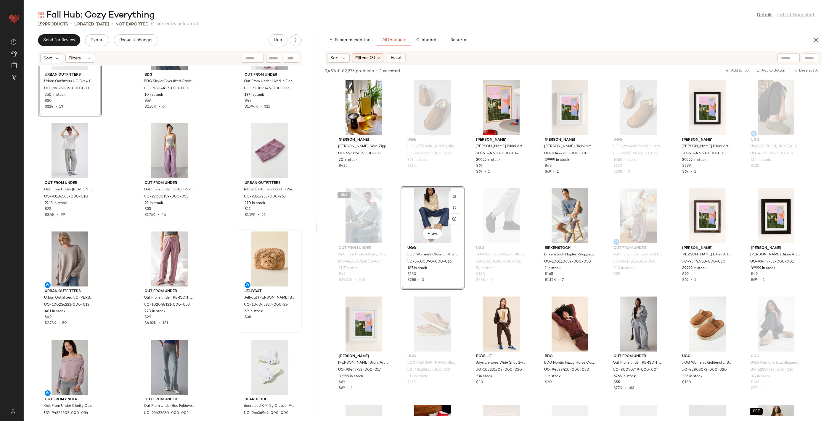
scroll to position [2133, 0]
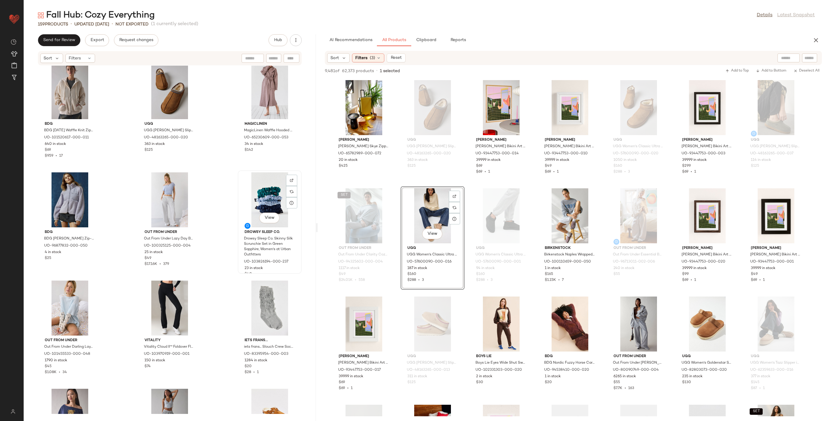
scroll to position [2508, 0]
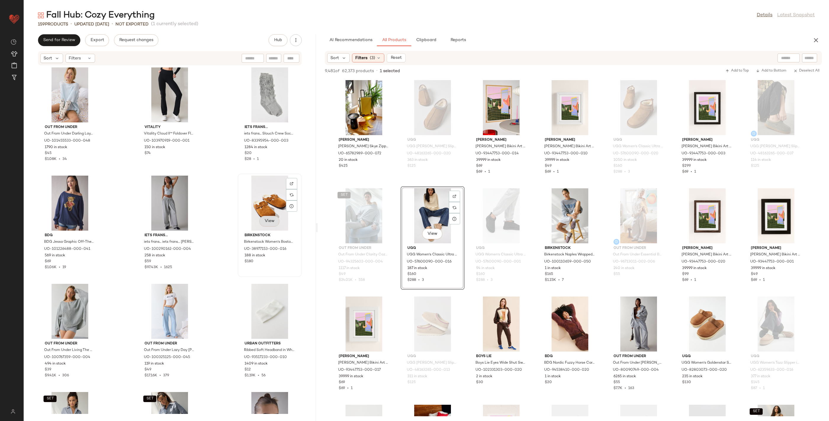
scroll to position [2719, 0]
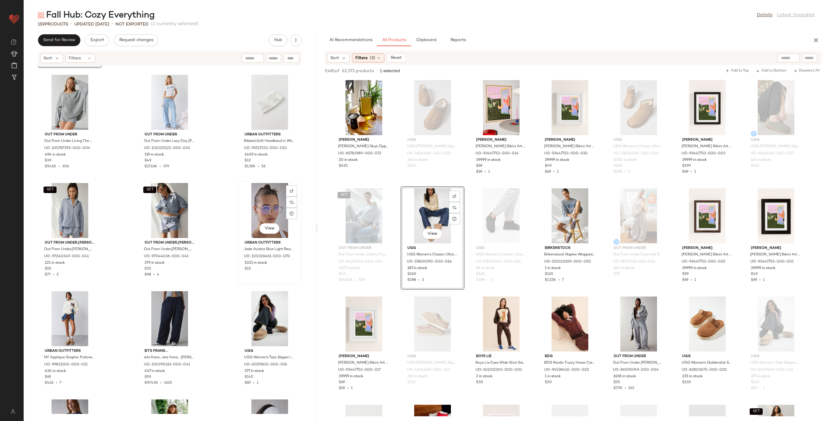
scroll to position [2924, 0]
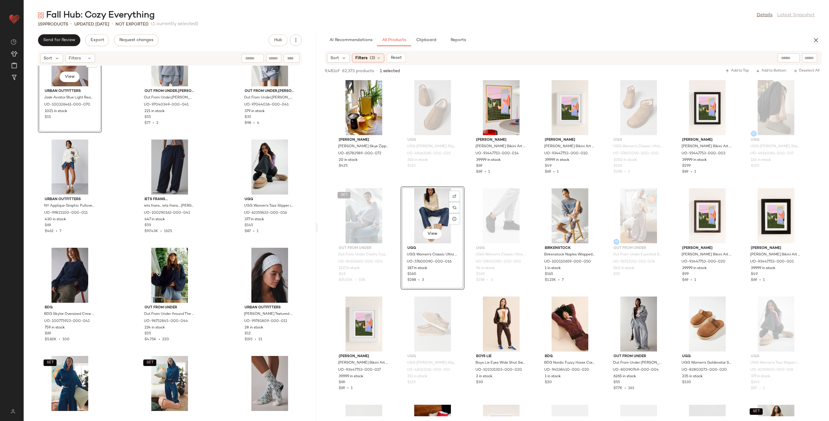
scroll to position [3132, 0]
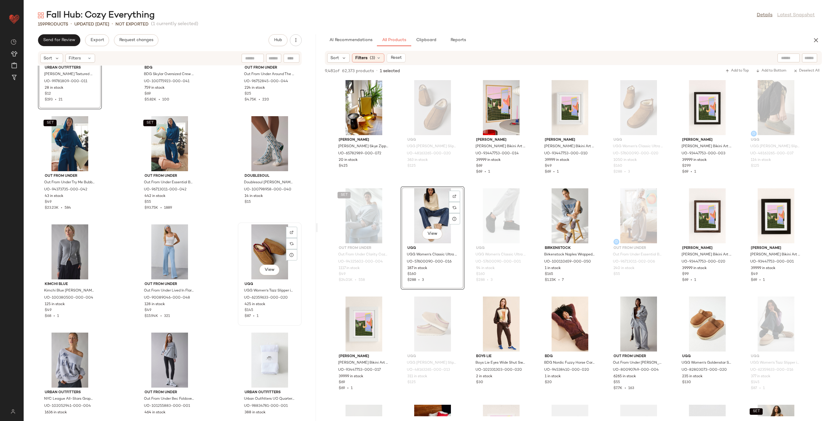
scroll to position [3371, 0]
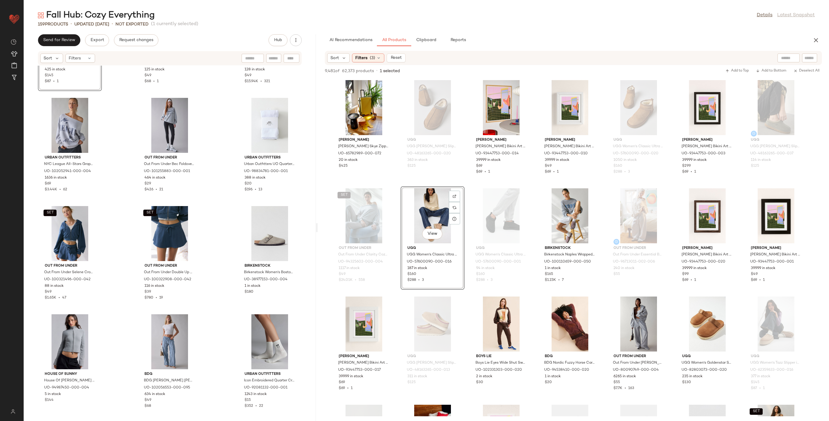
scroll to position [3554, 0]
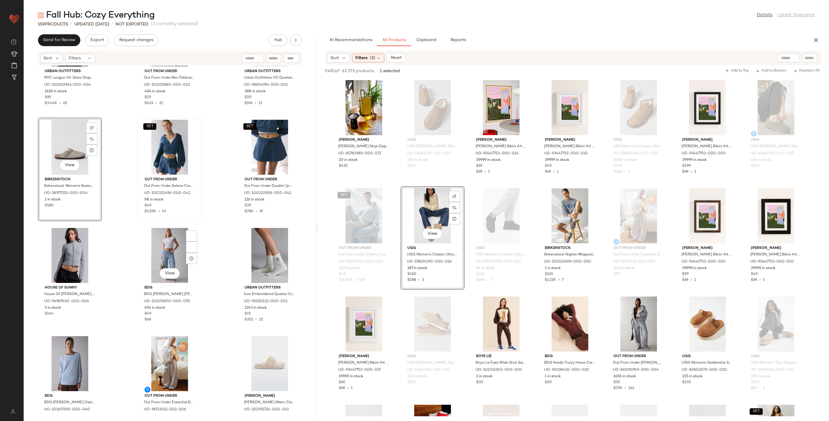
scroll to position [3735, 0]
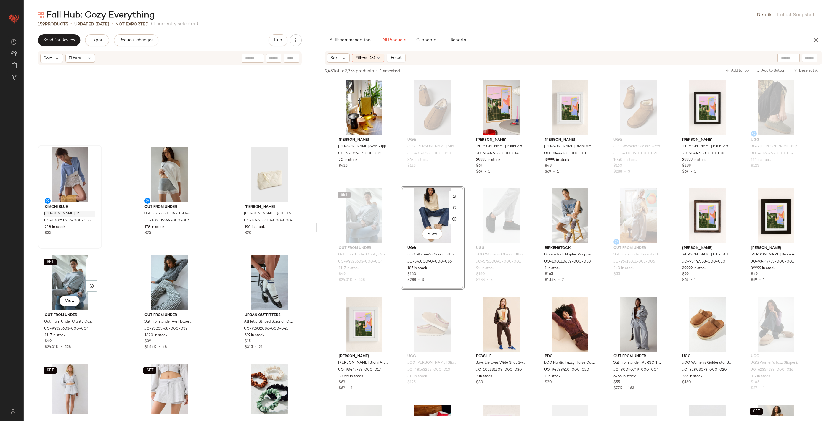
scroll to position [4071, 0]
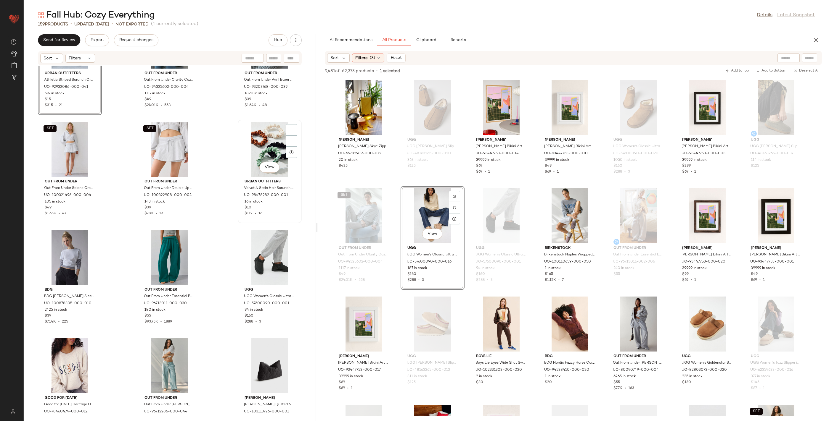
scroll to position [4182, 0]
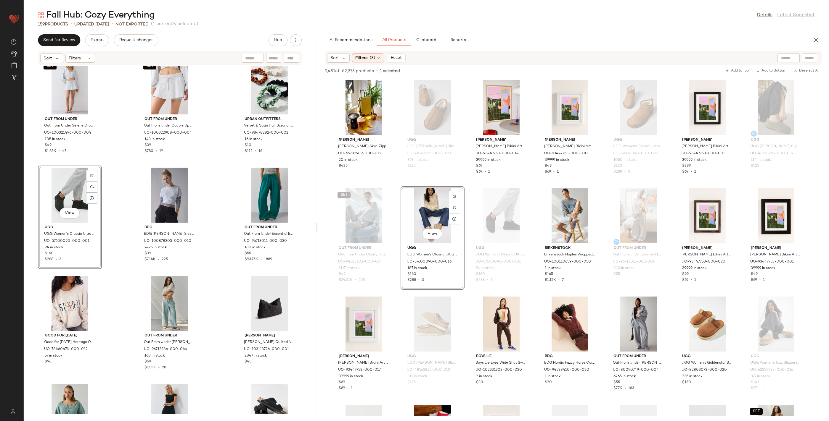
scroll to position [4359, 0]
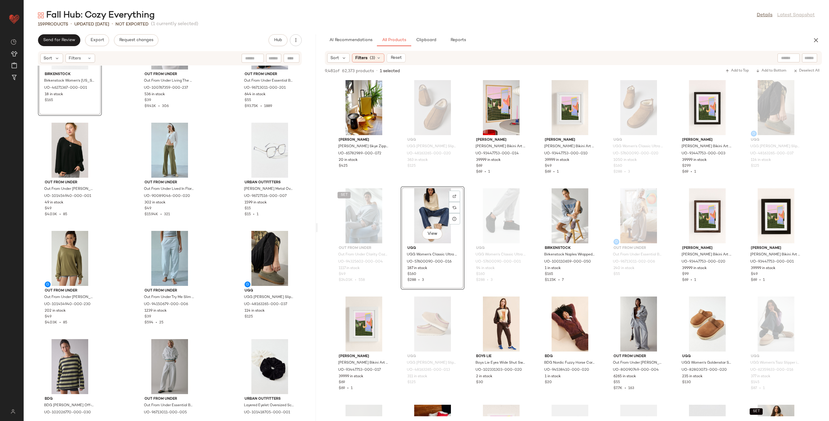
scroll to position [4620, 0]
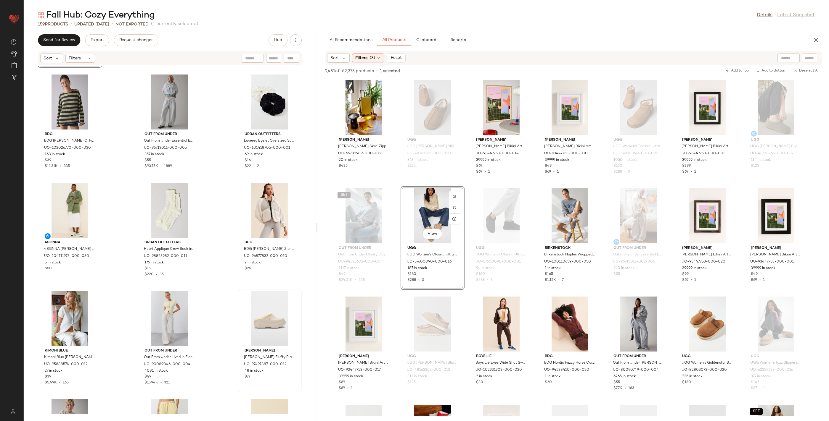
scroll to position [4937, 0]
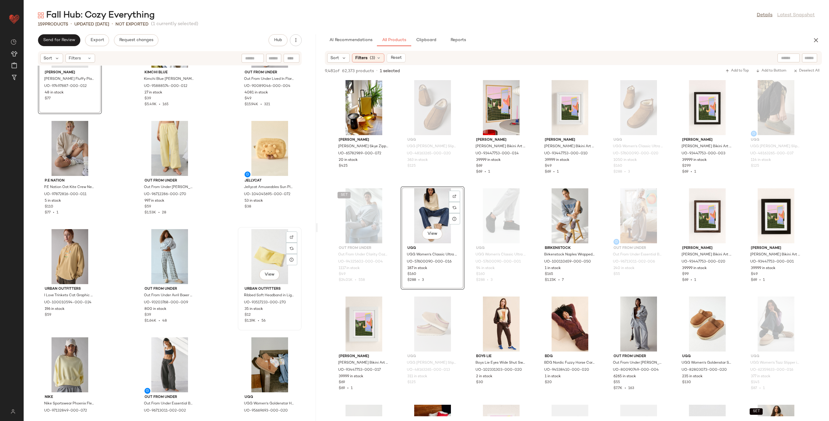
scroll to position [5158, 0]
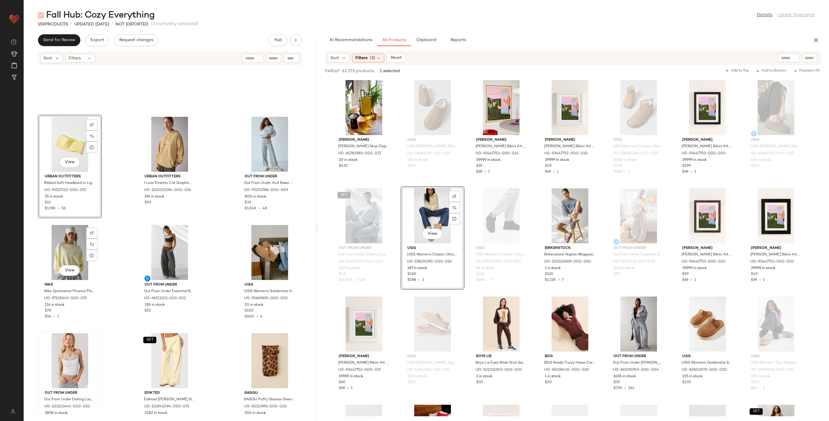
scroll to position [5353, 0]
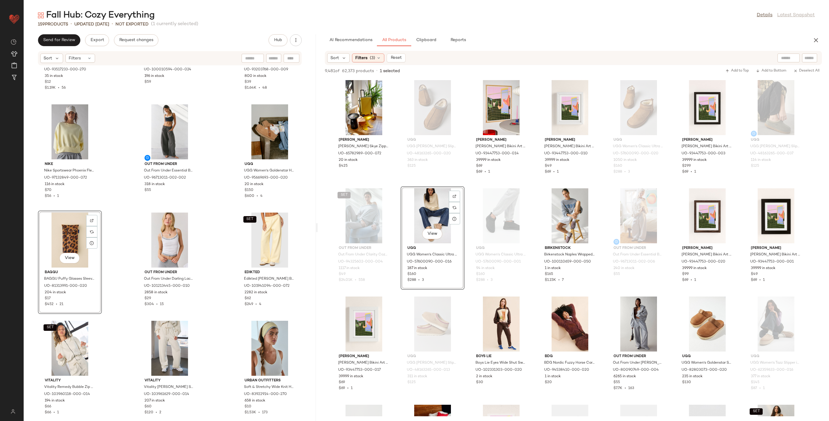
scroll to position [5392, 0]
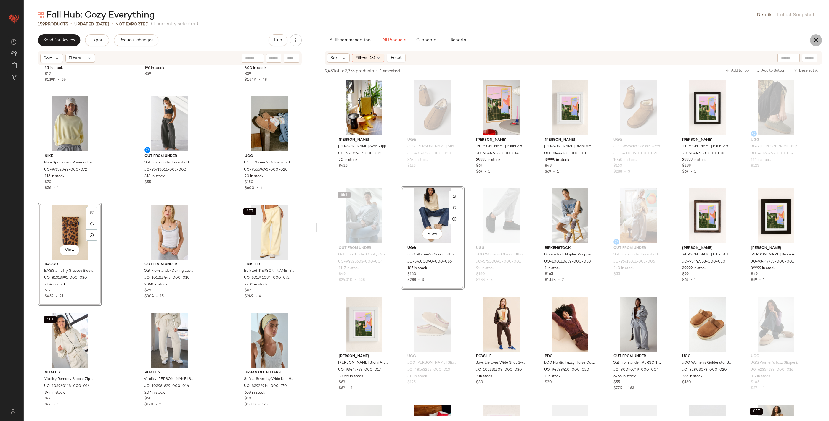
click at [815, 37] on icon "button" at bounding box center [815, 40] width 7 height 7
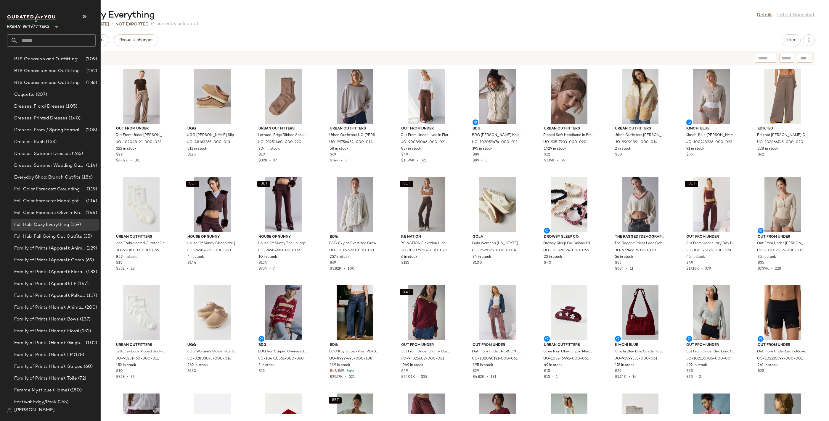
scroll to position [441, 0]
click at [59, 236] on span "Fall Hub: Fall Going Out Outfits" at bounding box center [48, 236] width 68 height 7
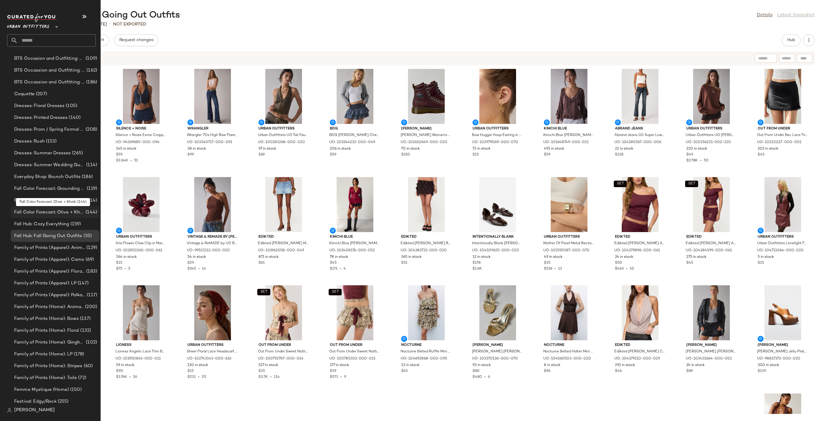
click at [80, 211] on span "Fall Color Forecast: Olive + Khaki" at bounding box center [49, 212] width 70 height 7
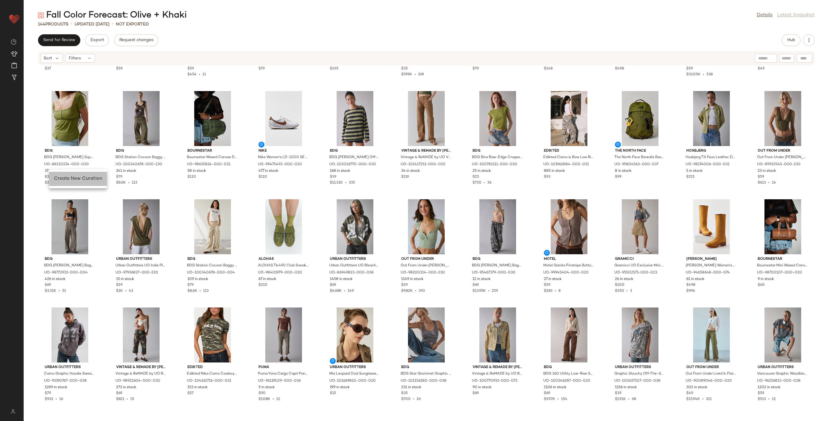
click at [75, 180] on span "Create New Curation" at bounding box center [78, 178] width 48 height 5
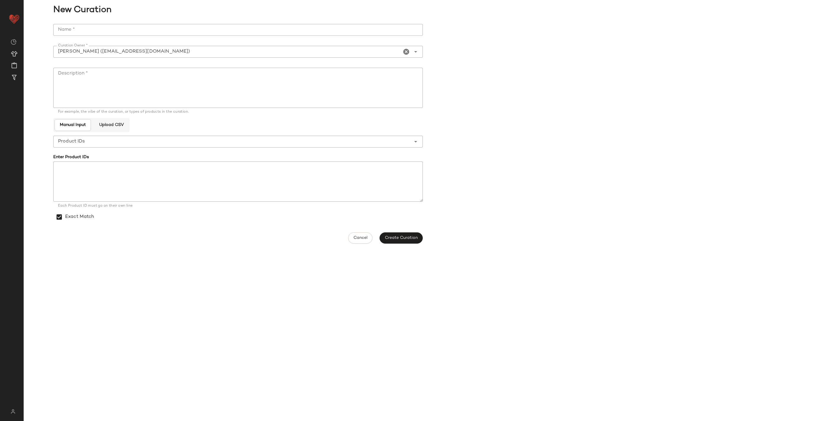
click at [136, 33] on input "Name *" at bounding box center [237, 30] width 369 height 12
type input "**********"
click at [138, 77] on textarea "Description *" at bounding box center [237, 88] width 369 height 40
paste textarea "**********"
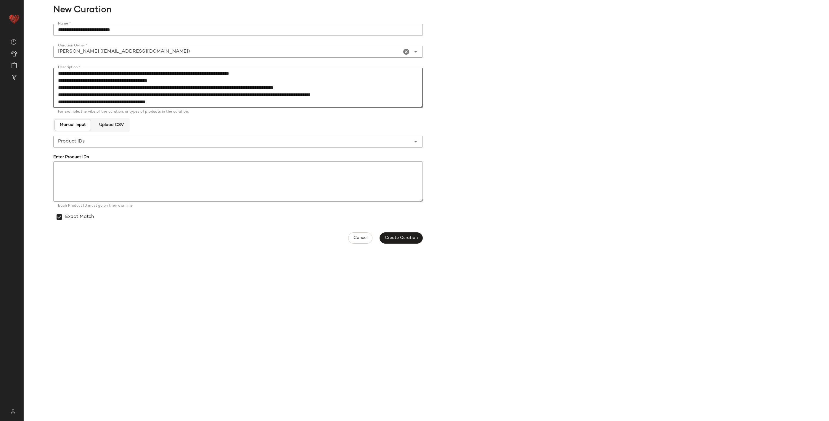
scroll to position [14, 0]
click at [403, 51] on icon "Clear Curation Owner *" at bounding box center [405, 51] width 7 height 7
type textarea "**********"
click at [374, 50] on input "Curation Owner *" at bounding box center [230, 51] width 355 height 7
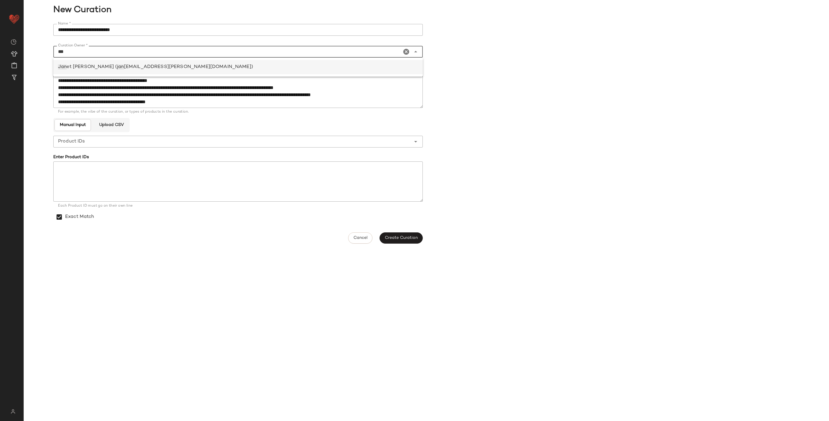
click at [307, 71] on div "Jan et Johnson ( jan et.johnson@curatedforyou.io)" at bounding box center [237, 67] width 369 height 14
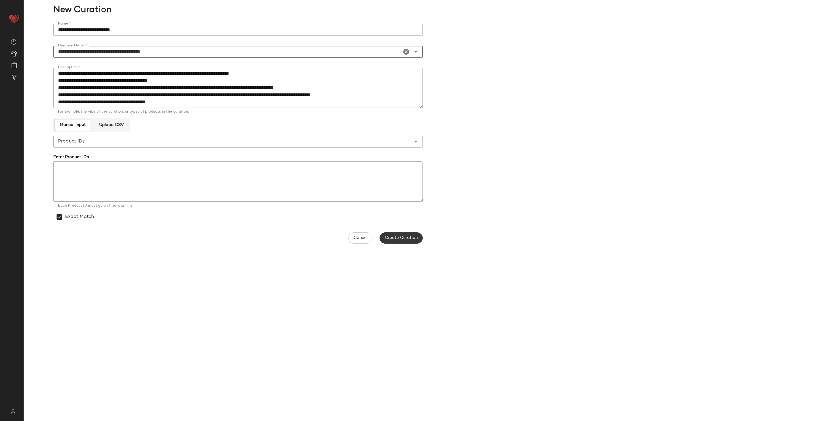
type input "**********"
click at [419, 238] on button "Create Curation" at bounding box center [400, 238] width 43 height 11
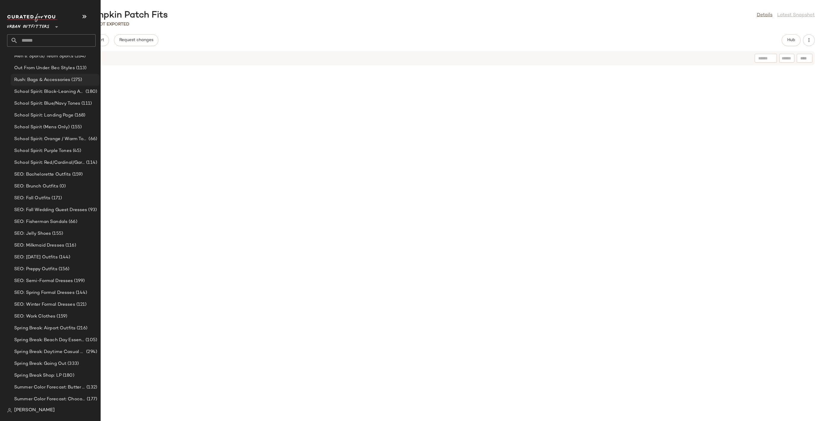
scroll to position [975, 0]
click at [49, 43] on input "text" at bounding box center [57, 40] width 78 height 12
type input "****"
click at [51, 57] on span "tains + Camping" at bounding box center [59, 57] width 34 height 6
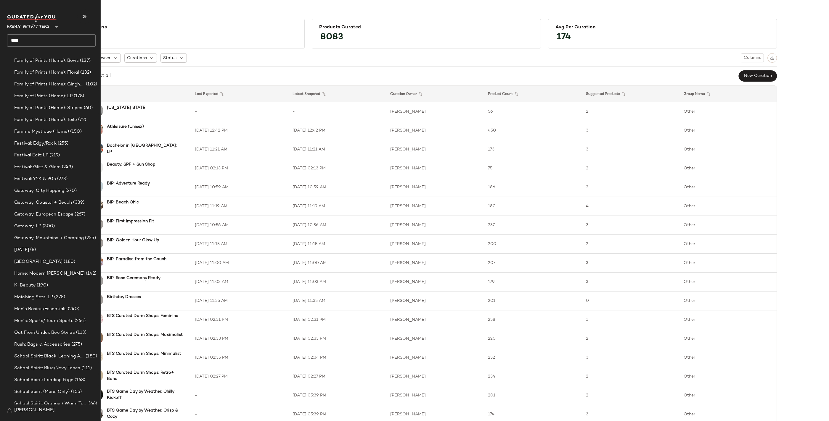
scroll to position [708, 0]
click at [55, 241] on span "Getaway: Mountains + Camping" at bounding box center [49, 241] width 70 height 7
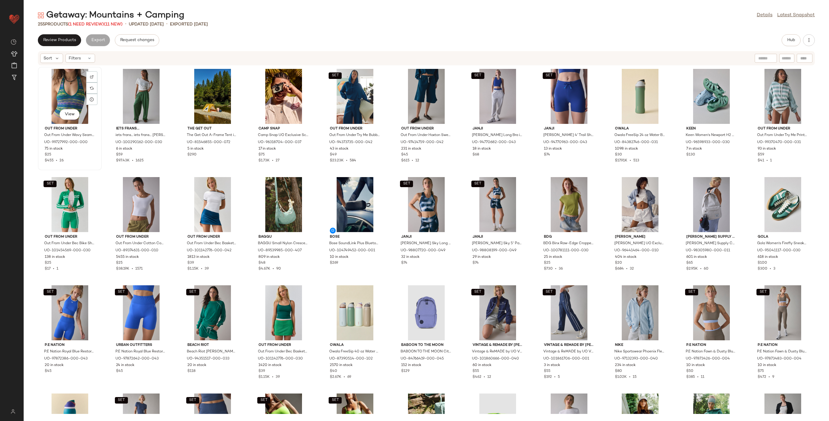
click at [77, 89] on div "View" at bounding box center [70, 96] width 60 height 55
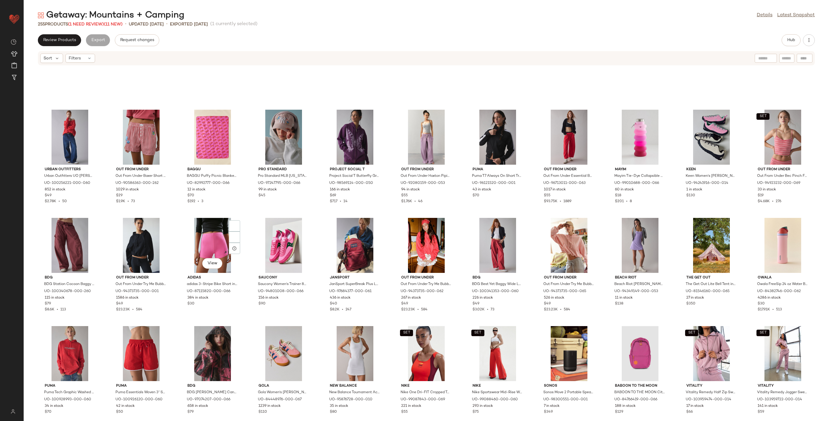
scroll to position [2252, 0]
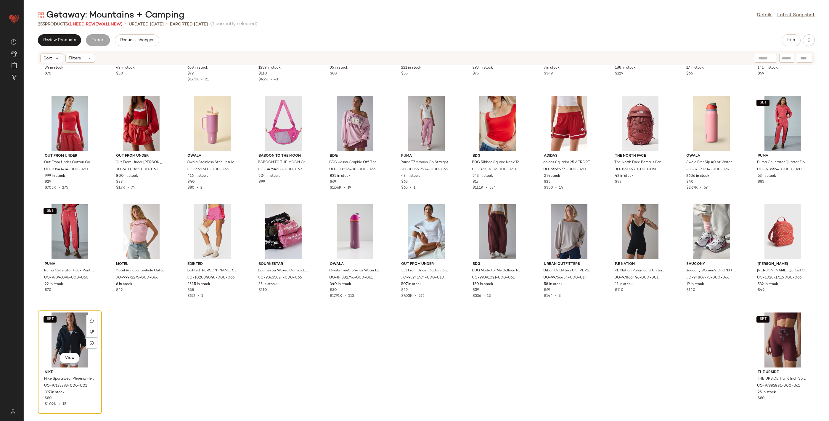
click at [75, 332] on div "SET View" at bounding box center [70, 340] width 60 height 55
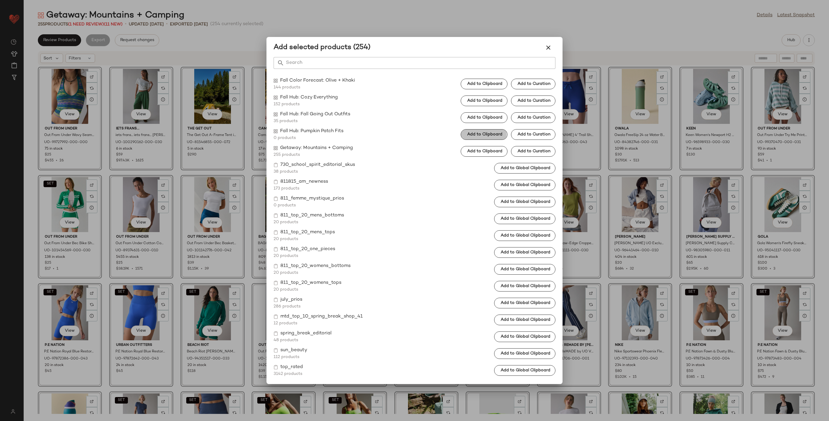
click at [486, 133] on span "Add to Clipboard" at bounding box center [485, 134] width 36 height 5
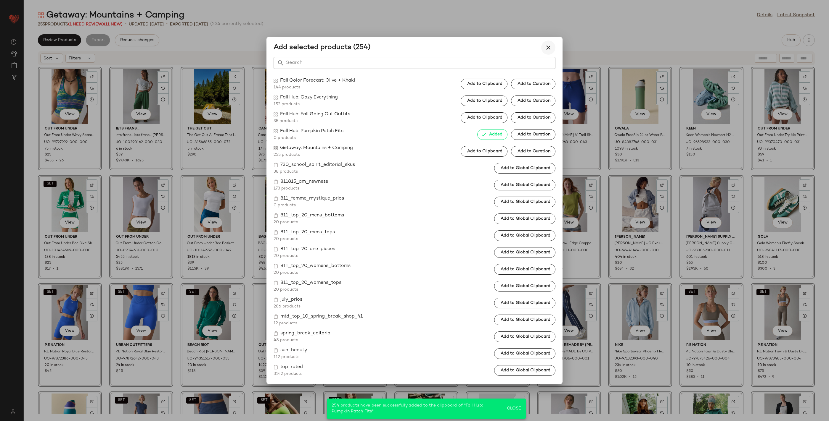
click at [549, 45] on icon "button" at bounding box center [547, 47] width 7 height 7
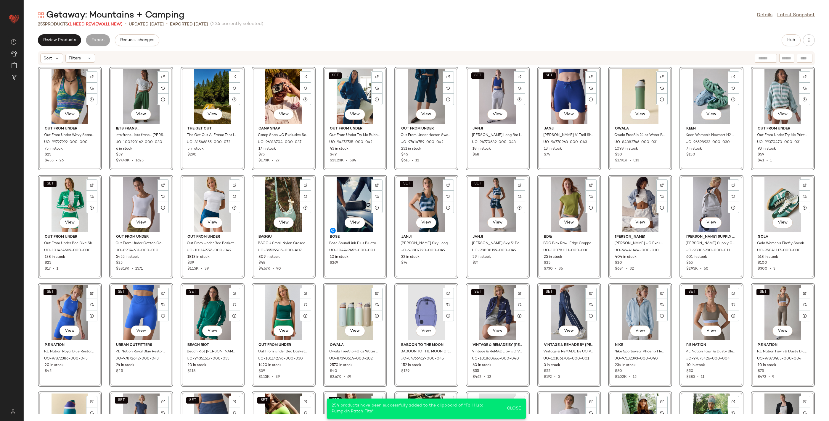
click at [328, 43] on div "Review Products Export Request changes Hub" at bounding box center [426, 40] width 776 height 12
click at [108, 229] on div "View Out From Under Out From Under Wavy Seamless Knit Cropped Halter Top in Ass…" at bounding box center [426, 240] width 805 height 349
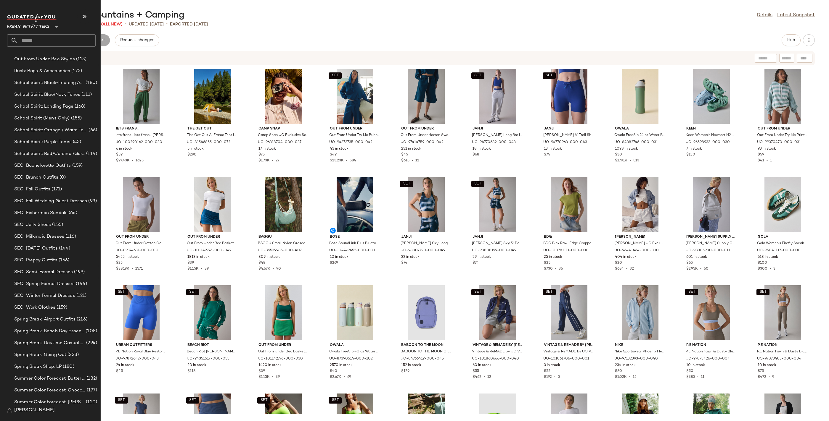
scroll to position [1611, 0]
click at [50, 41] on input "text" at bounding box center [57, 40] width 78 height 12
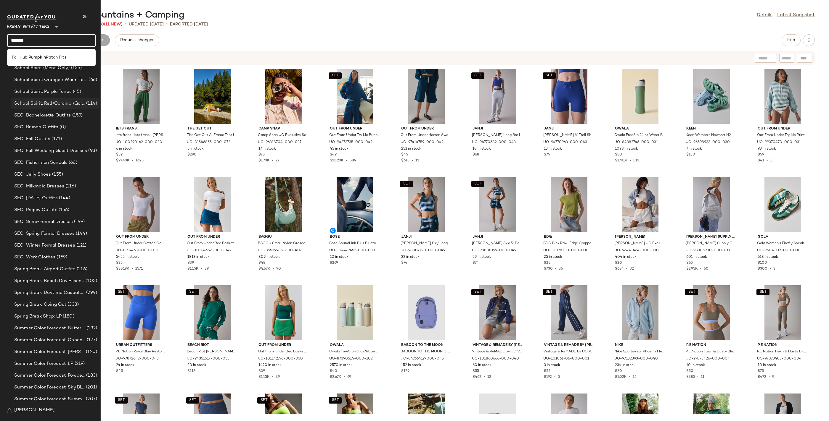
scroll to position [1627, 0]
type input "*******"
click at [51, 56] on span "Patch Fits" at bounding box center [56, 57] width 20 height 6
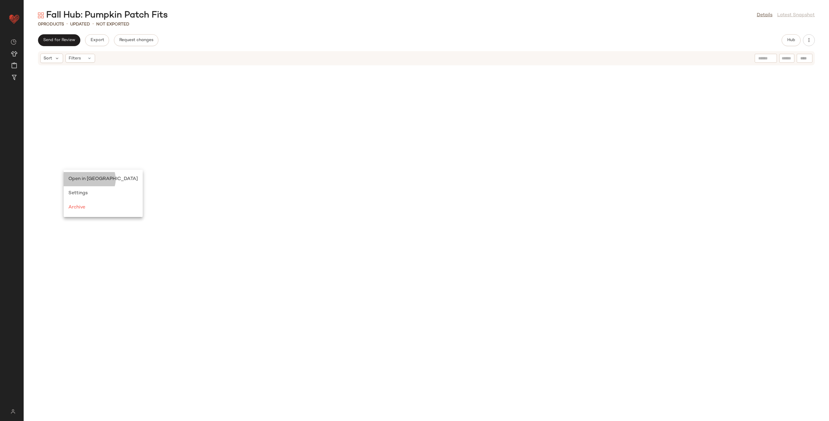
drag, startPoint x: 74, startPoint y: 176, endPoint x: 71, endPoint y: 178, distance: 3.8
click at [74, 177] on span "Open in [GEOGRAPHIC_DATA]" at bounding box center [103, 179] width 70 height 5
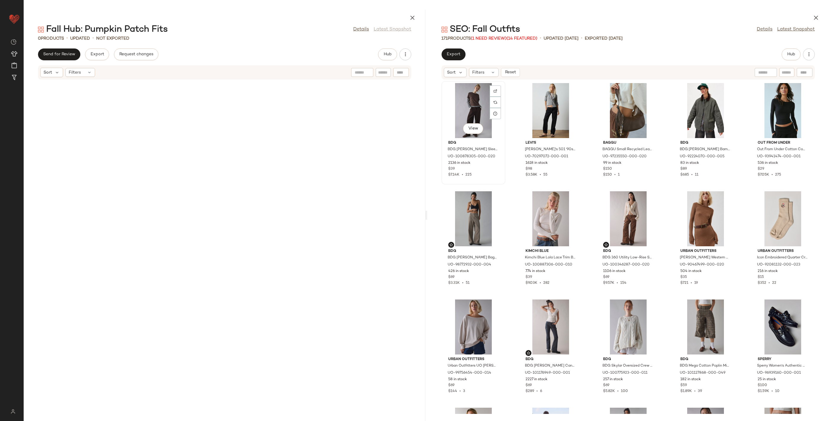
click at [474, 99] on div "View" at bounding box center [473, 110] width 60 height 55
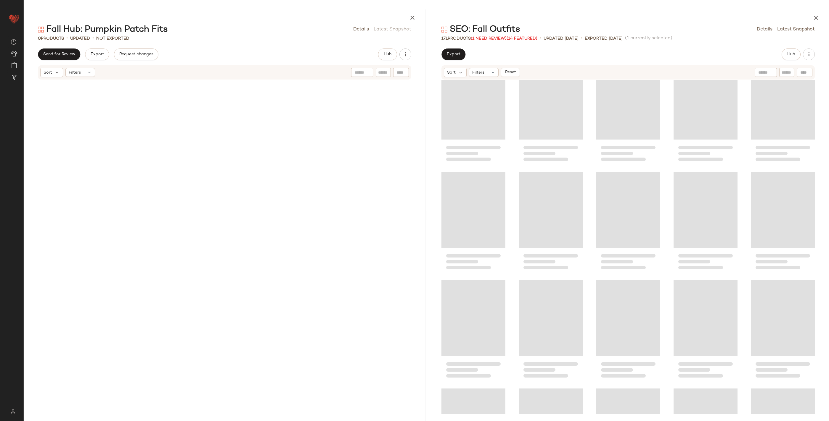
scroll to position [3457, 0]
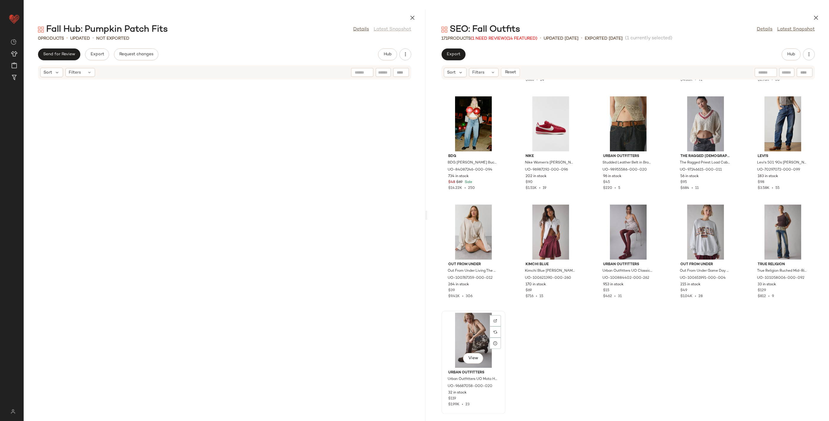
click at [469, 325] on div "View" at bounding box center [473, 340] width 60 height 55
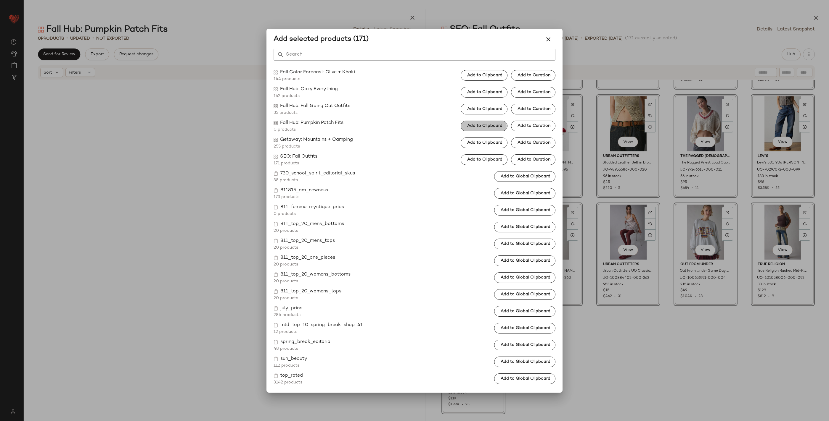
click at [478, 128] on span "Add to Clipboard" at bounding box center [485, 126] width 36 height 5
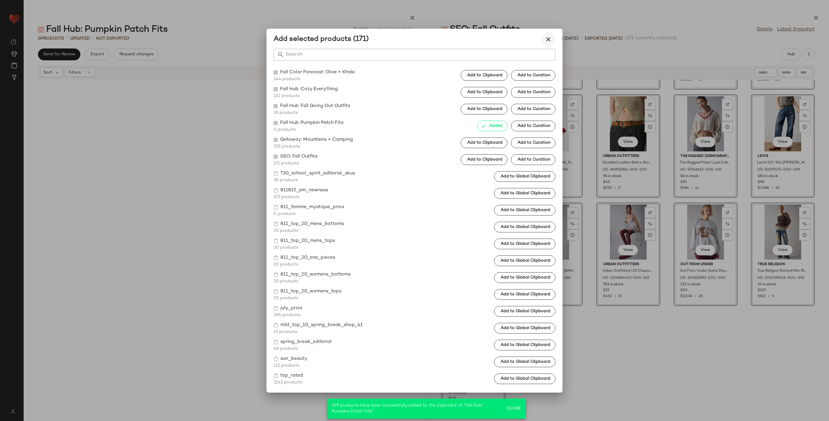
click at [550, 38] on icon "button" at bounding box center [547, 39] width 7 height 7
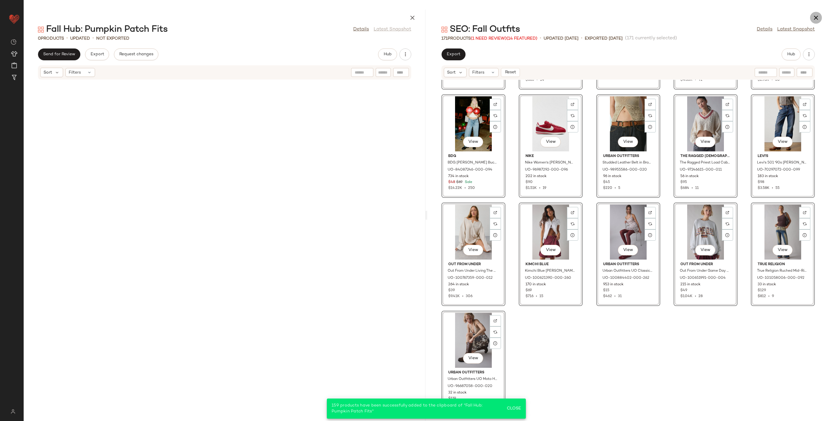
click at [815, 18] on icon "button" at bounding box center [815, 17] width 7 height 7
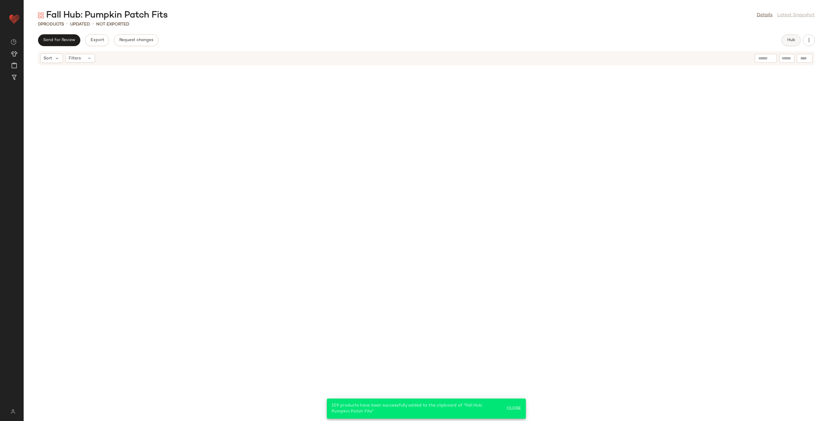
click at [794, 38] on span "Hub" at bounding box center [791, 40] width 8 height 5
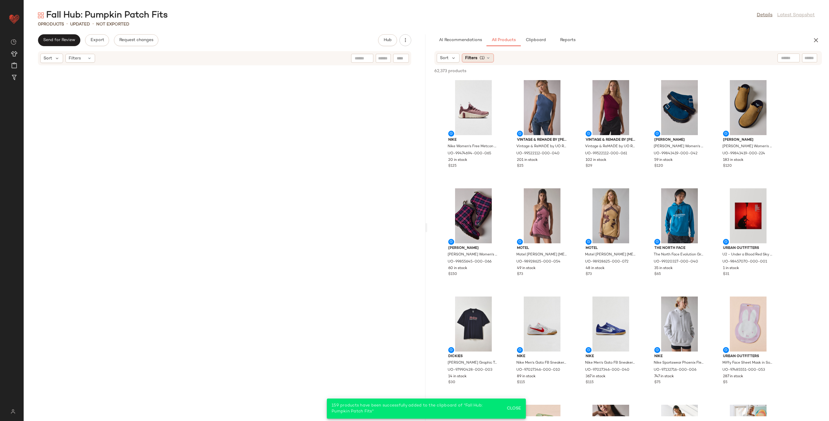
click at [473, 58] on span "Filters" at bounding box center [471, 58] width 12 height 6
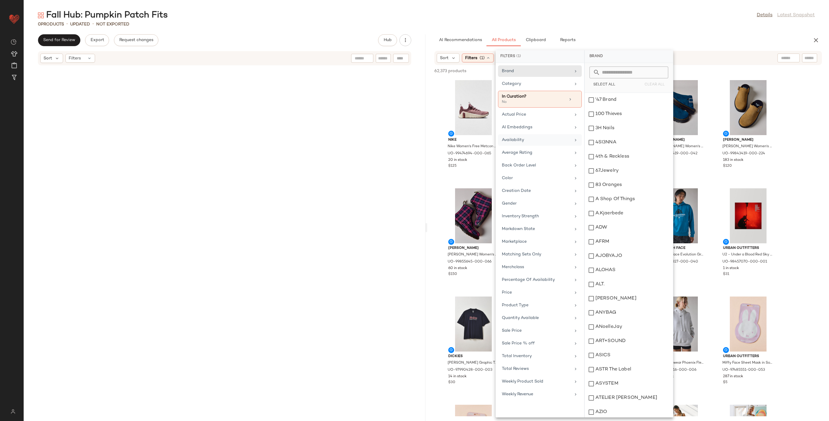
click at [537, 141] on div "Availability" at bounding box center [536, 140] width 69 height 6
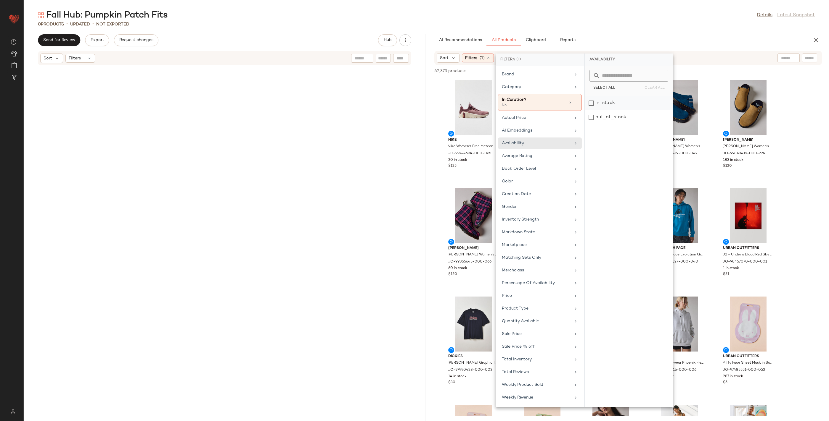
click at [600, 110] on div "in_stock" at bounding box center [628, 117] width 88 height 14
click at [698, 42] on div "AI Recommendations All Products Clipboard Reports" at bounding box center [618, 40] width 368 height 12
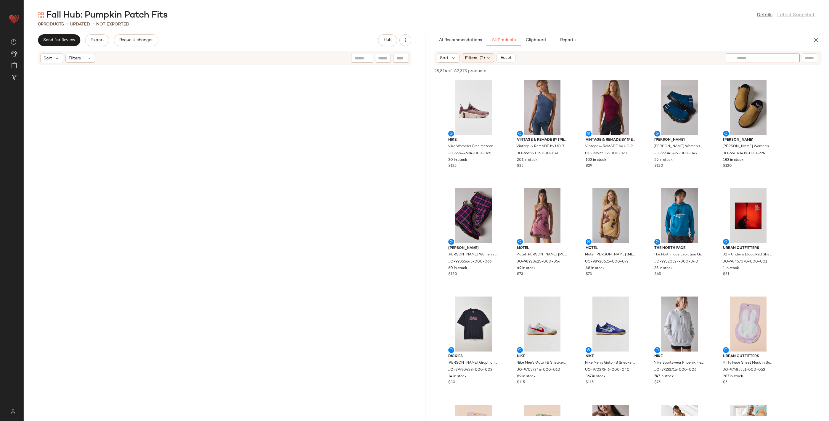
click at [789, 60] on div at bounding box center [762, 58] width 74 height 9
type input "****"
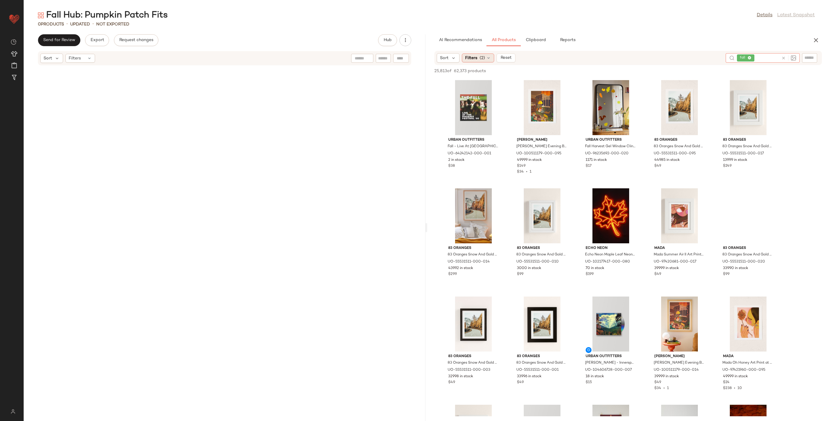
click at [479, 58] on span "(2)" at bounding box center [481, 58] width 5 height 6
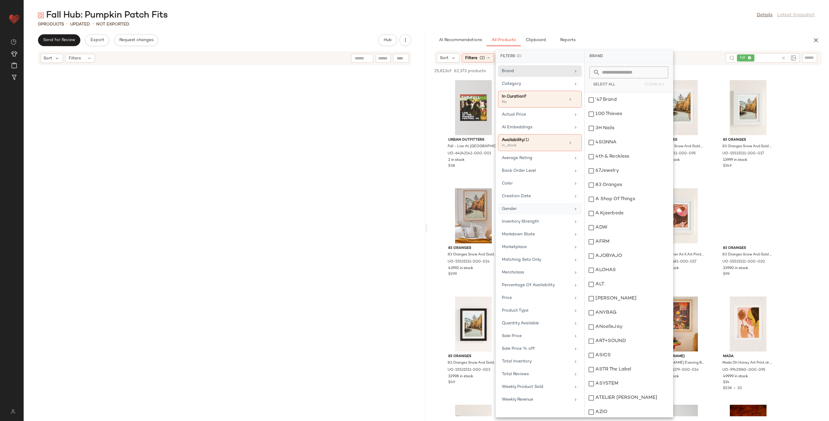
click at [520, 206] on div "Gender" at bounding box center [536, 209] width 69 height 6
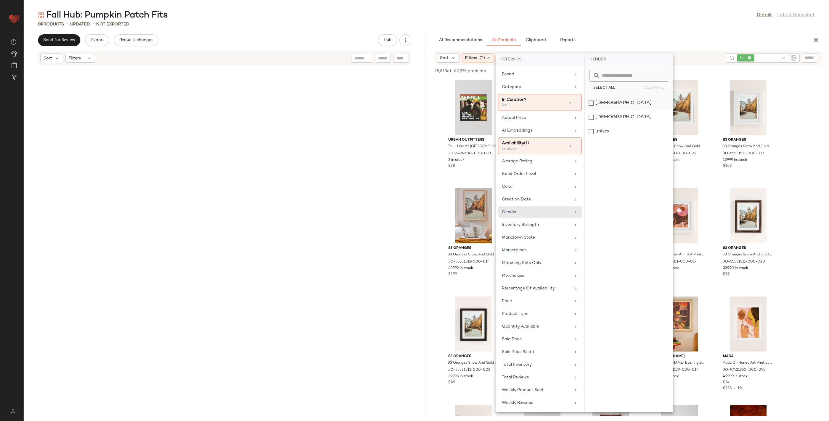
click at [604, 110] on div "[DEMOGRAPHIC_DATA]" at bounding box center [628, 117] width 88 height 14
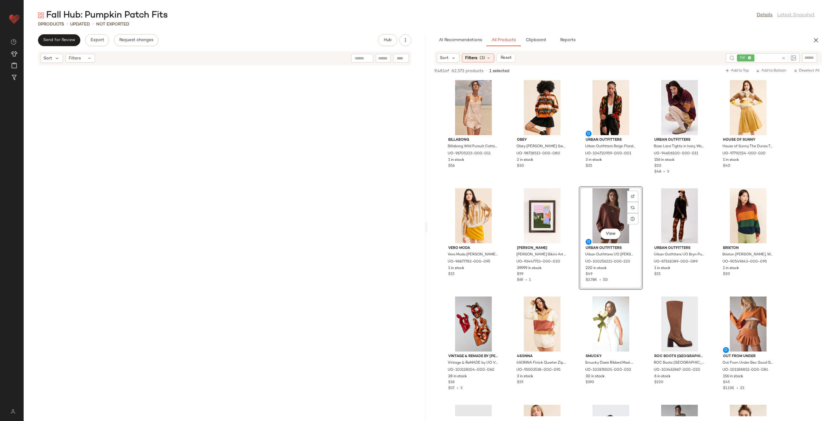
drag, startPoint x: 813, startPoint y: 209, endPoint x: 782, endPoint y: 119, distance: 95.5
drag, startPoint x: 805, startPoint y: 183, endPoint x: 732, endPoint y: 260, distance: 107.0
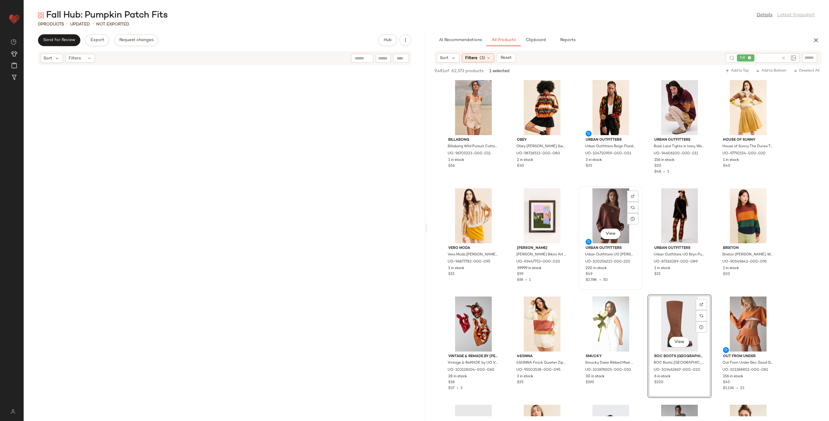
click at [611, 202] on div "View" at bounding box center [611, 215] width 60 height 55
click at [362, 153] on div at bounding box center [225, 240] width 402 height 349
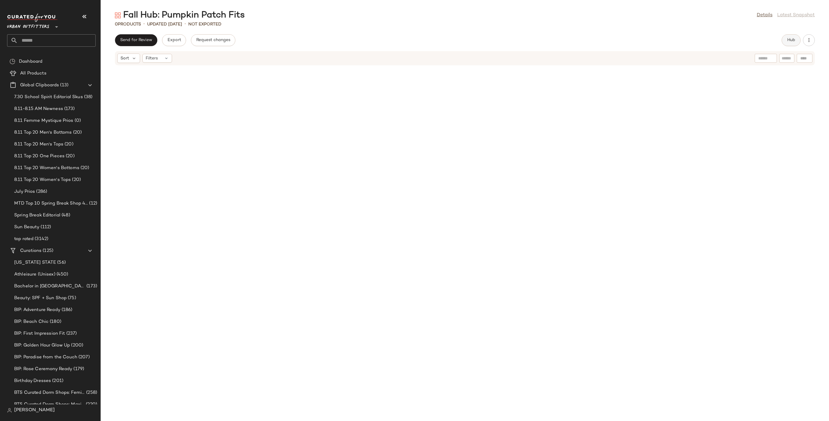
click at [790, 39] on span "Hub" at bounding box center [791, 40] width 8 height 5
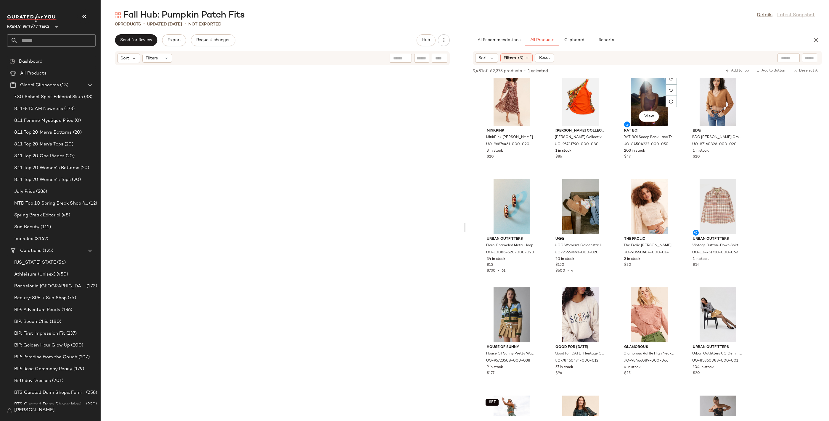
scroll to position [1742, 0]
click at [522, 55] on span "(3)" at bounding box center [520, 58] width 5 height 6
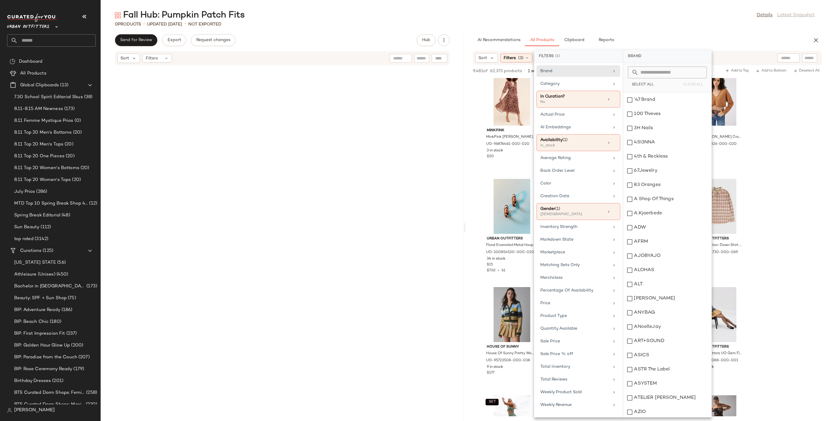
click at [714, 34] on div "Fall Hub: Pumpkin Patch Fits Details Latest Snapshot 0 Products • updated Aug 1…" at bounding box center [465, 215] width 728 height 412
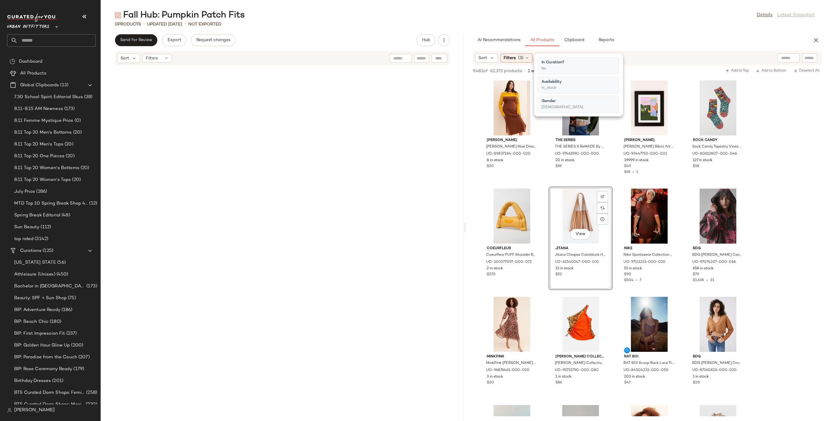
scroll to position [1431, 0]
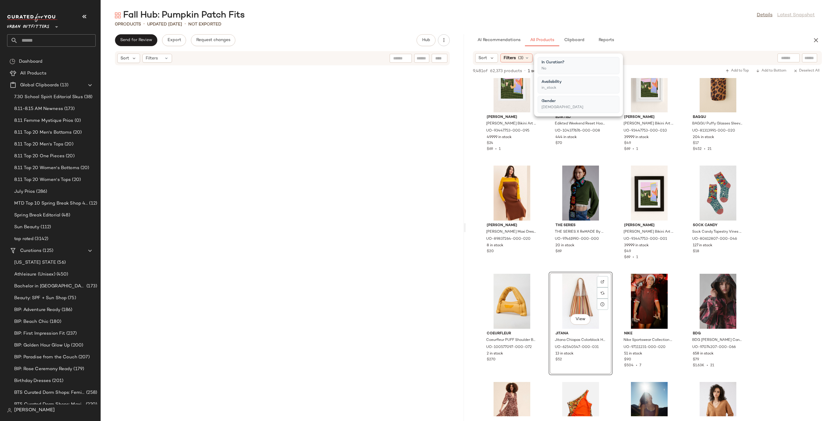
click at [784, 58] on input "text" at bounding box center [788, 58] width 15 height 6
click at [792, 57] on img at bounding box center [792, 57] width 5 height 5
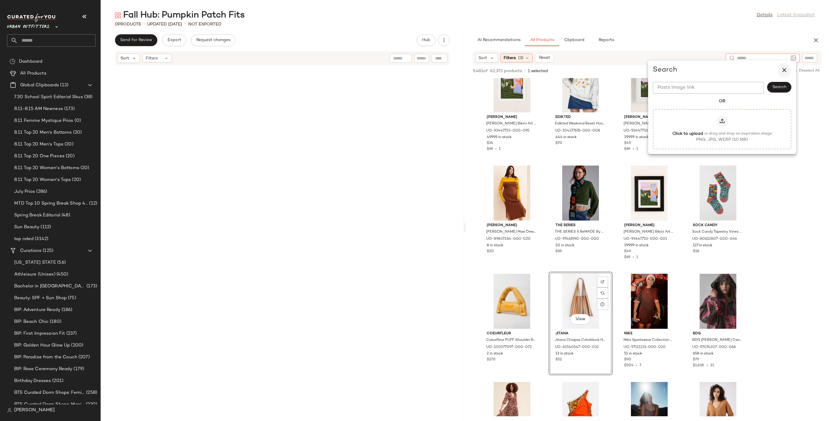
click at [787, 68] on button "button" at bounding box center [784, 70] width 14 height 14
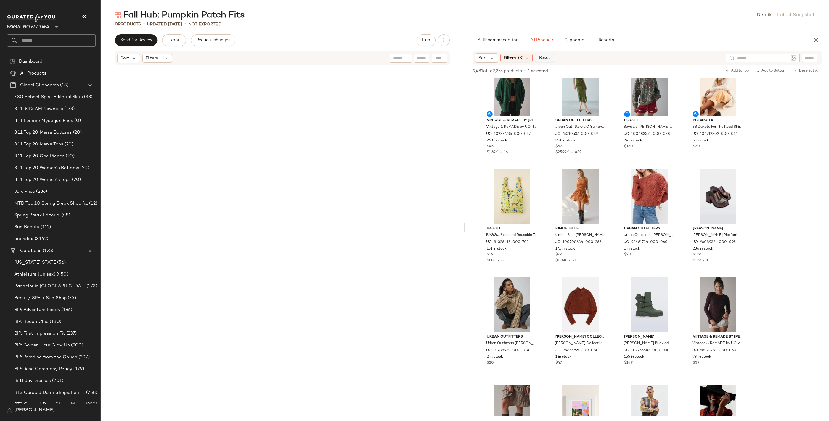
scroll to position [661, 0]
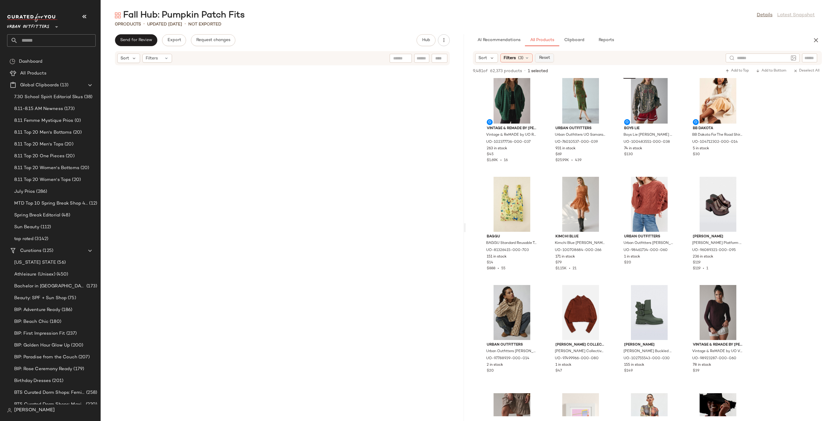
click at [542, 58] on span "Reset" at bounding box center [543, 58] width 11 height 5
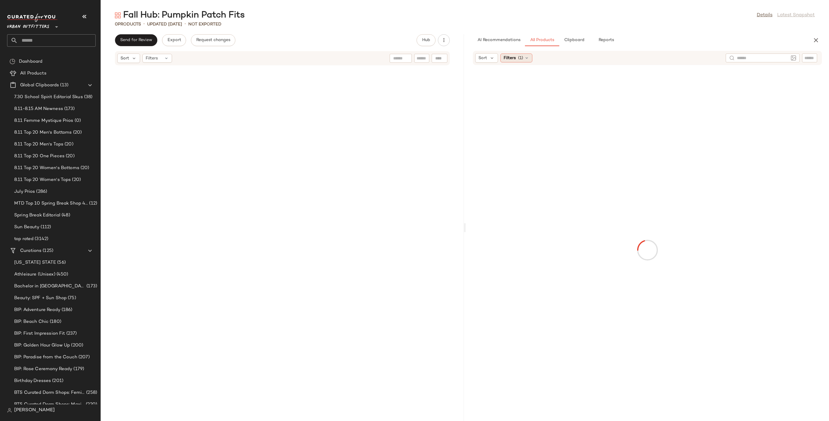
click at [508, 58] on span "Filters" at bounding box center [509, 58] width 12 height 6
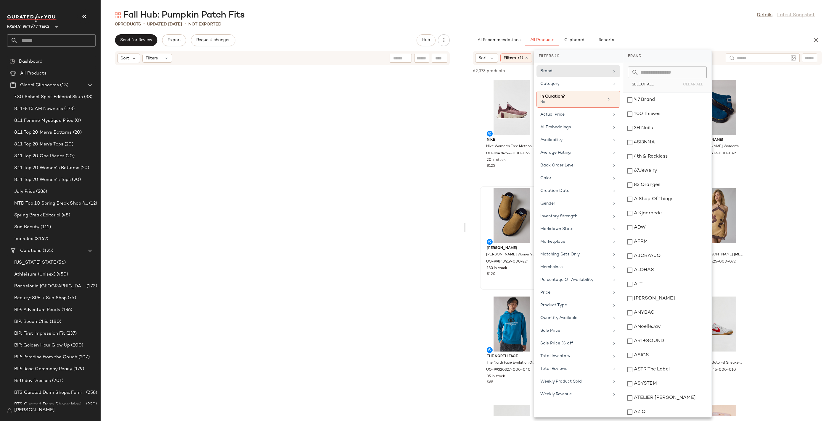
click at [400, 239] on div at bounding box center [282, 240] width 363 height 349
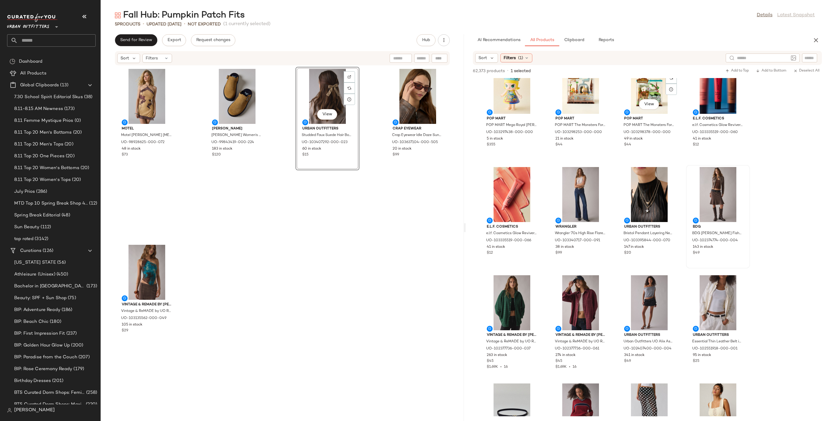
scroll to position [4138, 0]
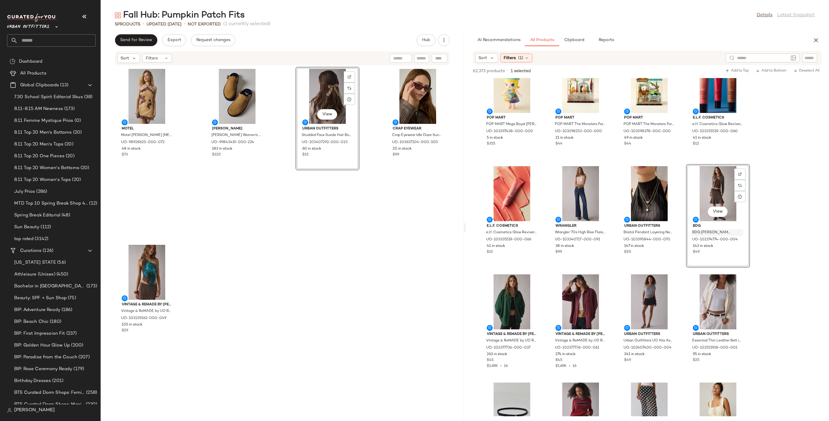
drag, startPoint x: 722, startPoint y: 239, endPoint x: 696, endPoint y: 237, distance: 26.7
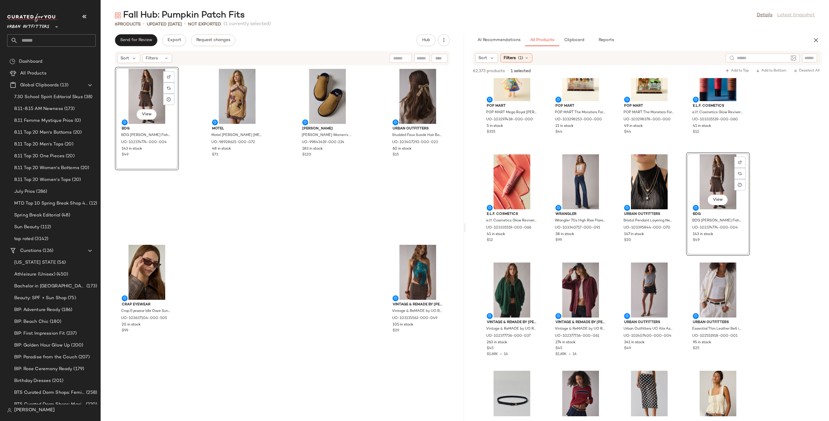
scroll to position [4205, 0]
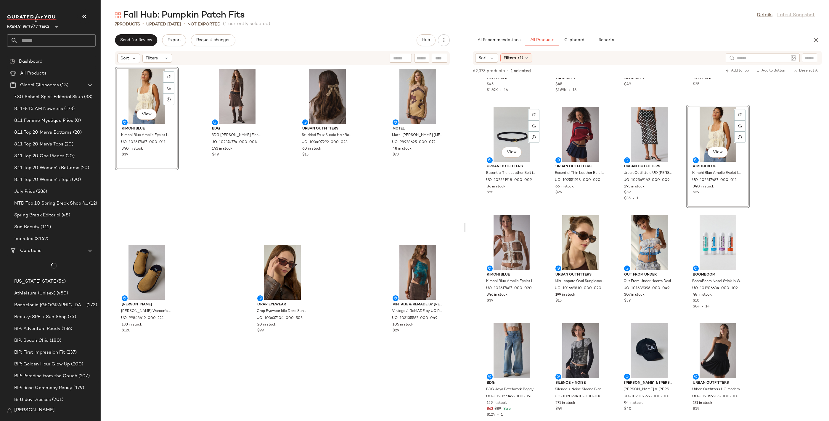
scroll to position [4424, 0]
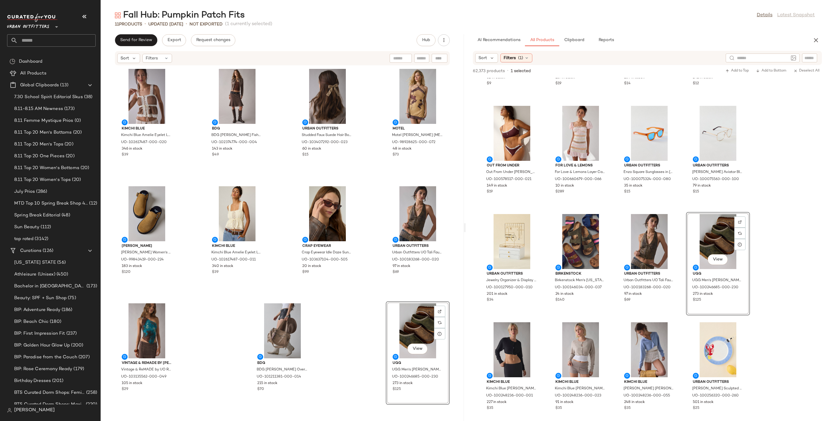
scroll to position [5246, 0]
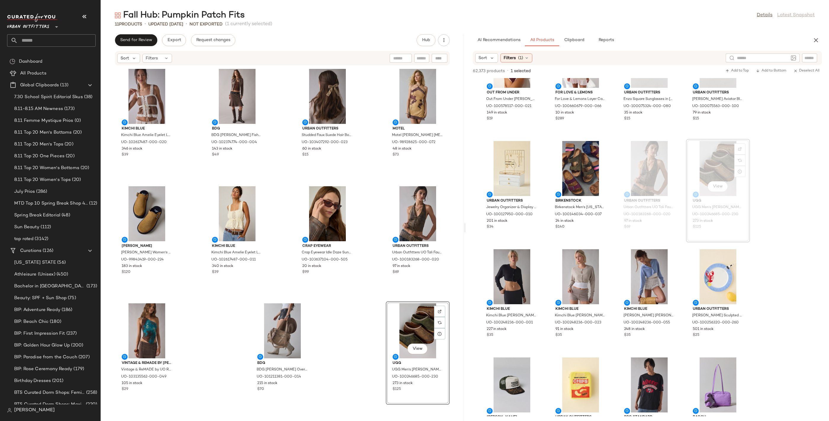
click at [411, 325] on div "View" at bounding box center [418, 331] width 60 height 55
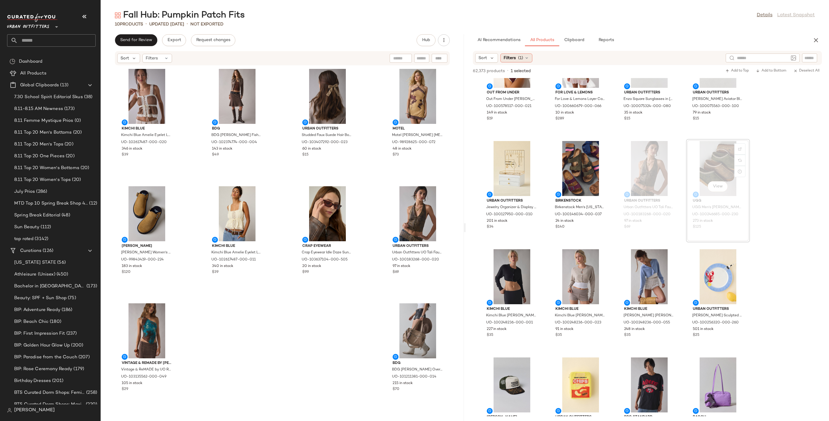
click at [515, 59] on div "Filters (1)" at bounding box center [516, 58] width 32 height 9
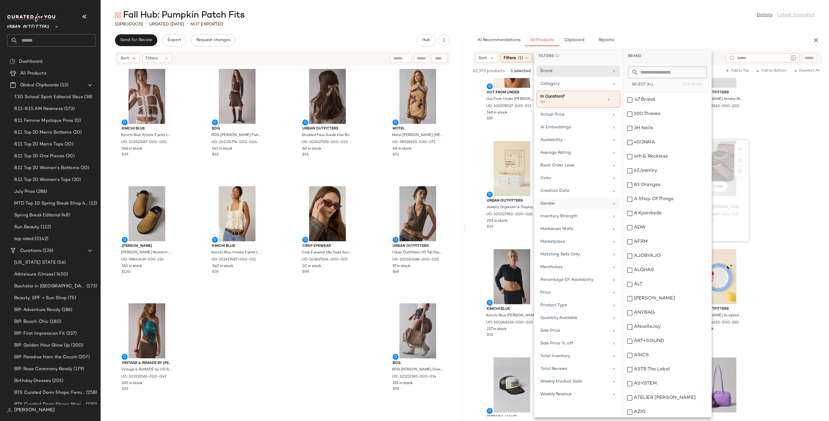
click at [570, 201] on div "Gender" at bounding box center [574, 204] width 69 height 6
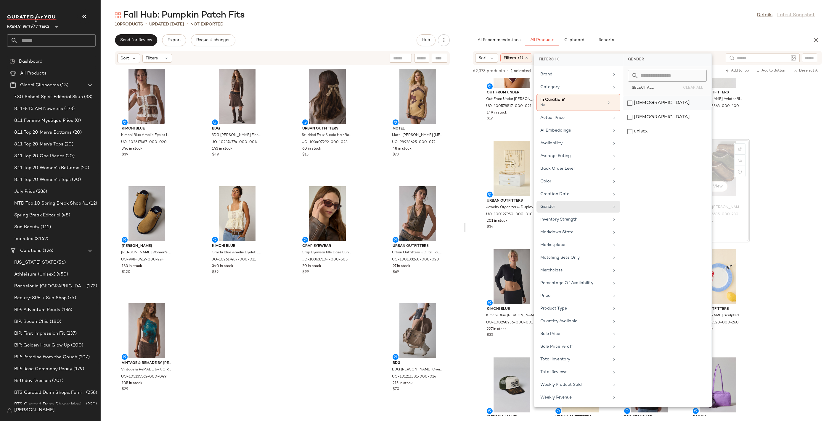
click at [645, 110] on div "female" at bounding box center [667, 117] width 88 height 14
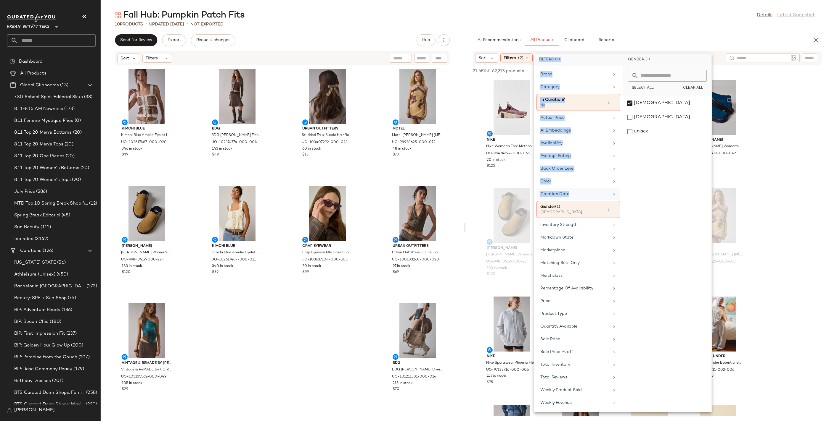
drag, startPoint x: 819, startPoint y: 114, endPoint x: 575, endPoint y: 188, distance: 255.2
click at [572, 199] on body "Urban Outfitters ** Dashboard All Products Global Clipboards (13) 7.30 School S…" at bounding box center [414, 210] width 829 height 421
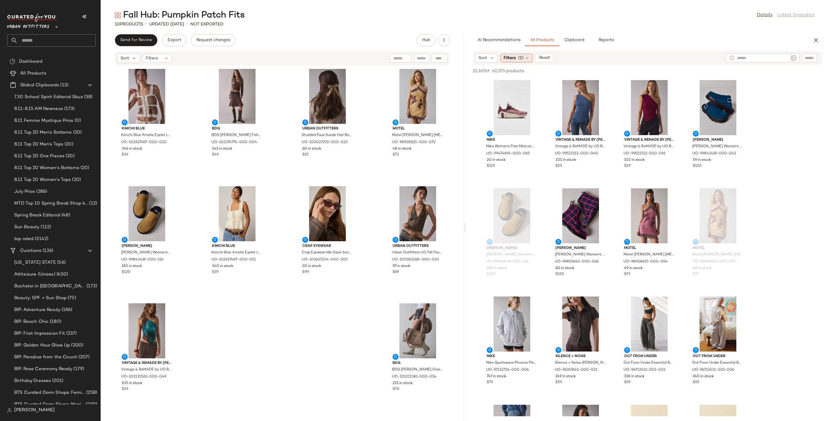
click at [506, 59] on span "Filters" at bounding box center [509, 58] width 12 height 6
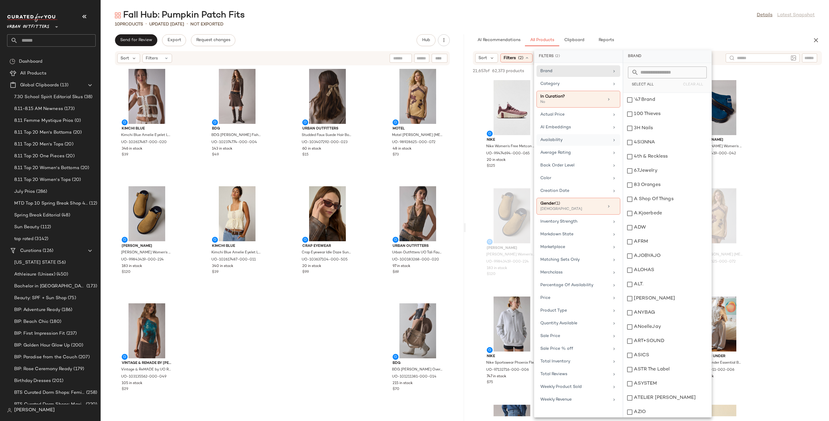
click at [573, 140] on div "Availability" at bounding box center [574, 140] width 69 height 6
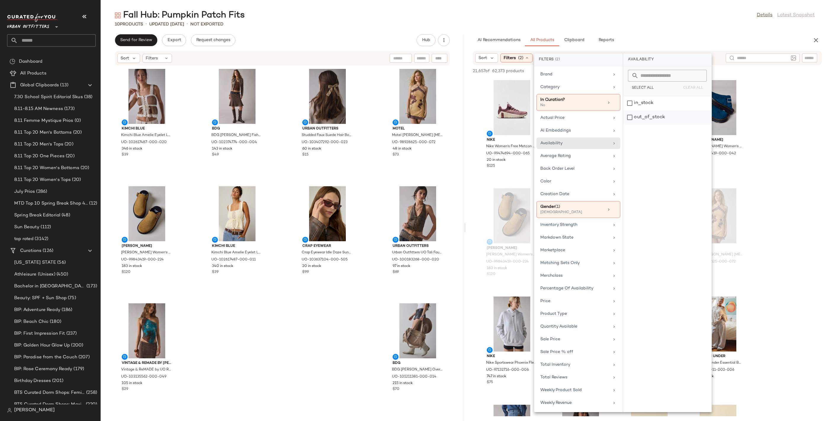
click at [646, 120] on div "out_of_stock" at bounding box center [667, 117] width 88 height 14
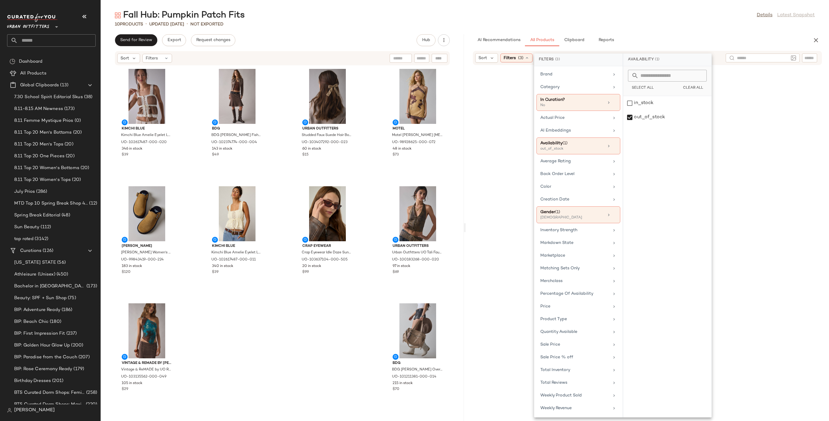
click at [766, 115] on div at bounding box center [647, 250] width 361 height 368
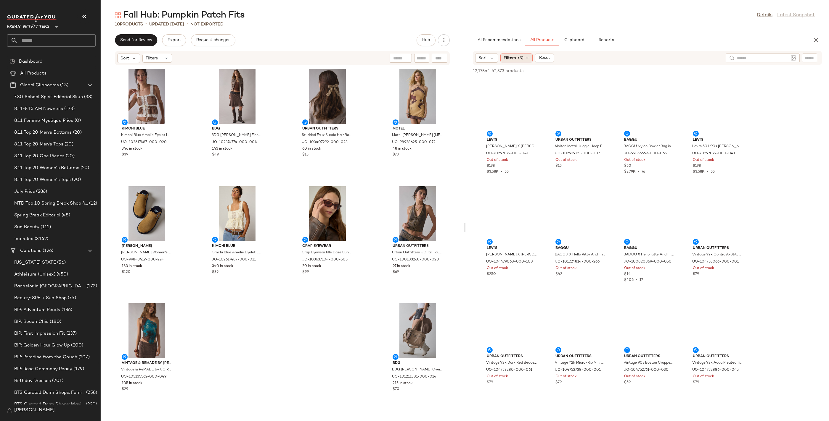
click at [521, 59] on span "(3)" at bounding box center [520, 58] width 5 height 6
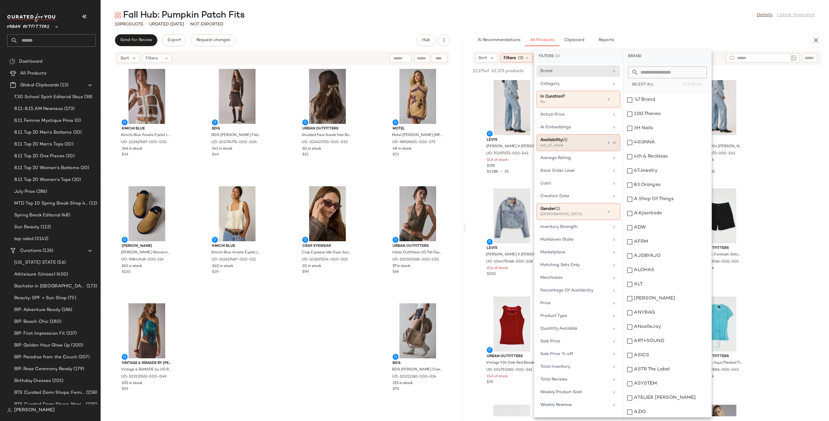
click at [618, 141] on div "Availability (1) out_of_stock" at bounding box center [578, 142] width 84 height 17
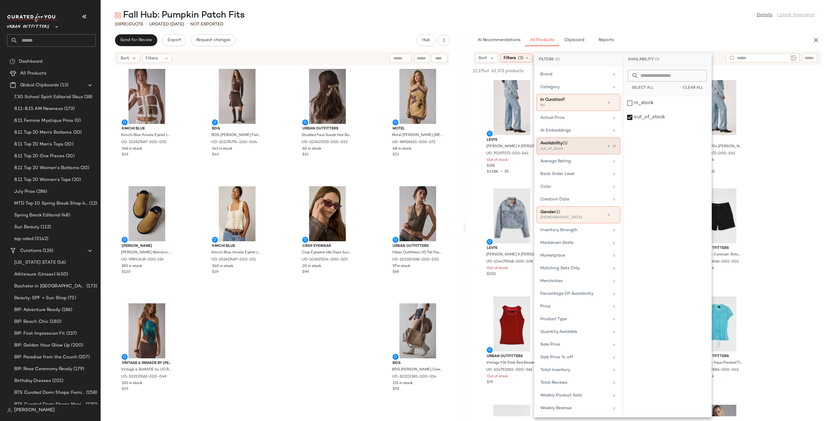
click at [615, 144] on icon at bounding box center [614, 146] width 4 height 4
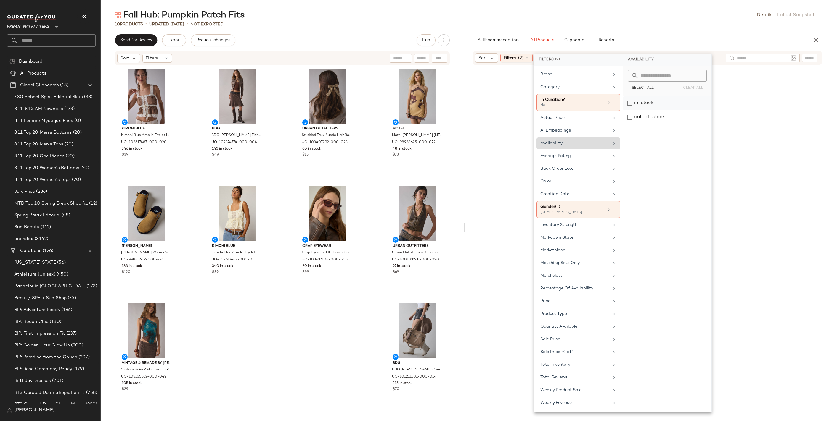
click at [581, 140] on div "Availability" at bounding box center [574, 143] width 69 height 6
click at [656, 110] on div "in_stock" at bounding box center [667, 117] width 88 height 14
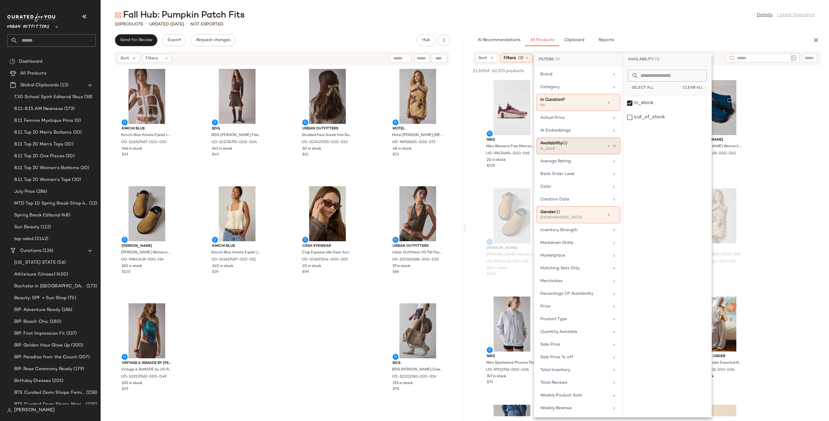
click at [695, 22] on div "10 Products • updated Aug 12th • Not Exported" at bounding box center [465, 24] width 728 height 6
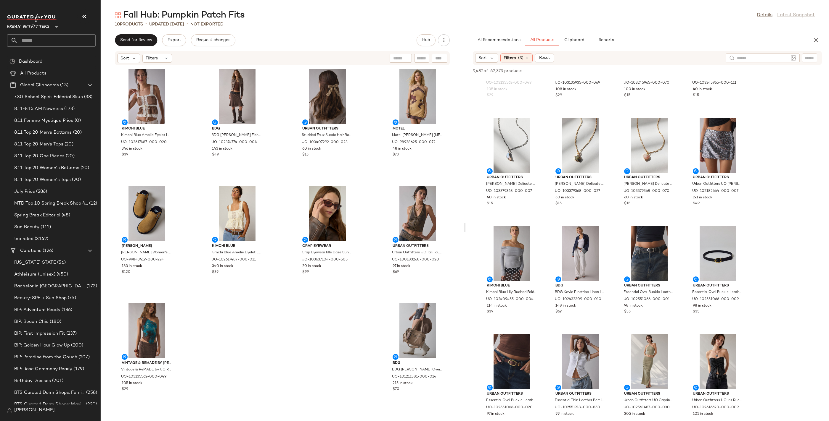
scroll to position [1090, 0]
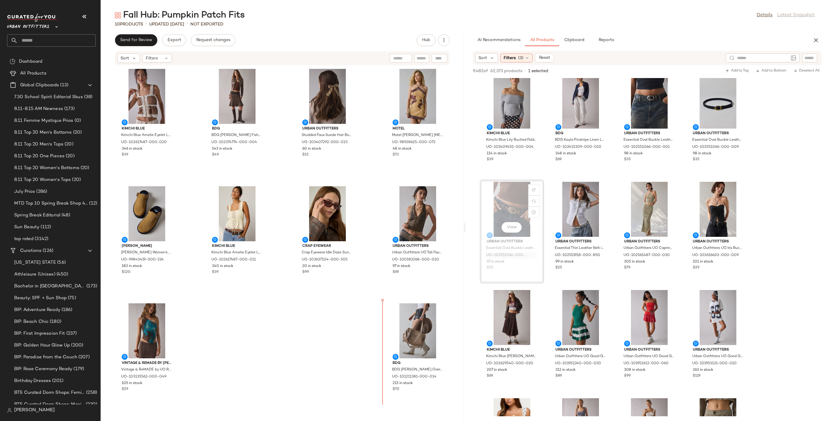
drag, startPoint x: 500, startPoint y: 254, endPoint x: 497, endPoint y: 256, distance: 3.9
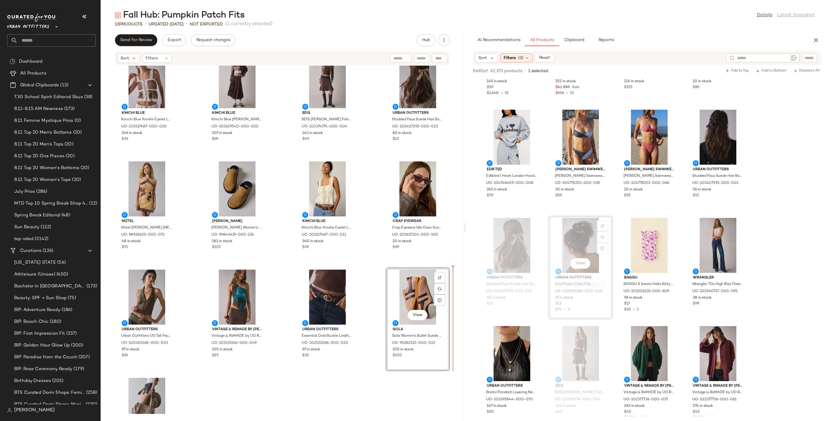
scroll to position [17, 0]
drag, startPoint x: 576, startPoint y: 284, endPoint x: 573, endPoint y: 286, distance: 3.4
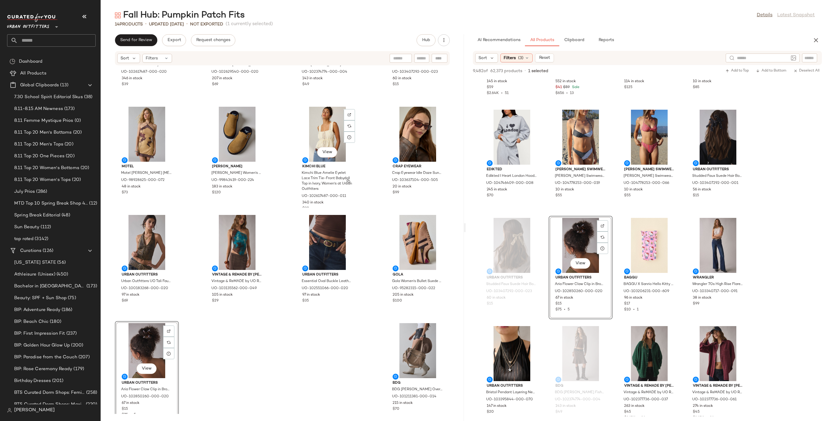
scroll to position [81, 0]
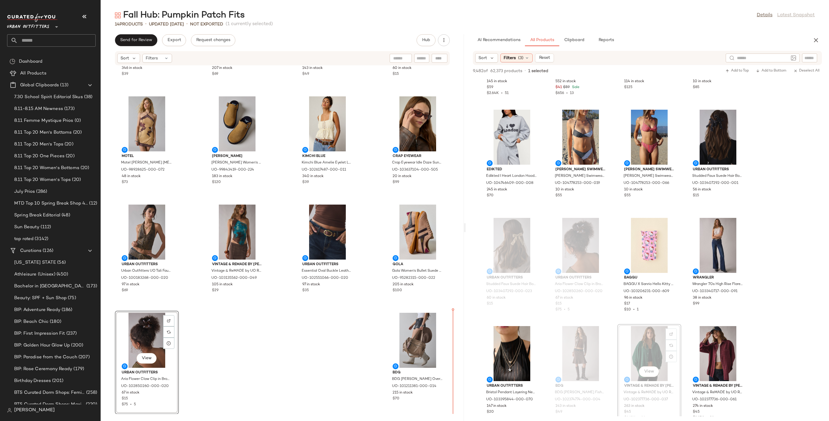
drag, startPoint x: 639, startPoint y: 349, endPoint x: 636, endPoint y: 350, distance: 3.0
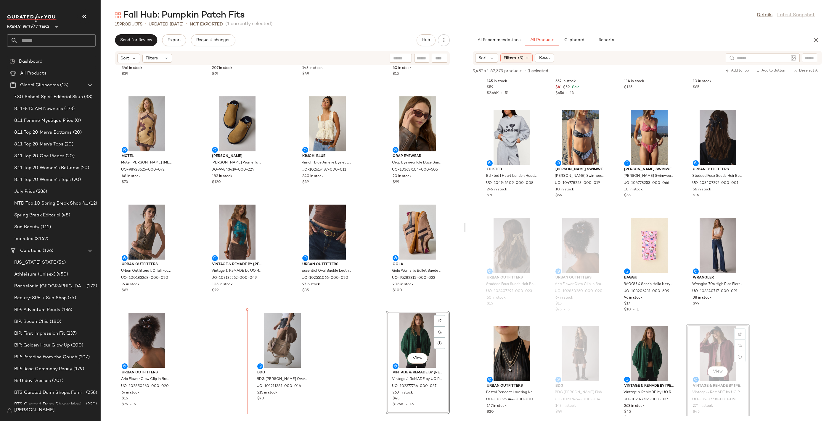
drag, startPoint x: 722, startPoint y: 349, endPoint x: 701, endPoint y: 348, distance: 20.7
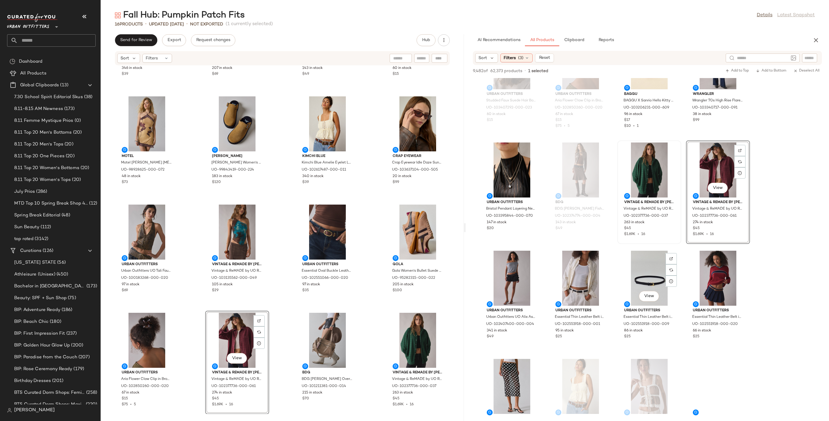
scroll to position [2378, 0]
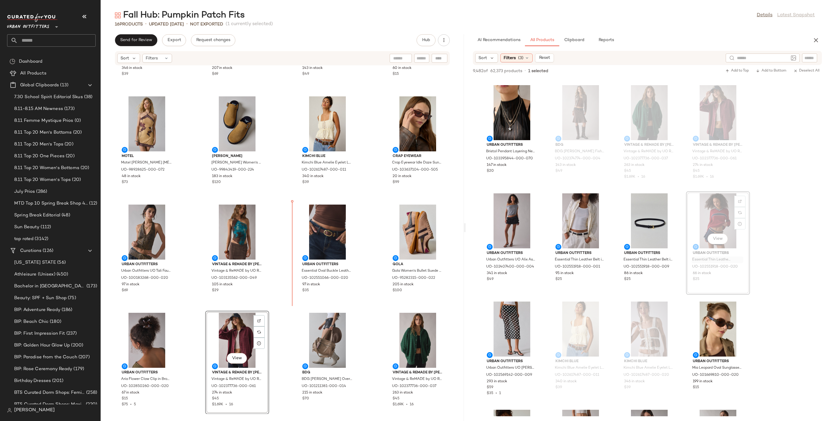
drag, startPoint x: 730, startPoint y: 260, endPoint x: 718, endPoint y: 264, distance: 12.5
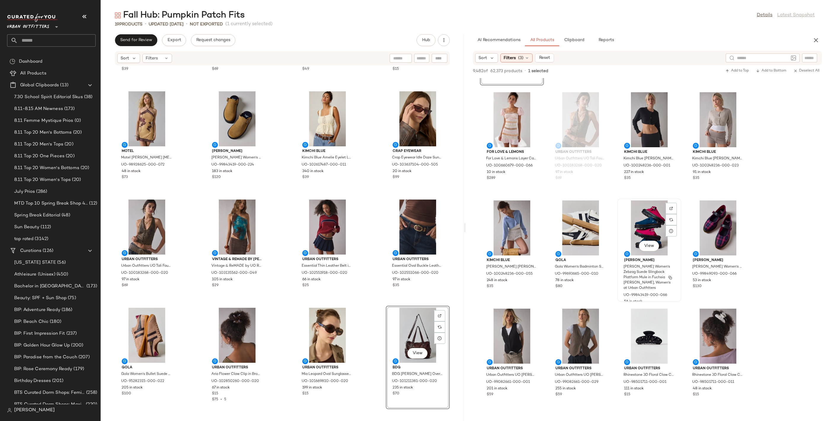
scroll to position [2943, 0]
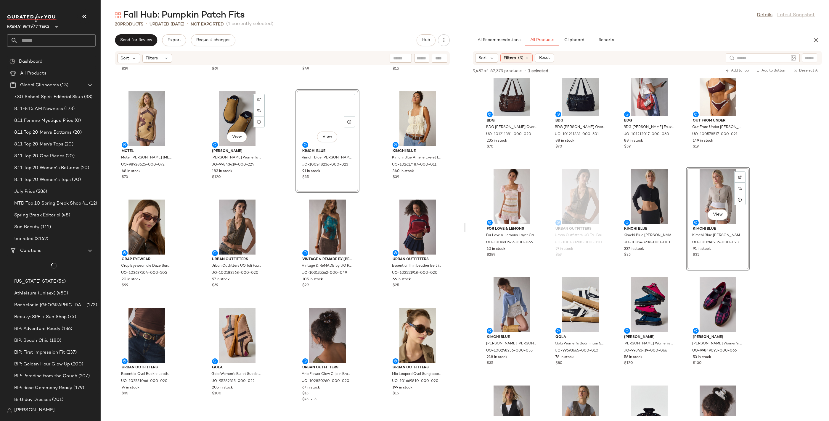
click at [264, 183] on div "View Dr. Martens Dr. Martens Women's Zebzag Suede Slingback Platform Mule in Sa…" at bounding box center [237, 141] width 63 height 102
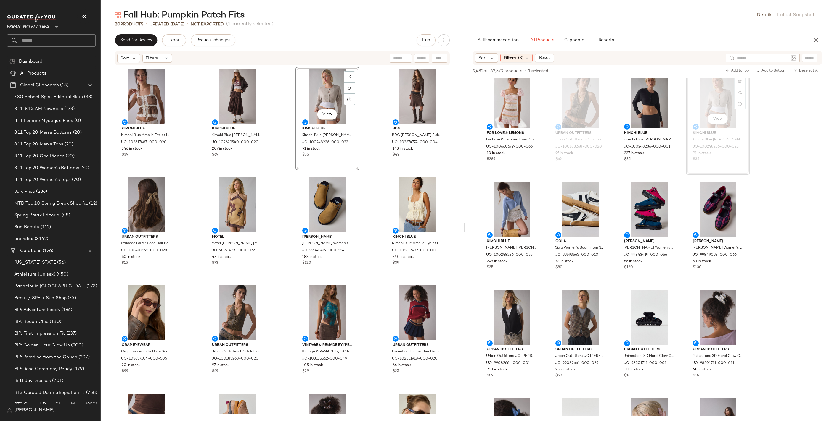
scroll to position [3087, 0]
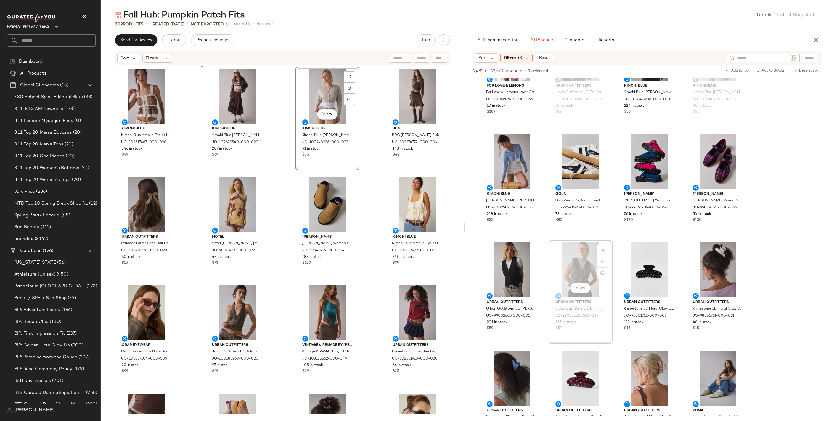
drag, startPoint x: 583, startPoint y: 312, endPoint x: 580, endPoint y: 311, distance: 3.3
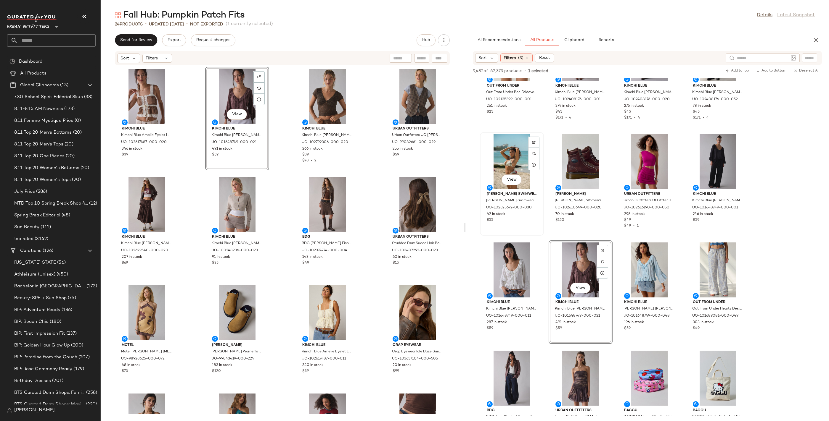
scroll to position [4388, 0]
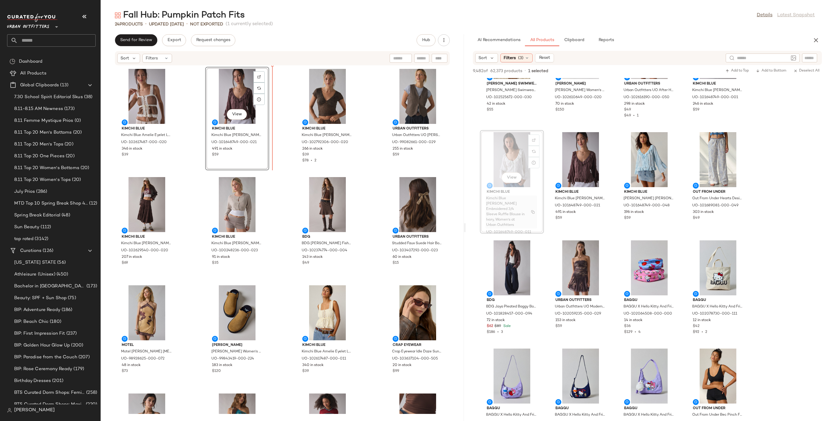
drag, startPoint x: 525, startPoint y: 198, endPoint x: 522, endPoint y: 197, distance: 3.4
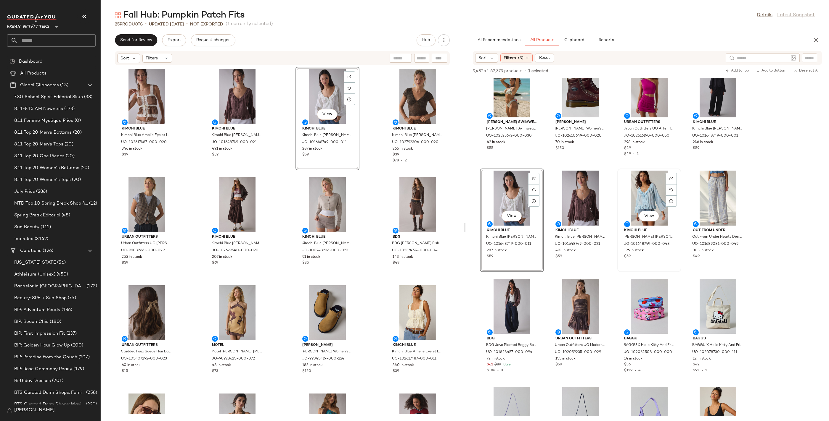
scroll to position [4310, 0]
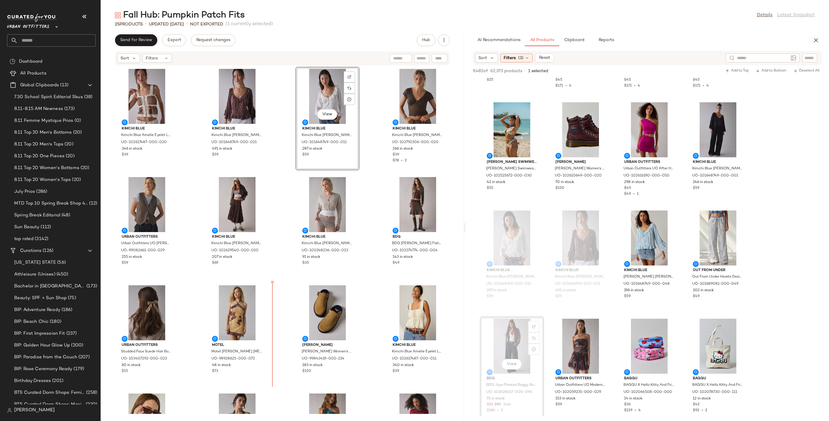
drag, startPoint x: 520, startPoint y: 390, endPoint x: 518, endPoint y: 381, distance: 9.3
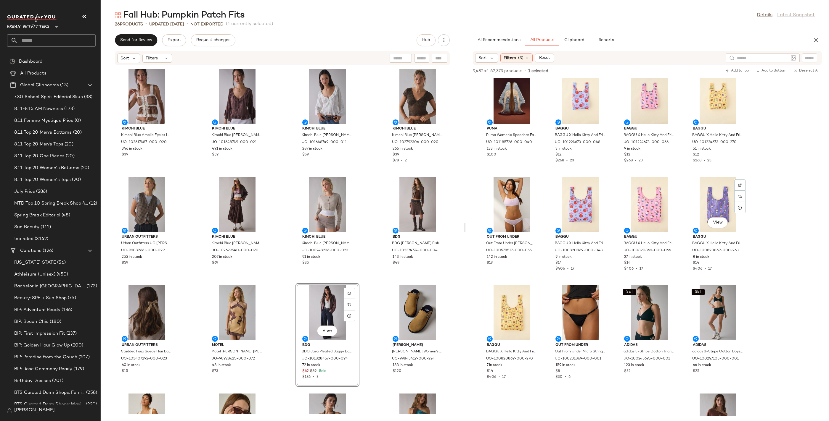
scroll to position [4837, 0]
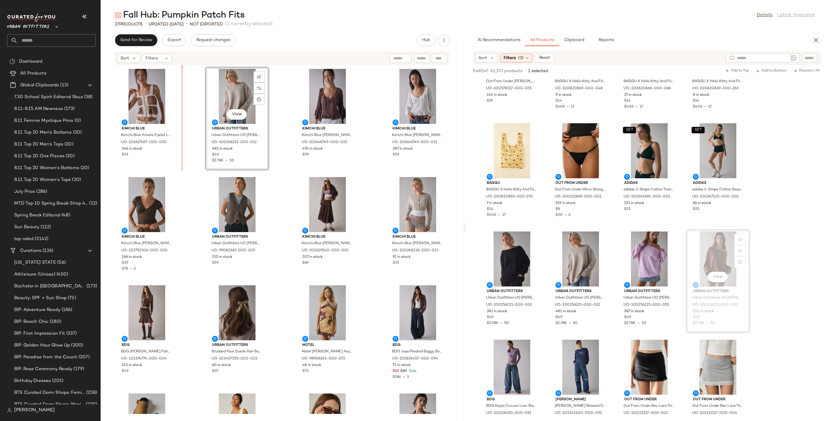
drag, startPoint x: 713, startPoint y: 291, endPoint x: 700, endPoint y: 287, distance: 12.9
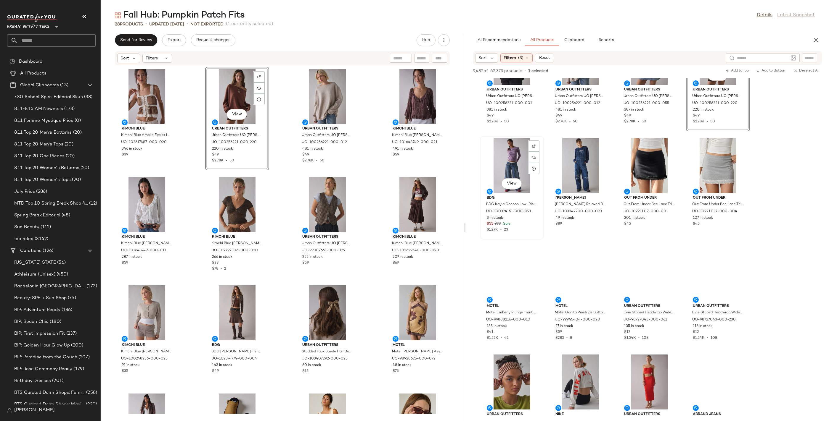
scroll to position [5147, 0]
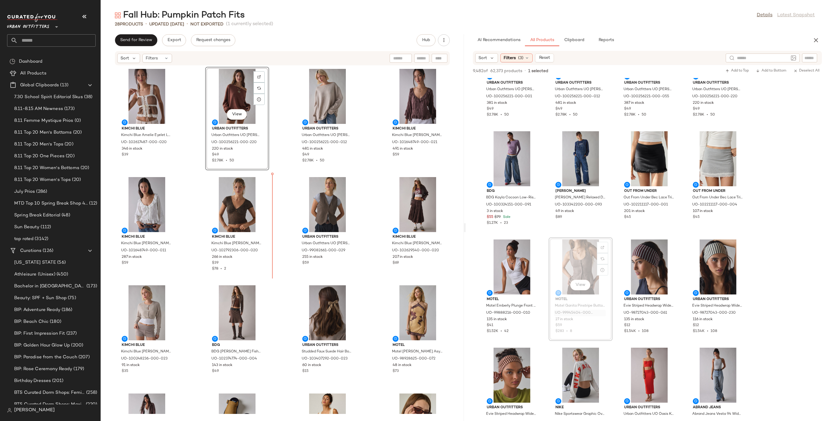
drag, startPoint x: 571, startPoint y: 318, endPoint x: 567, endPoint y: 315, distance: 5.3
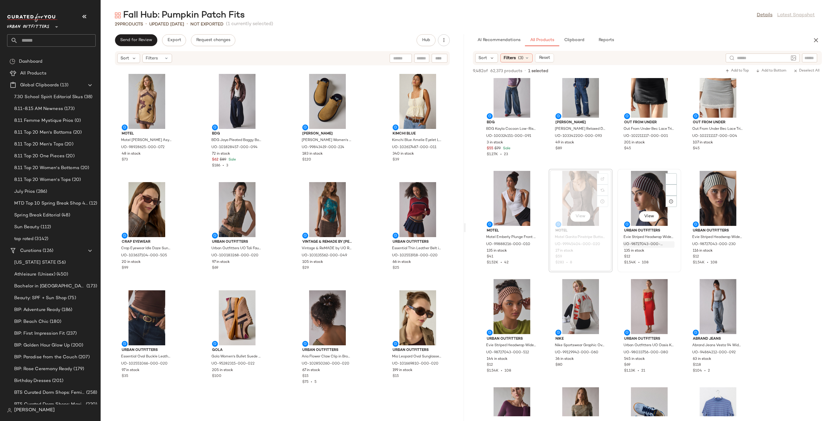
scroll to position [348, 0]
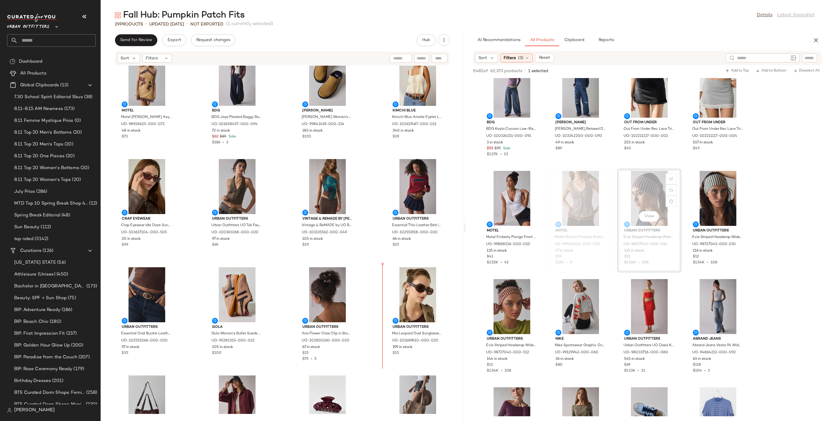
drag, startPoint x: 645, startPoint y: 244, endPoint x: 576, endPoint y: 262, distance: 71.7
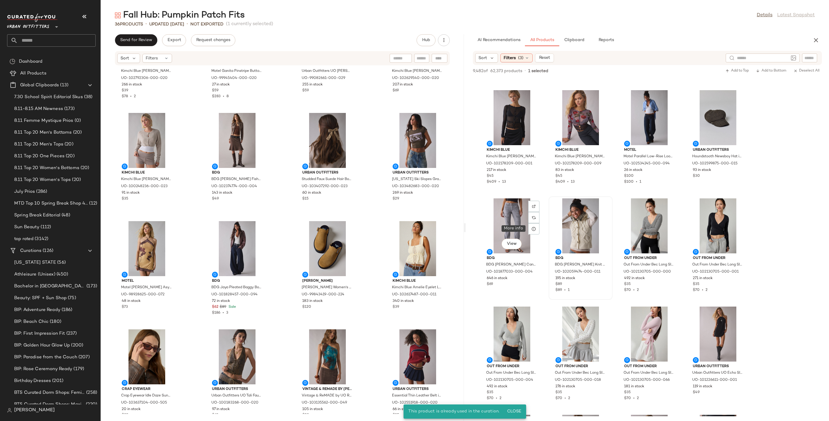
scroll to position [289, 0]
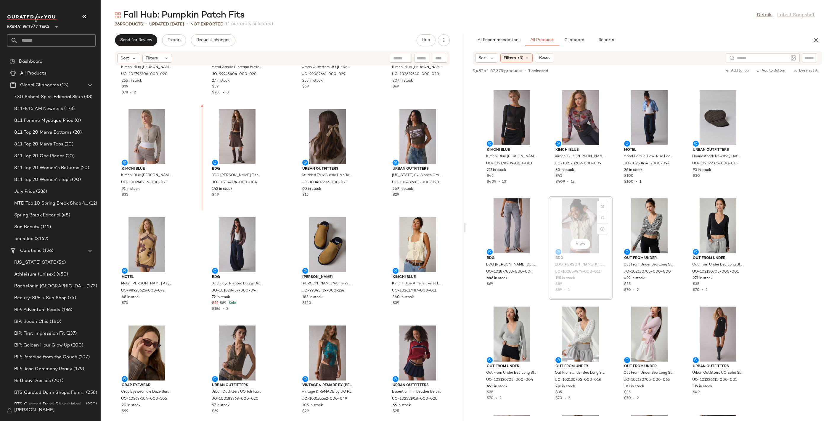
drag, startPoint x: 564, startPoint y: 236, endPoint x: 561, endPoint y: 237, distance: 3.6
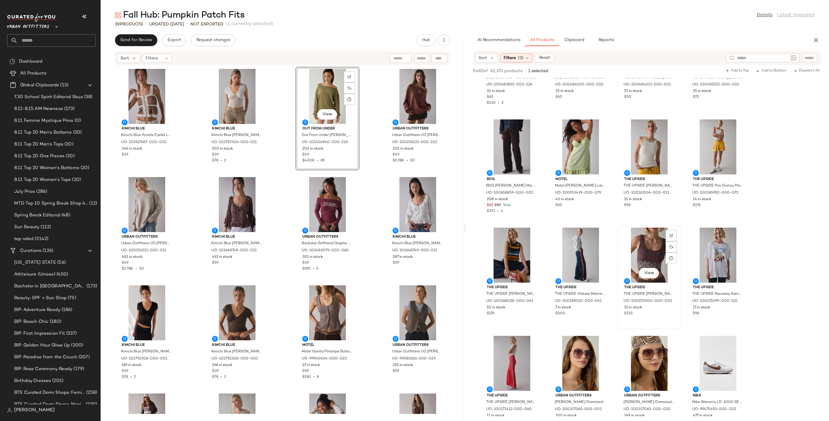
scroll to position [7316, 0]
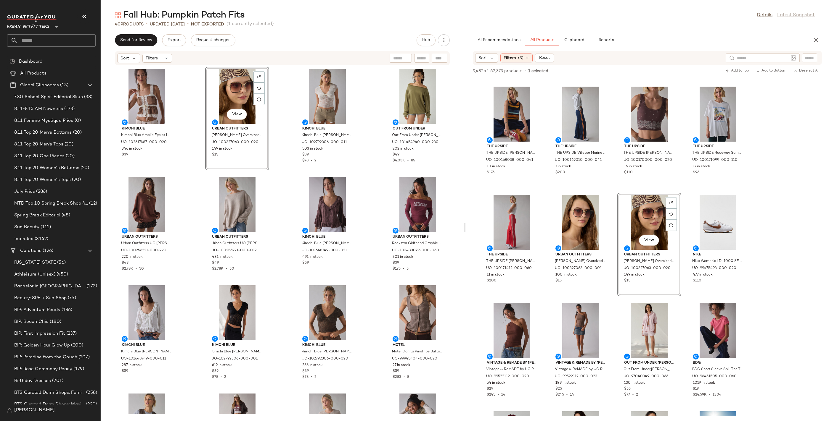
click at [231, 108] on div "View" at bounding box center [237, 96] width 60 height 55
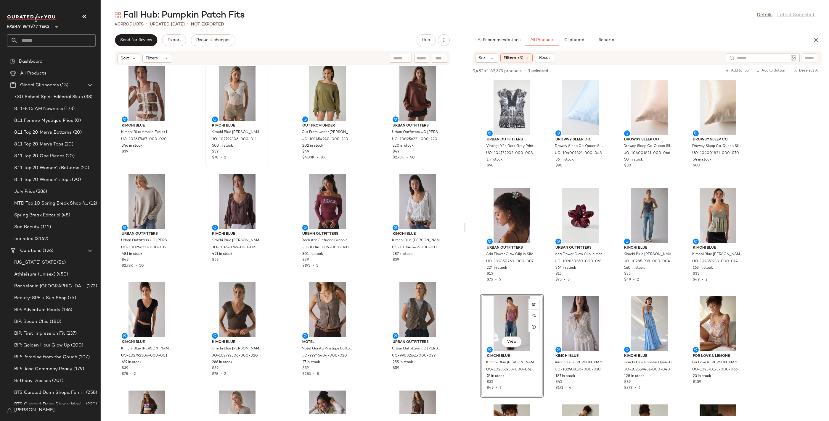
scroll to position [4, 0]
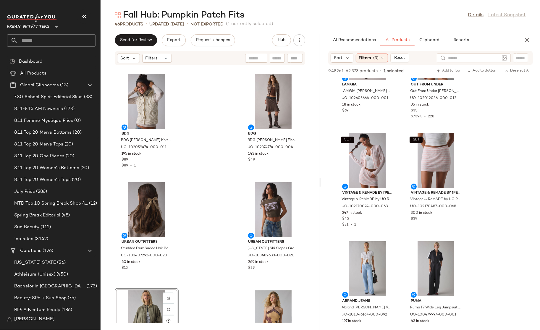
scroll to position [13119, 0]
